Goal: Task Accomplishment & Management: Complete application form

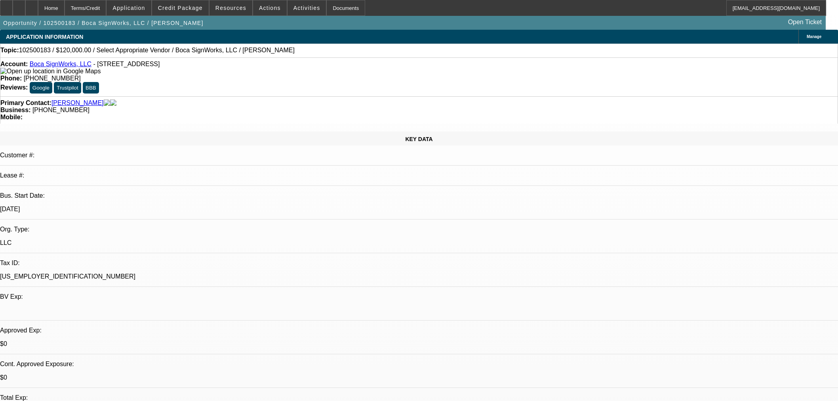
select select "0"
select select "2"
select select "0.1"
select select "4"
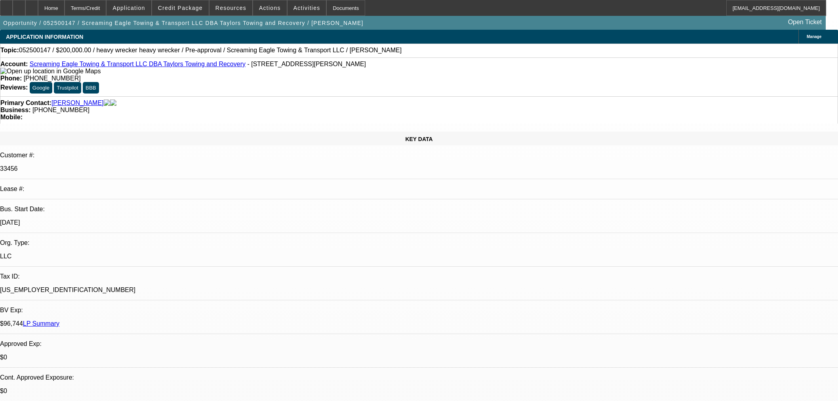
select select "0"
select select "0.1"
select select "4"
select select "0"
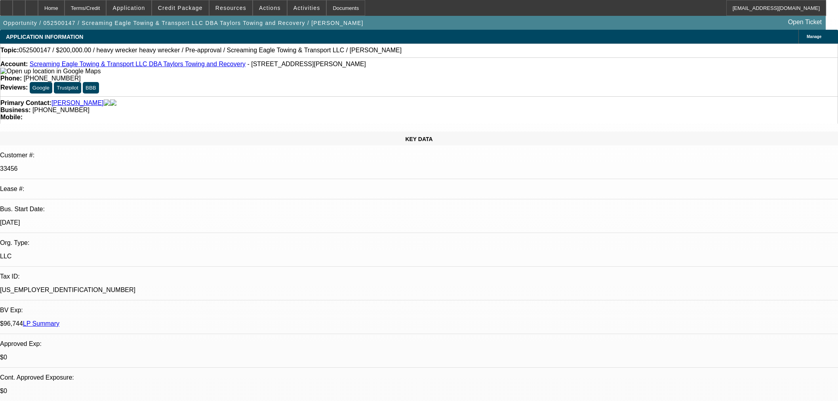
select select "0"
select select "0.1"
select select "4"
select select "0"
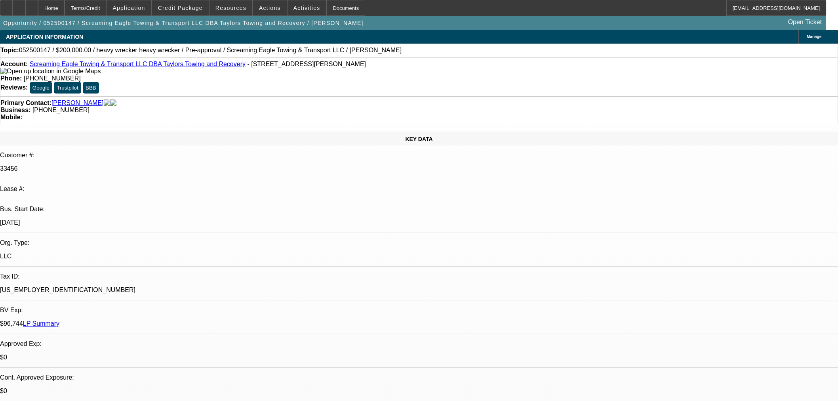
select select "0.1"
select select "4"
select select "0"
select select "2"
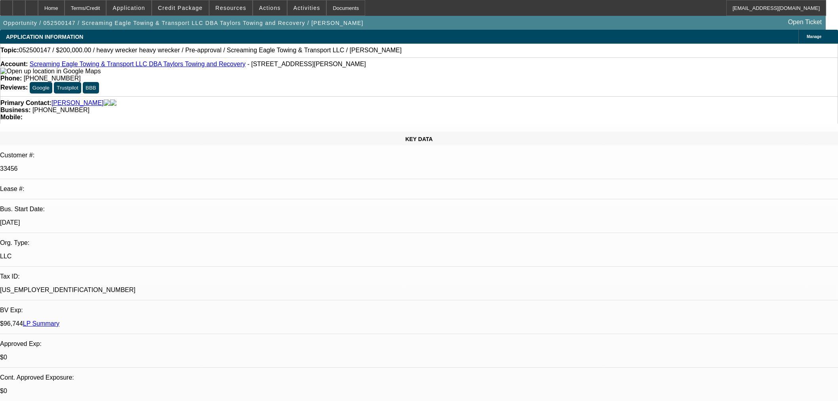
select select "0.1"
select select "4"
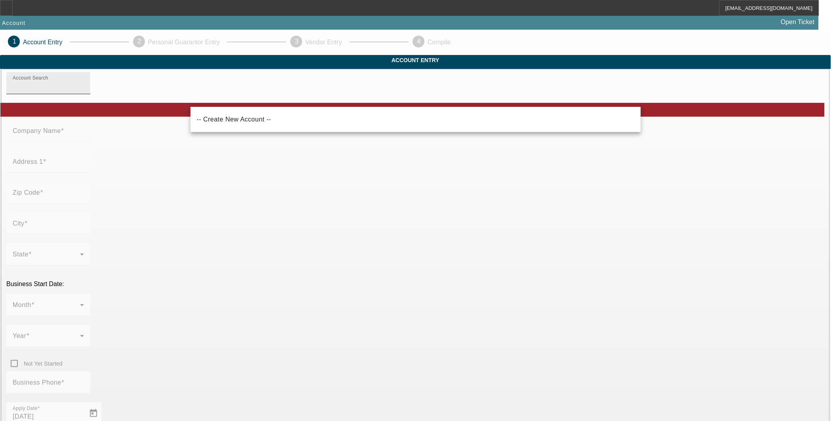
click at [84, 91] on input "Account Search" at bounding box center [48, 87] width 71 height 10
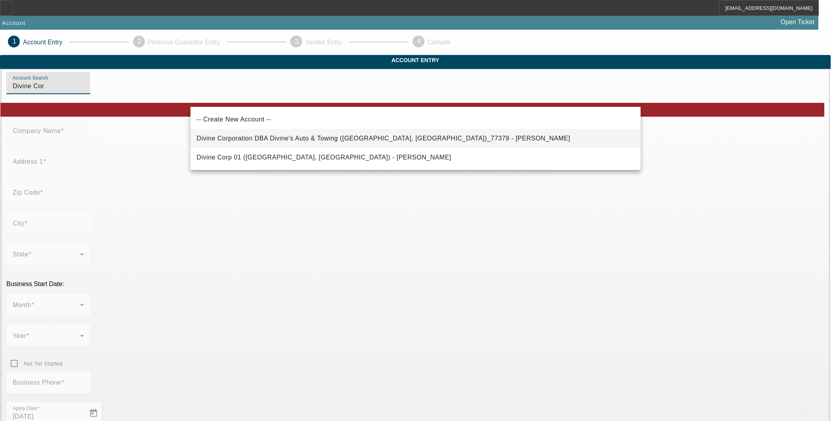
click at [288, 139] on span "Divine Corporation DBA Divine's Auto & Towing (Spokane, WA)_77379 - Redmon, Jam…" at bounding box center [384, 138] width 374 height 7
type input "Divine Corporation DBA Divine's Auto & Towing (Spokane, WA)_77379 - Redmon, Jam…"
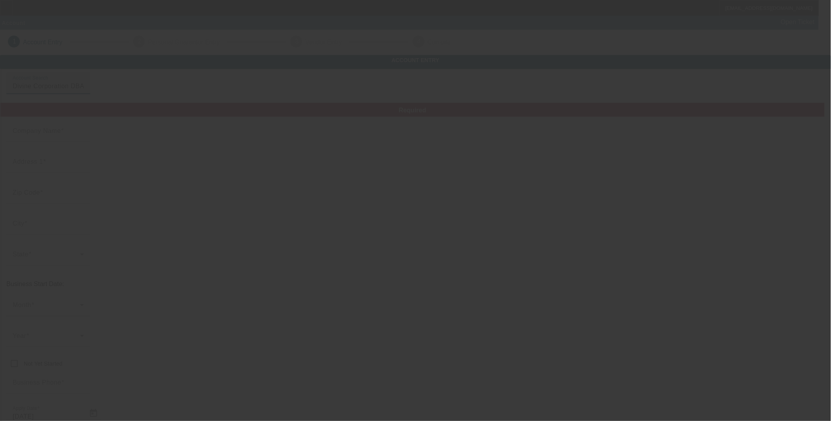
type input "Divine Corporation"
type input "3704 E Boone Ave"
type input "99202"
type input "Spokane"
type input "(509) 455-8622"
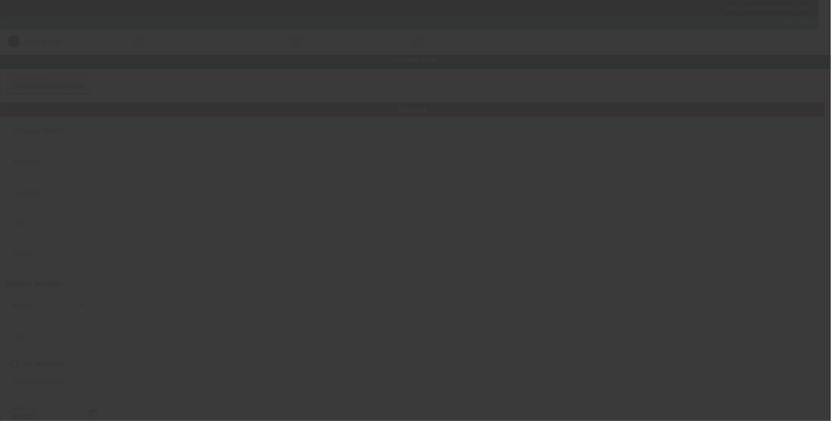
type input "Divine's Auto & Towing"
type input "divinecorp@yahoo.com"
type input "Spokane"
type input "91-0828801"
type input "https://DIVINECORP.COM"
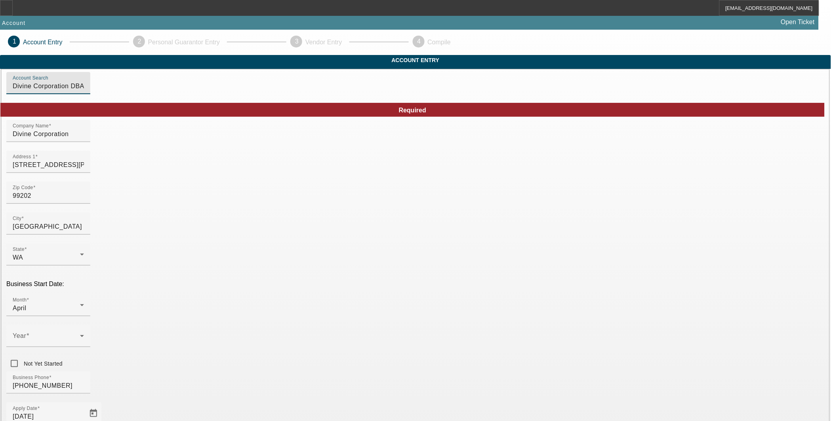
drag, startPoint x: 305, startPoint y: 100, endPoint x: 240, endPoint y: 94, distance: 65.3
click at [84, 91] on input "Divine Corporation DBA Divine's Auto & Towing (Spokane, WA)_77379 - Redmon, Jam…" at bounding box center [48, 87] width 71 height 10
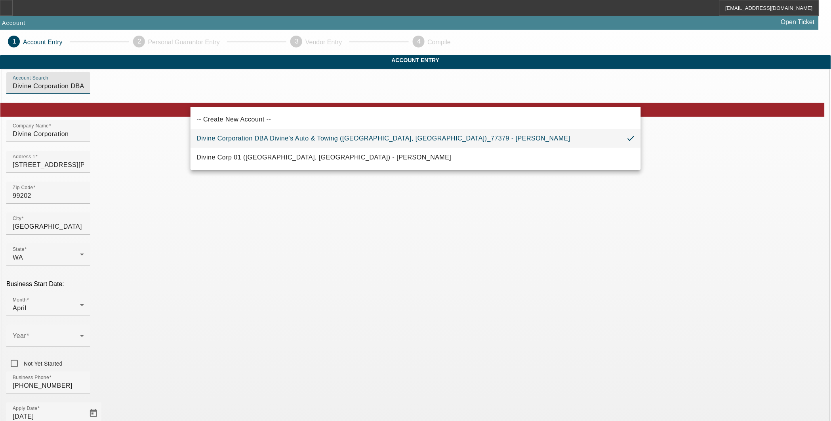
click at [84, 91] on input "Divine Corporation DBA Divine's Auto & Towing (Spokane, WA)_77379 - Redmon, Jam…" at bounding box center [48, 87] width 71 height 10
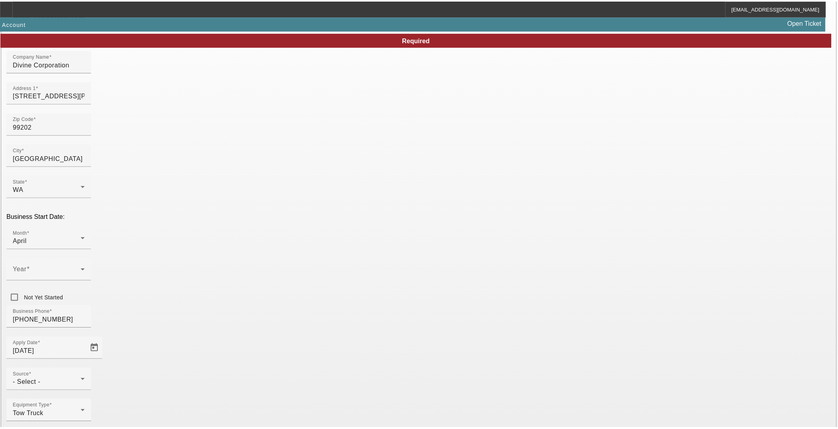
scroll to position [64, 0]
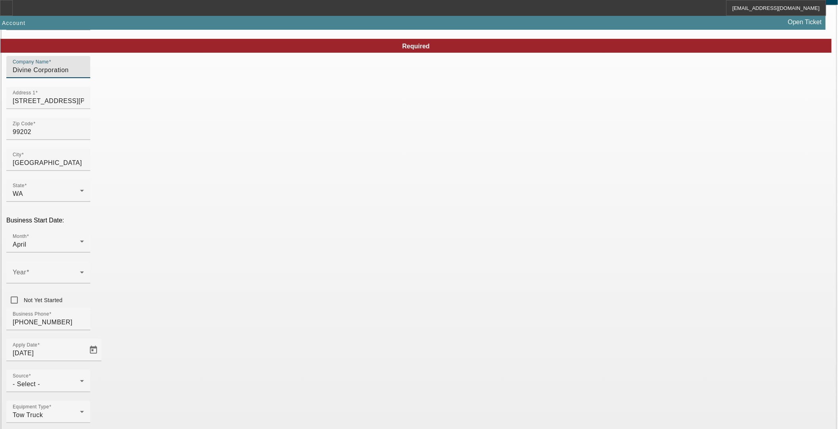
drag, startPoint x: 244, startPoint y: 85, endPoint x: 175, endPoint y: 86, distance: 69.7
click at [80, 379] on div "- Select -" at bounding box center [46, 384] width 67 height 10
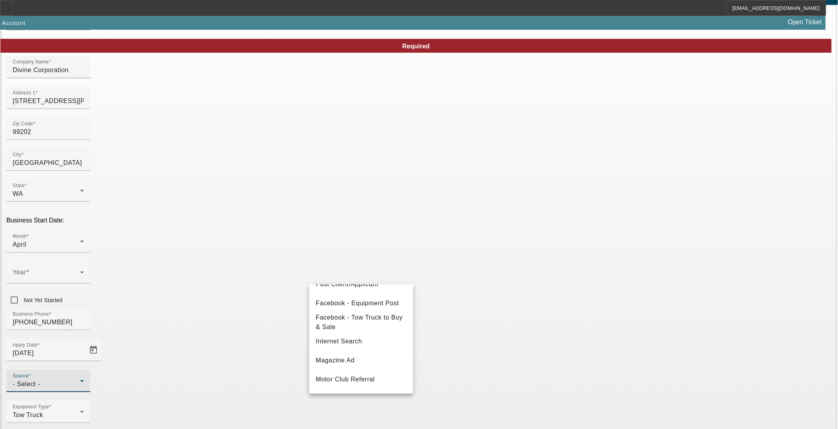
scroll to position [105, 0]
click at [366, 311] on mat-option "Past Client/Applicant" at bounding box center [361, 305] width 104 height 19
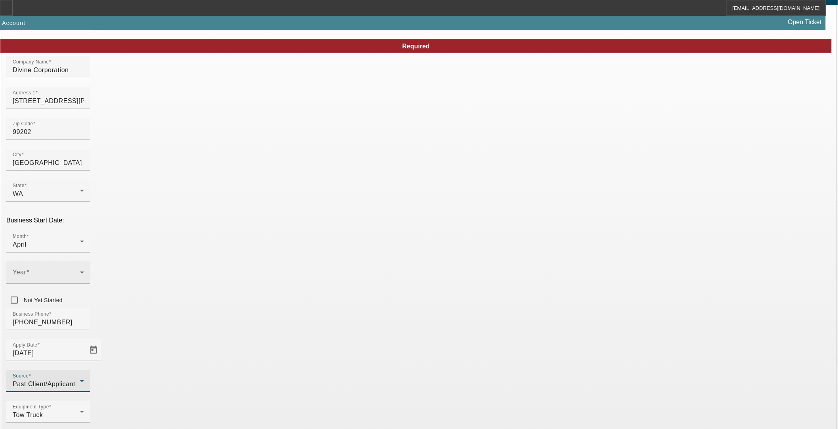
click at [80, 271] on span at bounding box center [46, 276] width 67 height 10
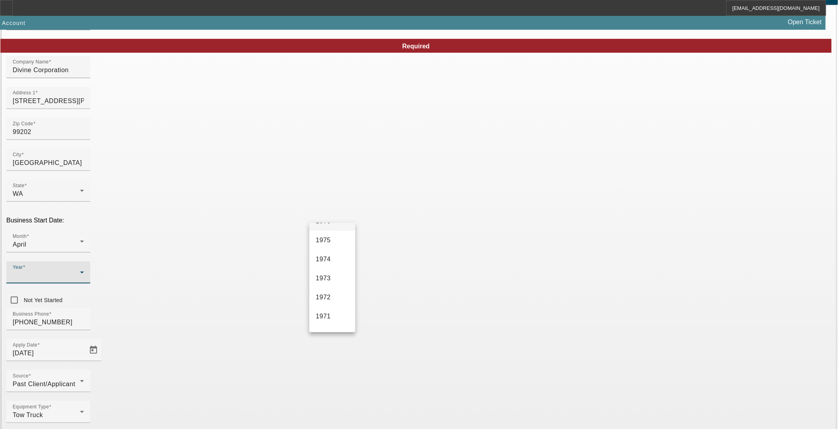
scroll to position [1098, 0]
click at [328, 320] on span "1966" at bounding box center [323, 319] width 15 height 10
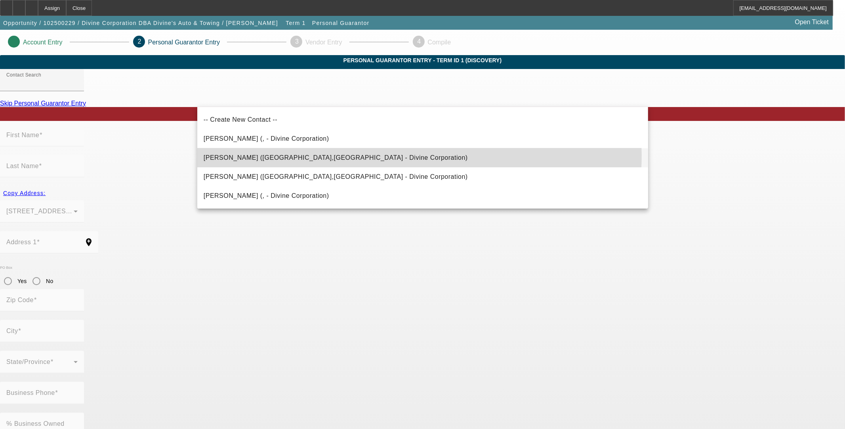
click at [354, 154] on mat-option "Redmon, James (Spokane,WA - Divine Corporation)" at bounding box center [422, 157] width 451 height 19
type input "Redmon, James (Spokane,WA - Divine Corporation)"
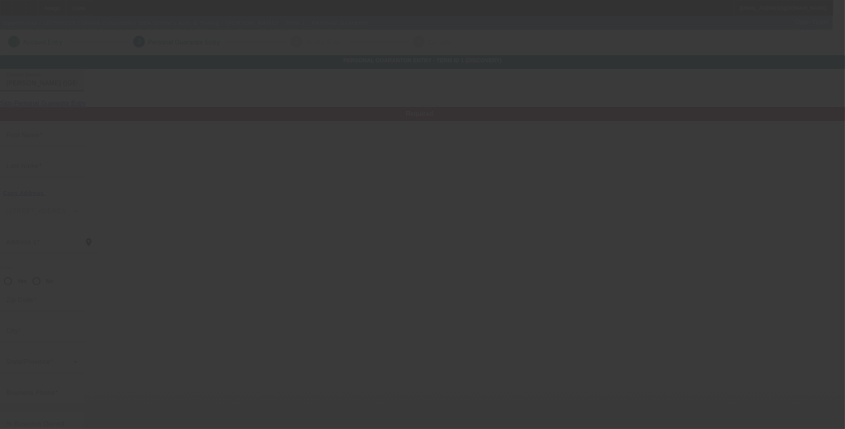
type input "James"
type input "Redmon"
type input "5009 East Glennaire"
radio input "true"
type input "99223"
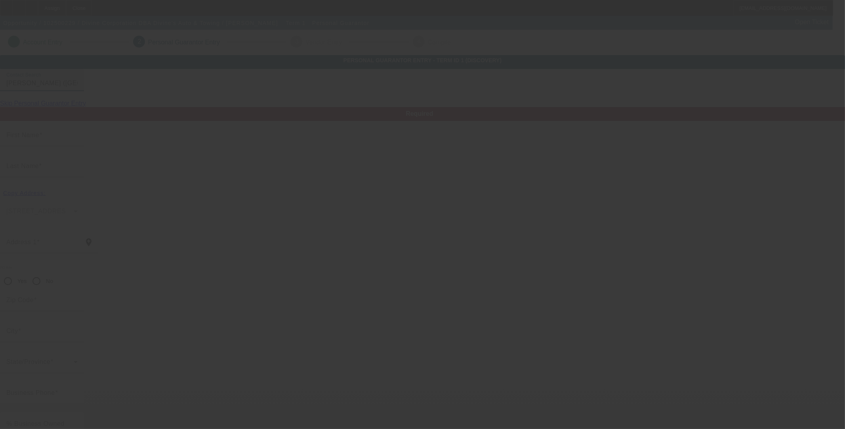
type input "Spokane"
type input "[PHONE_NUMBER]"
type input "50"
type input "563-33-4354"
type input "divinecorp@yahoo.com"
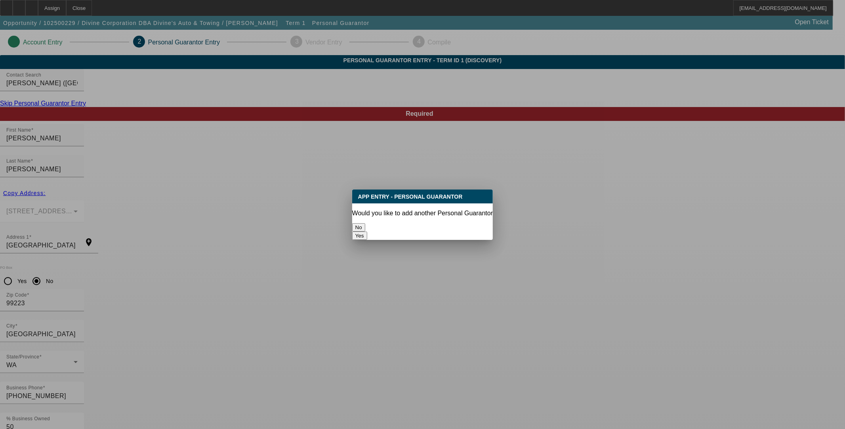
drag, startPoint x: 467, startPoint y: 220, endPoint x: 460, endPoint y: 230, distance: 12.4
click at [367, 231] on button "Yes" at bounding box center [359, 235] width 15 height 8
radio input "false"
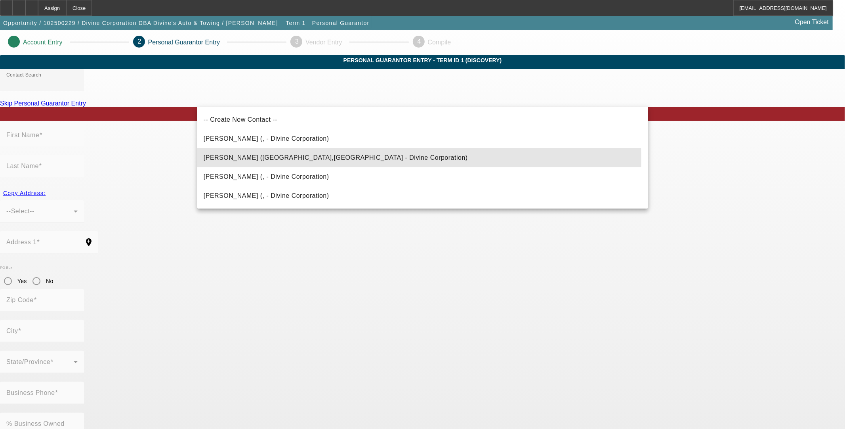
click at [224, 160] on span "Redmon, Laura (Spokane,WA - Divine Corporation)" at bounding box center [336, 158] width 264 height 10
type input "Redmon, Laura (Spokane,WA - Divine Corporation)"
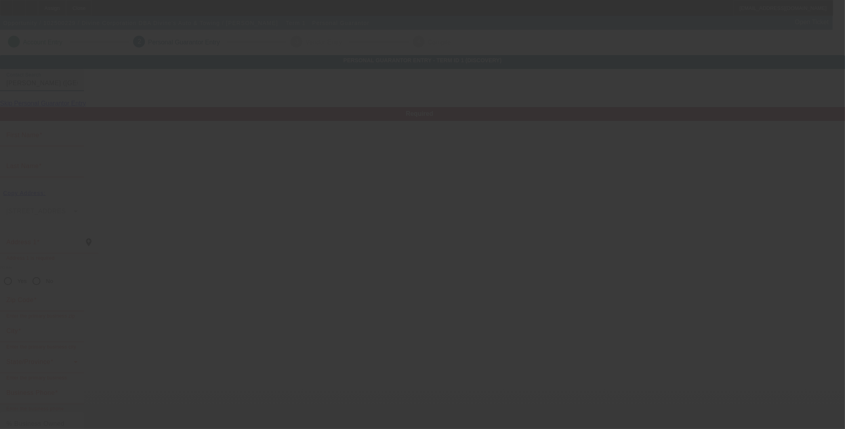
type input "Laura"
type input "Redmon"
type input "5009 East Glennaire"
radio input "true"
type input "99223"
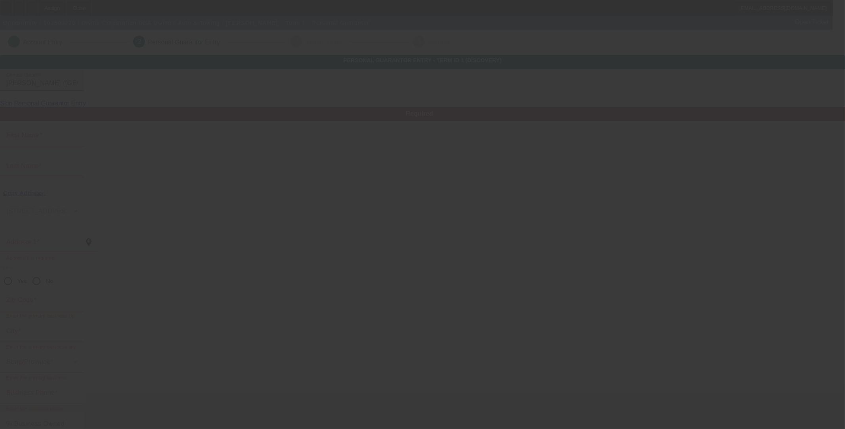
type input "Spokane"
type input "[PHONE_NUMBER]"
type input "50"
type input "539-56-2048"
type input "[EMAIL_ADDRESS][DOMAIN_NAME]"
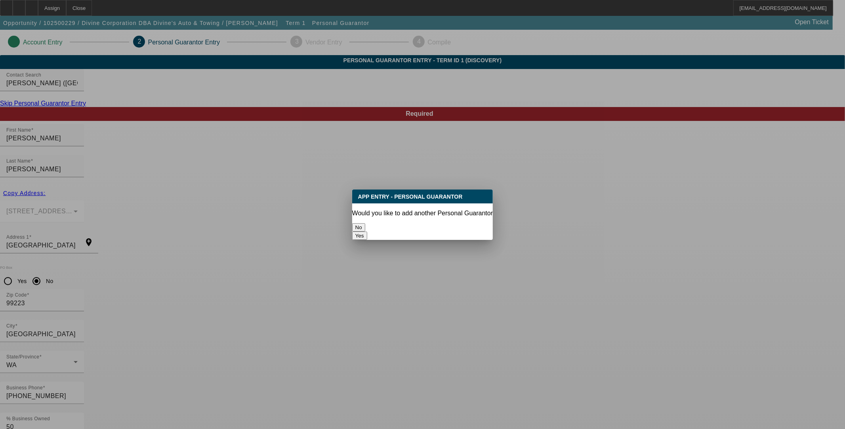
click at [365, 224] on button "No" at bounding box center [358, 227] width 13 height 8
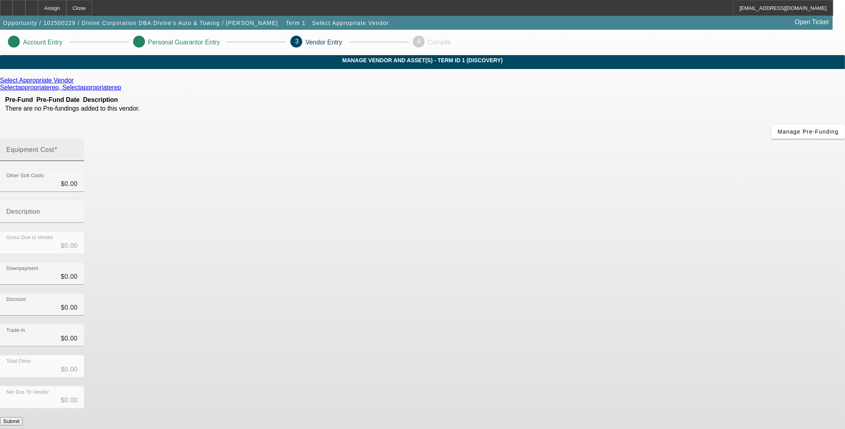
click at [78, 148] on input "Equipment Cost" at bounding box center [41, 153] width 71 height 10
type input "6"
type input "$6.00"
type input "60"
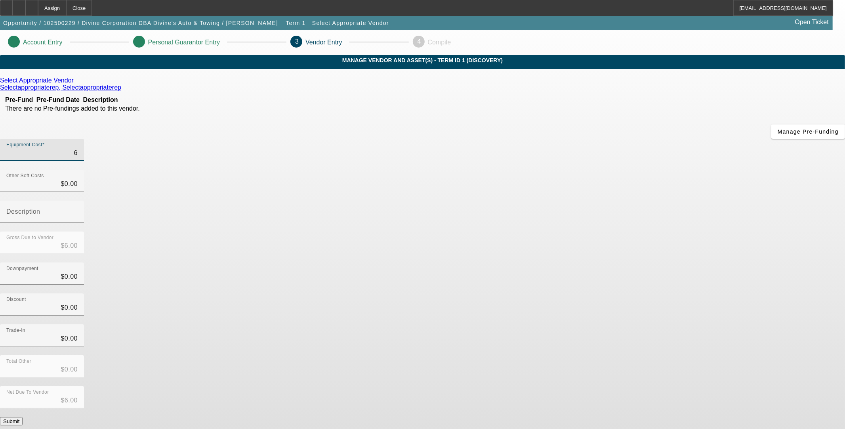
type input "$60.00"
type input "600"
type input "$600.00"
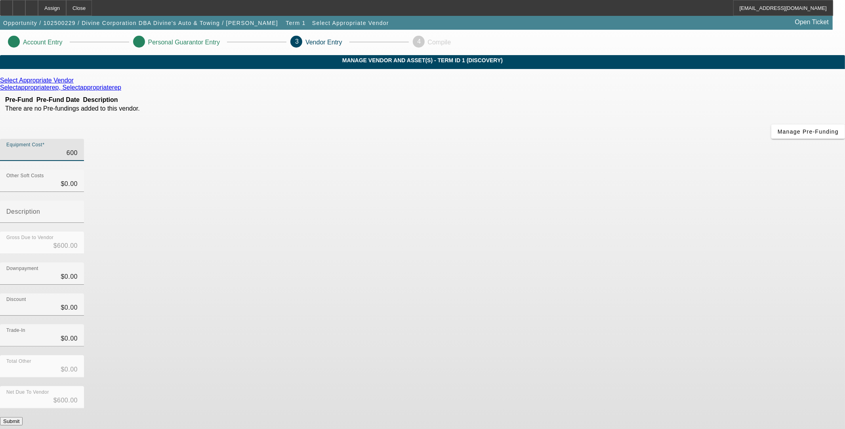
type input "6000"
type input "$6,000.00"
type input "60000"
type input "$60,000.00"
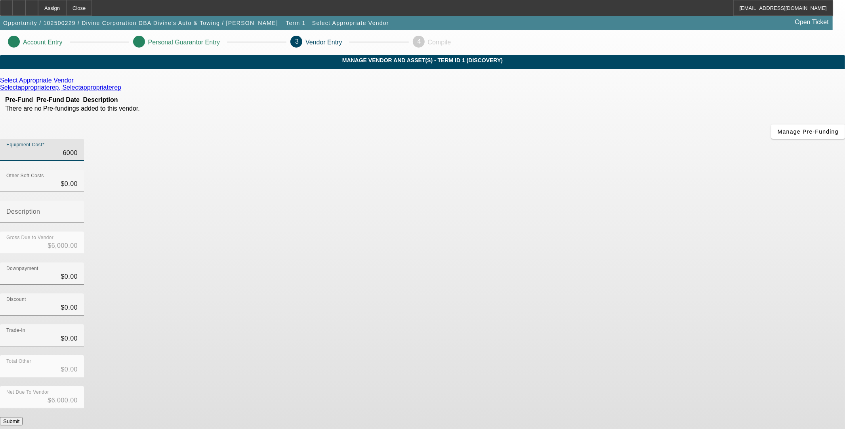
type input "$60,000.00"
drag, startPoint x: 604, startPoint y: 246, endPoint x: 606, endPoint y: 260, distance: 14.5
click at [604, 324] on div "Trade-In $0.00" at bounding box center [422, 339] width 845 height 31
click at [23, 417] on button "Submit" at bounding box center [11, 421] width 23 height 8
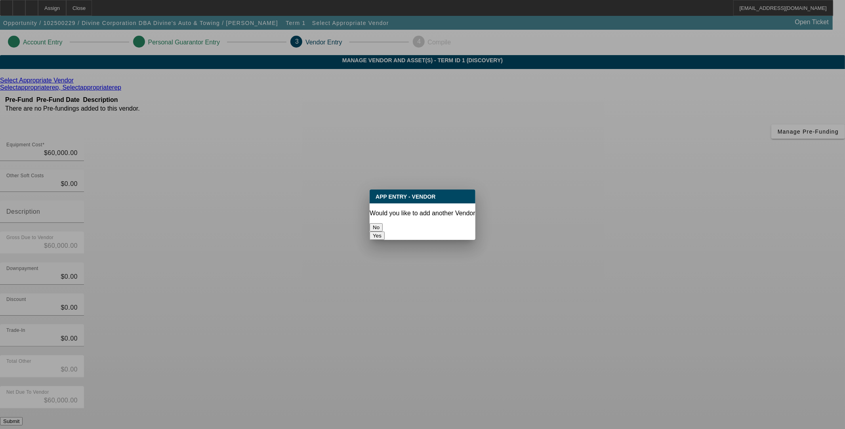
click at [383, 223] on button "No" at bounding box center [376, 227] width 13 height 8
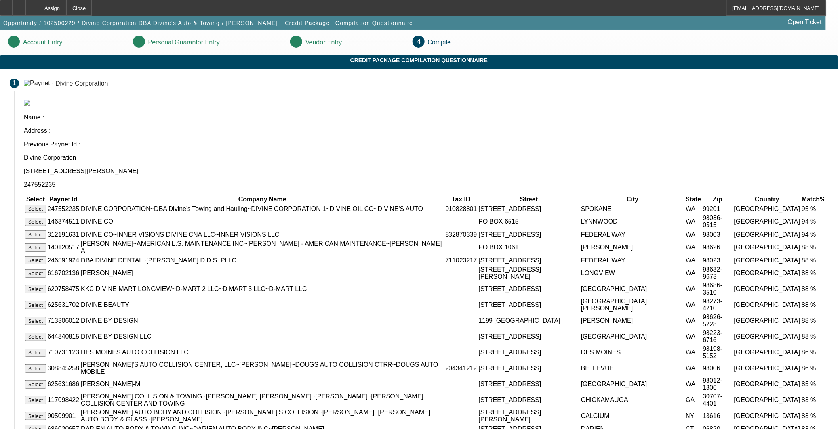
click at [46, 204] on button "Select" at bounding box center [35, 208] width 21 height 8
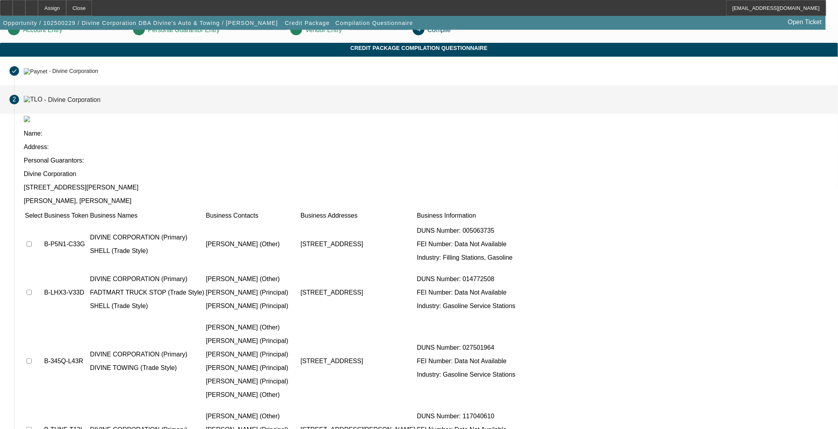
scroll to position [8, 0]
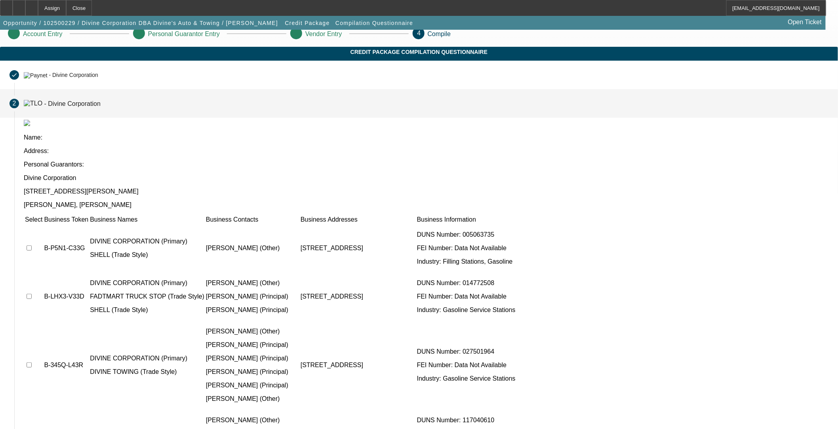
click at [43, 224] on td at bounding box center [34, 248] width 18 height 48
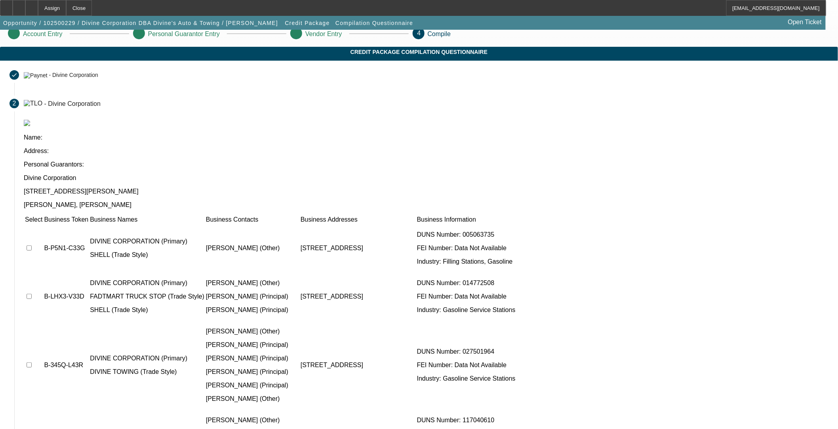
click at [32, 245] on input "checkbox" at bounding box center [29, 247] width 5 height 5
checkbox input "true"
click at [32, 293] on input "checkbox" at bounding box center [29, 295] width 5 height 5
checkbox input "true"
click at [32, 362] on input "checkbox" at bounding box center [29, 364] width 5 height 5
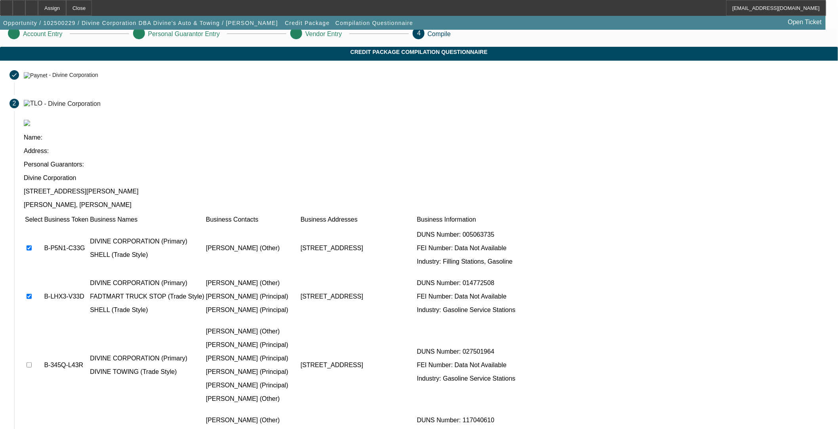
checkbox input "true"
click at [32, 421] on input "checkbox" at bounding box center [29, 433] width 5 height 5
checkbox input "true"
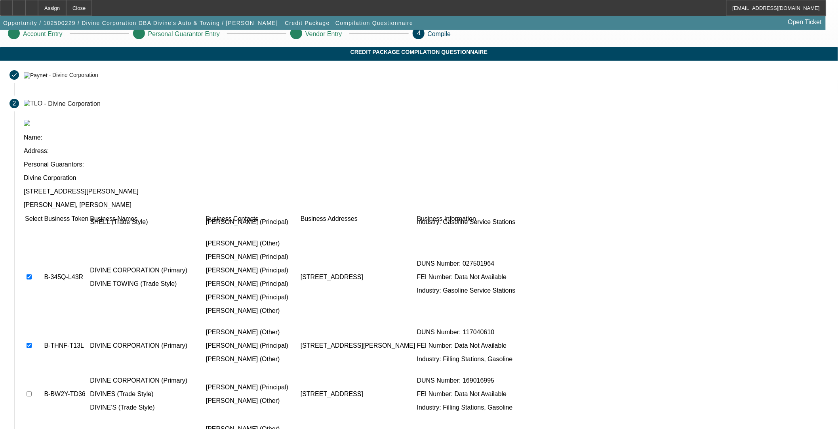
drag, startPoint x: 215, startPoint y: 266, endPoint x: 205, endPoint y: 301, distance: 37.0
click at [32, 391] on input "checkbox" at bounding box center [29, 393] width 5 height 5
checkbox input "true"
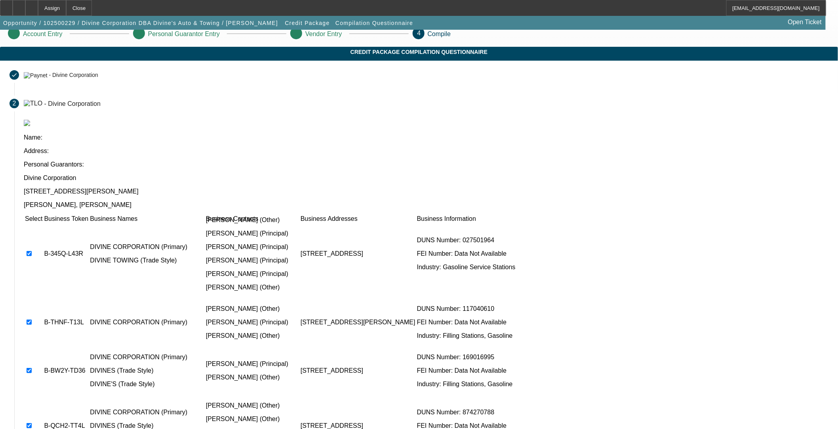
scroll to position [132, 0]
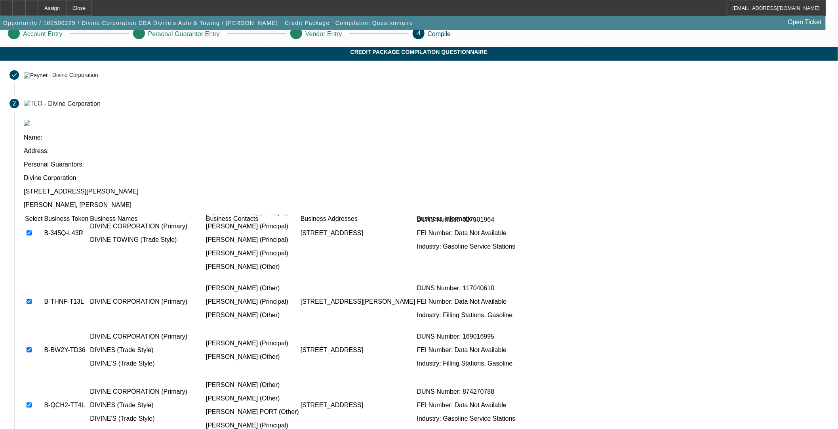
checkbox input "true"
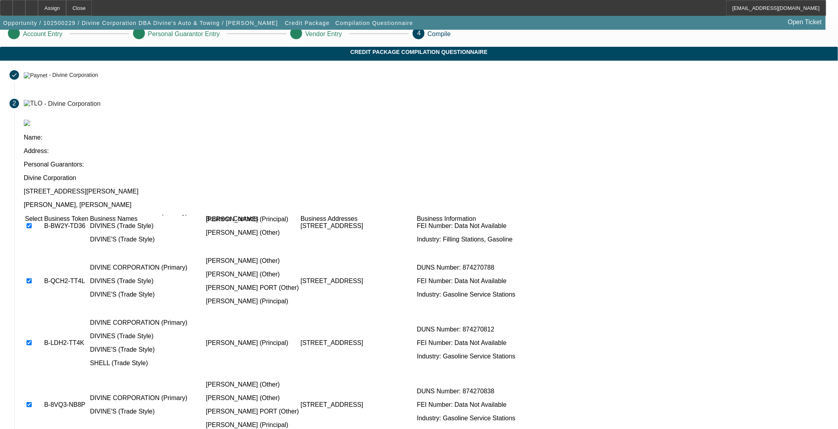
scroll to position [176, 0]
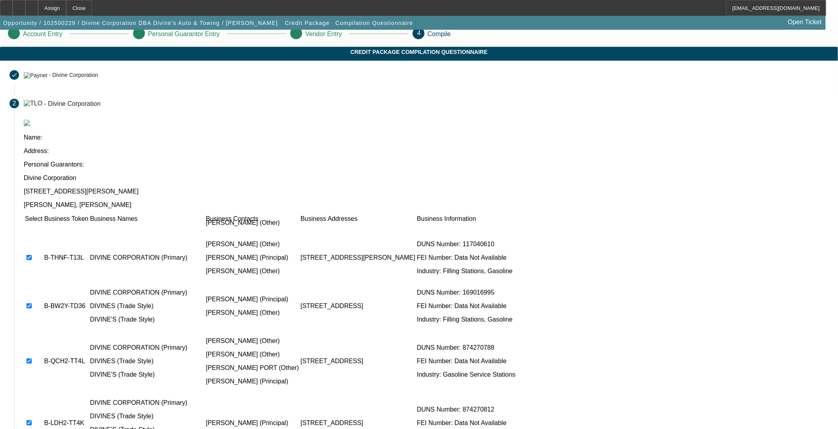
checkbox input "true"
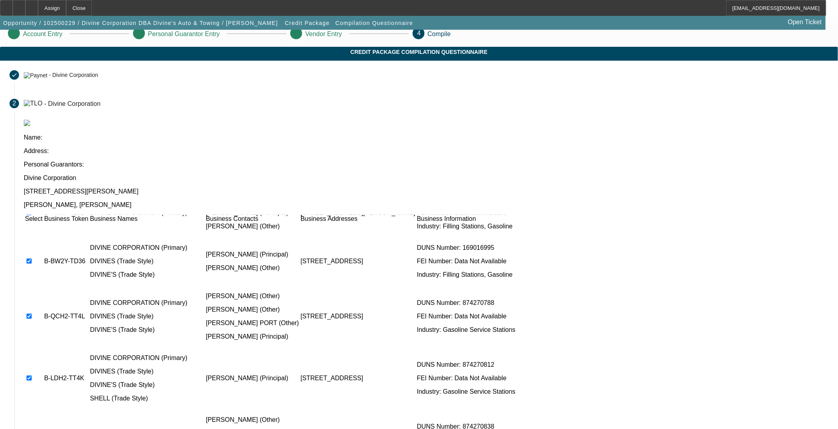
scroll to position [264, 0]
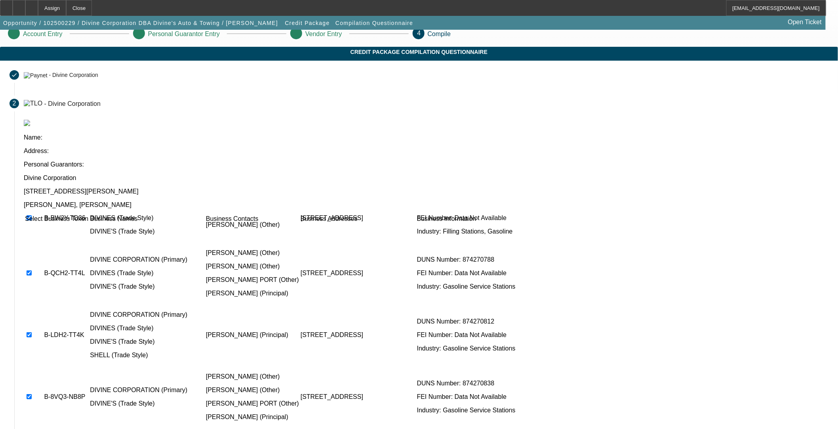
checkbox input "true"
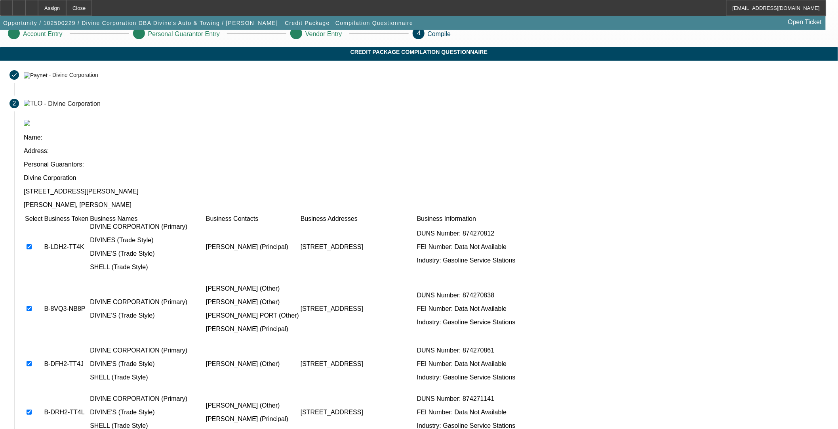
drag, startPoint x: 214, startPoint y: 236, endPoint x: 206, endPoint y: 264, distance: 28.8
checkbox input "true"
drag, startPoint x: 214, startPoint y: 271, endPoint x: 212, endPoint y: 302, distance: 31.7
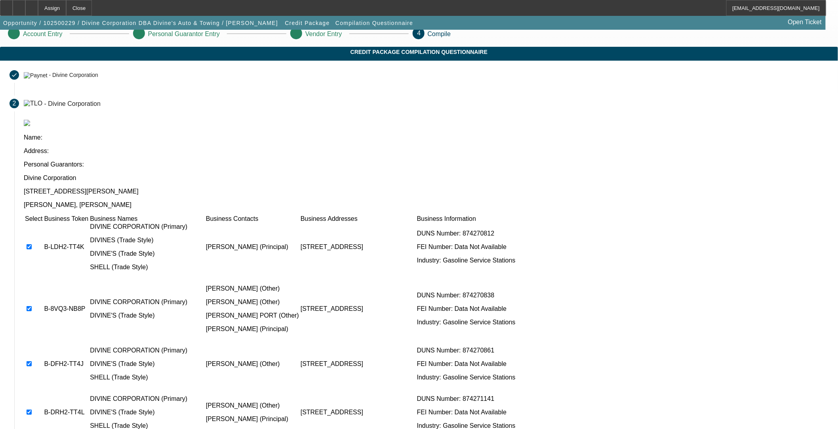
checkbox input "true"
drag, startPoint x: 211, startPoint y: 308, endPoint x: 216, endPoint y: 307, distance: 5.2
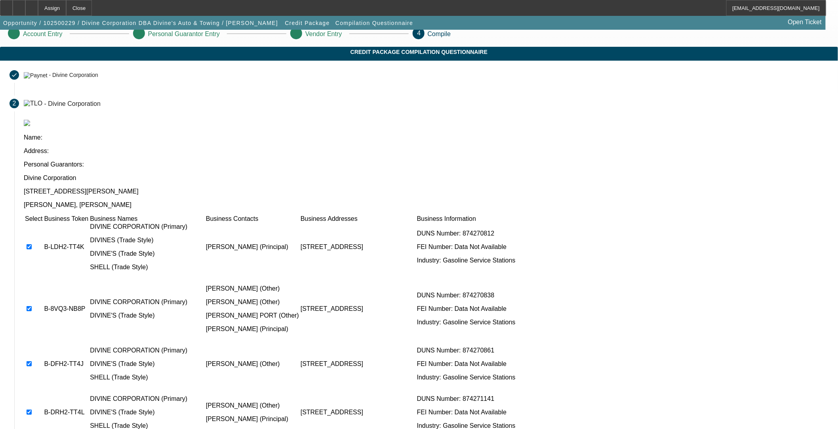
checkbox input "true"
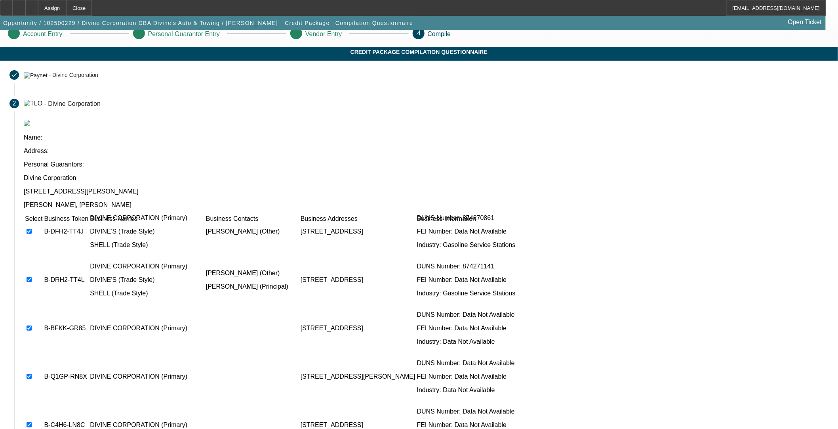
checkbox input "true"
drag, startPoint x: 212, startPoint y: 276, endPoint x: 215, endPoint y: 296, distance: 20.1
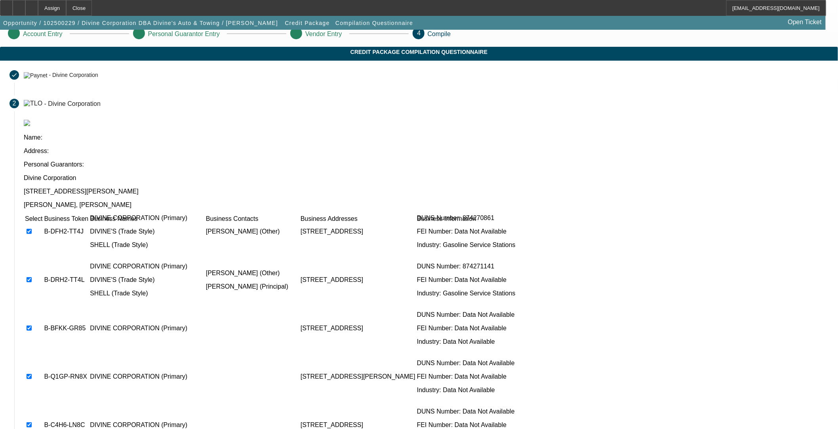
checkbox input "true"
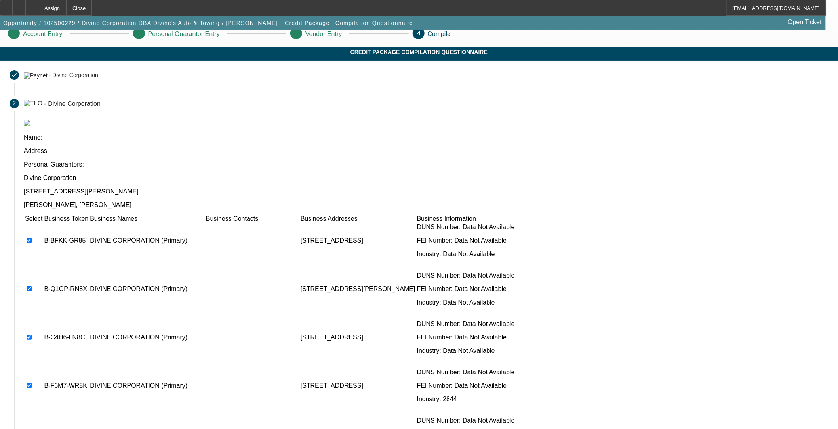
scroll to position [572, 0]
checkbox input "true"
drag, startPoint x: 214, startPoint y: 300, endPoint x: 202, endPoint y: 320, distance: 23.1
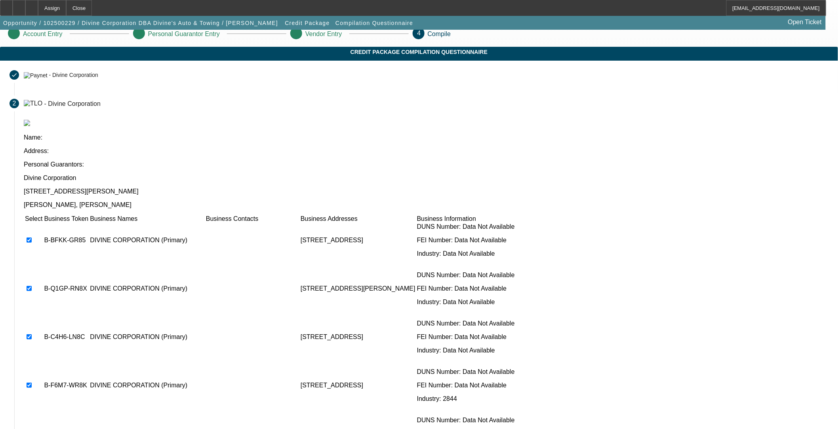
checkbox input "true"
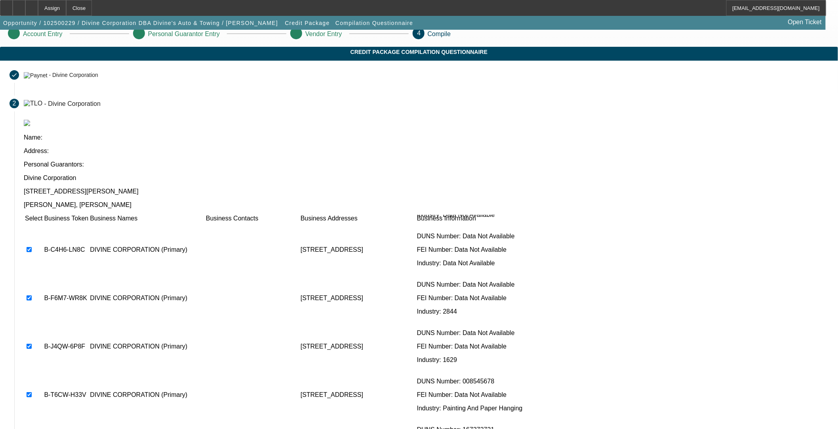
scroll to position [660, 0]
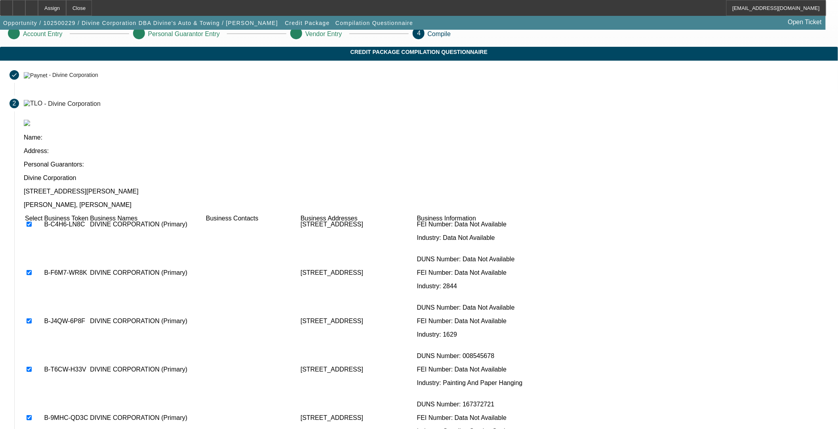
scroll to position [704, 0]
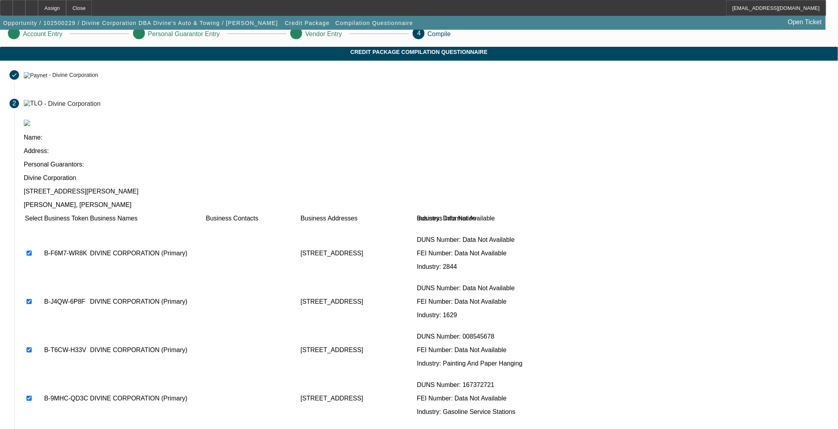
drag, startPoint x: 213, startPoint y: 255, endPoint x: 228, endPoint y: 213, distance: 44.8
checkbox input "false"
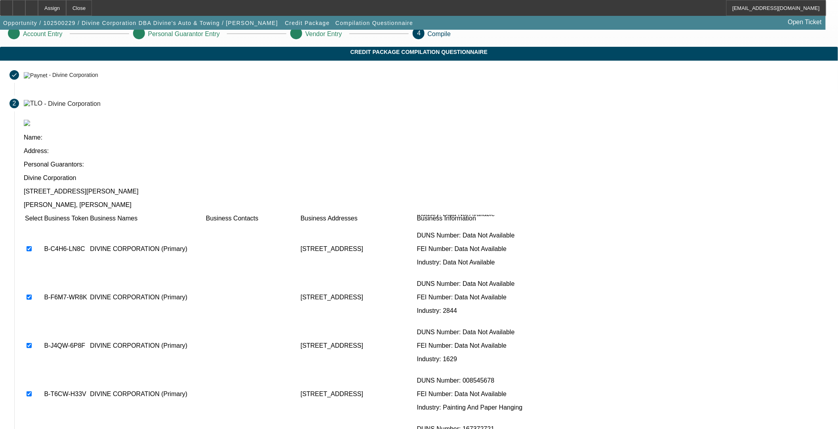
checkbox input "false"
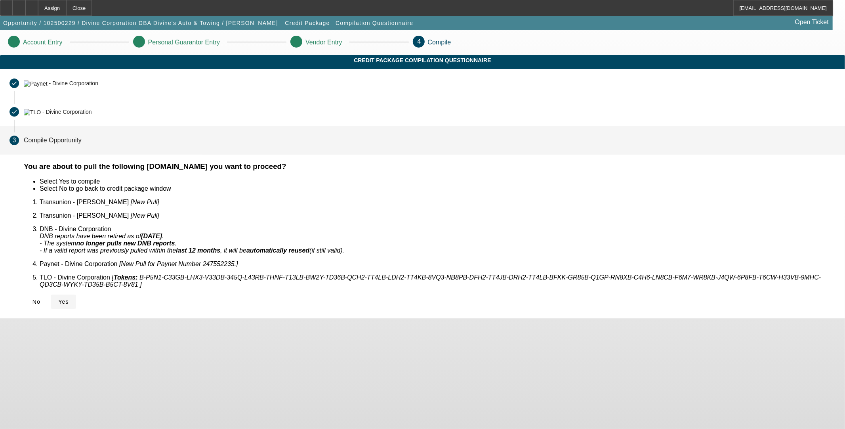
click at [58, 298] on icon at bounding box center [58, 301] width 0 height 6
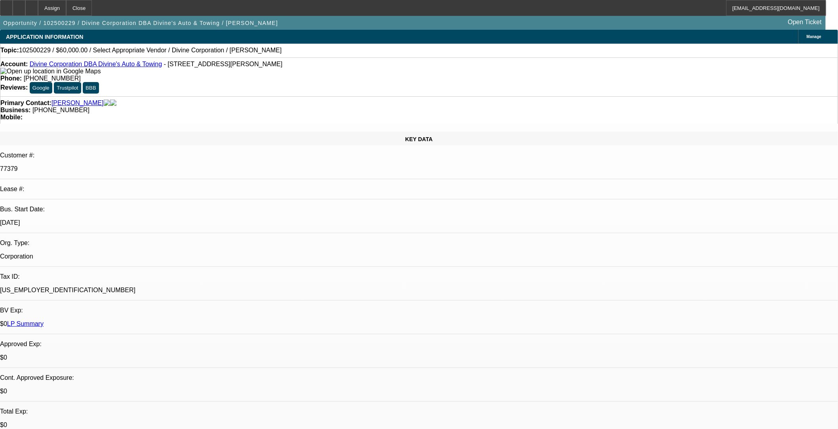
select select "0"
select select "2"
select select "0.1"
select select "4"
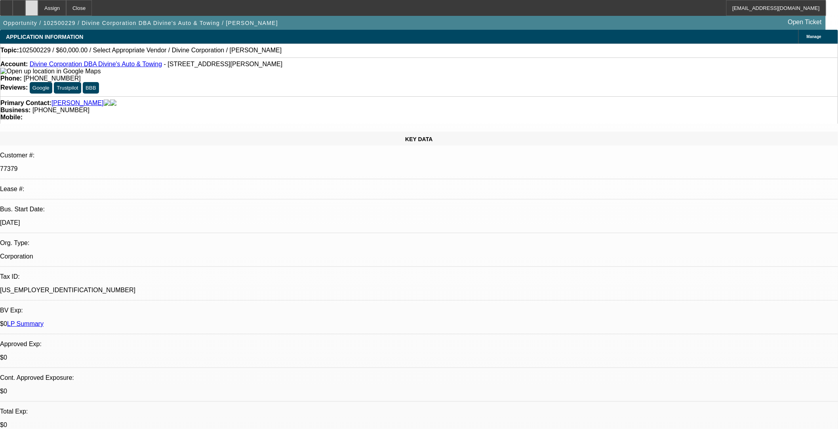
click at [38, 5] on div at bounding box center [31, 8] width 13 height 16
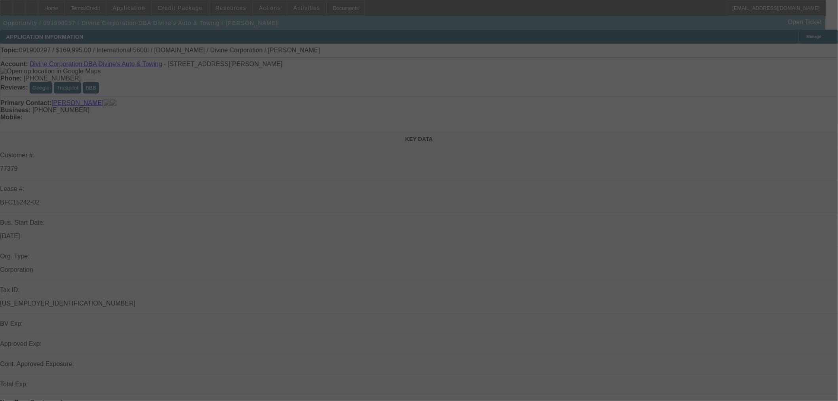
select select "0"
select select "2"
select select "0"
select select "6"
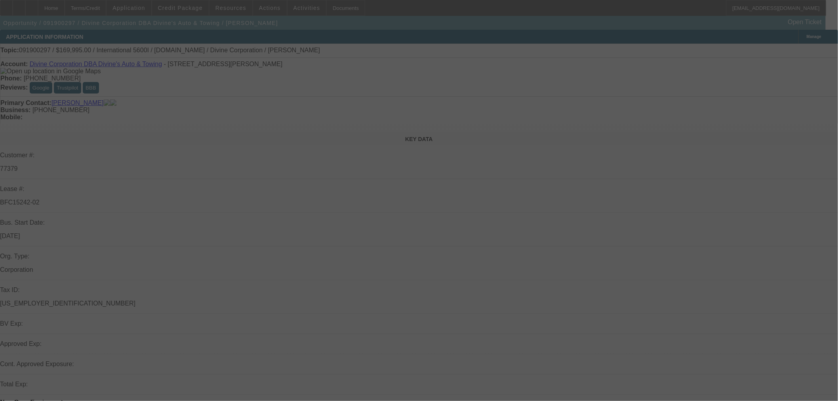
select select "0"
select select "2"
select select "0"
select select "6"
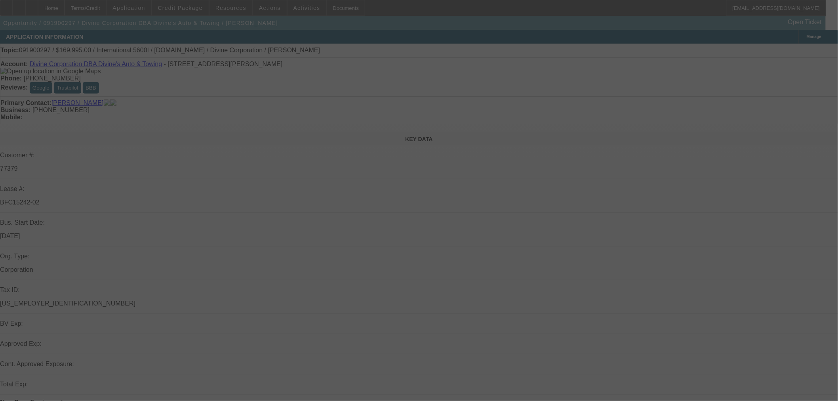
select select "0"
select select "2"
select select "0"
select select "6"
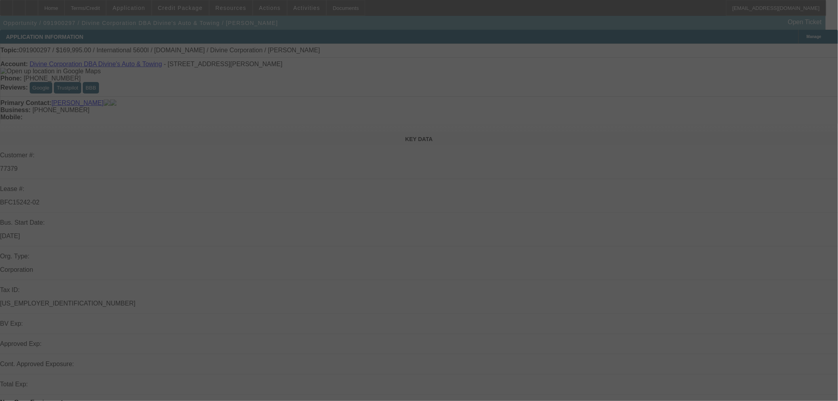
select select "0"
select select "2"
select select "0"
select select "6"
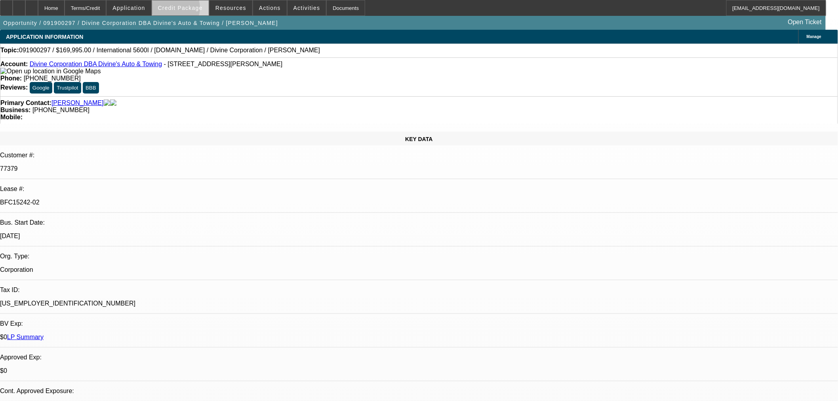
click at [183, 10] on span "Credit Package" at bounding box center [180, 8] width 45 height 6
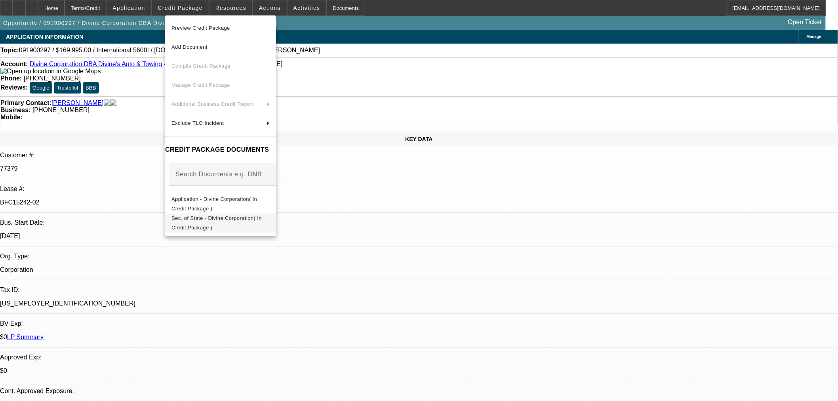
click at [231, 219] on span "Sec. of State - Divine Corporation( In Credit Package )" at bounding box center [216, 222] width 90 height 15
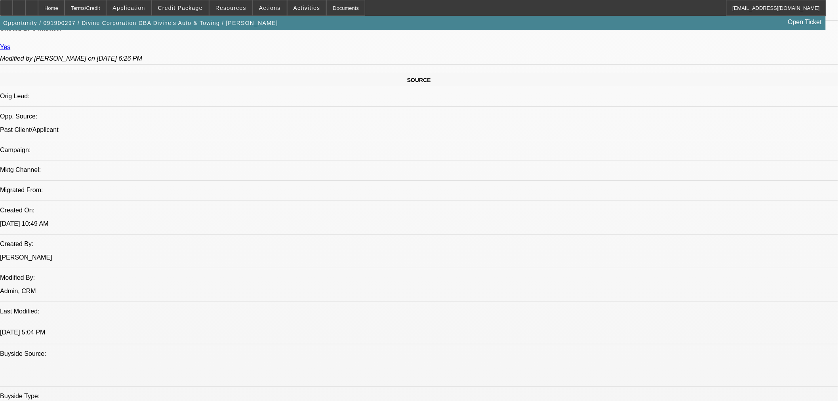
scroll to position [616, 0]
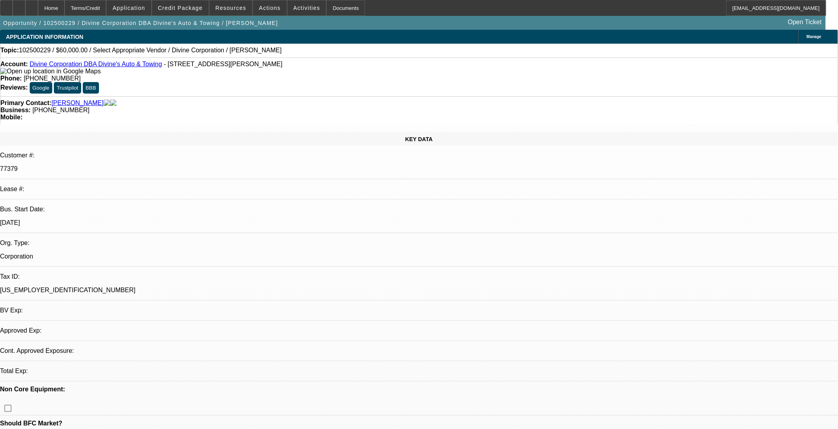
select select "0"
select select "2"
select select "0.1"
select select "4"
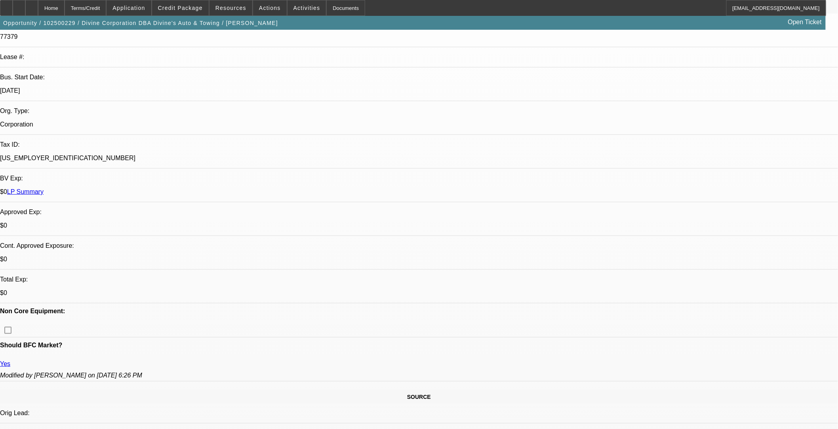
scroll to position [352, 0]
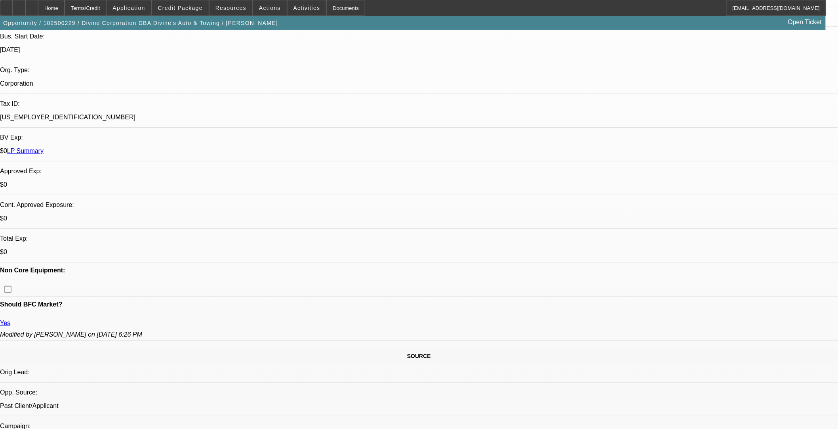
scroll to position [264, 0]
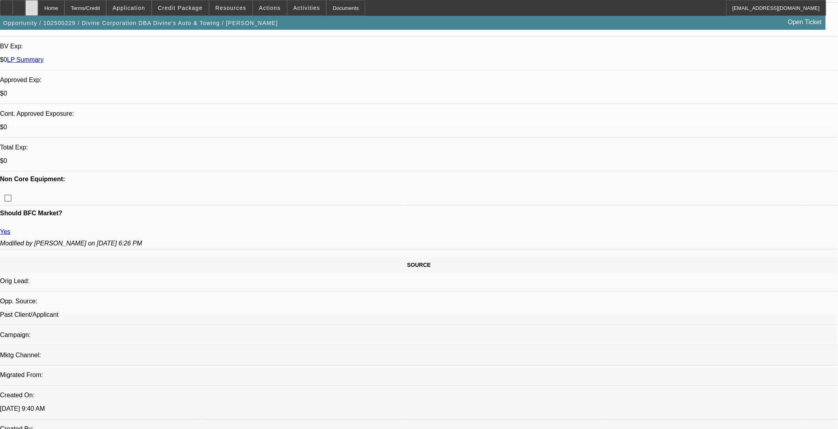
click at [32, 5] on icon at bounding box center [32, 5] width 0 height 0
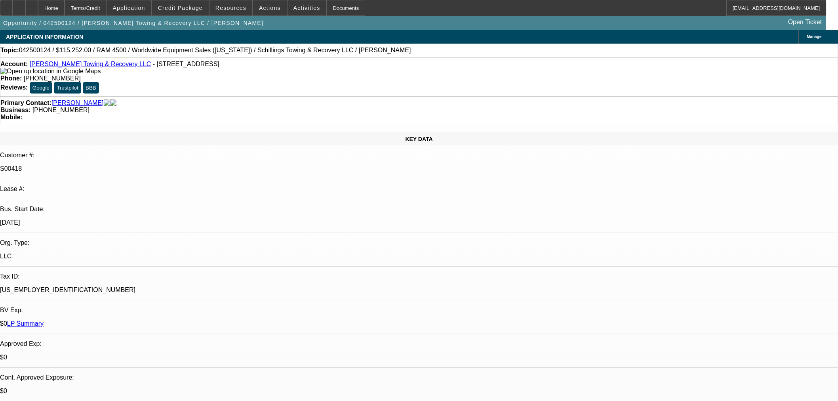
select select "0"
select select "3"
select select "0"
select select "6"
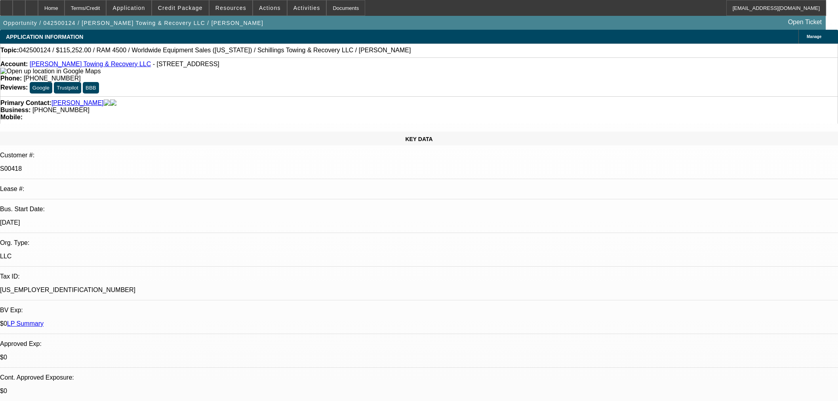
select select "0"
select select "3"
select select "0"
select select "6"
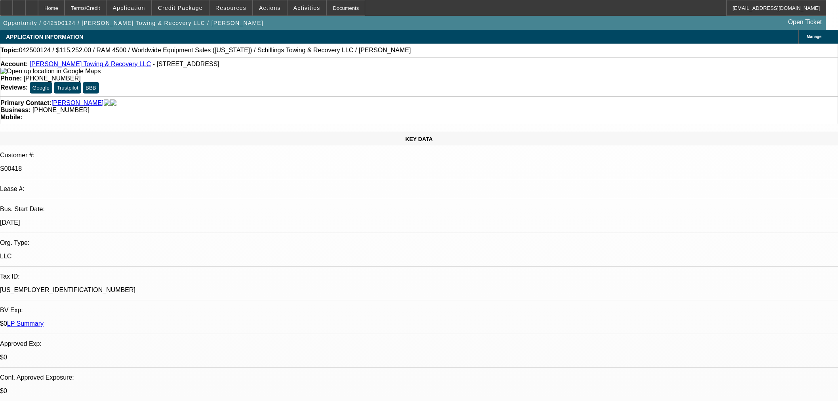
select select "0"
select select "3"
select select "0"
select select "6"
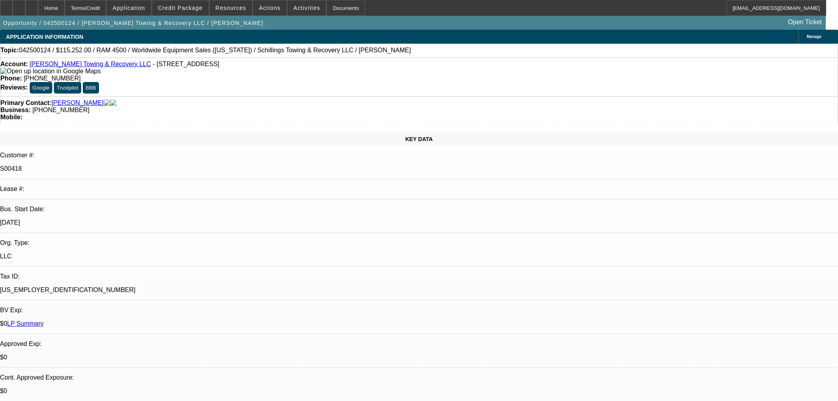
select select "0"
select select "3"
select select "0"
select select "6"
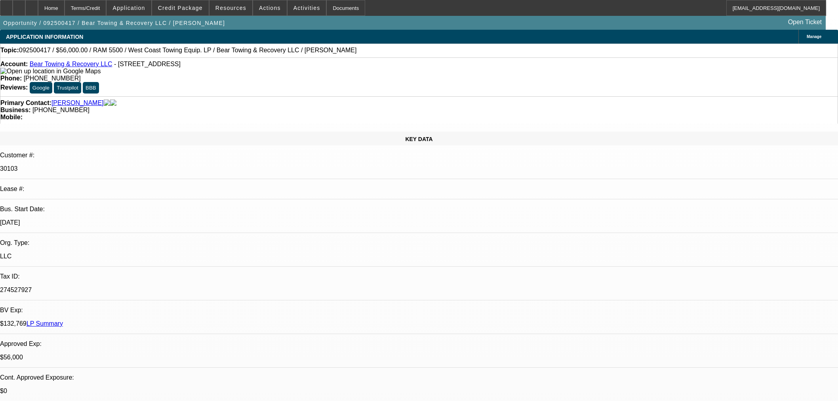
select select "0"
select select "2"
select select "0.1"
select select "4"
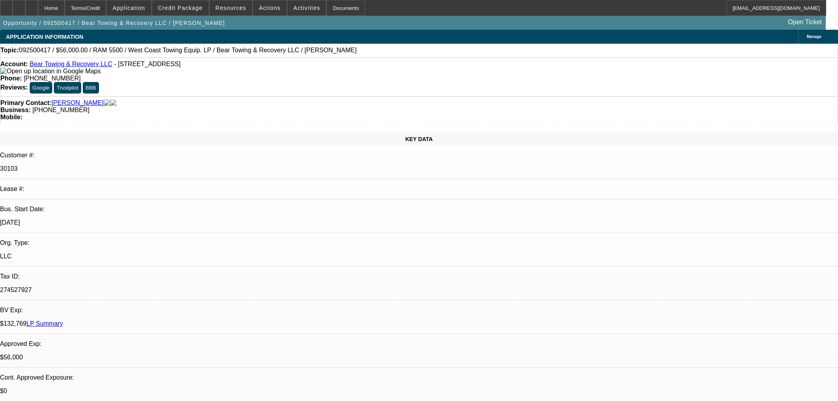
select select "0"
select select "2"
select select "0.1"
select select "4"
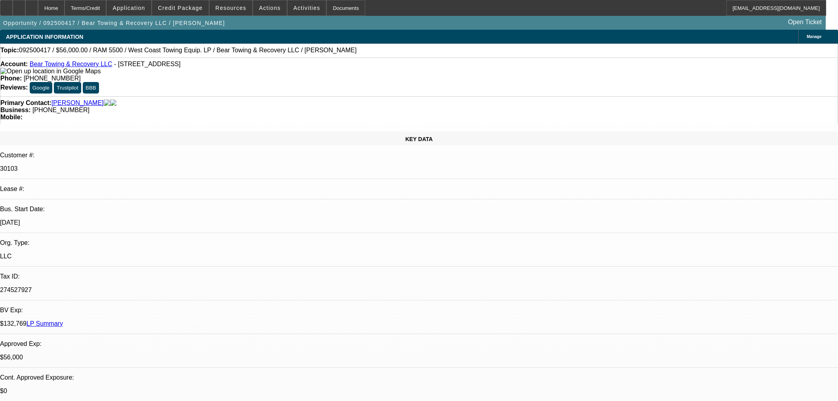
select select "0"
select select "2"
select select "0.1"
select select "4"
select select "0"
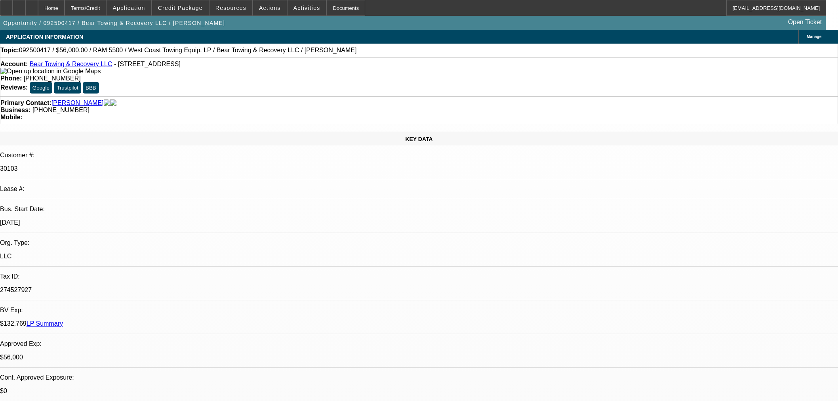
select select "0"
select select "3"
select select "0.1"
select select "4"
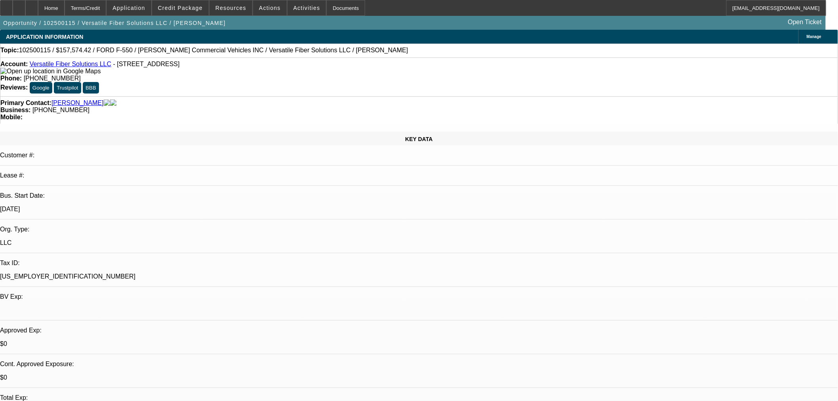
select select "0"
select select "3"
select select "0.1"
select select "4"
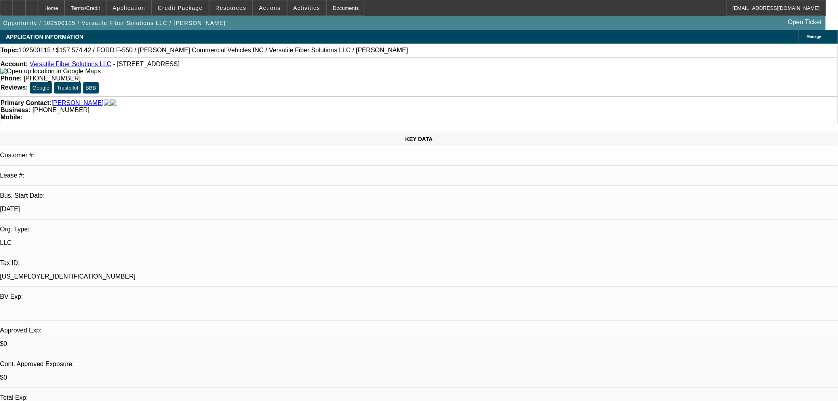
select select "0.1"
select select "0"
select select "3"
select select "0.1"
select select "4"
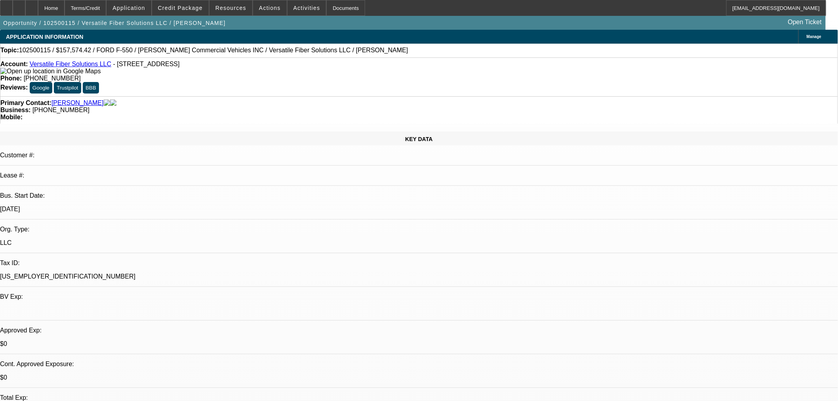
select select "0"
select select "3"
select select "0.1"
select select "4"
select select "0"
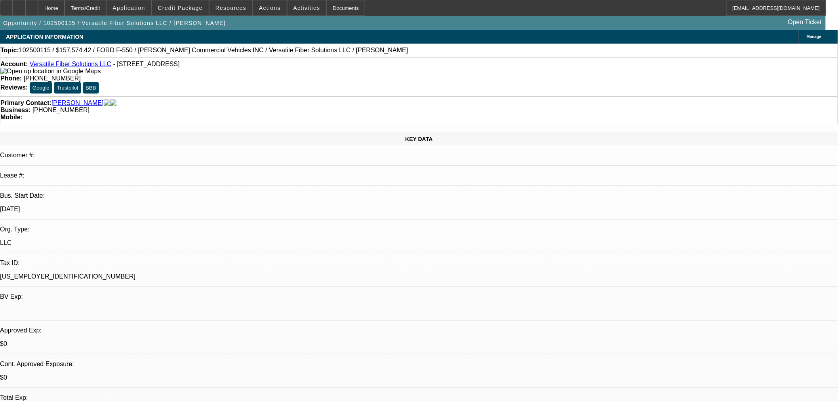
select select "0"
select select "6"
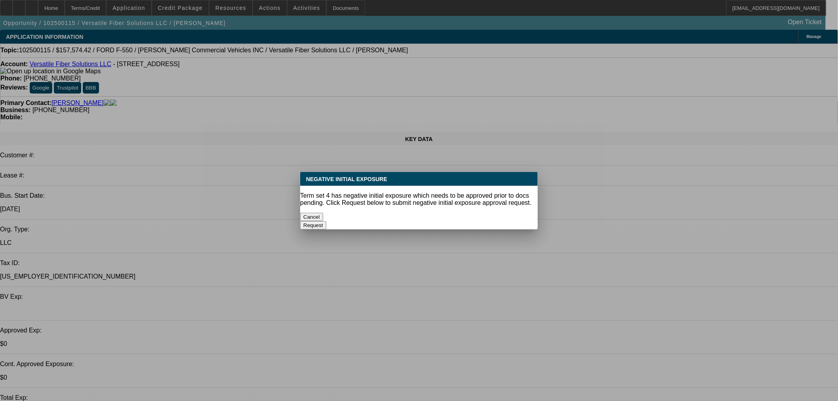
click at [323, 174] on button "Cancel" at bounding box center [311, 217] width 23 height 8
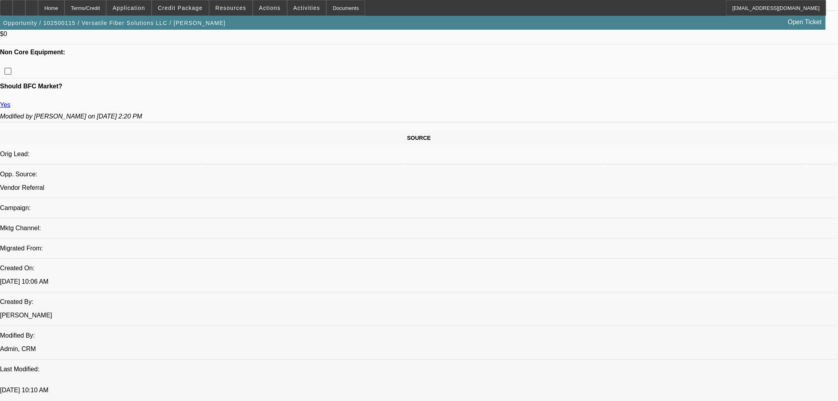
scroll to position [367, 0]
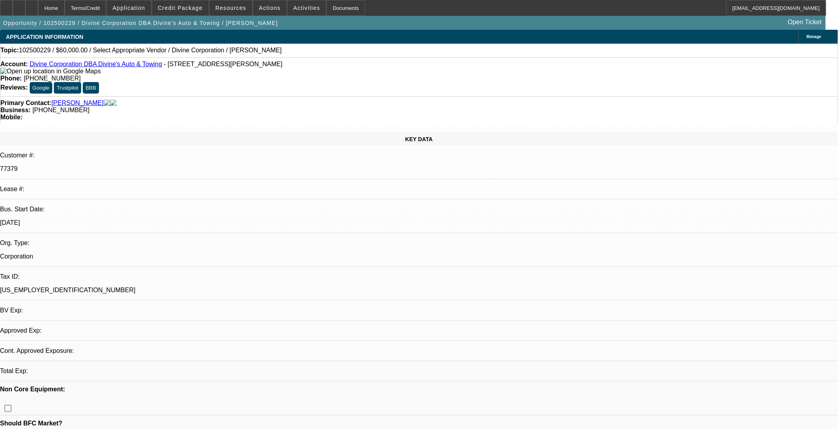
select select "0"
select select "2"
select select "0.1"
select select "4"
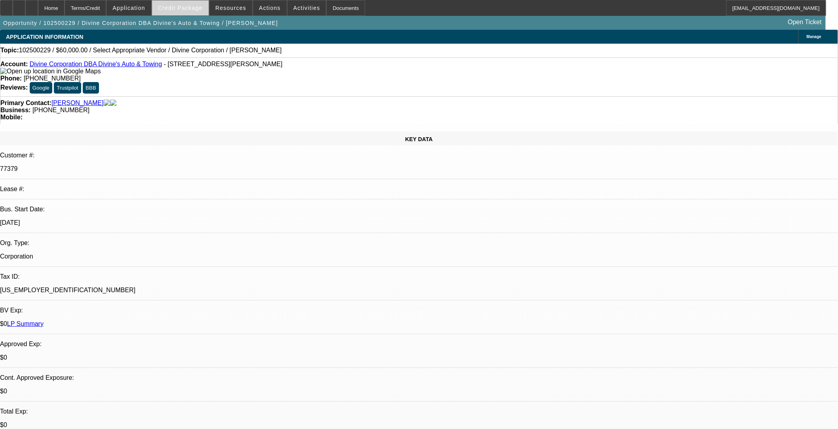
click at [208, 11] on span at bounding box center [180, 7] width 57 height 19
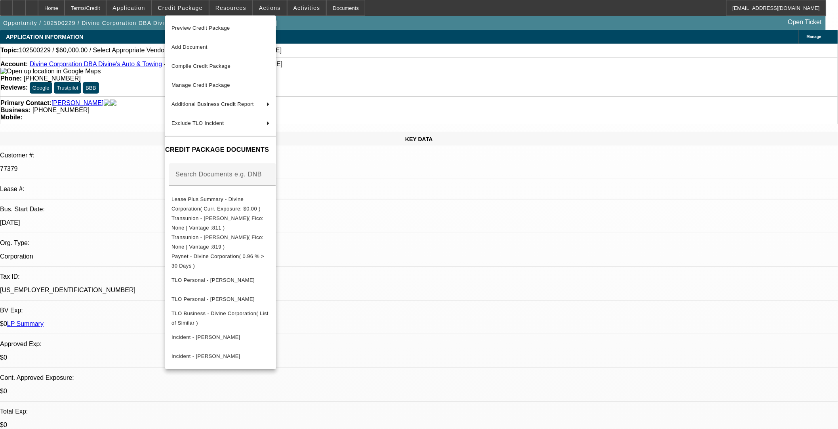
drag, startPoint x: 411, startPoint y: 220, endPoint x: 405, endPoint y: 236, distance: 17.5
click at [411, 220] on div at bounding box center [419, 214] width 838 height 429
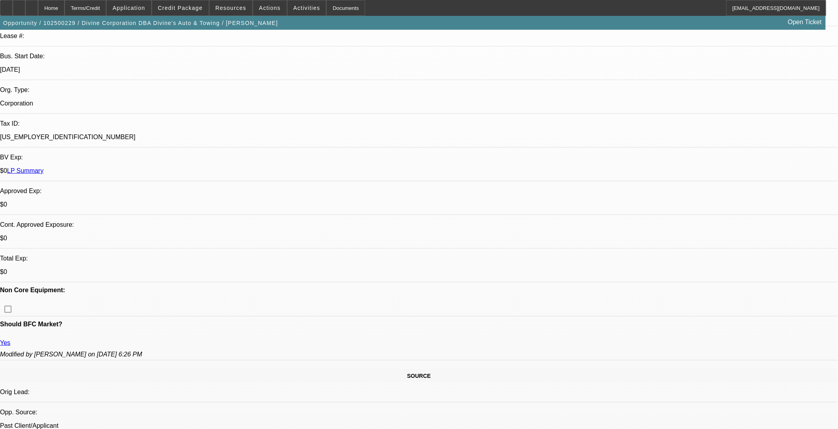
scroll to position [44, 0]
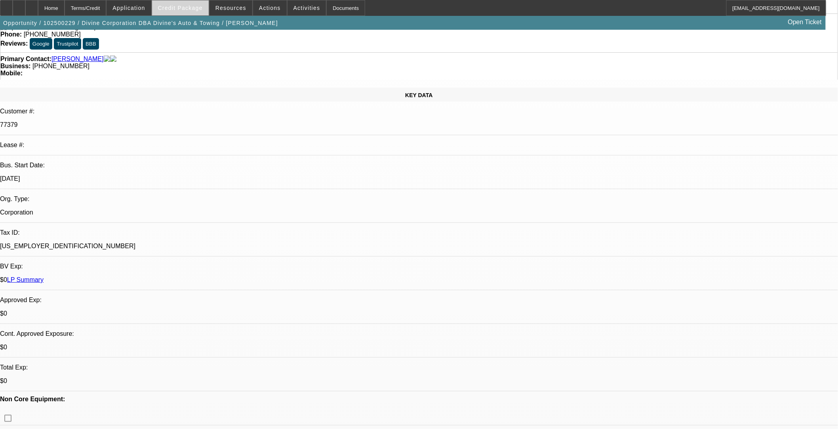
click at [200, 7] on span "Credit Package" at bounding box center [180, 8] width 45 height 6
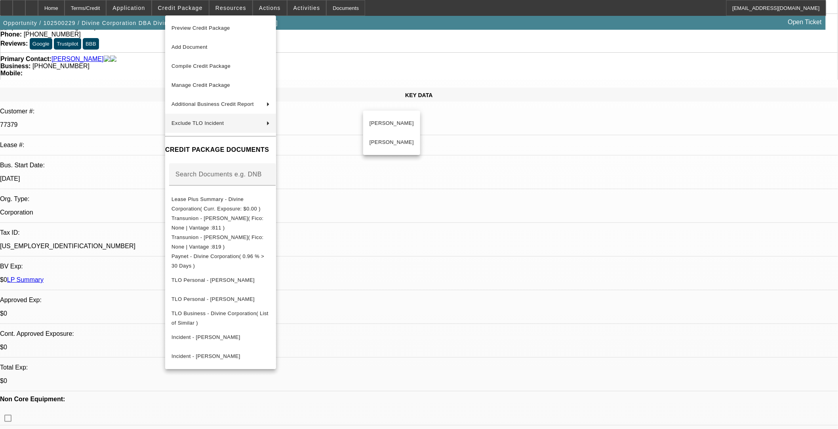
drag, startPoint x: 494, startPoint y: 183, endPoint x: 459, endPoint y: 231, distance: 59.7
click at [495, 183] on div at bounding box center [419, 214] width 838 height 429
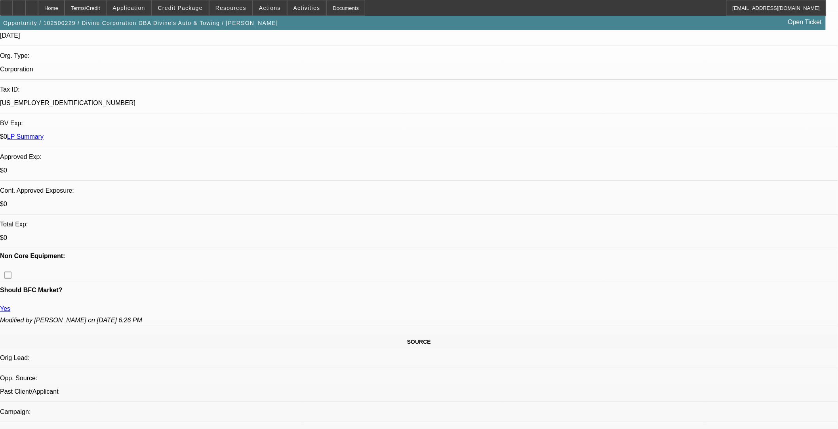
scroll to position [308, 0]
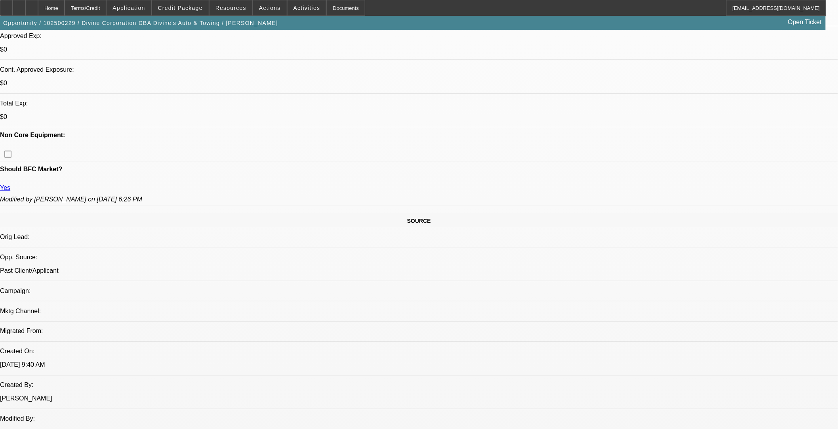
click at [197, 4] on span at bounding box center [180, 7] width 57 height 19
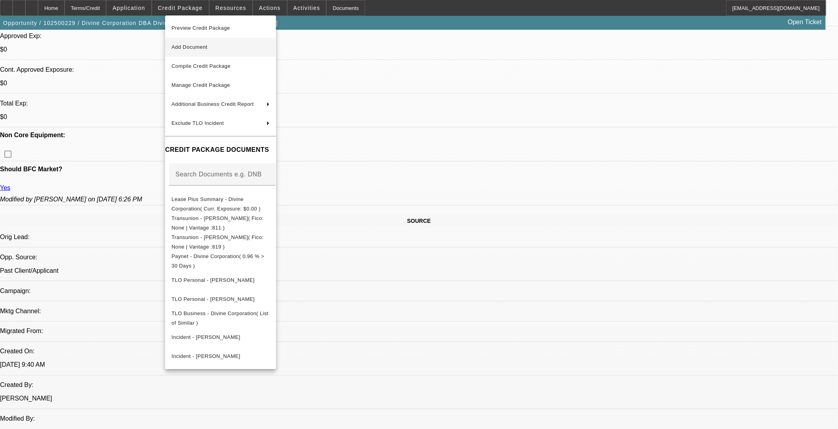
click at [214, 46] on span "Add Document" at bounding box center [220, 47] width 98 height 10
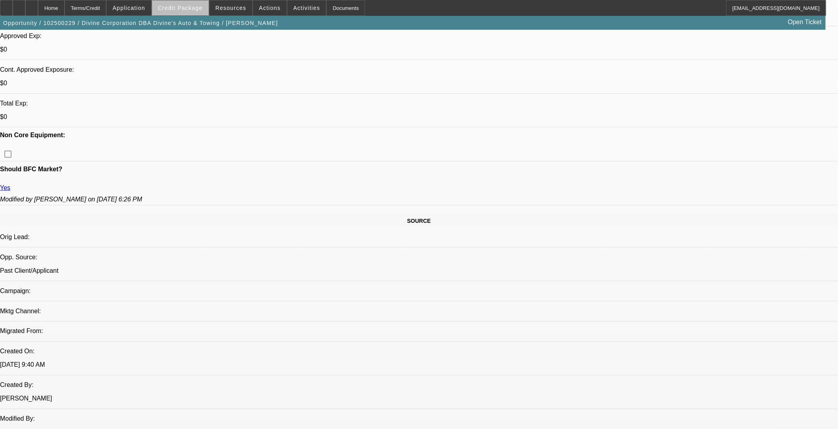
click at [205, 13] on span at bounding box center [180, 7] width 57 height 19
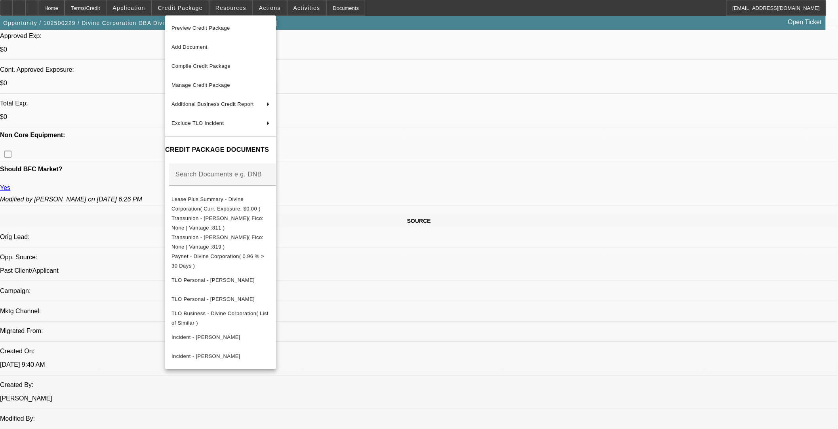
click at [53, 10] on div at bounding box center [419, 214] width 838 height 429
click at [38, 9] on div at bounding box center [31, 8] width 13 height 16
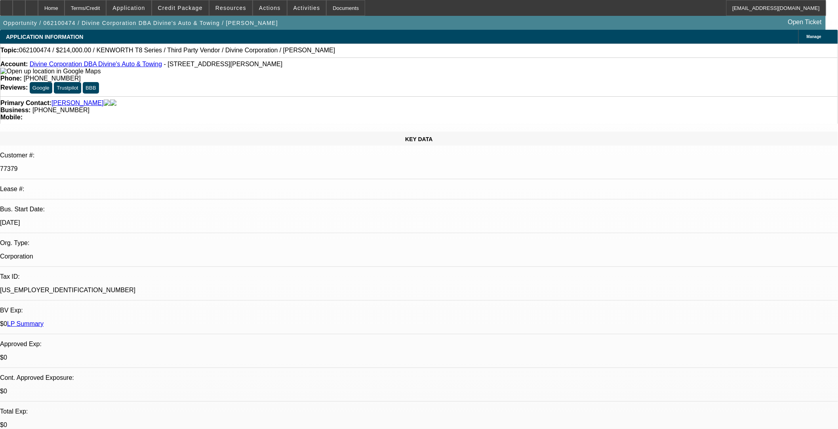
select select "0"
select select "2"
select select "0"
select select "6"
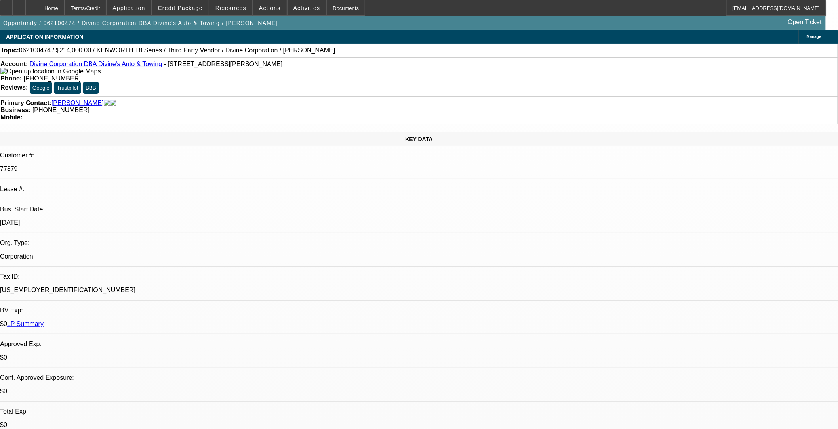
select select "0"
select select "2"
select select "0"
select select "6"
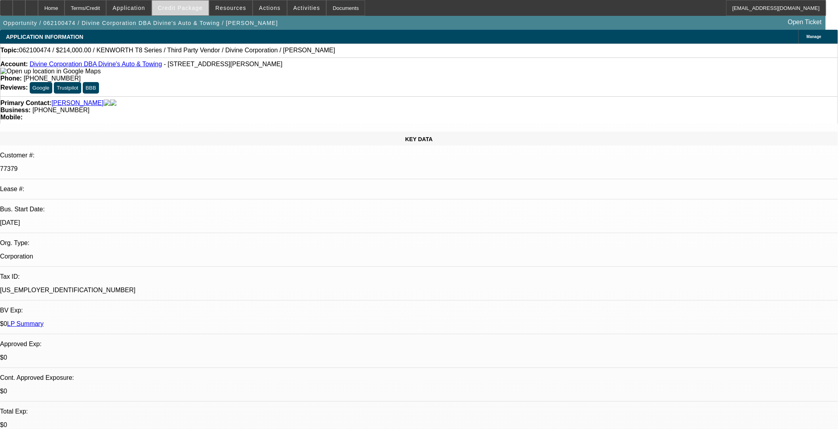
click at [165, 0] on span at bounding box center [180, 7] width 57 height 19
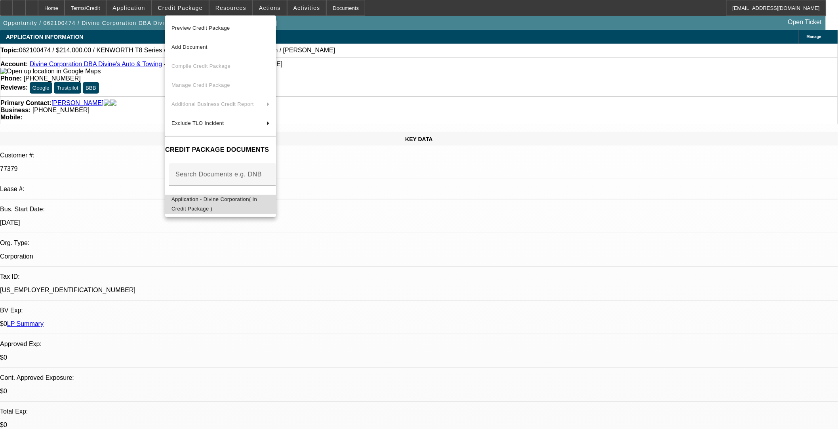
click at [196, 200] on span "Application - Divine Corporation( In Credit Package )" at bounding box center [214, 203] width 86 height 15
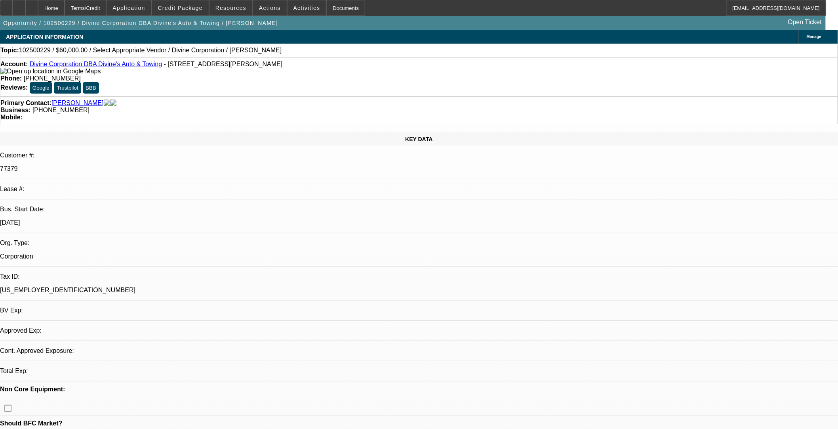
select select "0"
select select "2"
select select "0.1"
select select "1"
select select "2"
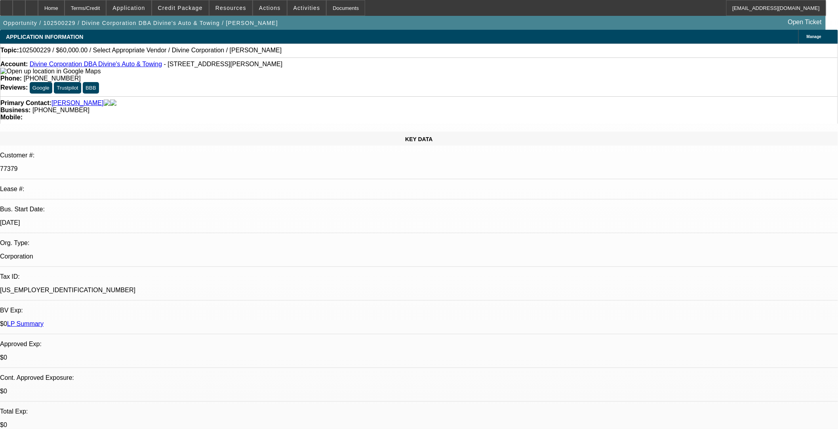
select select "4"
click at [206, 4] on span at bounding box center [180, 7] width 57 height 19
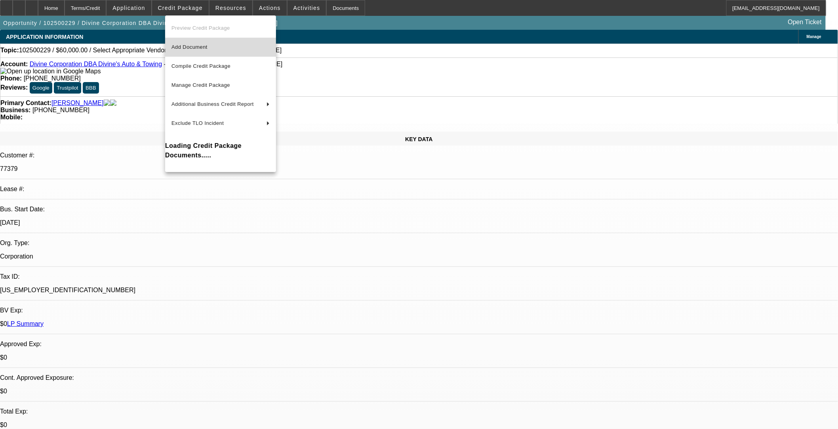
click at [183, 45] on span "Add Document" at bounding box center [189, 47] width 36 height 6
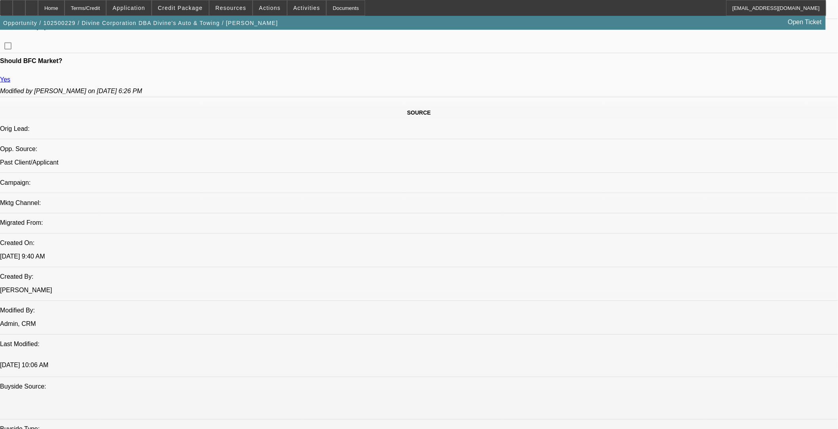
scroll to position [528, 0]
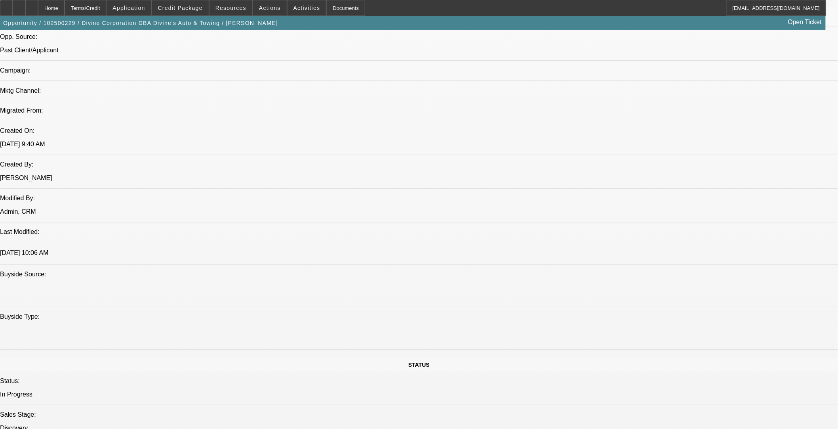
click at [201, 11] on span at bounding box center [180, 7] width 57 height 19
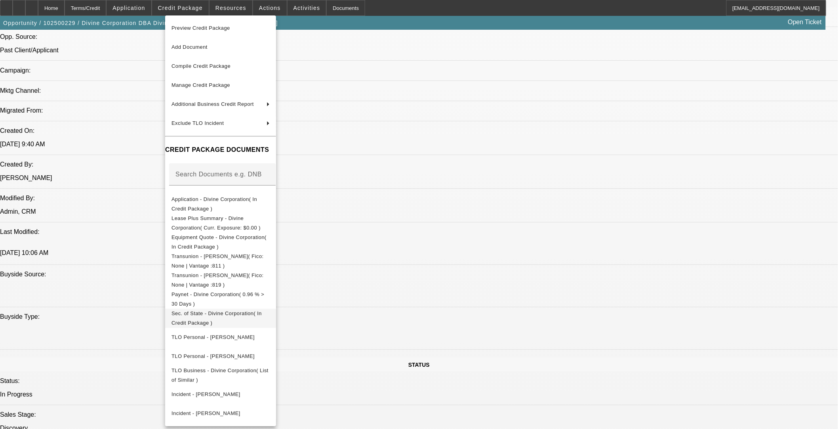
click at [255, 317] on span "Sec. of State - Divine Corporation( In Credit Package )" at bounding box center [220, 317] width 98 height 19
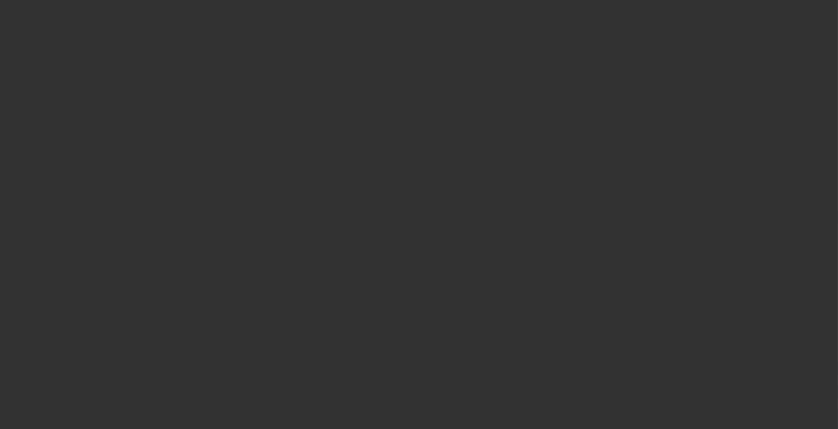
click at [194, 6] on div at bounding box center [419, 214] width 838 height 429
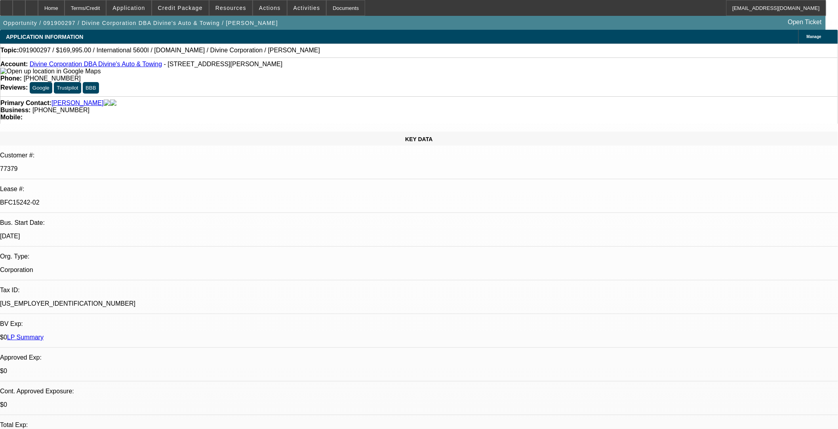
select select "0"
select select "2"
select select "0"
select select "6"
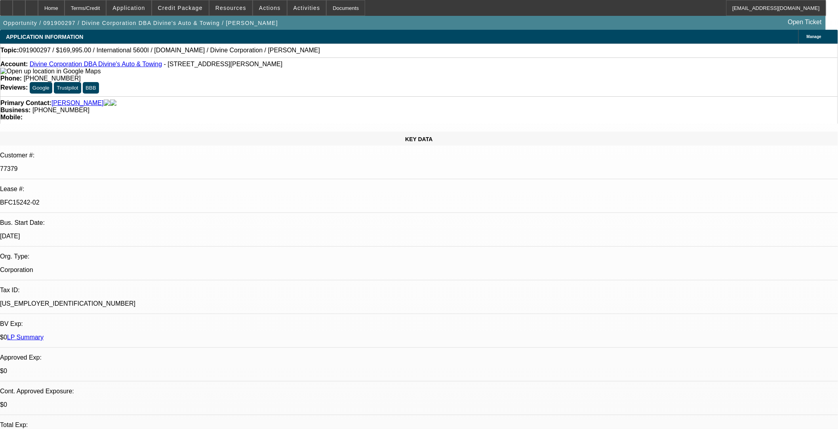
select select "0"
select select "2"
select select "0"
select select "6"
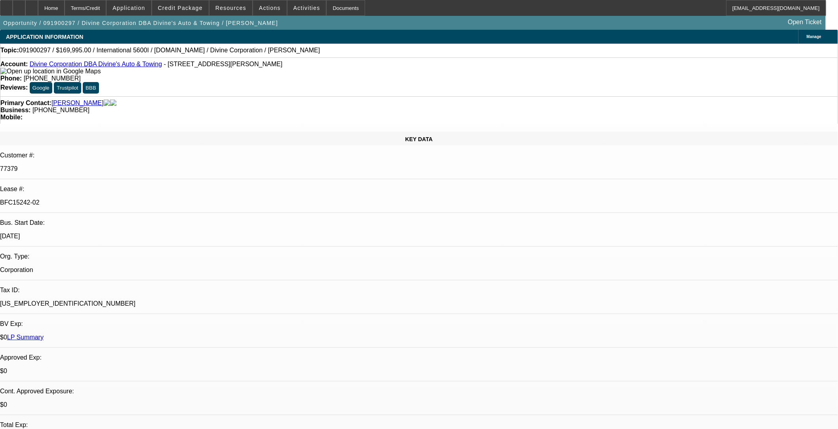
select select "0"
select select "2"
select select "0"
select select "6"
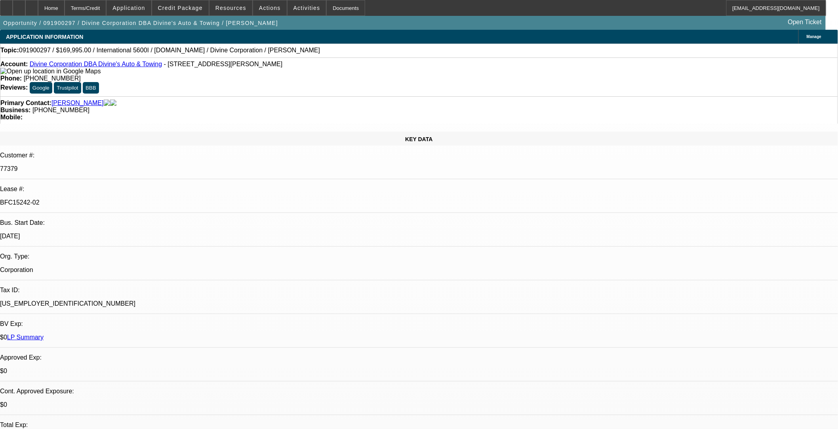
select select "0"
select select "2"
select select "0"
select select "6"
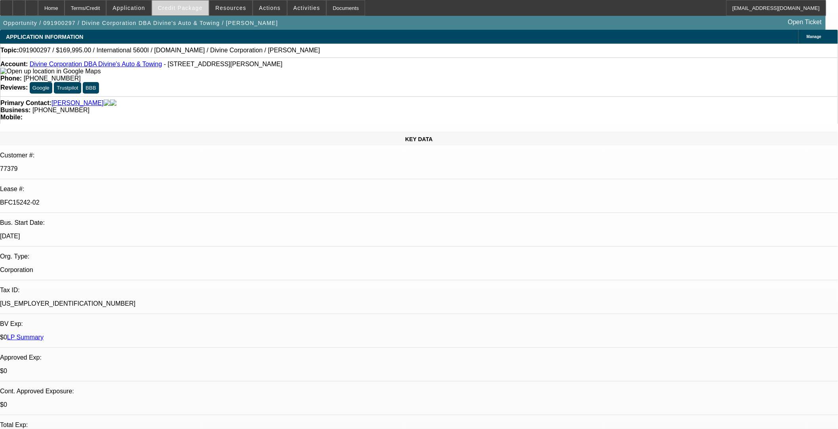
click at [196, 8] on span "Credit Package" at bounding box center [180, 8] width 45 height 6
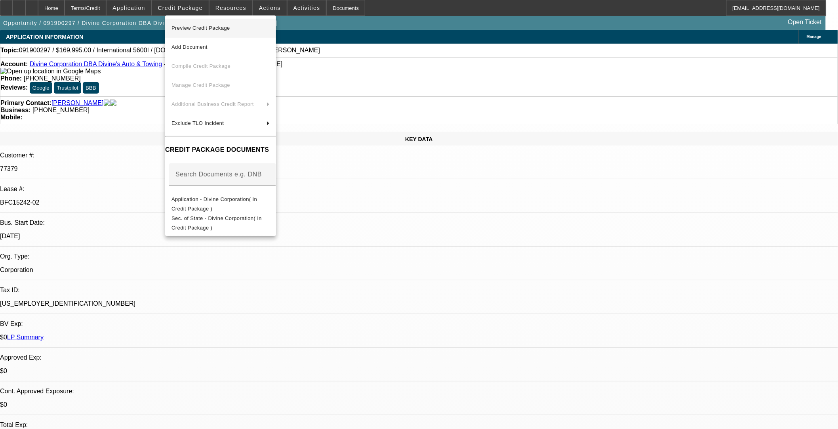
click at [253, 25] on span "Preview Credit Package" at bounding box center [220, 28] width 98 height 10
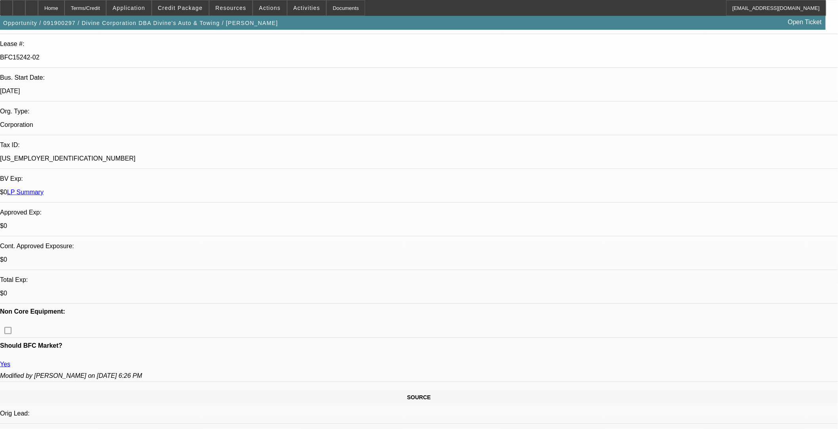
scroll to position [220, 0]
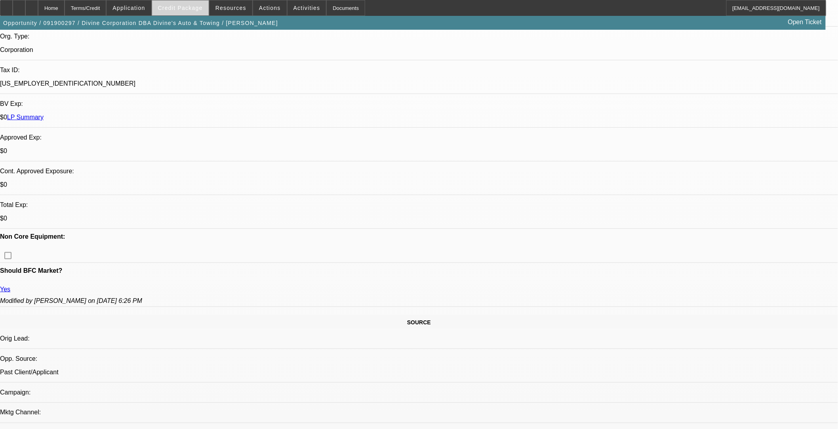
click at [190, 12] on span at bounding box center [180, 7] width 57 height 19
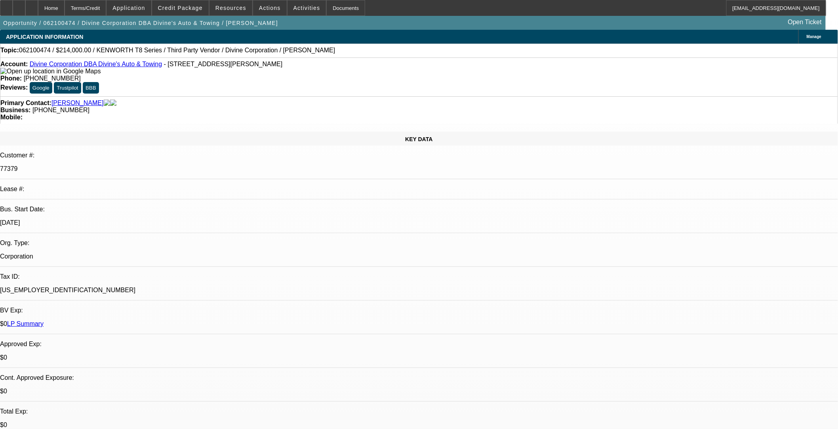
select select "0"
select select "2"
select select "0"
select select "6"
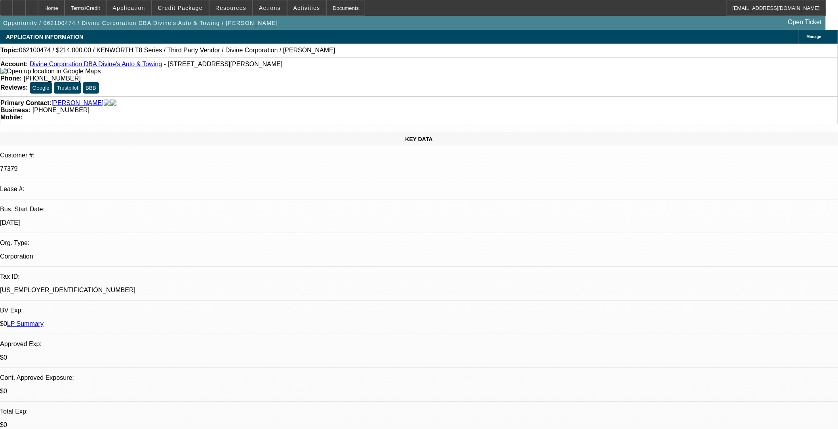
select select "0"
select select "2"
select select "0"
select select "6"
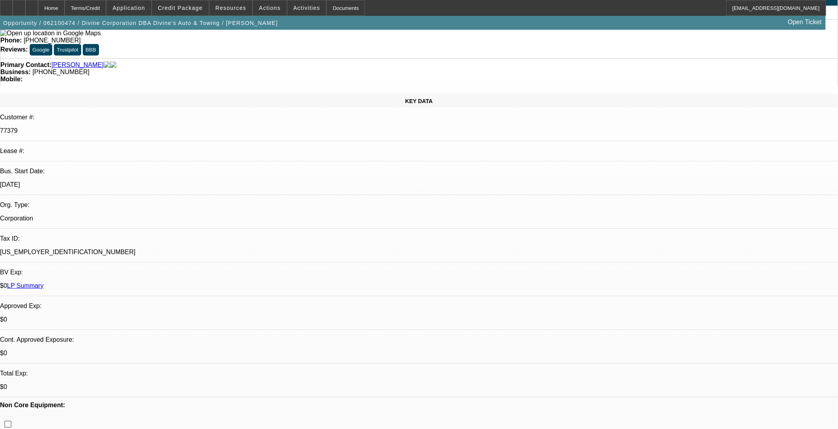
scroll to position [264, 0]
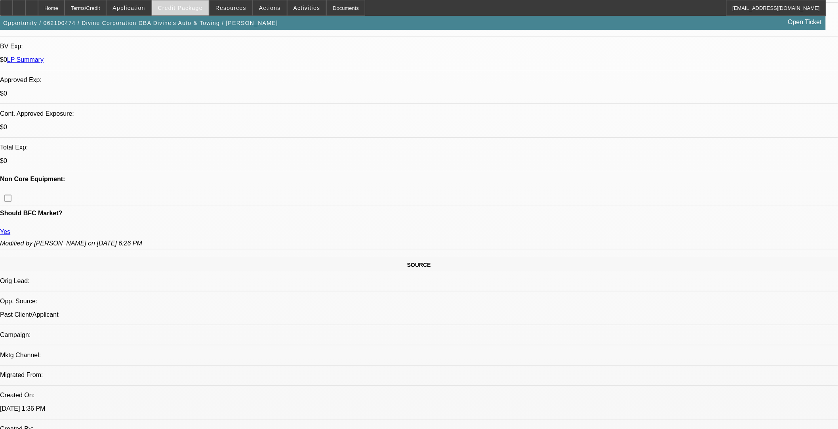
click at [186, 2] on span at bounding box center [180, 7] width 57 height 19
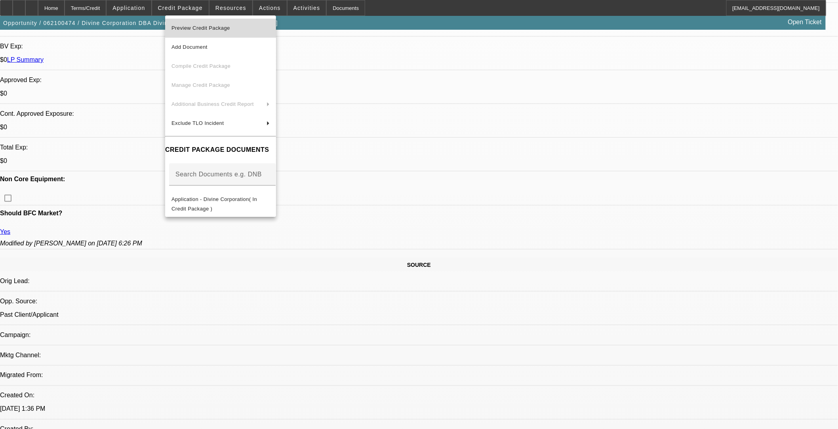
click at [225, 32] on span "Preview Credit Package" at bounding box center [220, 28] width 98 height 10
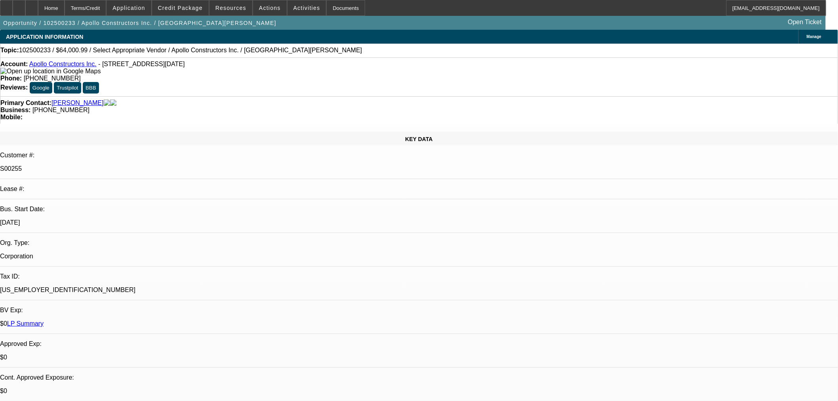
select select "0"
select select "2"
select select "0.1"
select select "4"
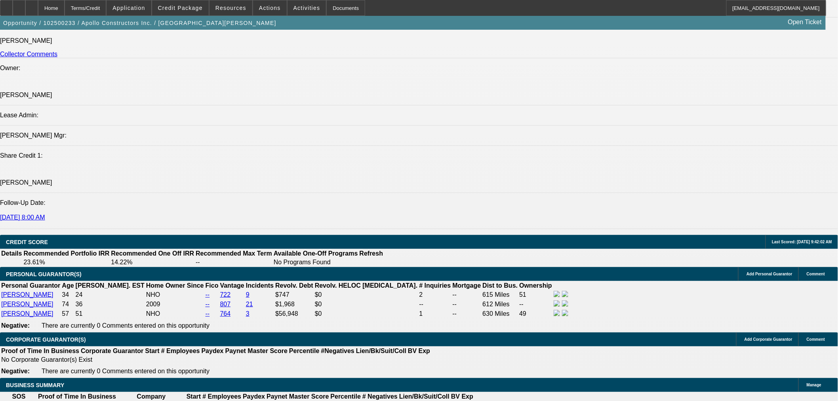
scroll to position [792, 0]
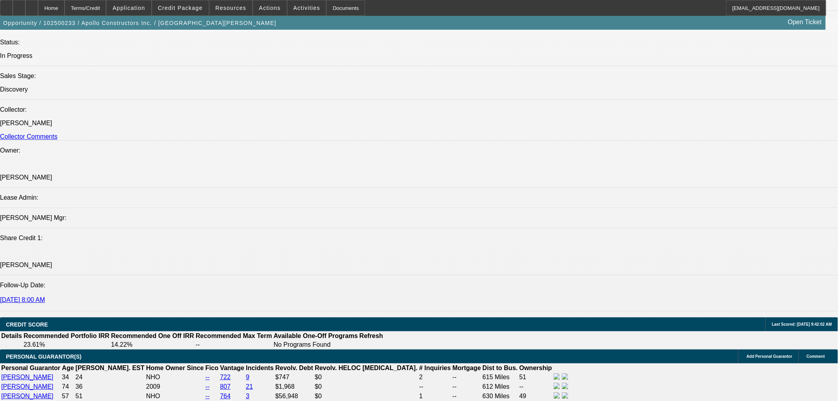
scroll to position [968, 0]
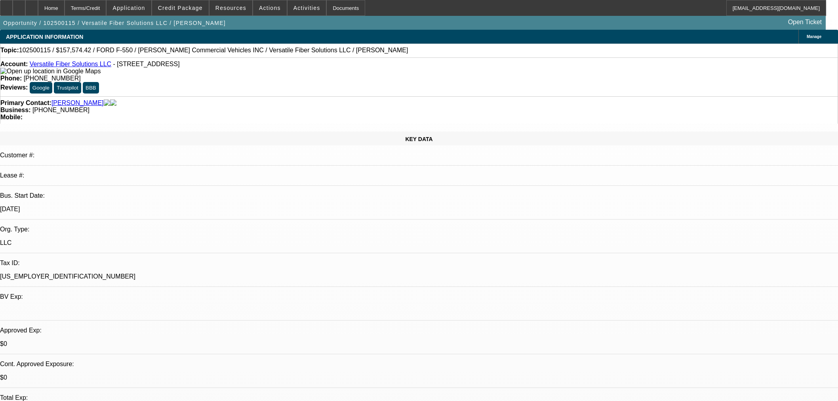
select select "0"
select select "3"
select select "0.1"
select select "4"
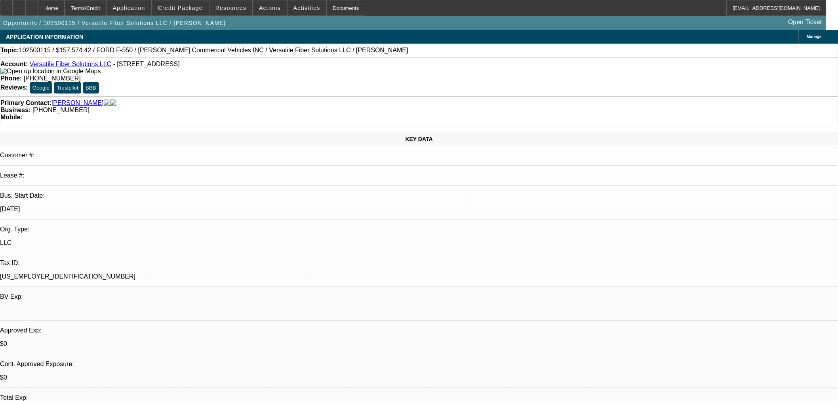
select select "0.1"
select select "0"
select select "3"
select select "0.1"
select select "4"
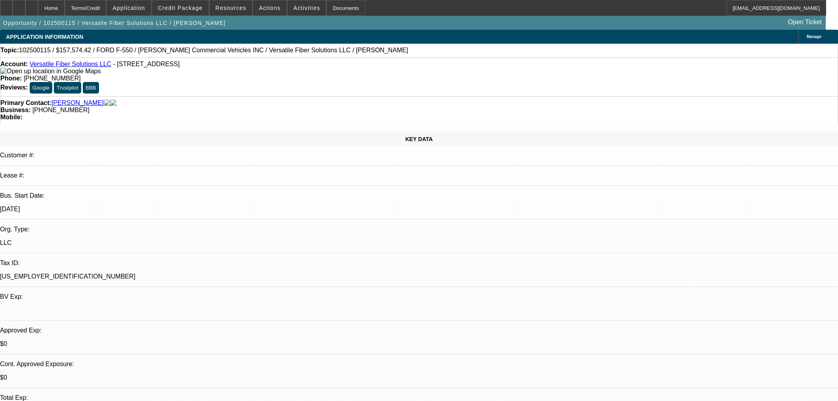
select select "0"
select select "3"
select select "0.1"
select select "4"
select select "0"
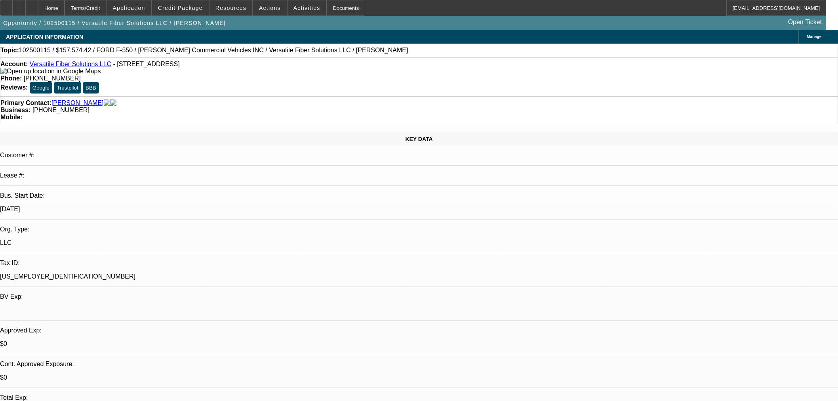
select select "0"
select select "6"
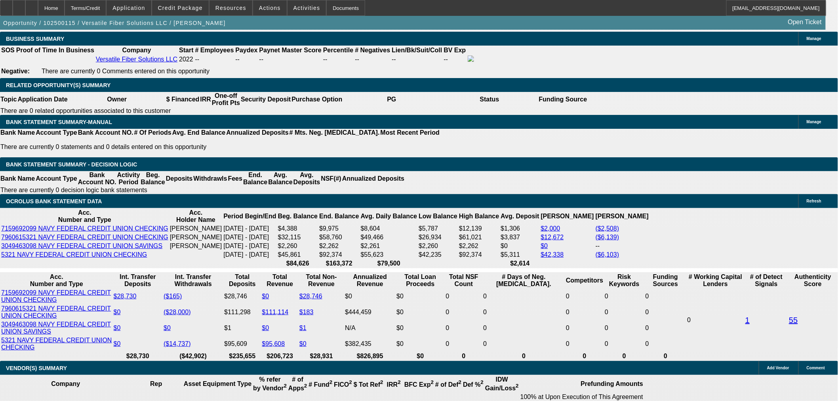
scroll to position [1144, 0]
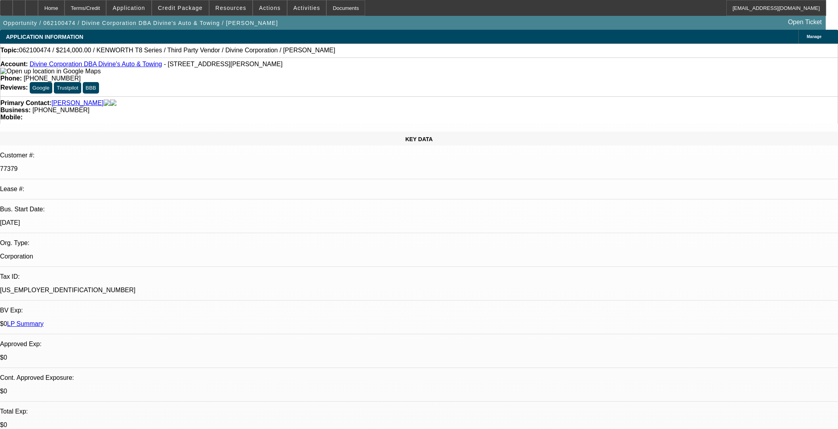
select select "0"
select select "2"
select select "0"
select select "6"
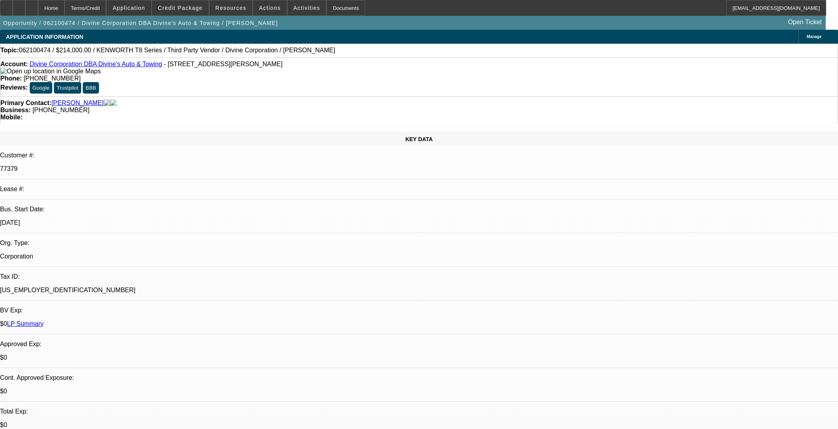
select select "0"
select select "2"
select select "0"
select select "6"
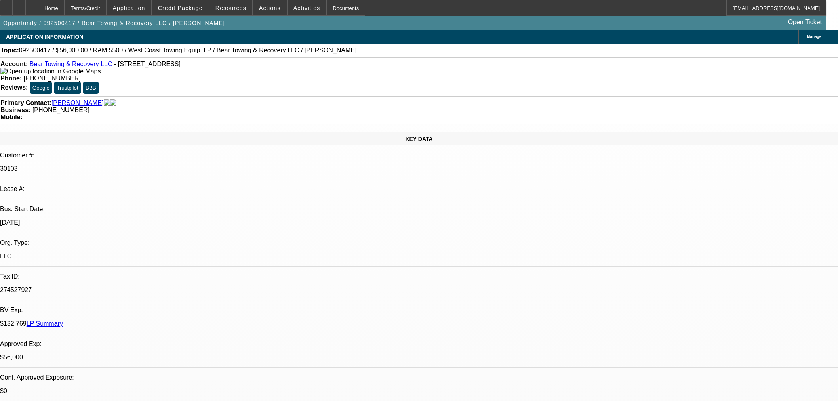
select select "0"
select select "2"
select select "0.1"
select select "4"
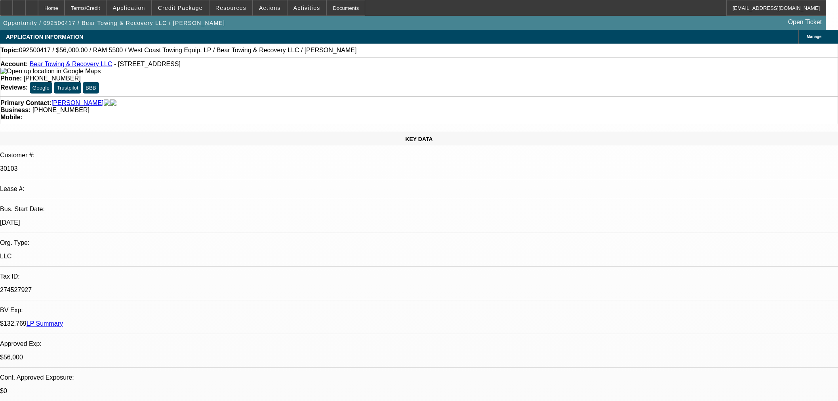
select select "0"
select select "2"
select select "0.1"
select select "4"
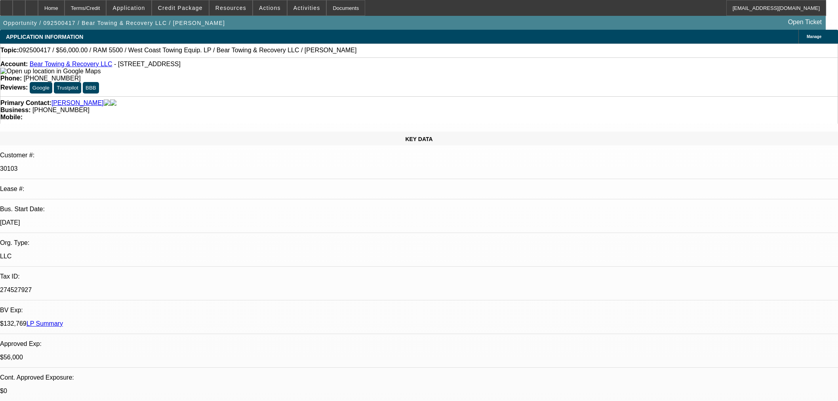
select select "0"
select select "2"
select select "0.1"
select select "4"
select select "0"
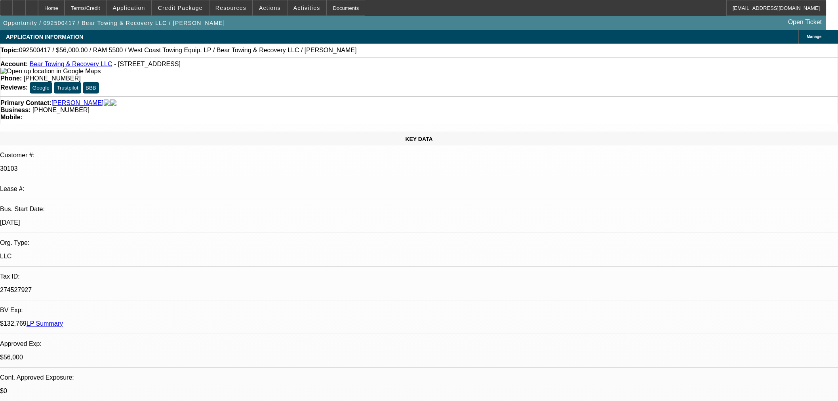
select select "0"
select select "3"
select select "0.1"
select select "4"
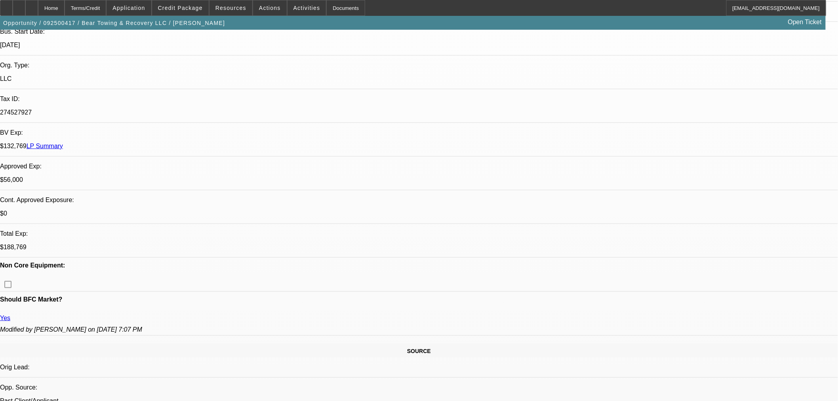
scroll to position [164, 0]
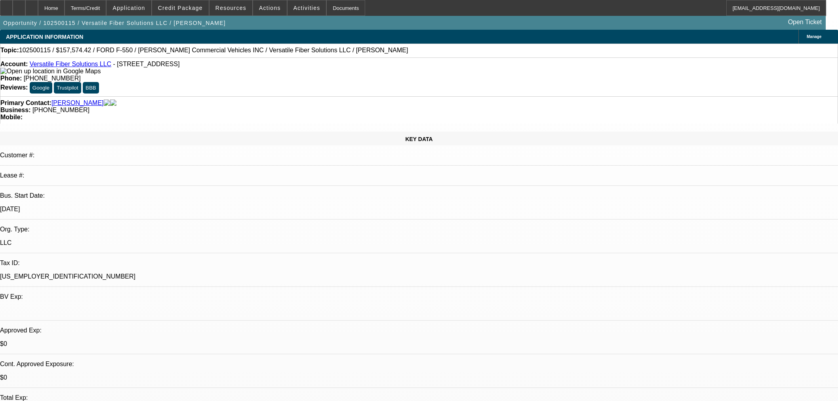
select select "0.15"
select select "0"
select select "3"
select select "0.1"
select select "4"
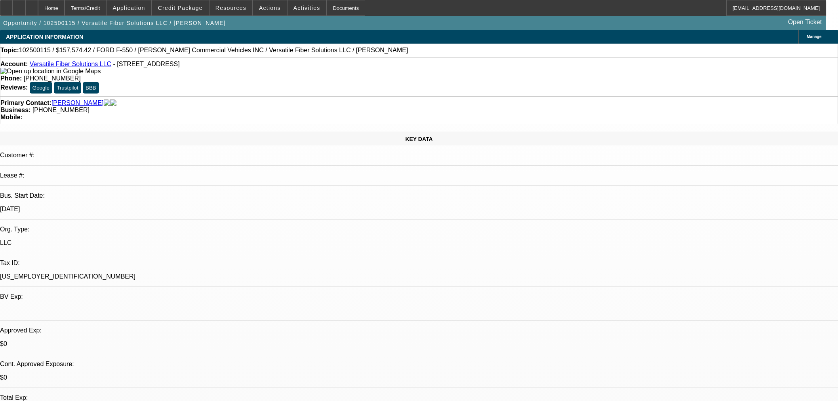
select select "0.1"
select select "0"
select select "3"
select select "0.1"
select select "4"
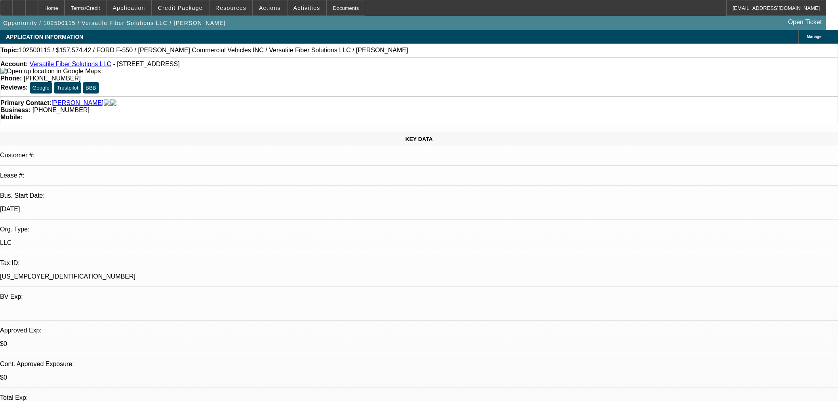
select select "0"
select select "3"
select select "0.1"
select select "4"
select select "0"
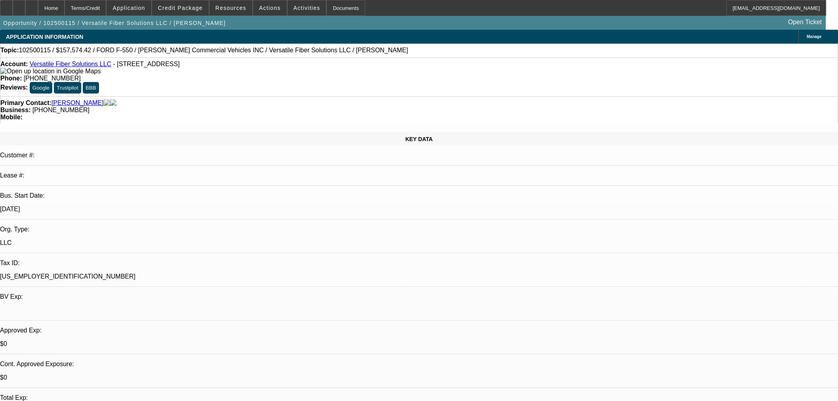
select select "0"
select select "6"
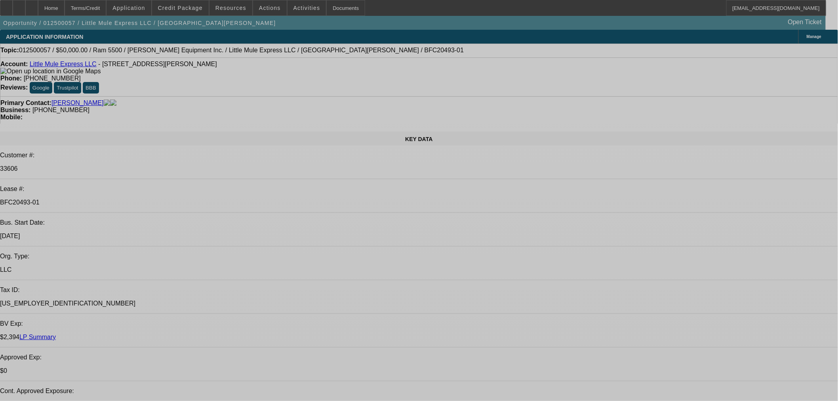
select select "0"
select select "3"
select select "0.1"
select select "4"
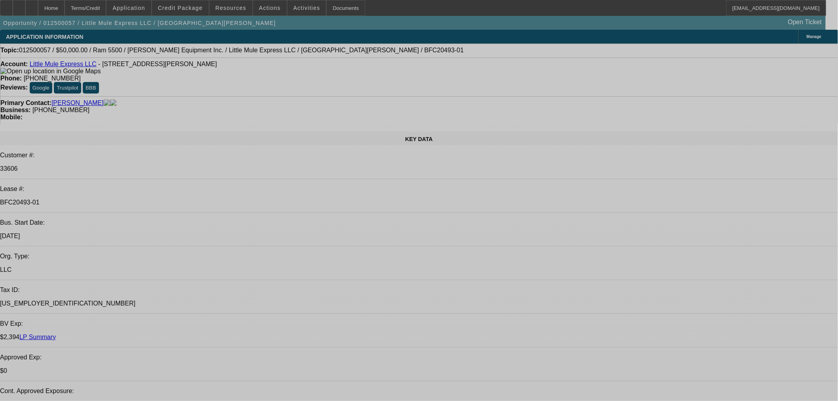
select select "0"
select select "3"
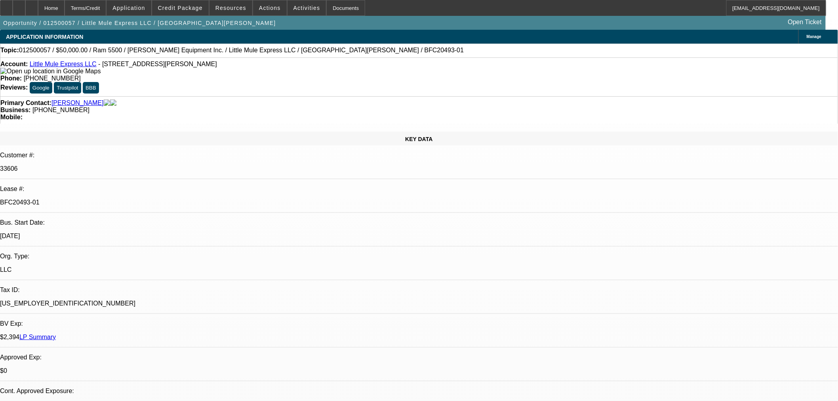
select select "0.1"
select select "4"
select select "0"
select select "3"
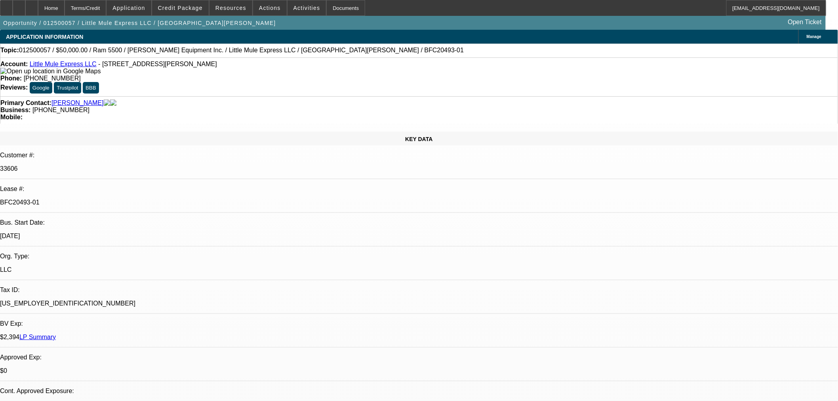
select select "0.1"
select select "4"
select select "0"
select select "3"
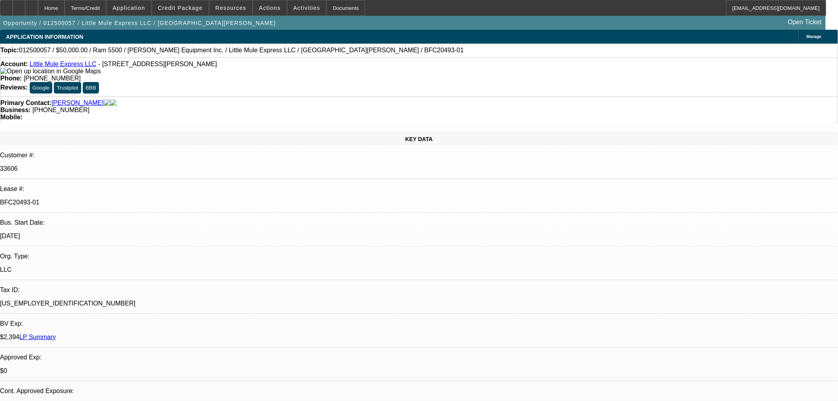
select select "0.1"
select select "4"
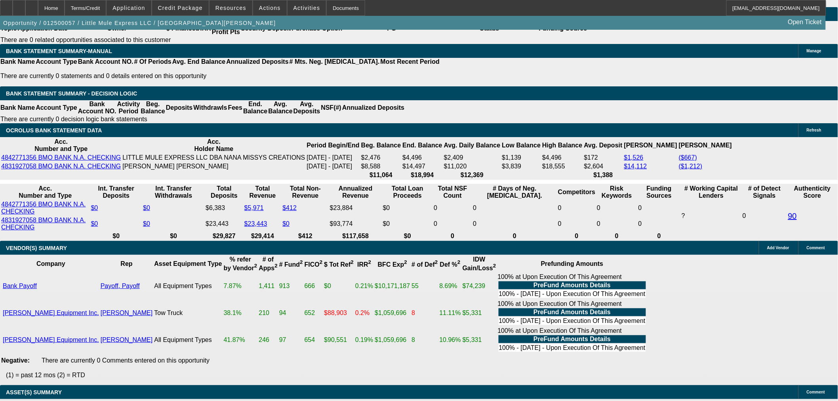
scroll to position [1473, 0]
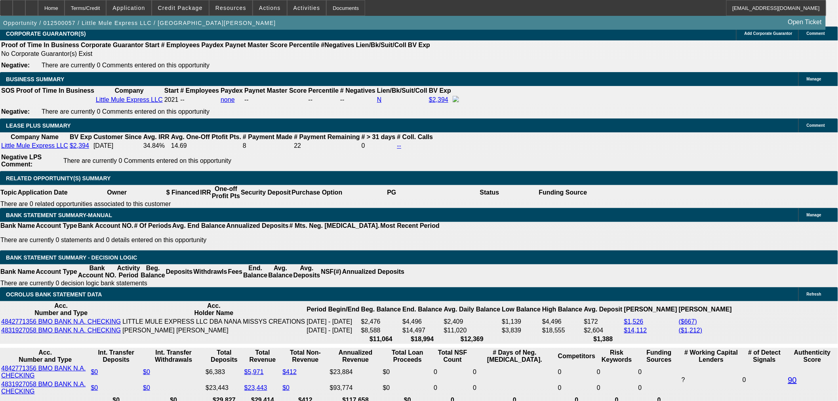
scroll to position [1276, 0]
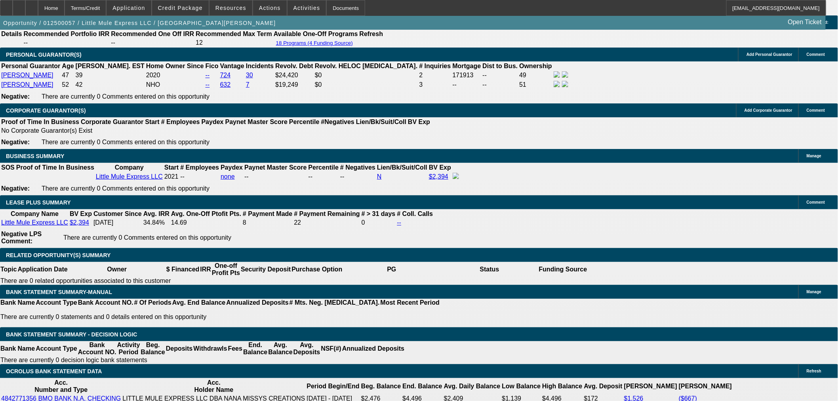
select select "0"
select select "2"
select select "0.1"
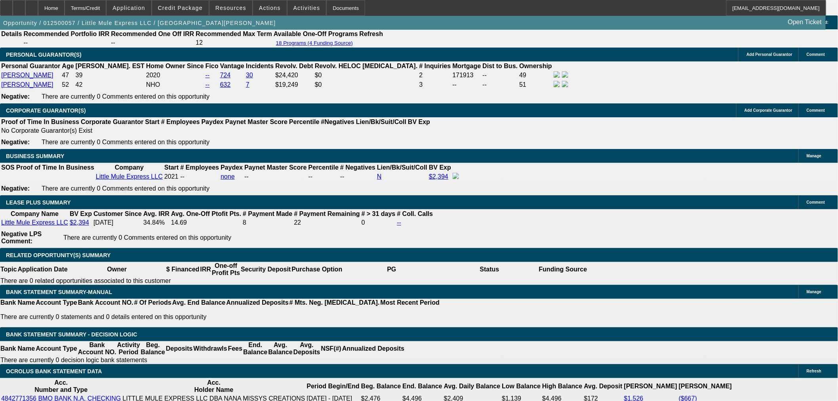
select select "4"
select select "0"
select select "2"
select select "0.1"
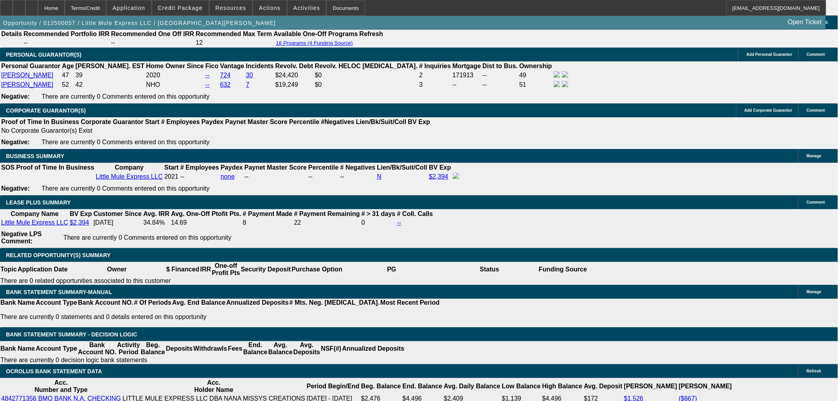
select select "4"
select select "0"
select select "2"
select select "0.1"
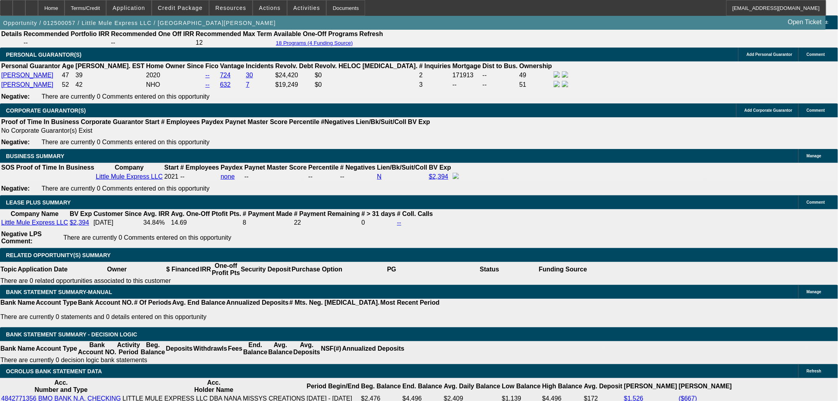
select select "4"
select select "0"
select select "0.1"
select select "4"
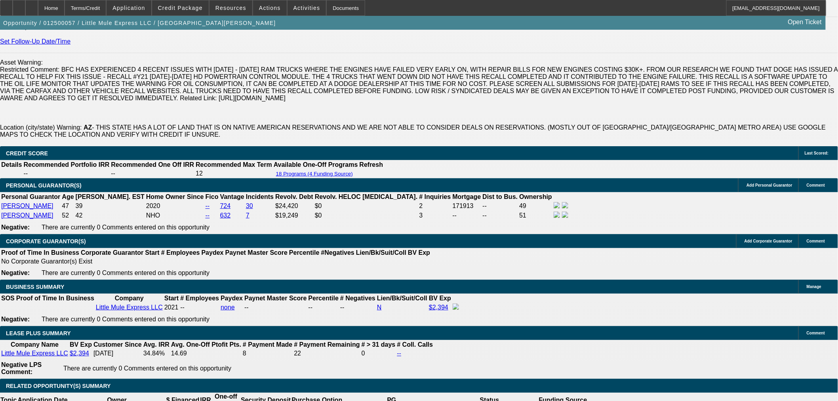
scroll to position [1144, 0]
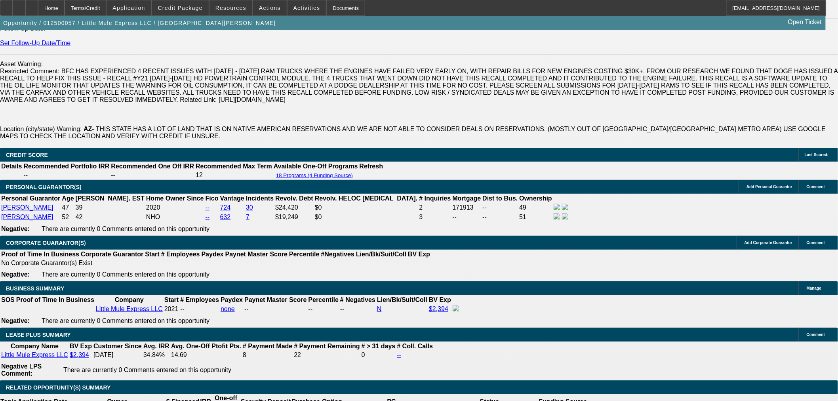
select select "0"
select select "3"
select select "0.1"
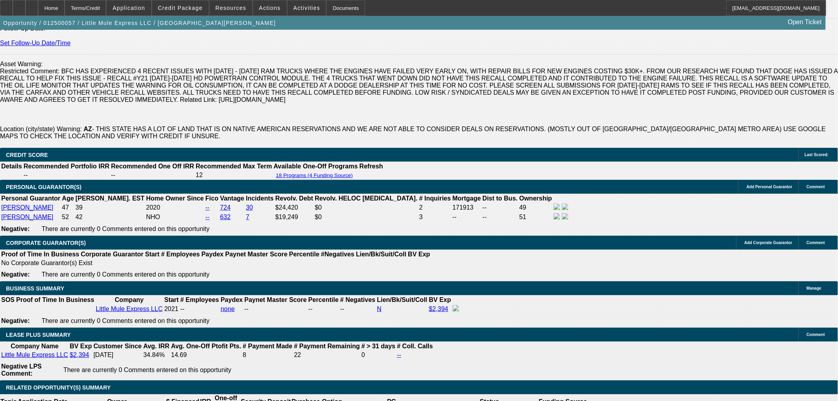
select select "4"
select select "0"
select select "3"
select select "0.1"
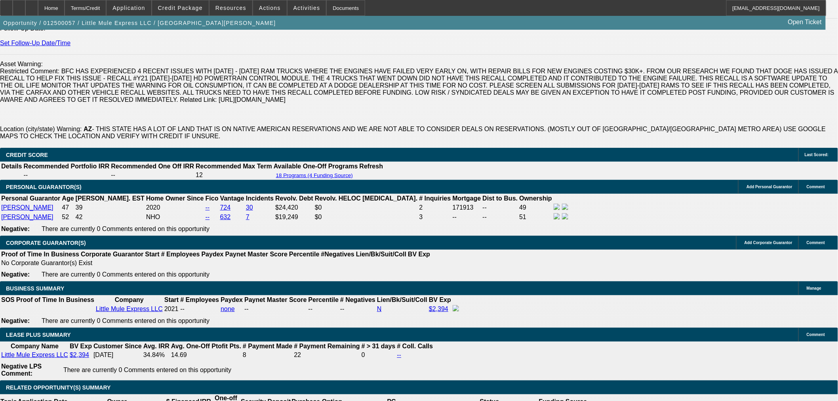
select select "4"
select select "0"
select select "3"
select select "0.1"
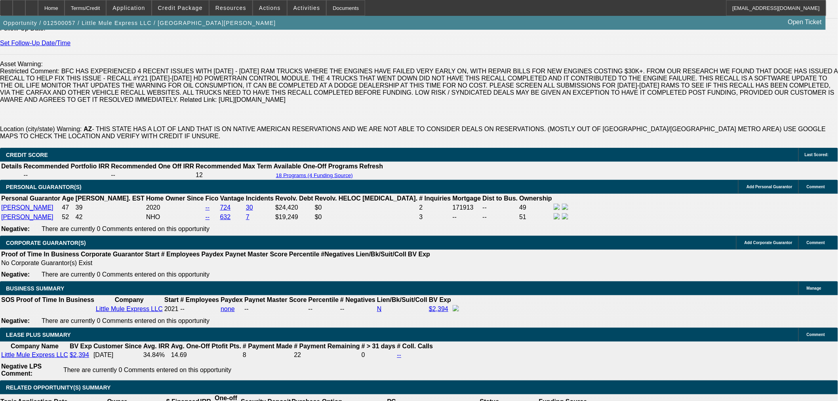
select select "4"
select select "0"
select select "3"
select select "0.1"
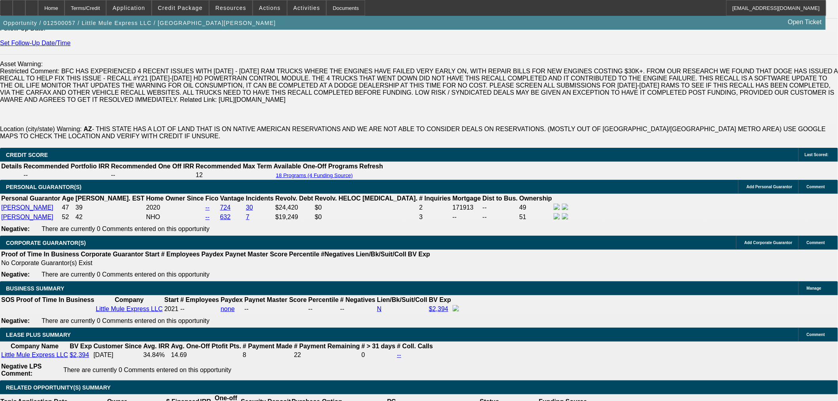
select select "4"
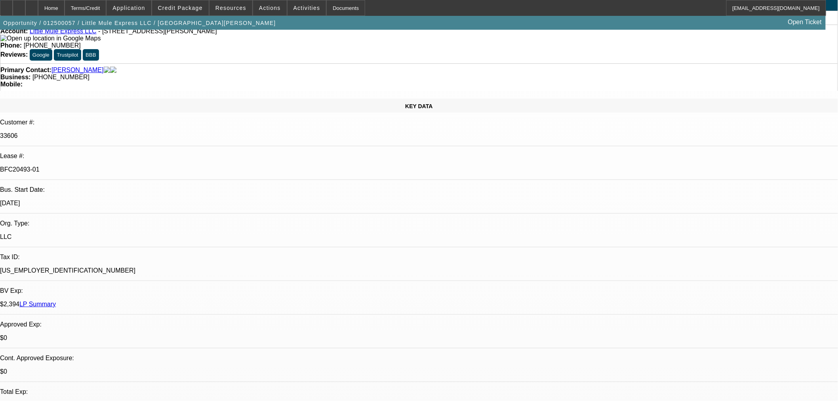
scroll to position [0, 0]
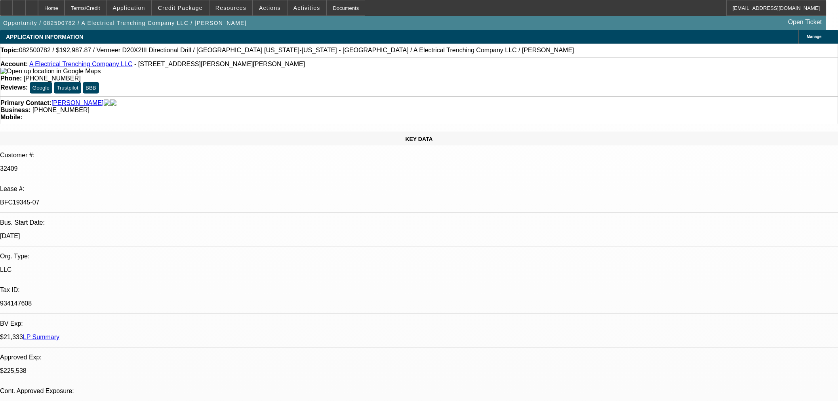
select select "0"
select select "3"
select select "0"
select select "6"
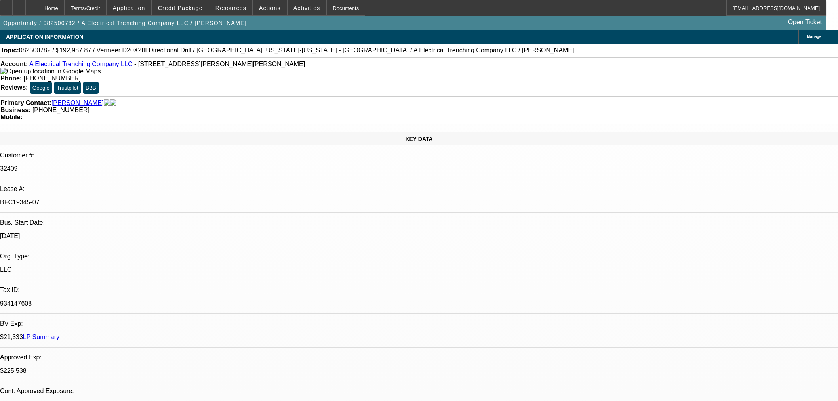
select select "0"
select select "3"
select select "0"
select select "6"
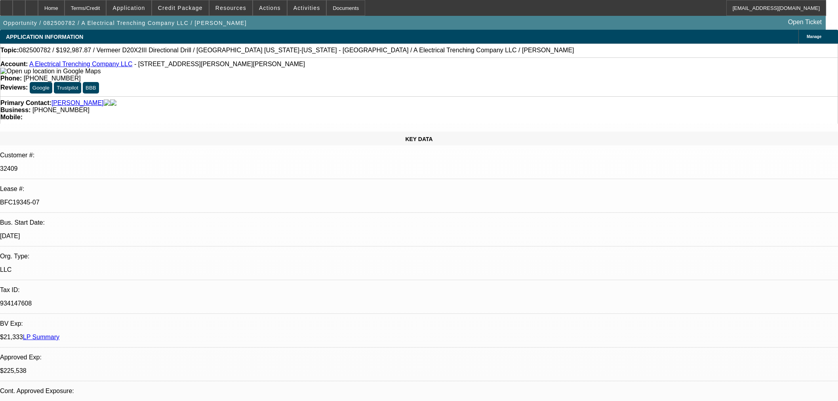
select select "0"
select select "3"
select select "0"
select select "6"
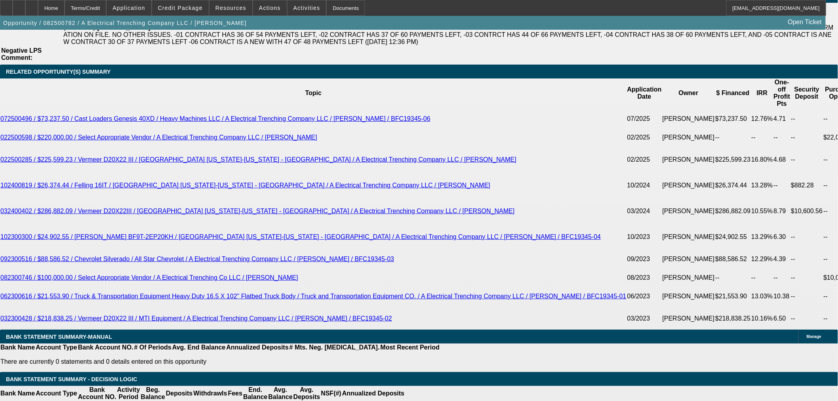
scroll to position [1408, 0]
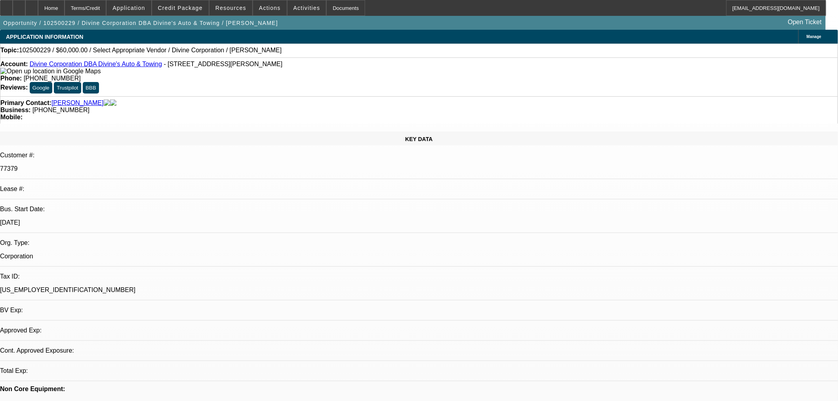
select select "0"
select select "2"
select select "0.1"
select select "4"
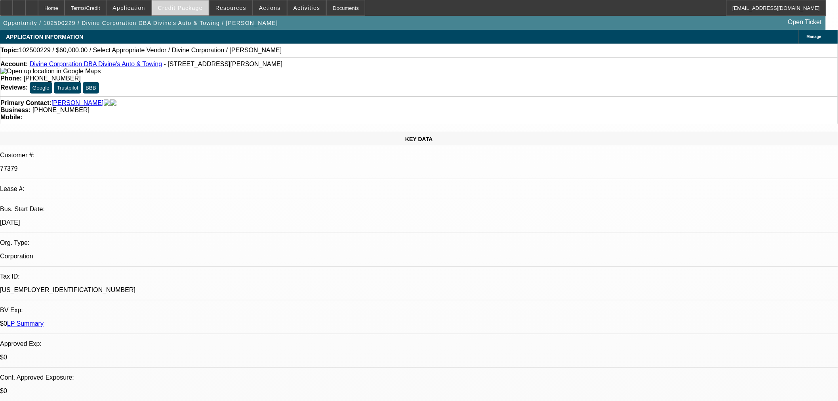
click at [180, 13] on span at bounding box center [180, 7] width 57 height 19
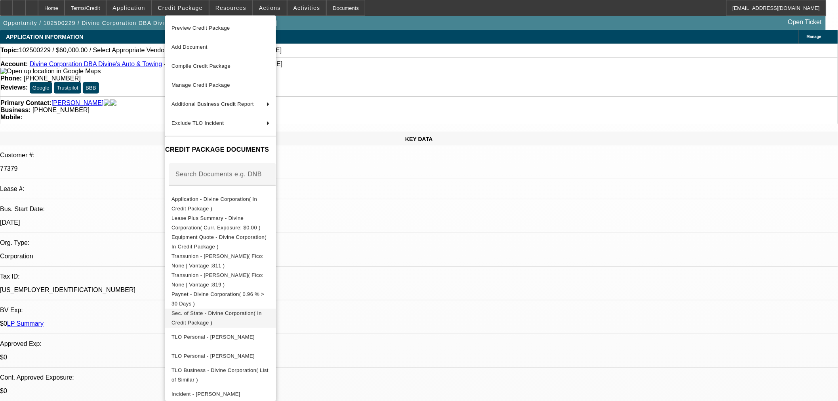
scroll to position [28, 0]
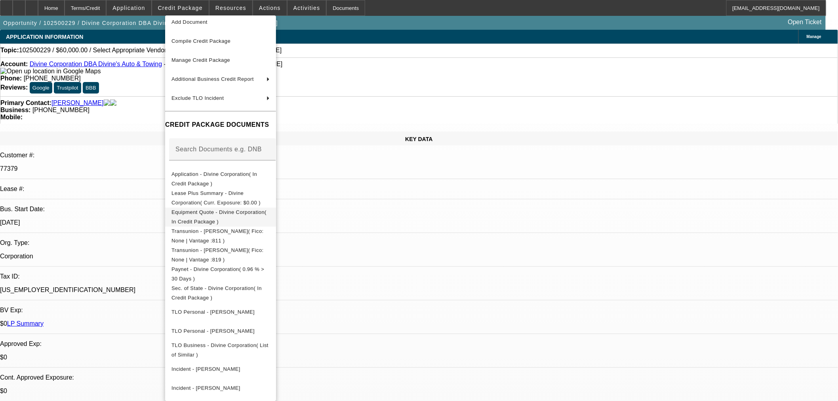
click at [246, 207] on span "Equipment Quote - Divine Corporation( In Credit Package )" at bounding box center [220, 216] width 98 height 19
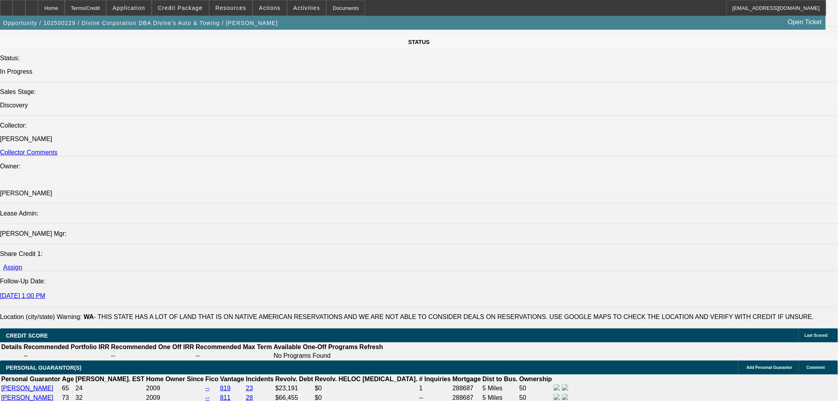
scroll to position [1144, 0]
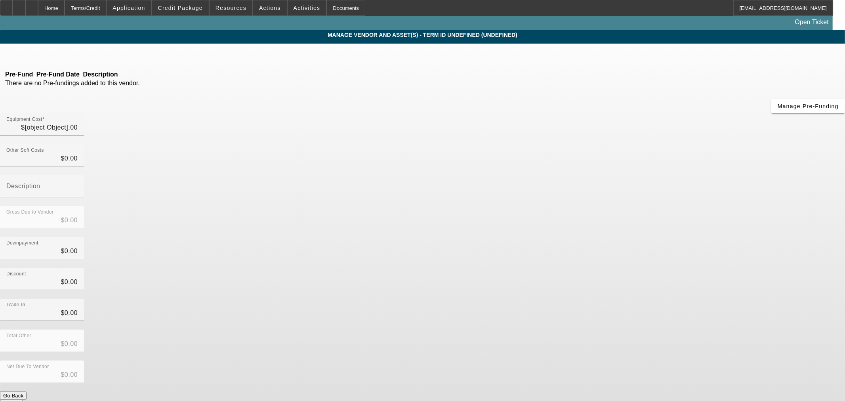
type input "$60,000.00"
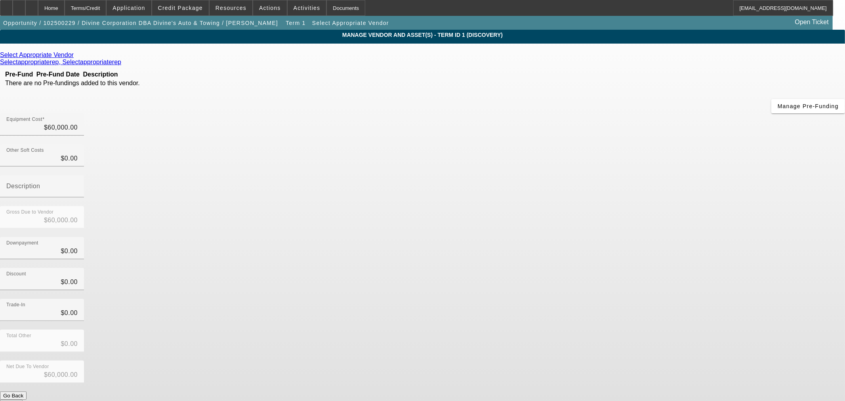
click at [264, 59] on div "Select Appropriate Vendor" at bounding box center [422, 54] width 845 height 7
click at [76, 57] on icon at bounding box center [76, 54] width 0 height 7
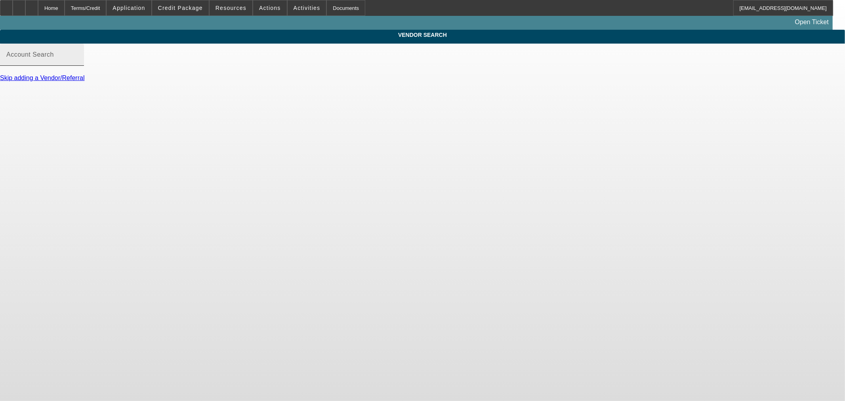
click at [78, 58] on div "Account Search" at bounding box center [41, 55] width 71 height 22
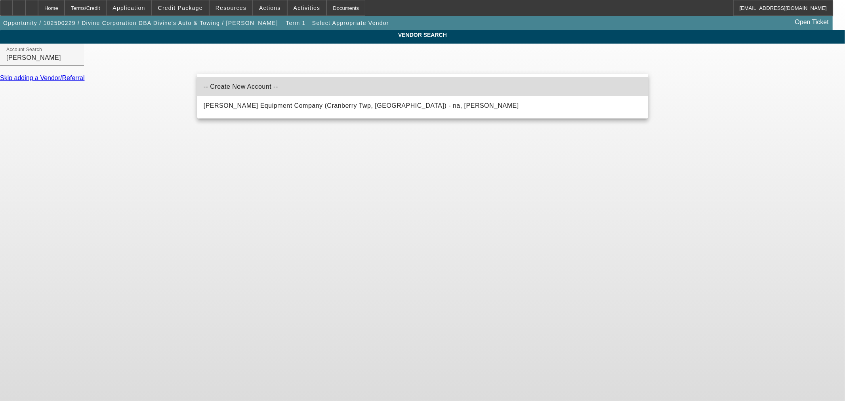
click at [244, 86] on span "-- Create New Account --" at bounding box center [241, 86] width 74 height 7
type input "-- Create New Account --"
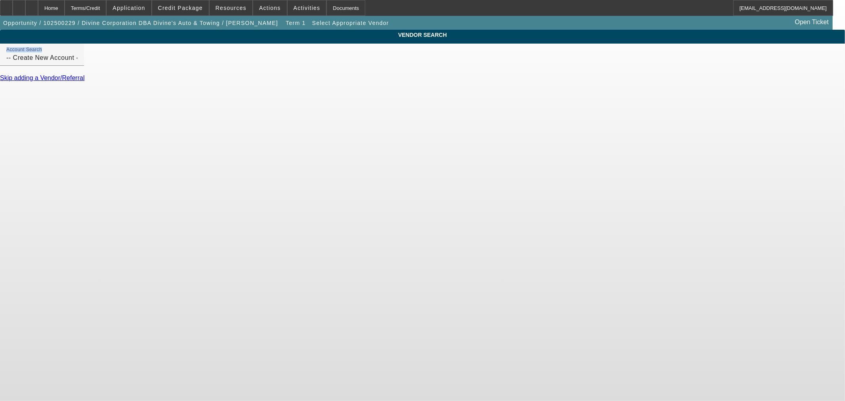
drag, startPoint x: 267, startPoint y: 61, endPoint x: 109, endPoint y: 65, distance: 158.9
click at [109, 65] on div "VENDOR SEARCH Account Search -- Create New Account -- Skip adding a Vendor/Refe…" at bounding box center [422, 59] width 845 height 59
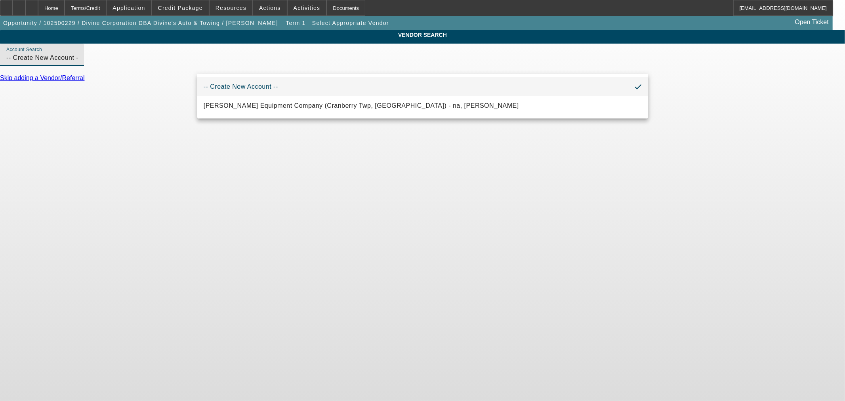
drag, startPoint x: 313, startPoint y: 67, endPoint x: -45, endPoint y: 67, distance: 357.6
click at [0, 67] on html "Home Terms/Credit Application Credit Package Resources Actions Activities Docum…" at bounding box center [422, 200] width 845 height 401
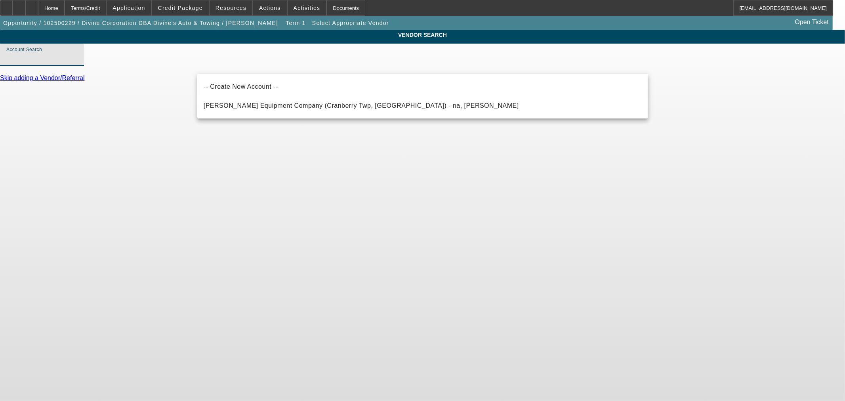
paste input "NORTH IDAHO DISTRIBUTING, INC."
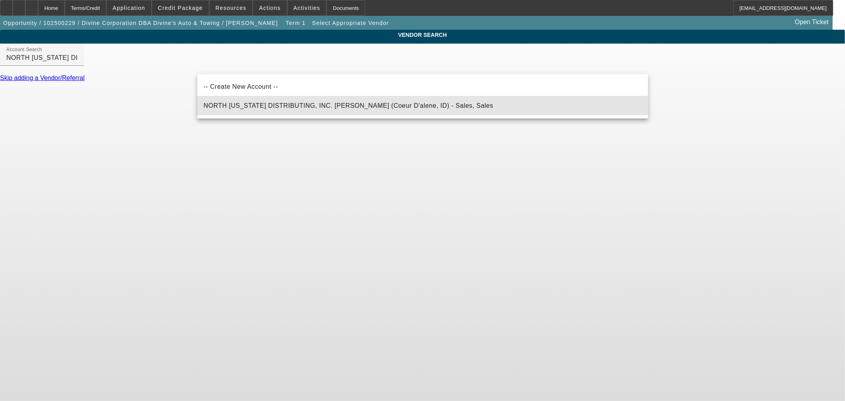
click at [230, 104] on span "NORTH IDAHO DISTRIBUTING, INC. DBA Doyles Sheehan (Coeur D'alene, ID) - Sales, …" at bounding box center [349, 105] width 290 height 7
type input "NORTH IDAHO DISTRIBUTING, INC. DBA Doyles Sheehan (Coeur D'alene, ID) - Sales, …"
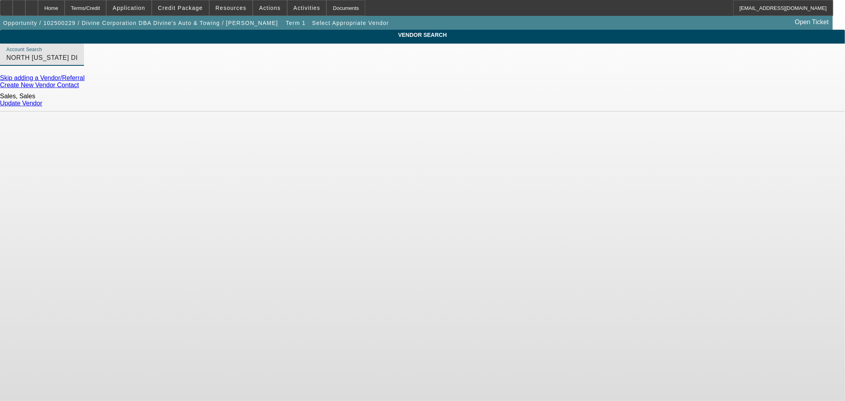
click at [42, 101] on link "Update Vendor" at bounding box center [21, 103] width 42 height 7
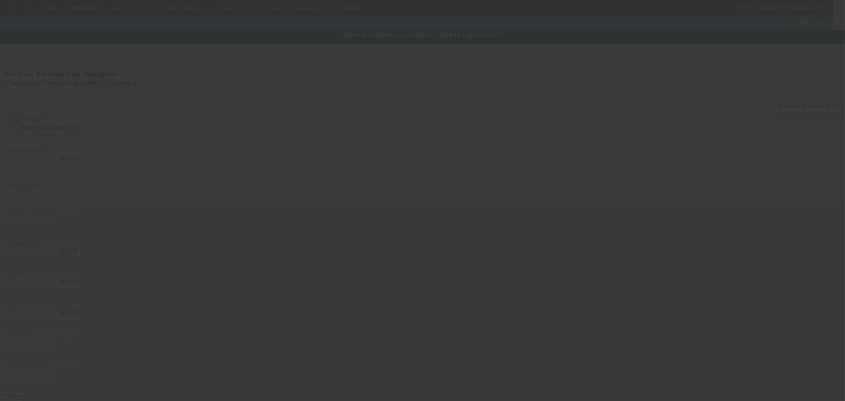
type input "$60,000.00"
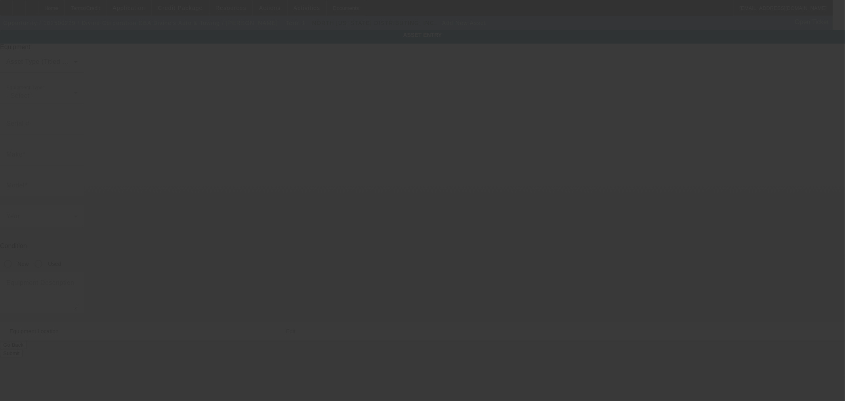
type input "3704 E Boone Ave"
type input "Spokane"
type input "99202"
type input "Spokane"
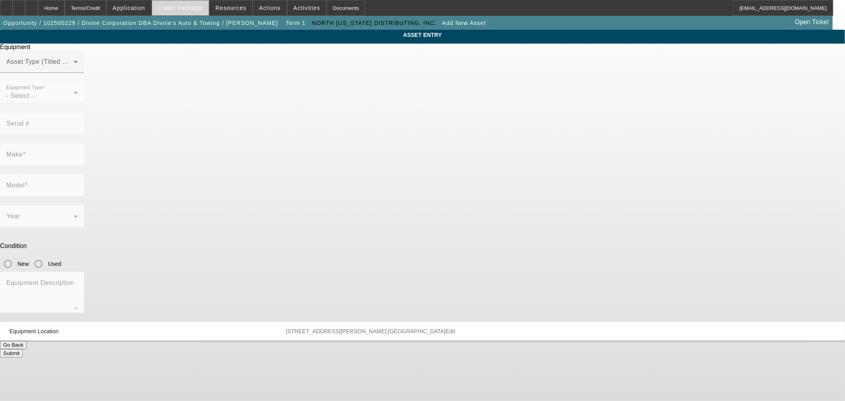
click at [185, 11] on span at bounding box center [180, 7] width 57 height 19
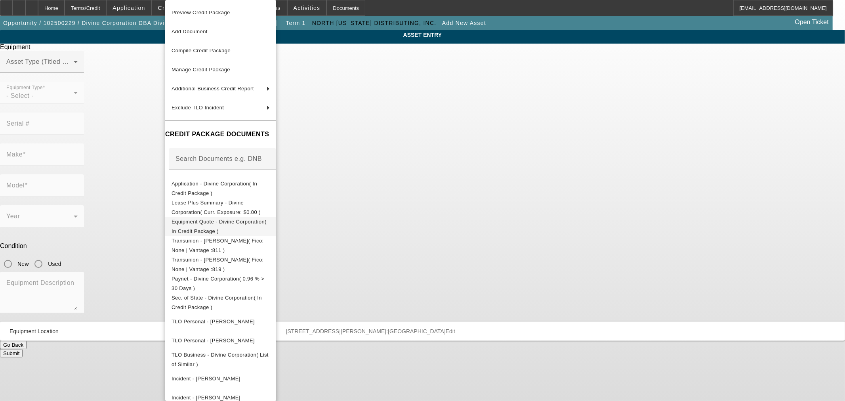
click at [187, 218] on span "Equipment Quote - Divine Corporation( In Credit Package )" at bounding box center [220, 226] width 98 height 19
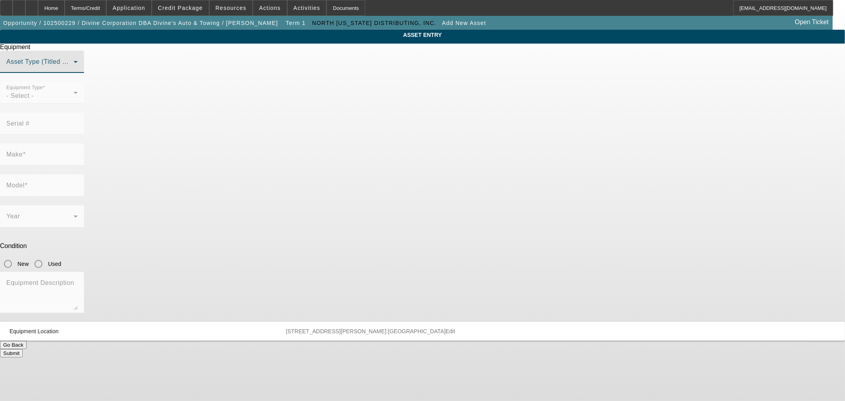
click at [74, 70] on span at bounding box center [39, 65] width 67 height 10
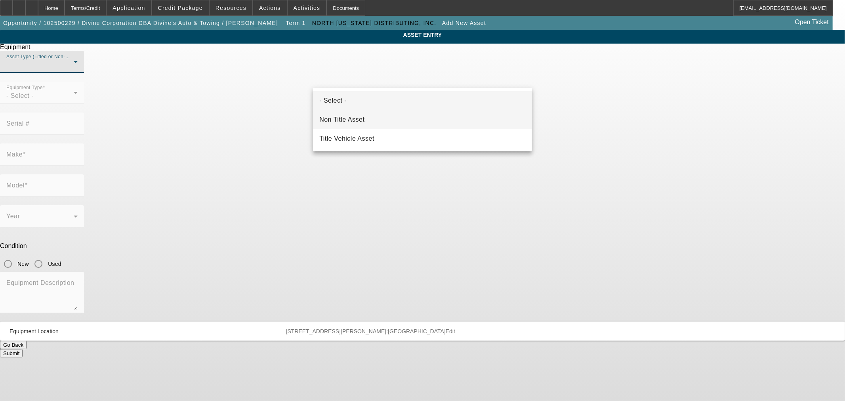
click at [345, 120] on span "Non Title Asset" at bounding box center [341, 120] width 45 height 10
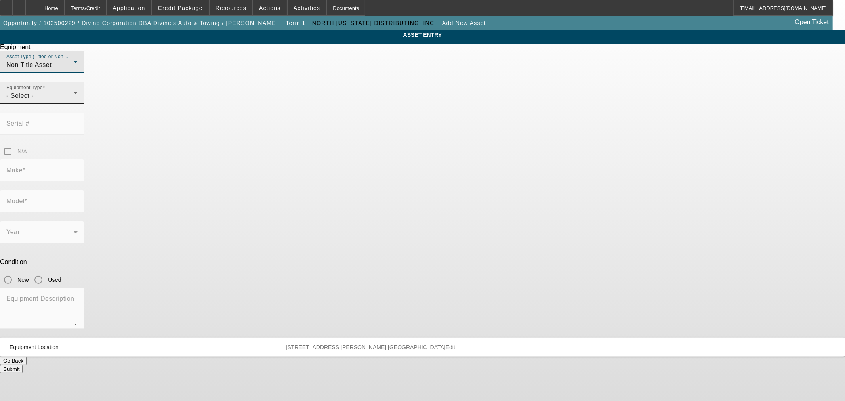
click at [34, 99] on span "- Select -" at bounding box center [19, 95] width 27 height 7
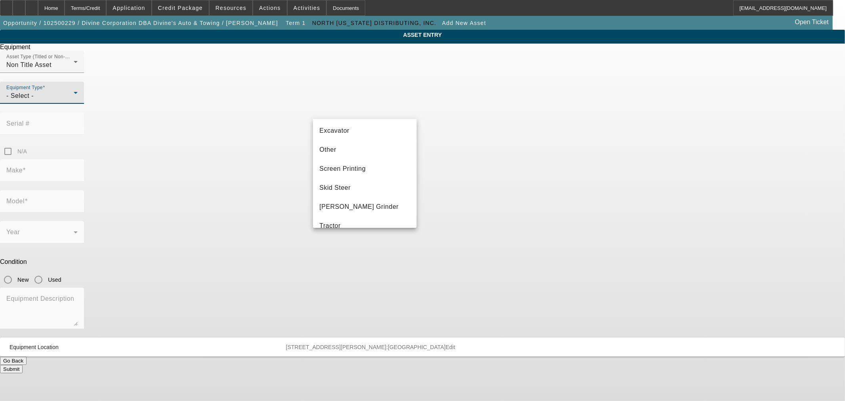
scroll to position [88, 0]
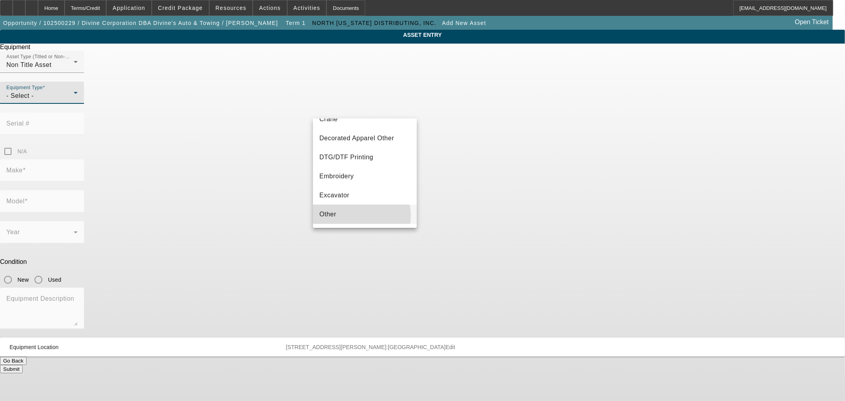
click at [351, 215] on mat-option "Other" at bounding box center [364, 214] width 103 height 19
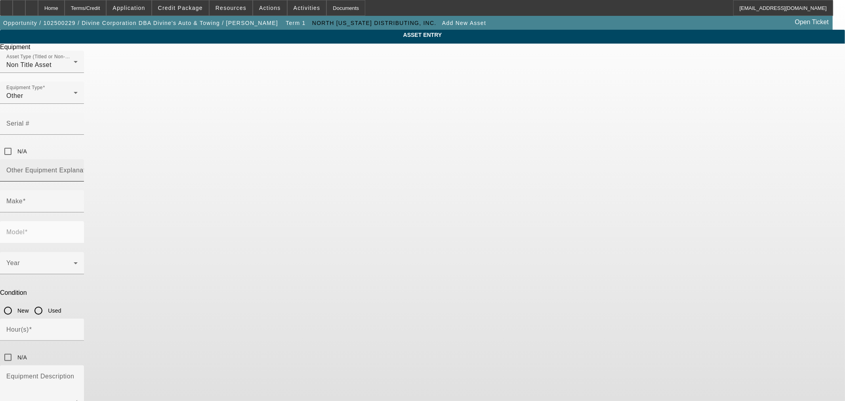
click at [95, 167] on mat-label "Other Equipment Explanation" at bounding box center [50, 170] width 88 height 7
click at [78, 169] on input "Other Equipment Explanation" at bounding box center [41, 174] width 71 height 10
type input "Barcode Scanner"
click at [78, 190] on div "Make" at bounding box center [41, 201] width 71 height 22
type input "Doyles"
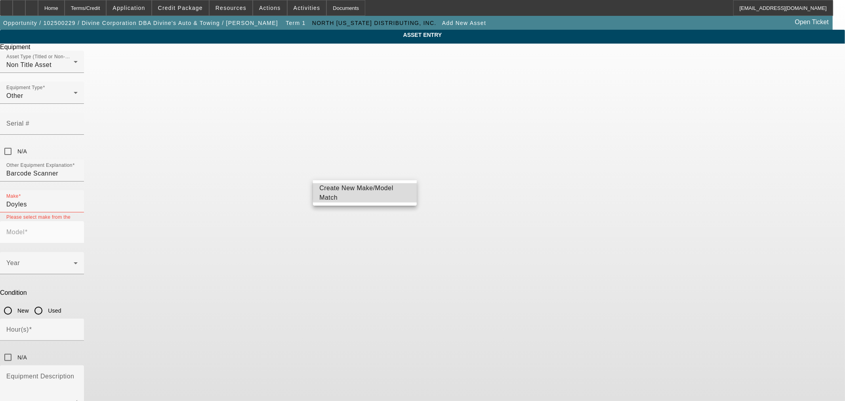
click at [387, 191] on span "Create New Make/Model Match" at bounding box center [356, 193] width 74 height 16
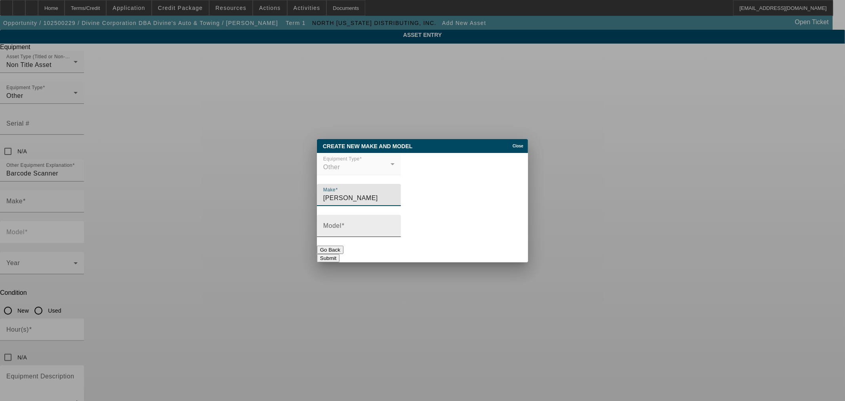
type input "Doyles Sheehan"
click at [390, 229] on input "Model" at bounding box center [358, 229] width 71 height 10
type input "Barcode Scanner"
click at [339, 254] on button "Submit" at bounding box center [328, 258] width 23 height 8
type input "Doyles Sheehan"
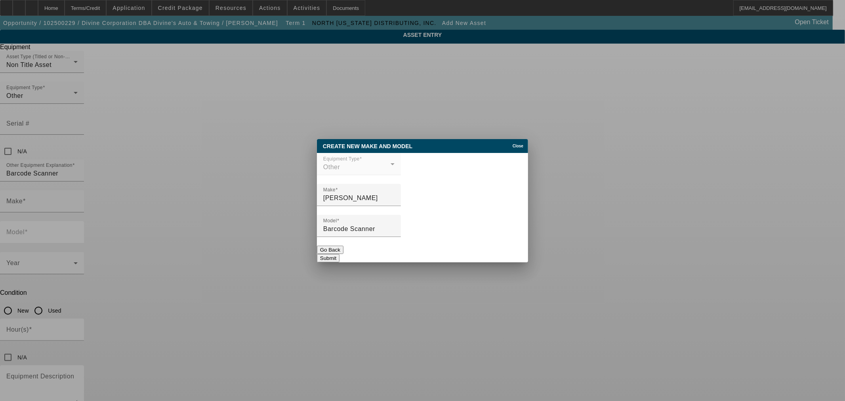
type input "Barcode Scanner"
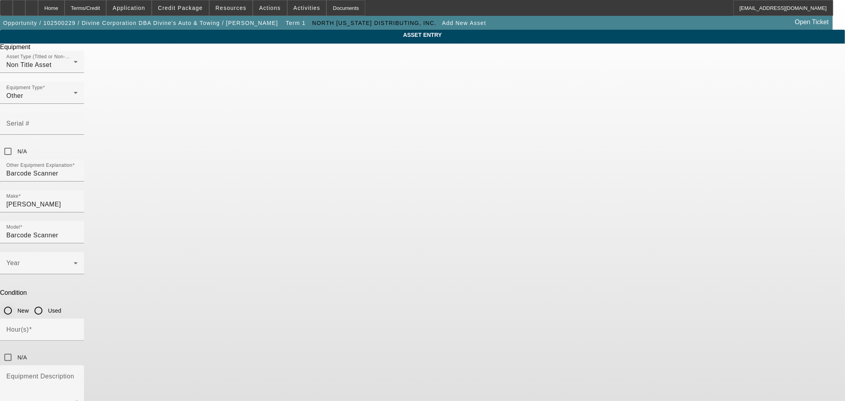
click at [16, 303] on input "New" at bounding box center [8, 311] width 16 height 16
radio input "true"
click at [74, 261] on span at bounding box center [39, 266] width 67 height 10
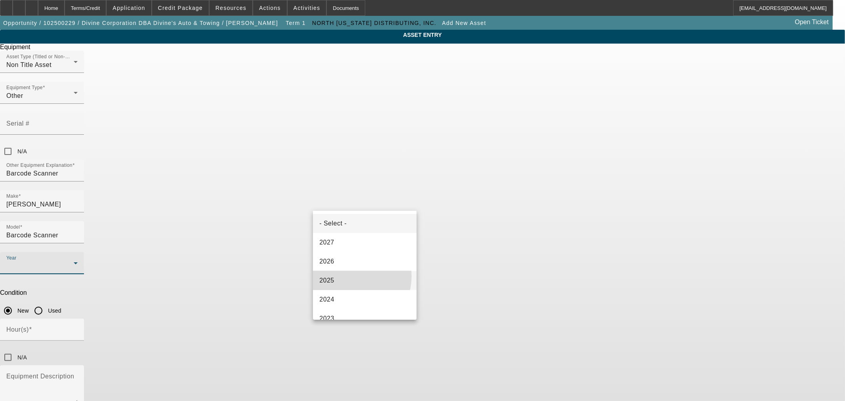
click at [349, 276] on mat-option "2025" at bounding box center [364, 280] width 103 height 19
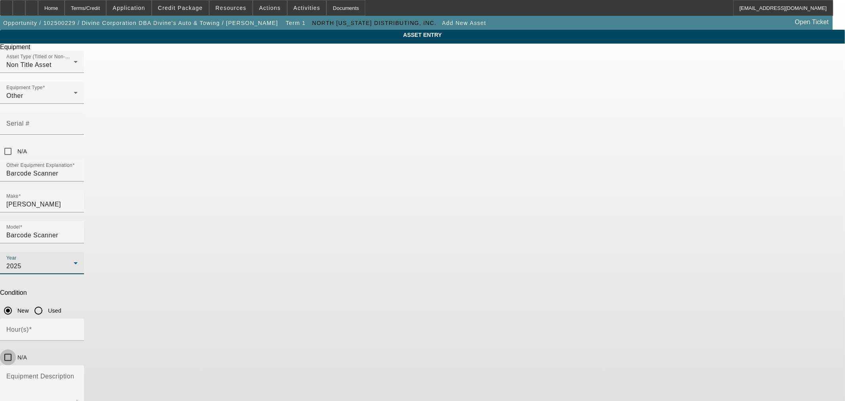
click at [16, 349] on input "N/A" at bounding box center [8, 357] width 16 height 16
checkbox input "true"
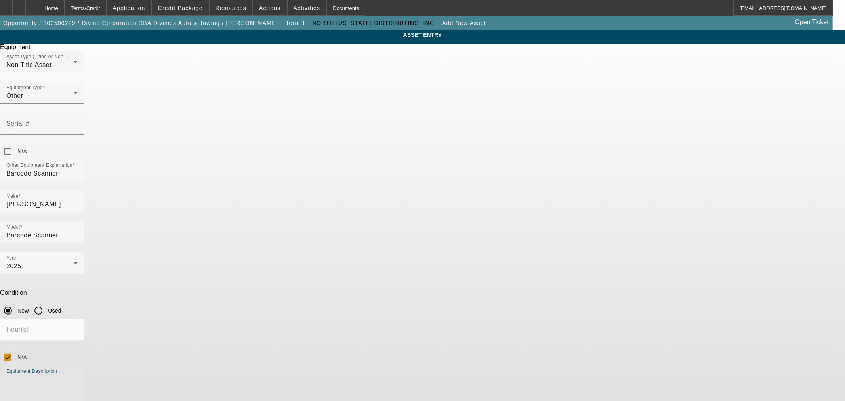
click at [78, 375] on textarea "Equipment Description" at bounding box center [41, 389] width 71 height 29
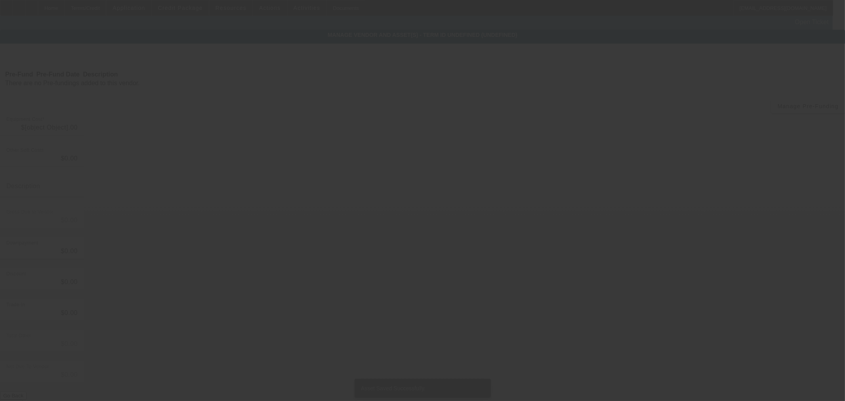
type input "$60,000.00"
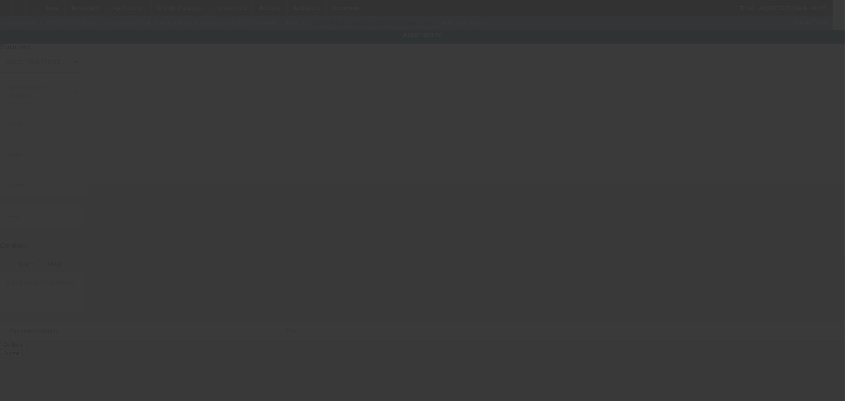
type input "3704 E Boone Ave"
type input "Spokane"
type input "99202"
type input "Spokane"
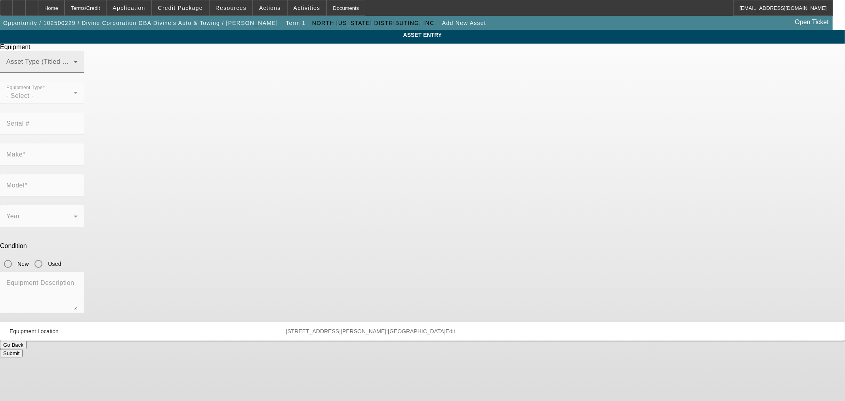
click at [78, 65] on div "Asset Type (Titled or Non-Titled)" at bounding box center [41, 62] width 71 height 22
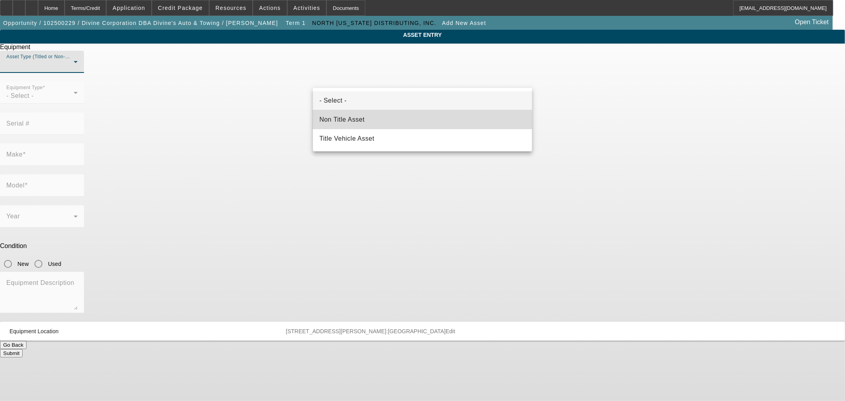
click at [330, 121] on span "Non Title Asset" at bounding box center [341, 120] width 45 height 10
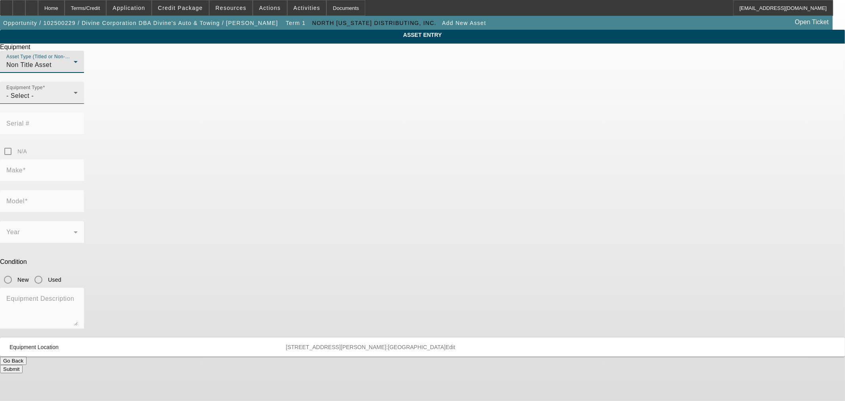
click at [34, 99] on span "- Select -" at bounding box center [19, 95] width 27 height 7
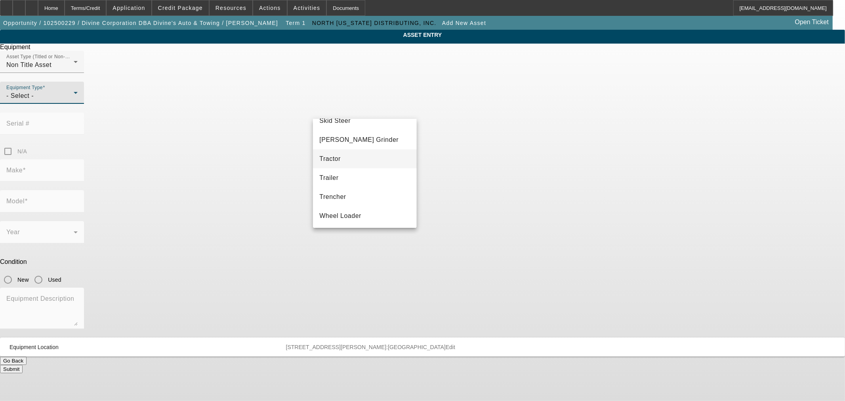
scroll to position [132, 0]
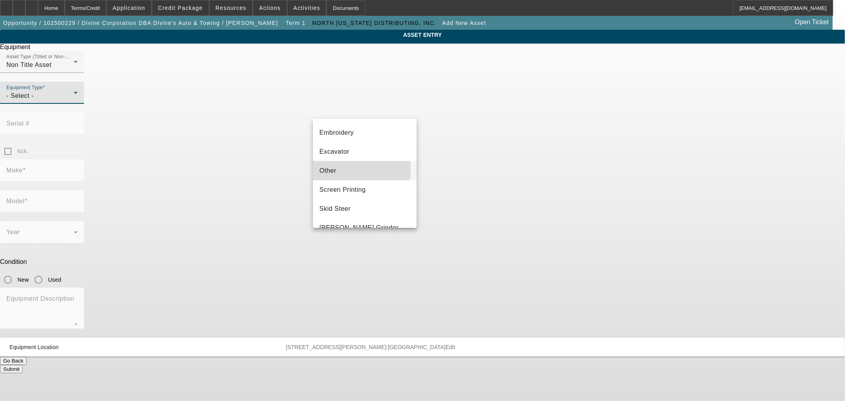
click at [352, 170] on mat-option "Other" at bounding box center [364, 170] width 103 height 19
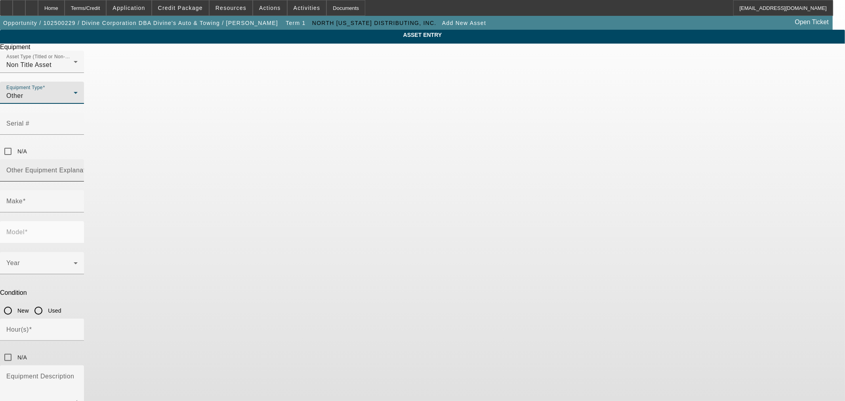
click at [95, 167] on mat-label "Other Equipment Explanation" at bounding box center [50, 170] width 88 height 7
click at [78, 169] on input "Other Equipment Explanation" at bounding box center [41, 174] width 71 height 10
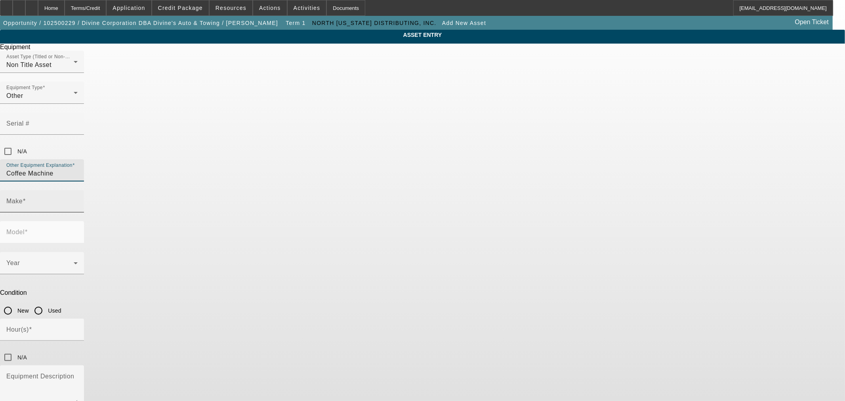
type input "Coffee Machine"
click at [78, 200] on input "Make" at bounding box center [41, 205] width 71 height 10
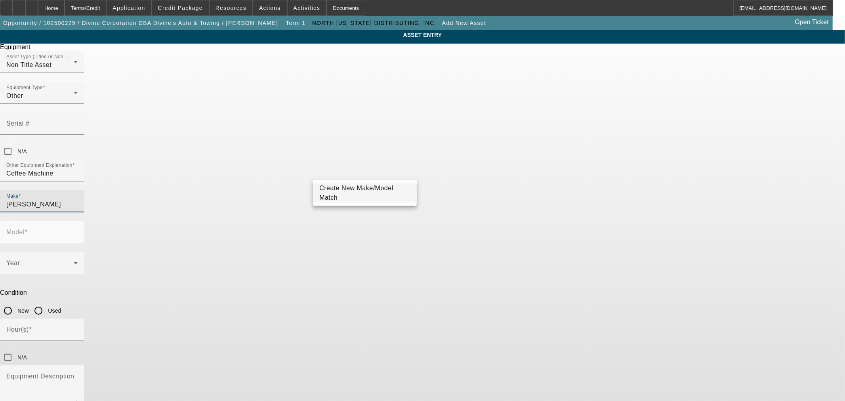
type input "[PERSON_NAME]"
click at [362, 192] on span "Create New Make/Model Match" at bounding box center [356, 193] width 74 height 16
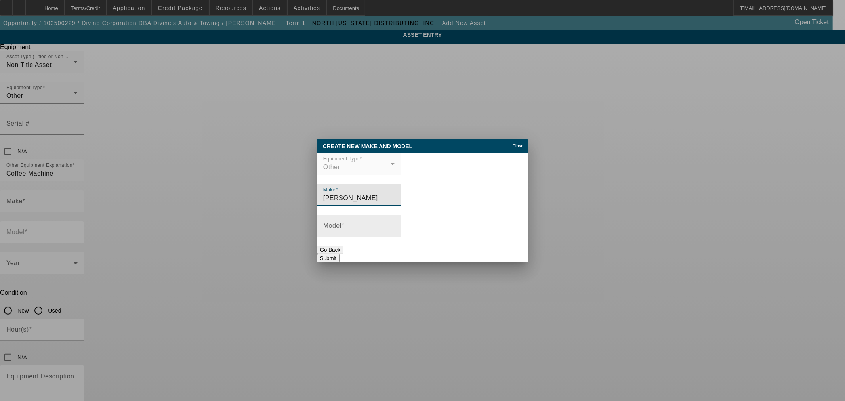
type input "[PERSON_NAME]"
click at [394, 227] on input "Model" at bounding box center [358, 229] width 71 height 10
type input "Sure Immersian"
click at [339, 254] on button "Submit" at bounding box center [328, 258] width 23 height 8
type input "Bunn"
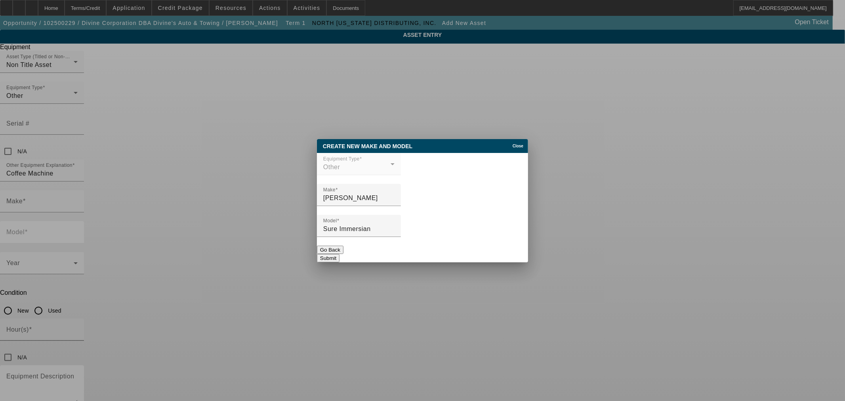
type input "Sure Immersian"
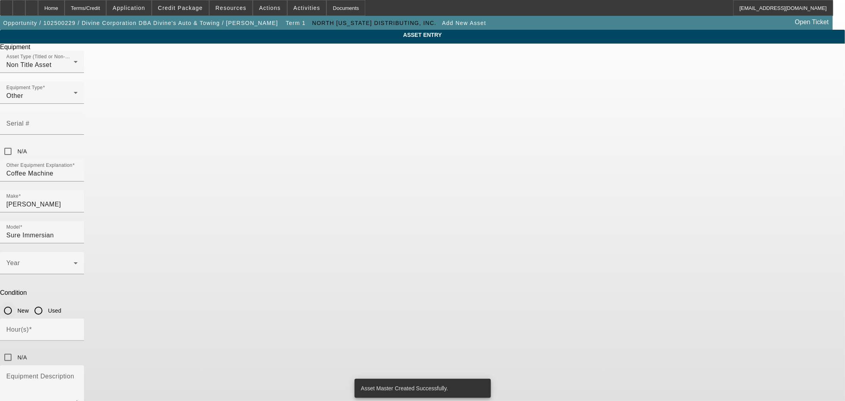
click at [16, 303] on input "New" at bounding box center [8, 311] width 16 height 16
radio input "true"
click at [74, 261] on span at bounding box center [39, 266] width 67 height 10
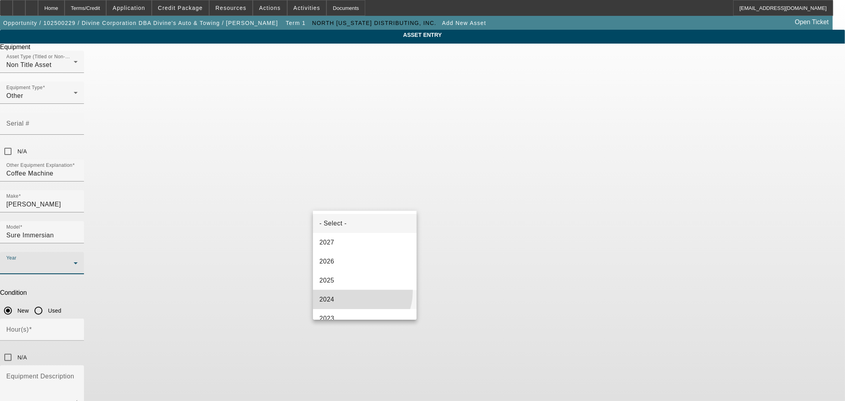
click at [351, 291] on mat-option "2024" at bounding box center [364, 299] width 103 height 19
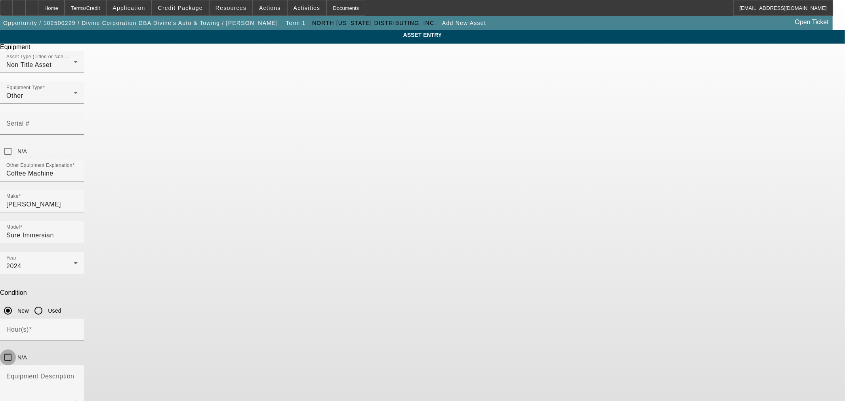
click at [16, 349] on input "N/A" at bounding box center [8, 357] width 16 height 16
checkbox input "true"
click at [78, 375] on textarea "Equipment Description" at bounding box center [41, 389] width 71 height 29
type textarea "4"
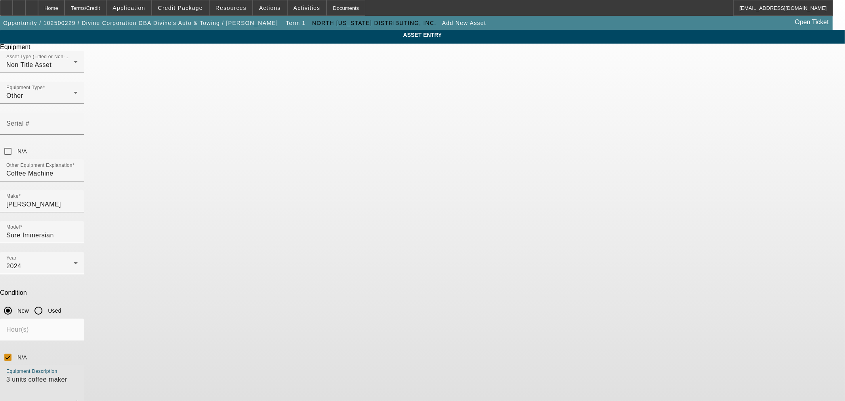
type textarea "3 units coffee maker"
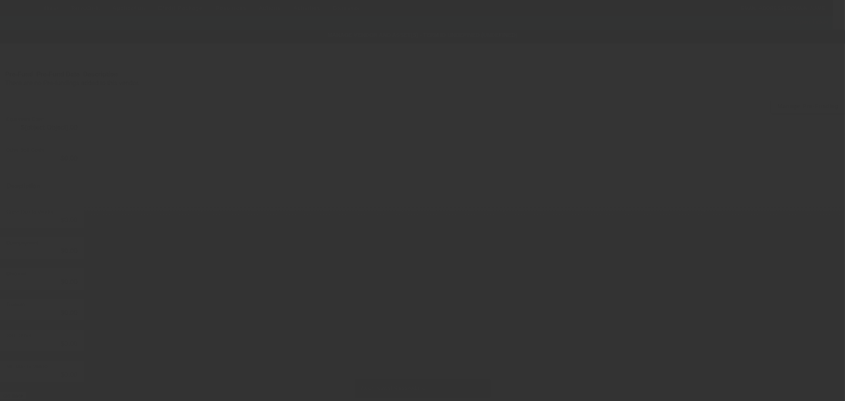
type input "$60,000.00"
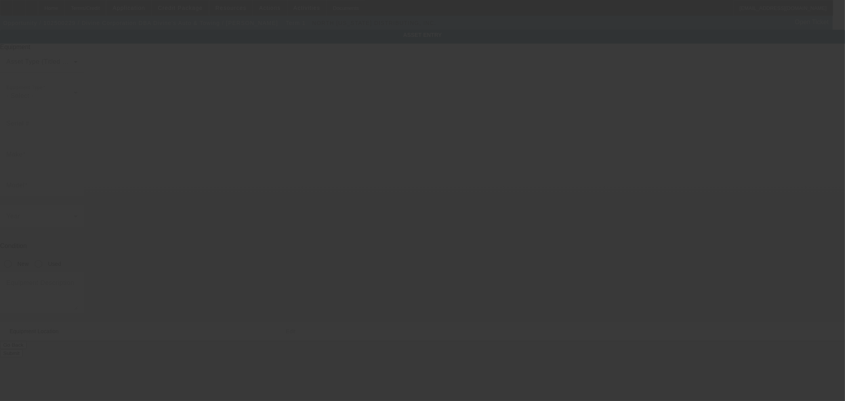
type input "Doyles Sheehan"
type input "Barcode Scanner"
radio input "true"
type input "3704 E Boone Ave"
type input "Spokane"
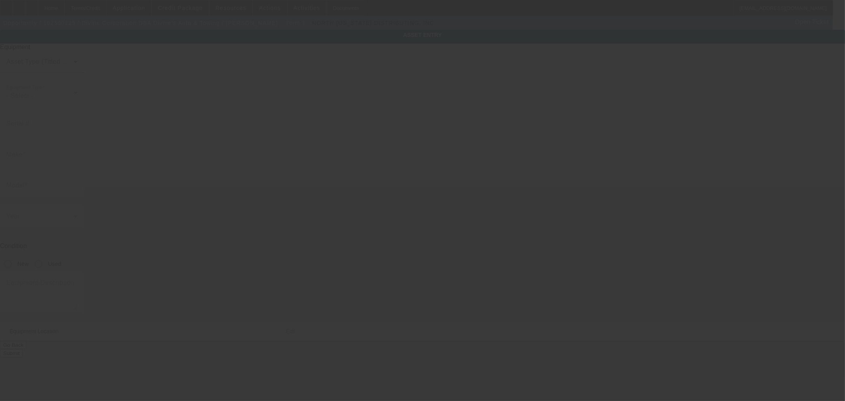
type input "99202"
type input "Spokane"
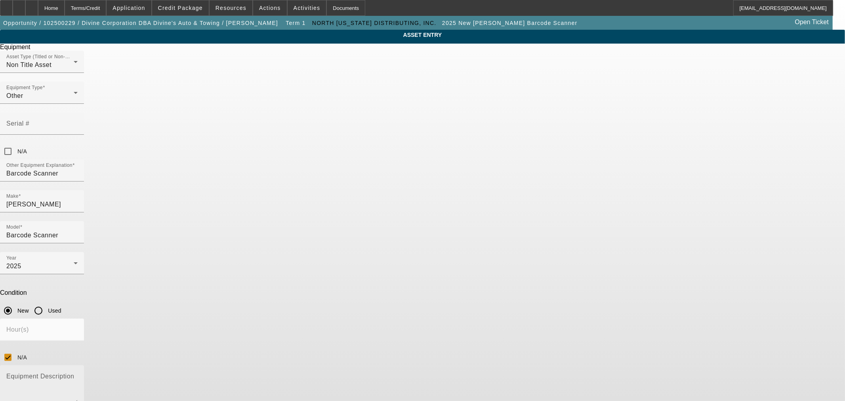
click at [78, 375] on textarea "Equipment Description" at bounding box center [41, 389] width 71 height 29
type textarea "5 barcode scanners"
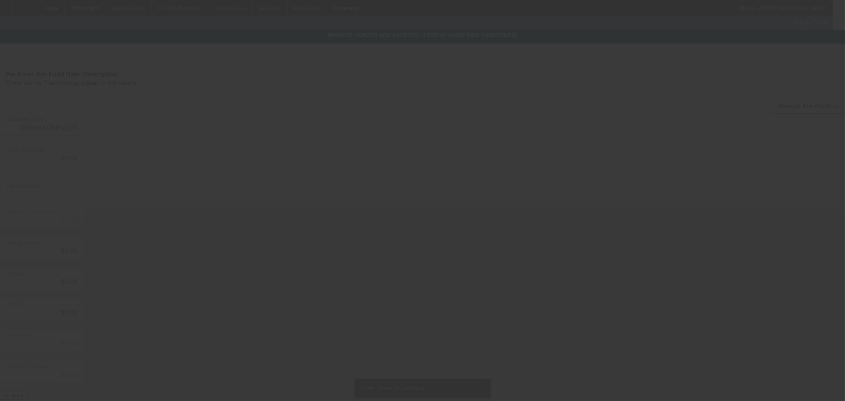
type input "$60,000.00"
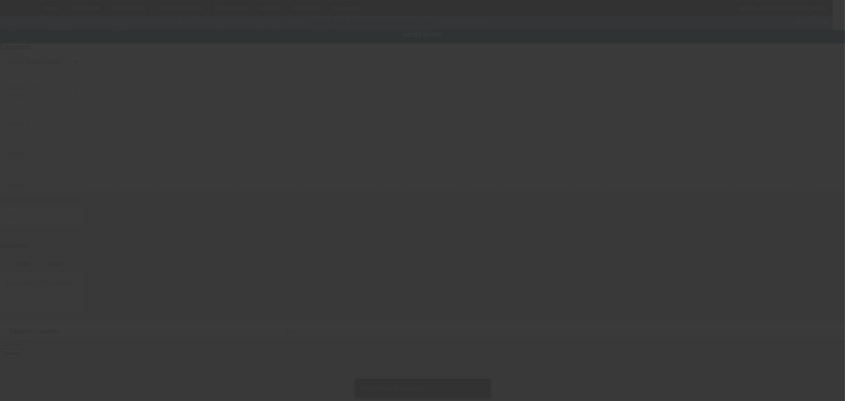
type input "3704 E Boone Ave"
type input "Spokane"
type input "99202"
type input "Spokane"
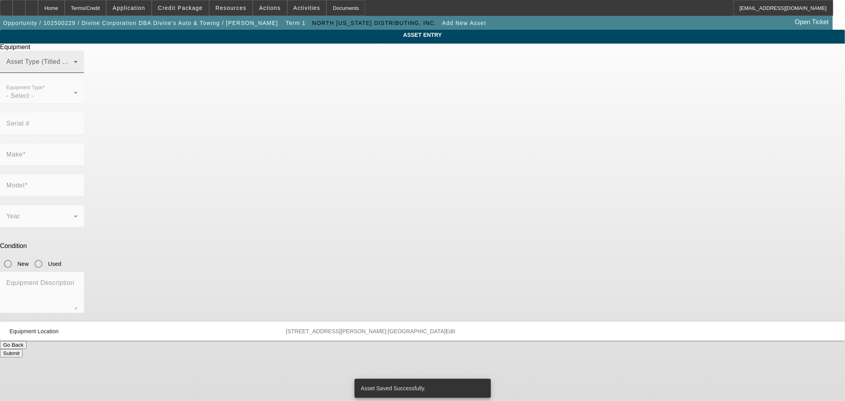
click at [74, 70] on span at bounding box center [39, 65] width 67 height 10
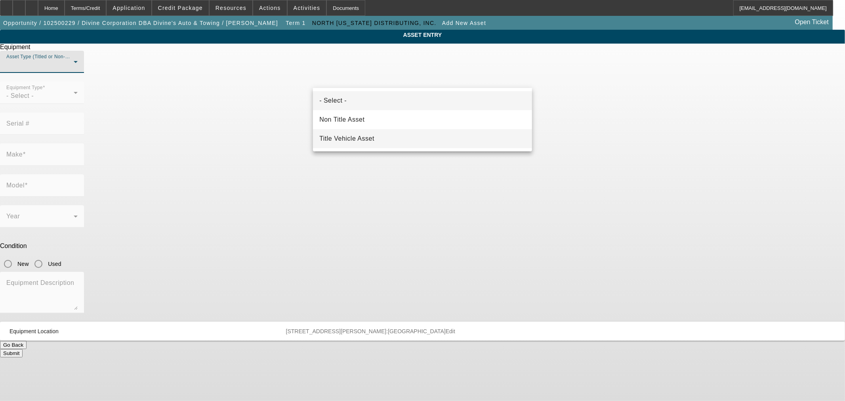
click at [365, 137] on span "Title Vehicle Asset" at bounding box center [346, 139] width 55 height 10
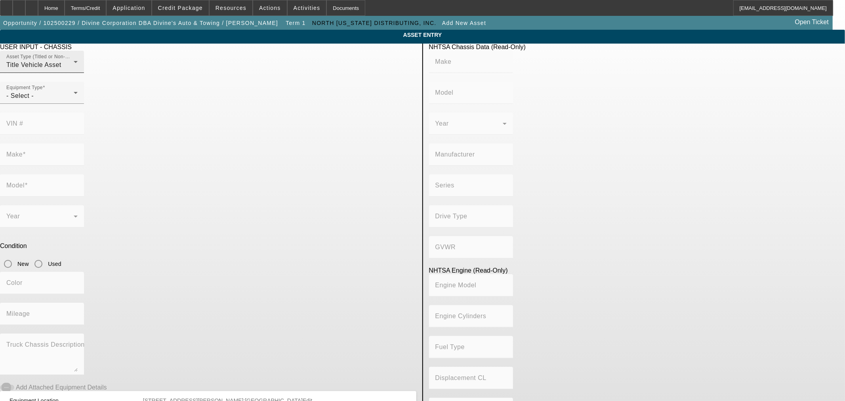
click at [78, 73] on div "Asset Type (Titled or Non-Titled) Title Vehicle Asset" at bounding box center [41, 62] width 71 height 22
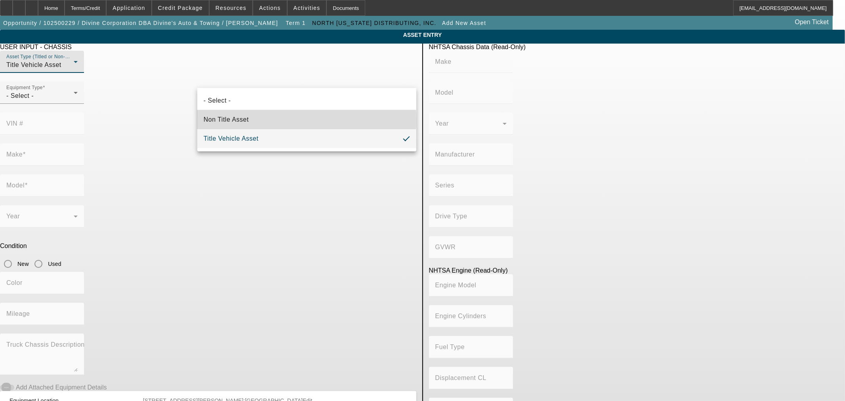
click at [263, 120] on mat-option "Non Title Asset" at bounding box center [306, 119] width 219 height 19
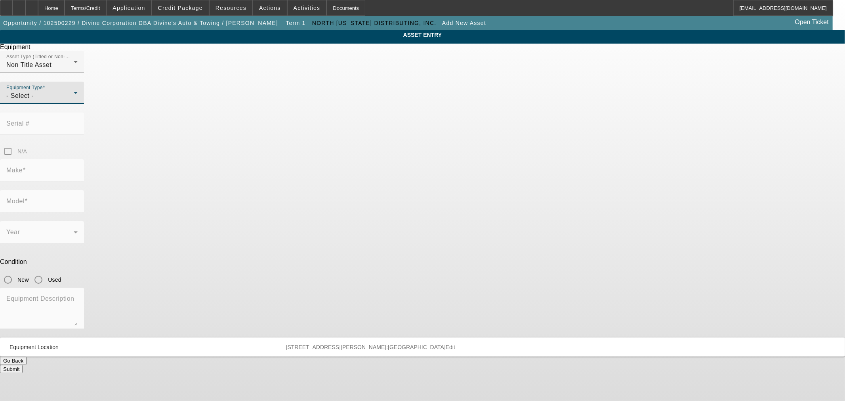
click at [80, 97] on icon at bounding box center [76, 93] width 10 height 10
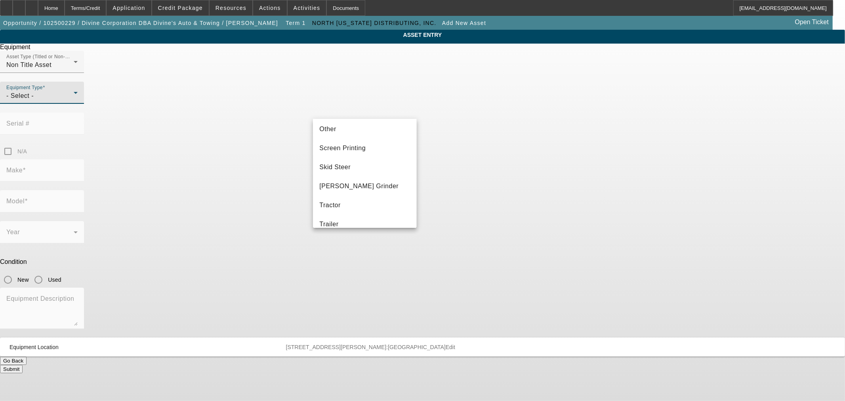
scroll to position [132, 0]
click at [350, 170] on mat-option "Other" at bounding box center [364, 170] width 103 height 19
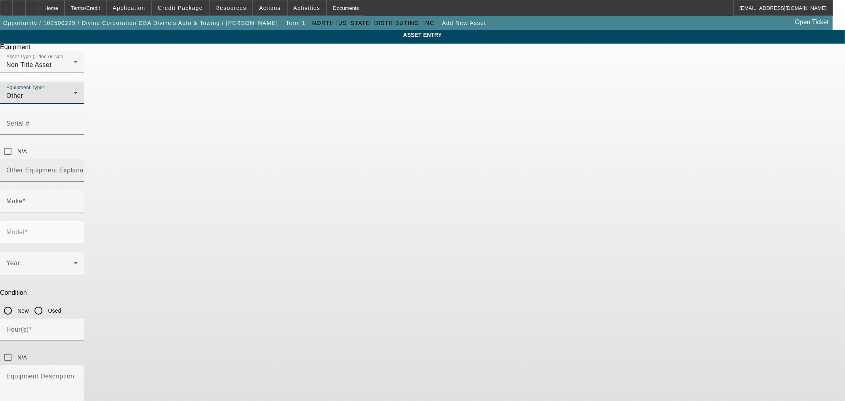
click at [78, 169] on input "Other Equipment Explanation" at bounding box center [41, 174] width 71 height 10
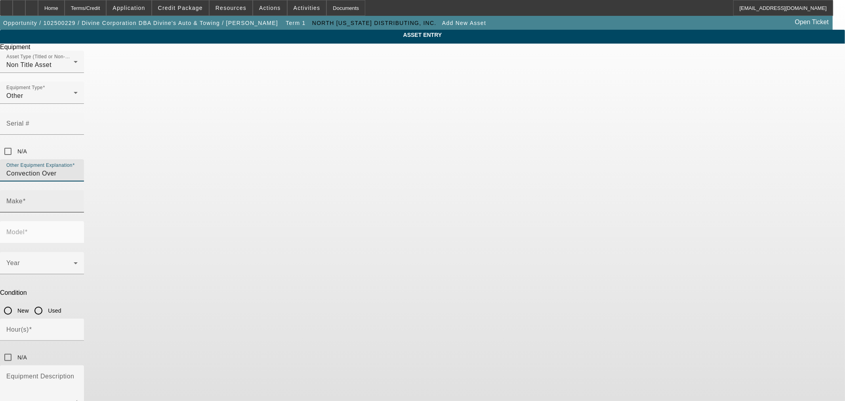
type input "Convection Over"
click at [84, 190] on div "Make" at bounding box center [42, 201] width 84 height 22
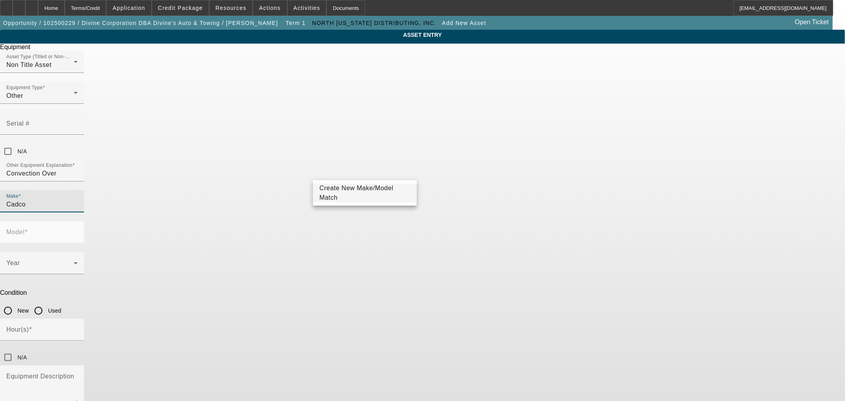
type input "Cadco"
click at [331, 192] on span "Create New Make/Model Match" at bounding box center [356, 193] width 74 height 16
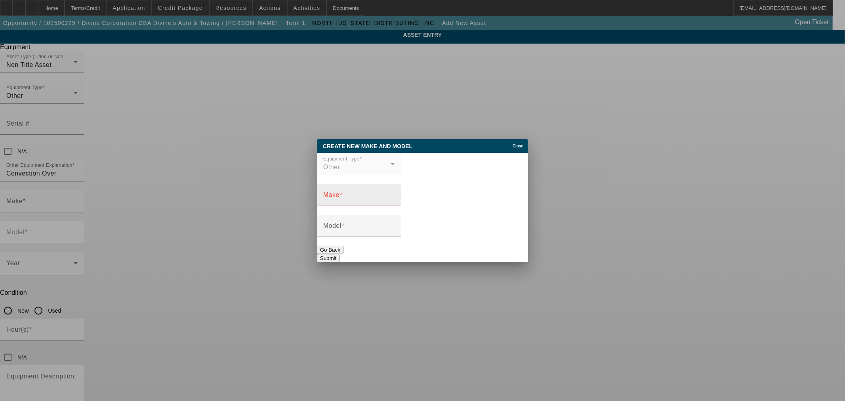
click at [349, 188] on div "Make" at bounding box center [358, 195] width 71 height 22
type input "Cadco"
click at [394, 228] on input "Model" at bounding box center [358, 229] width 71 height 10
type input "Convection Oven"
click at [339, 254] on button "Submit" at bounding box center [328, 258] width 23 height 8
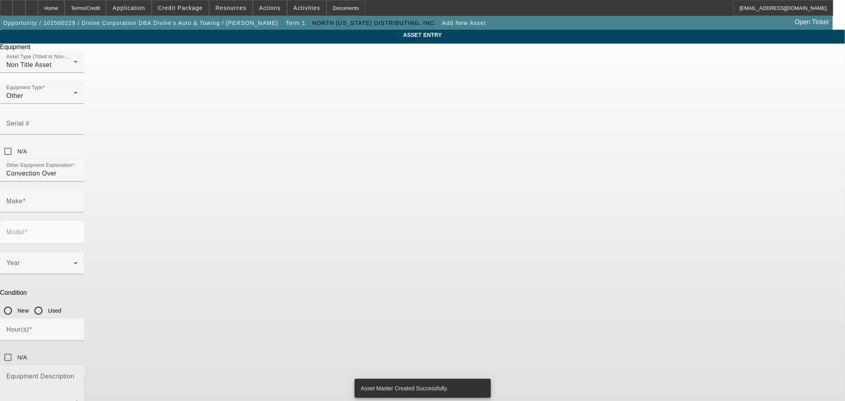
type input "Cadco"
type input "Convection Oven"
click at [16, 303] on input "New" at bounding box center [8, 311] width 16 height 16
radio input "true"
click at [74, 261] on span at bounding box center [39, 266] width 67 height 10
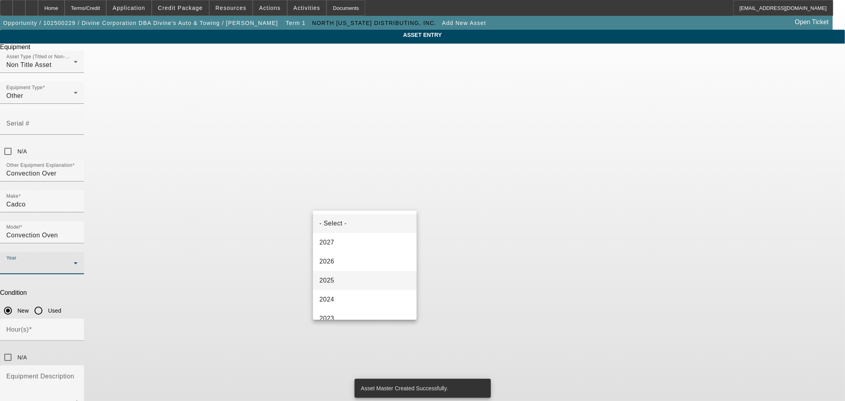
click at [351, 274] on mat-option "2025" at bounding box center [364, 280] width 103 height 19
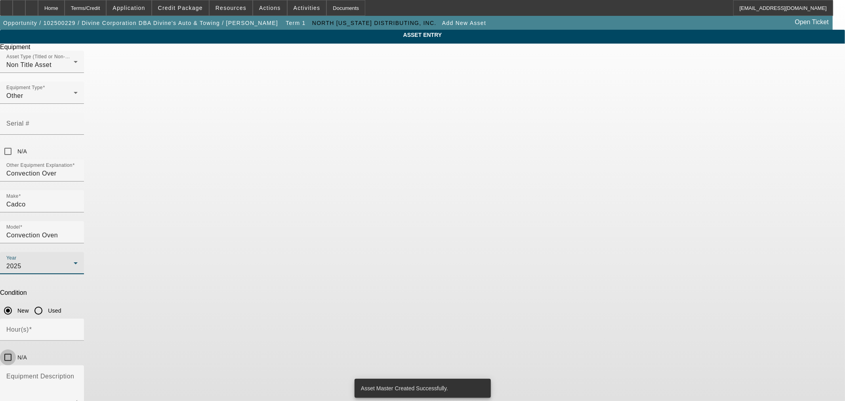
click at [16, 349] on input "N/A" at bounding box center [8, 357] width 16 height 16
checkbox input "true"
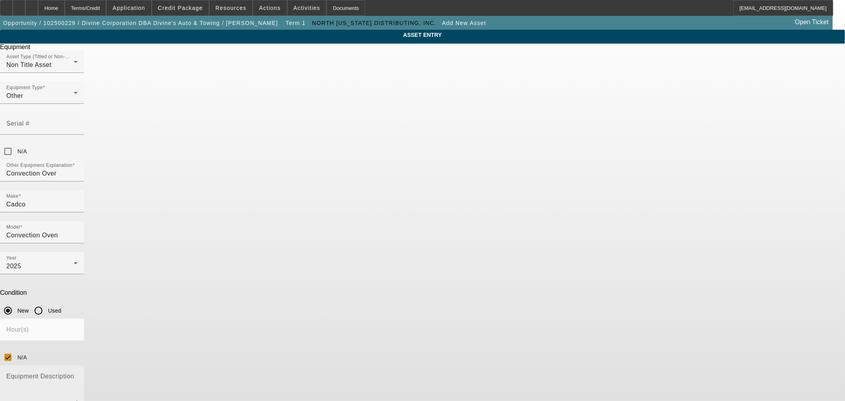
click at [78, 375] on textarea "Equipment Description" at bounding box center [41, 389] width 71 height 29
type textarea "5 convection ovens"
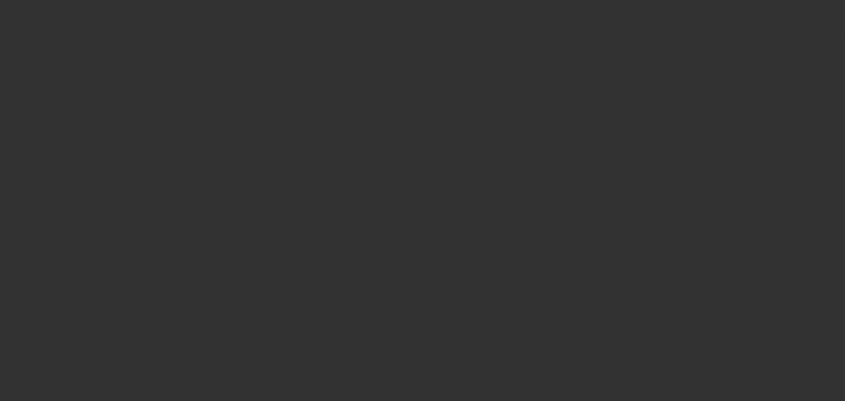
type input "$60,000.00"
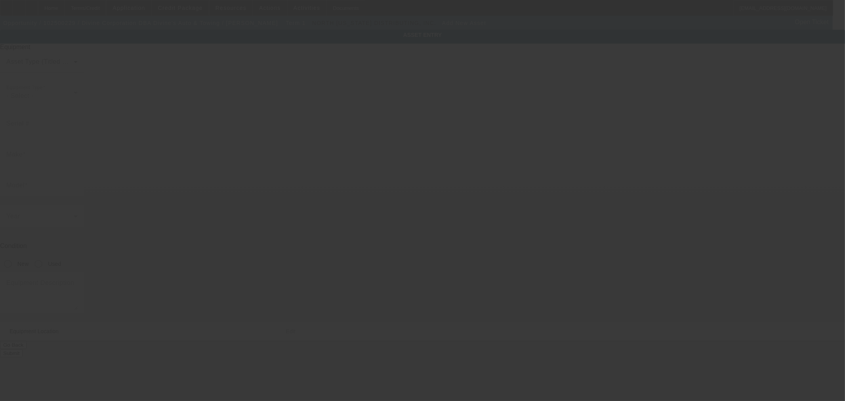
type input "3704 E Boone Ave"
type input "Spokane"
type input "99202"
type input "Spokane"
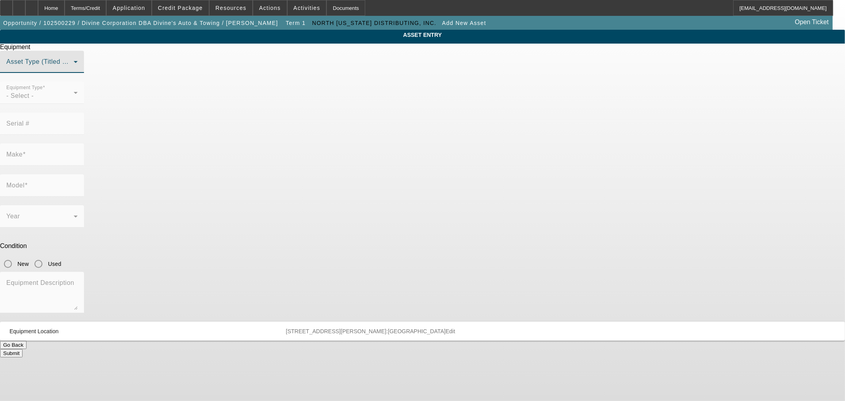
click at [74, 70] on span at bounding box center [39, 65] width 67 height 10
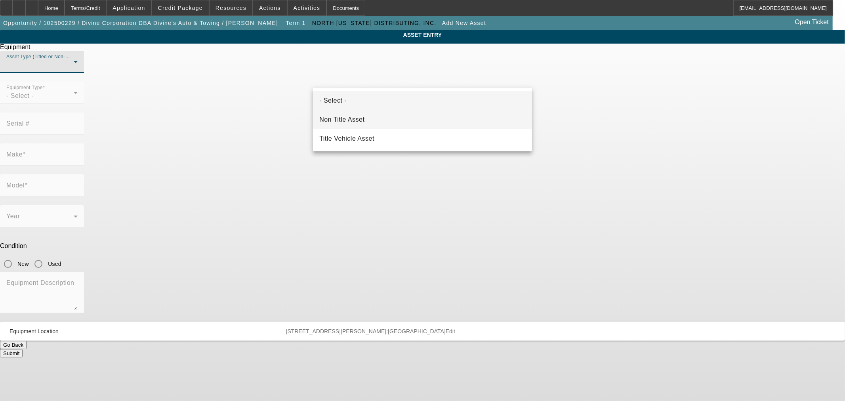
click at [350, 120] on span "Non Title Asset" at bounding box center [341, 120] width 45 height 10
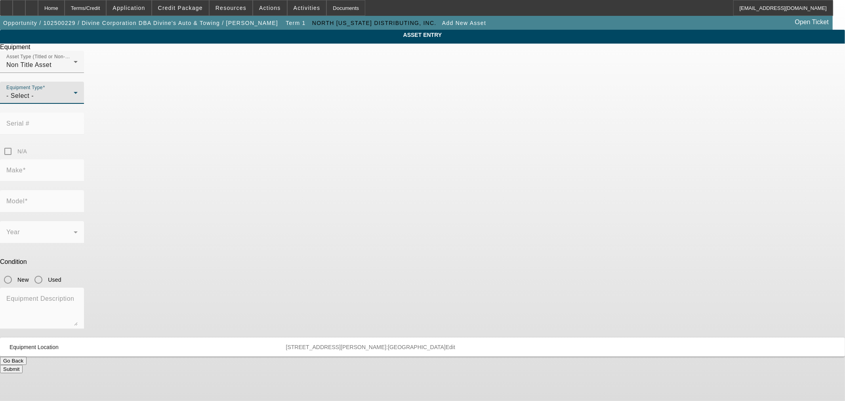
click at [74, 101] on div "- Select -" at bounding box center [39, 96] width 67 height 10
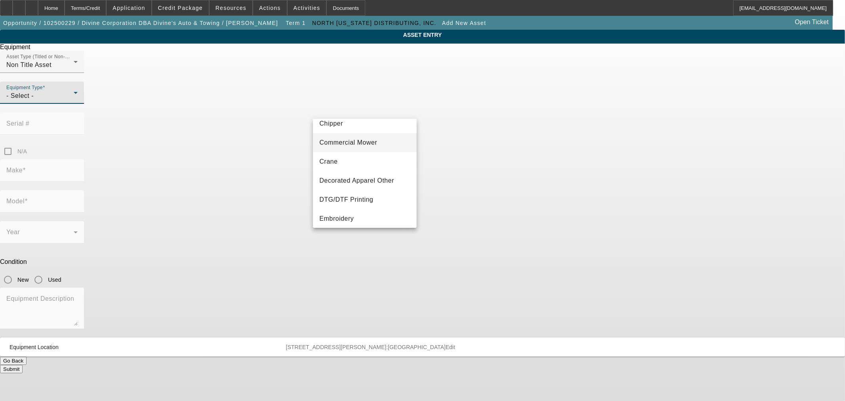
scroll to position [176, 0]
click at [363, 131] on mat-option "Other" at bounding box center [364, 126] width 103 height 19
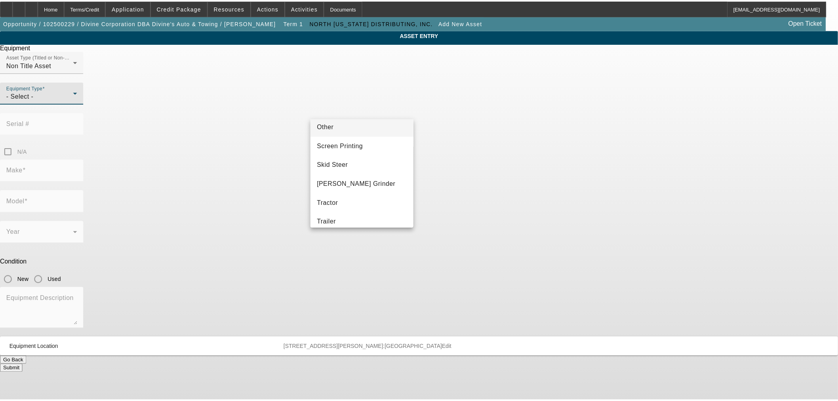
scroll to position [0, 0]
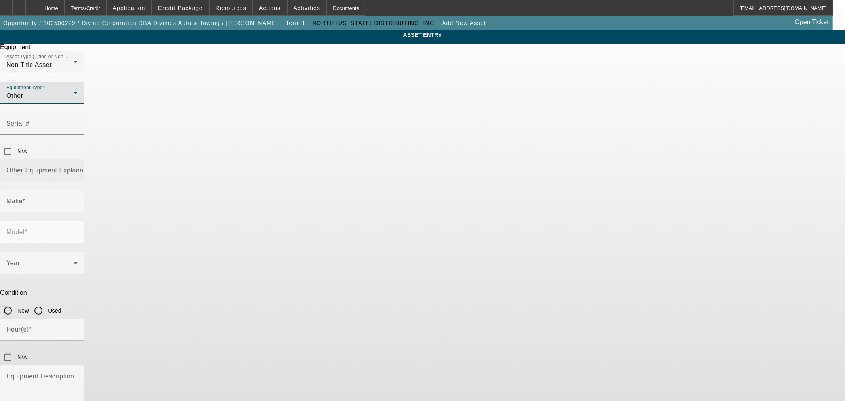
click at [78, 169] on input "Other Equipment Explanation" at bounding box center [41, 174] width 71 height 10
type input "DCG Printer"
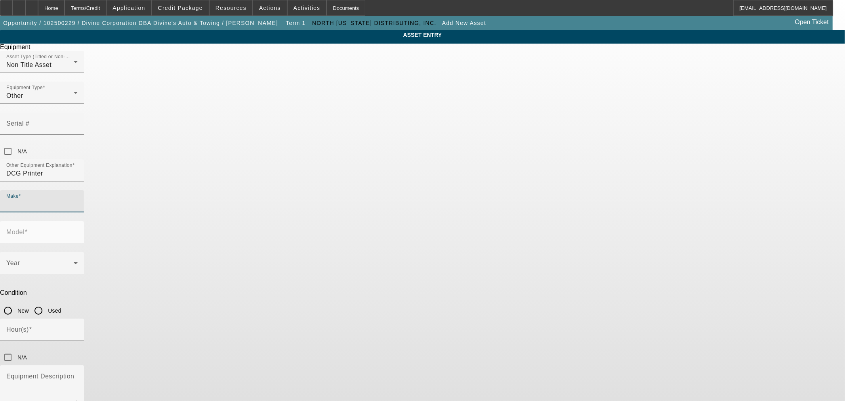
click at [78, 200] on input "Make" at bounding box center [41, 205] width 71 height 10
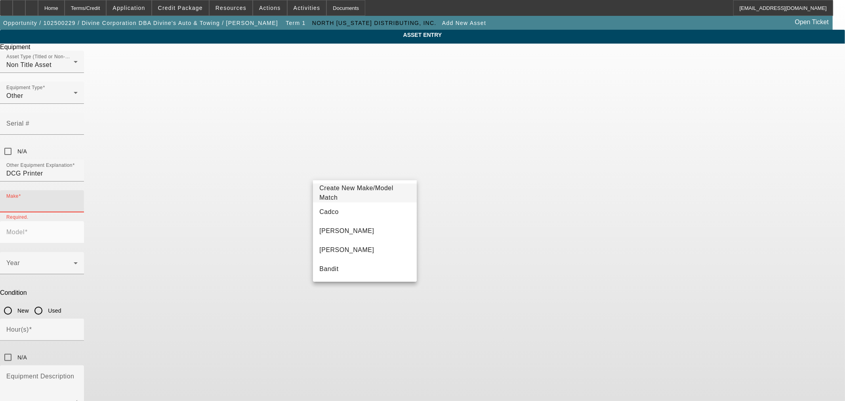
click at [317, 185] on mat-option "Create New Make/Model Match" at bounding box center [364, 192] width 103 height 19
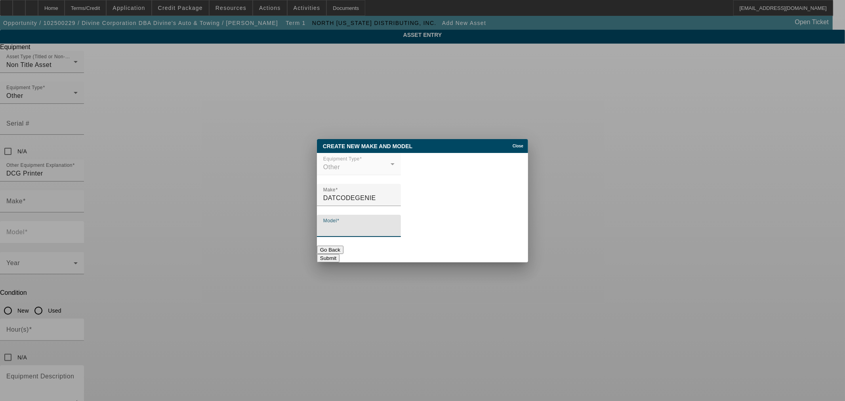
click at [338, 234] on input "Model" at bounding box center [358, 229] width 71 height 10
drag, startPoint x: 376, startPoint y: 201, endPoint x: 309, endPoint y: 193, distance: 67.4
click at [309, 193] on div "Create New Make and Model Close Equipment Type Other Make DATCODEGENIE Model Go…" at bounding box center [422, 200] width 845 height 401
type input "DCG"
click at [381, 222] on div "Model" at bounding box center [358, 226] width 71 height 22
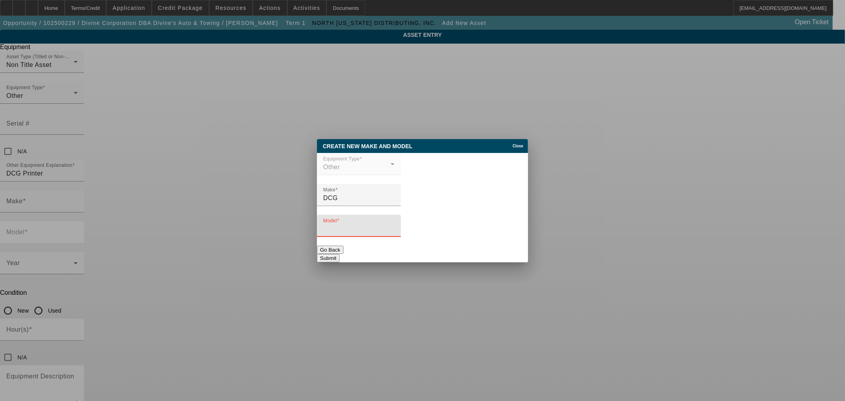
paste input "DUAL PRINTER AUTOMATED LABELING SOLUTION"
type input "DUAL PRINTER AUTOMATED LABELING SOLUTION"
click at [339, 255] on button "Submit" at bounding box center [328, 258] width 23 height 8
type input "DCG"
type input "DUAL PRINTER AUTOMATED LABELING SOLUTION"
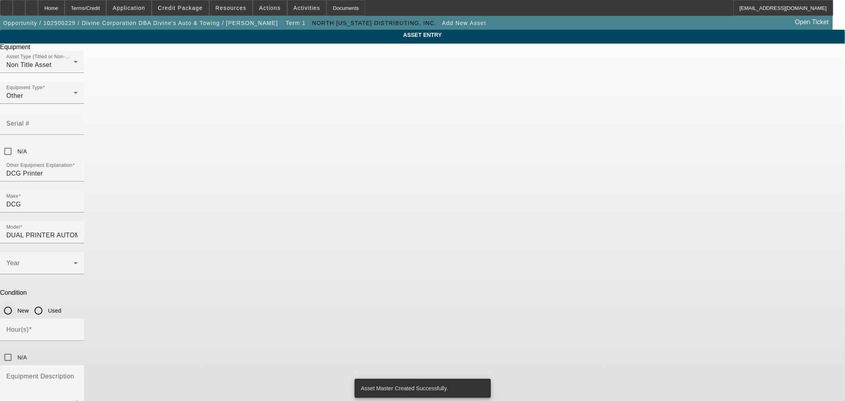
click at [16, 303] on input "New" at bounding box center [8, 311] width 16 height 16
radio input "true"
click at [74, 261] on span at bounding box center [39, 266] width 67 height 10
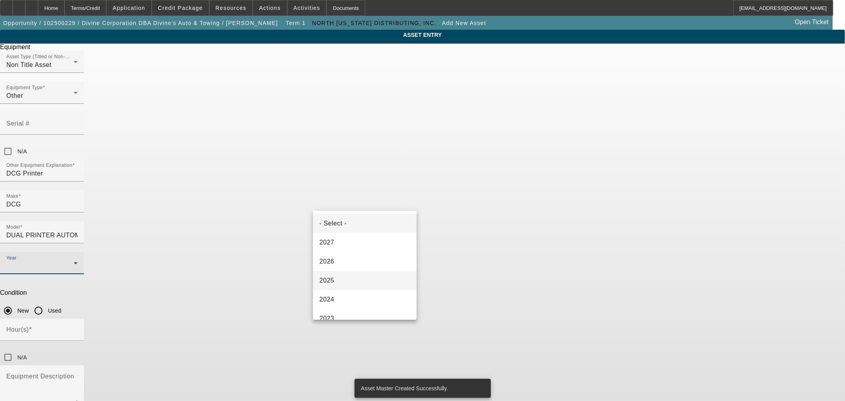
click at [360, 276] on mat-option "2025" at bounding box center [364, 280] width 103 height 19
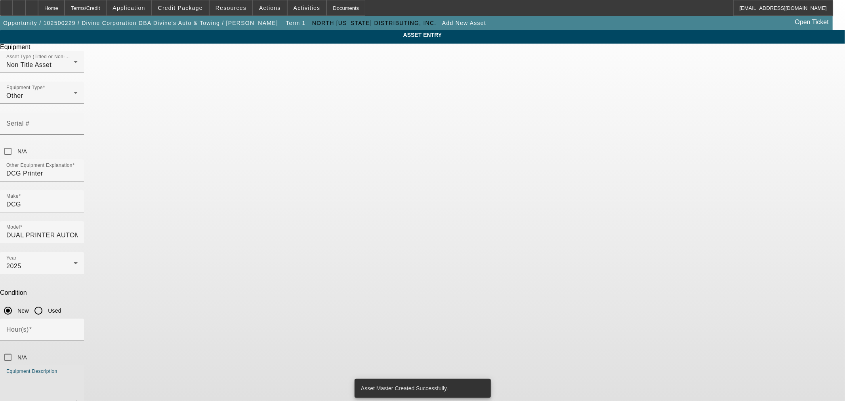
click at [78, 375] on textarea "Equipment Description" at bounding box center [41, 389] width 71 height 29
type textarea "5 DCG Printers"
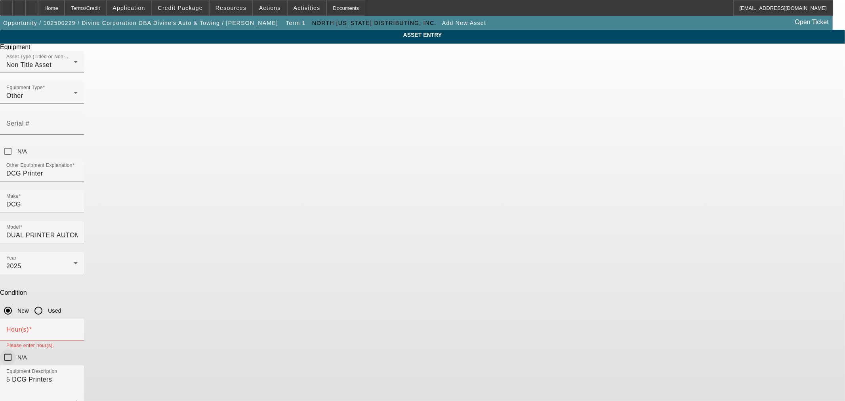
click at [17, 348] on div at bounding box center [7, 357] width 19 height 19
checkbox input "true"
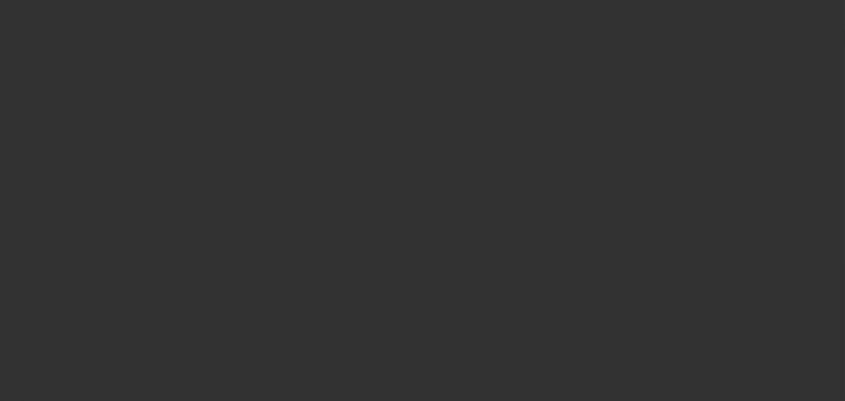
type input "$60,000.00"
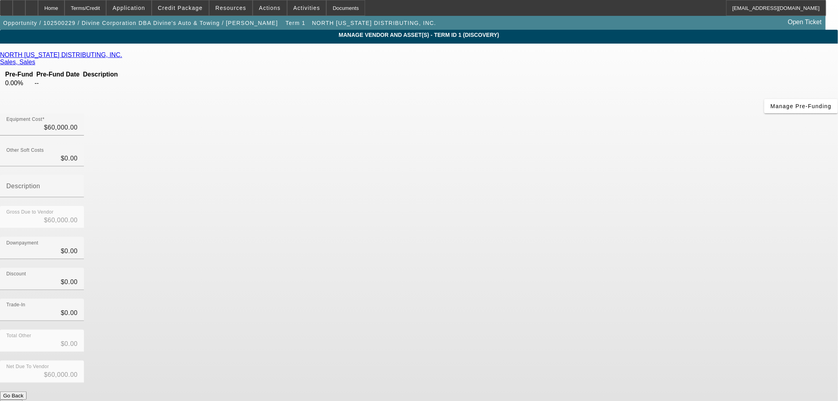
scroll to position [1, 0]
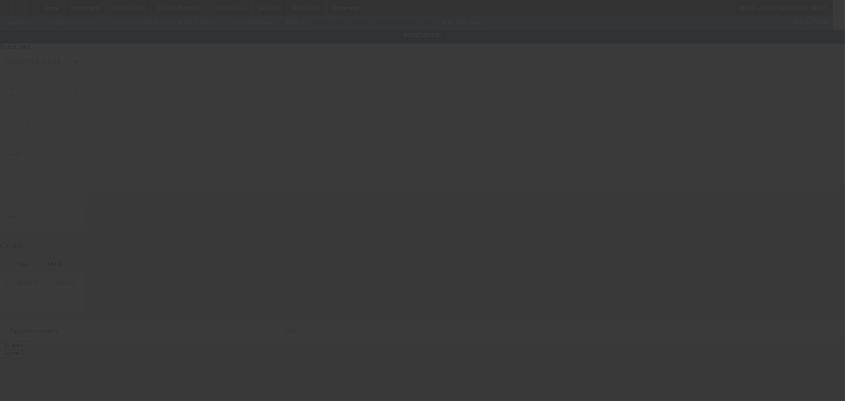
type input "3704 E Boone Ave"
type input "Spokane"
type input "99202"
type input "Spokane"
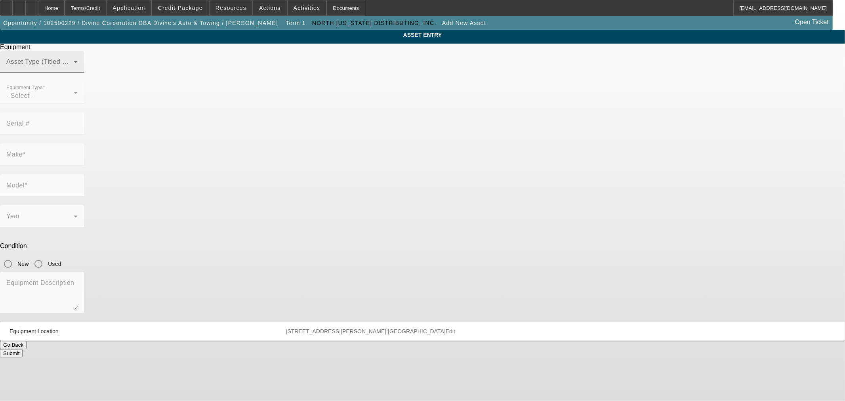
click at [74, 70] on span at bounding box center [39, 65] width 67 height 10
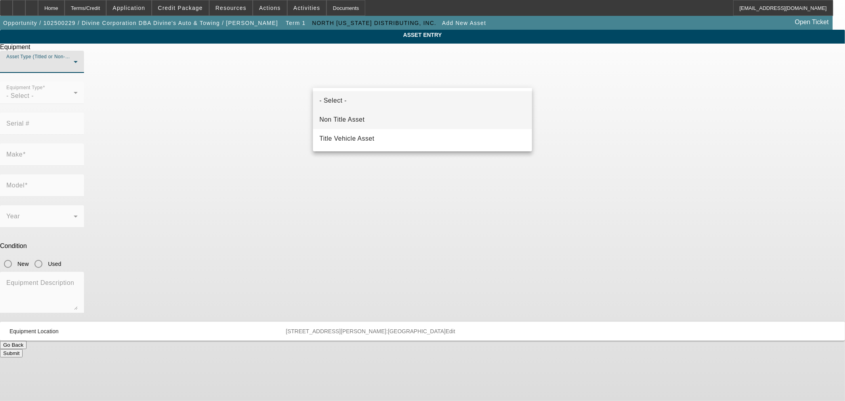
click at [373, 113] on mat-option "Non Title Asset" at bounding box center [422, 119] width 219 height 19
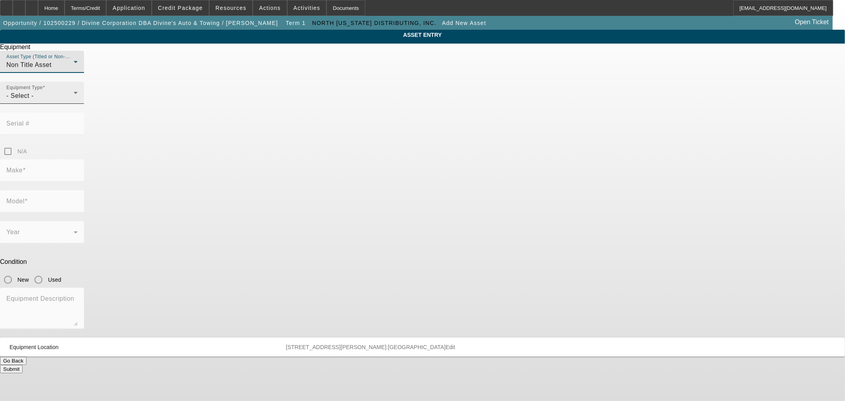
click at [74, 101] on div "- Select -" at bounding box center [39, 96] width 67 height 10
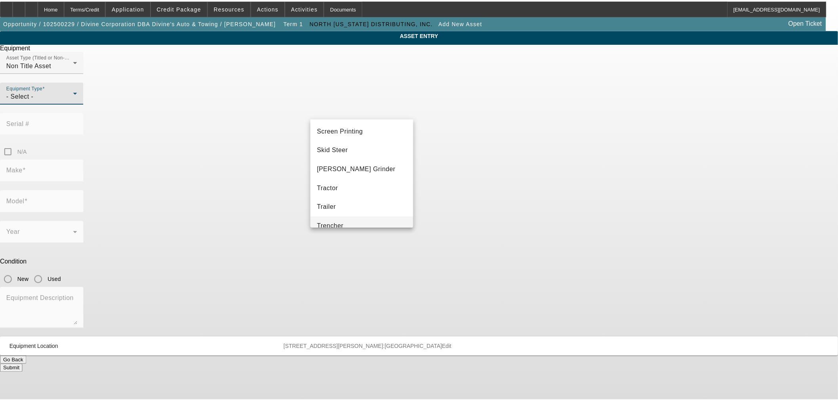
scroll to position [88, 0]
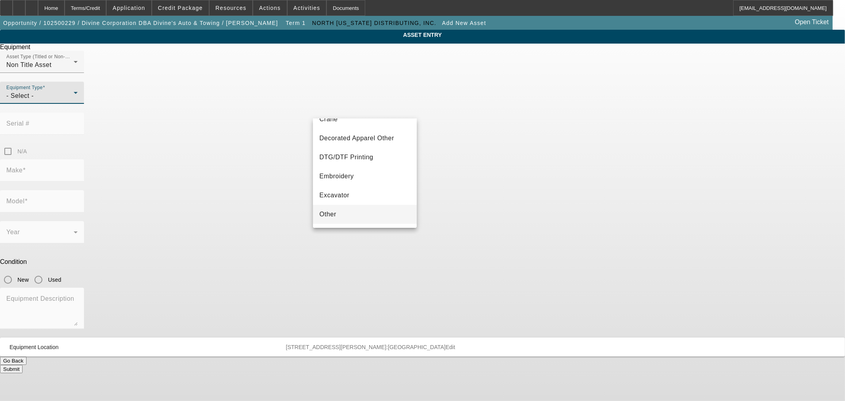
click at [334, 206] on mat-option "Other" at bounding box center [364, 214] width 103 height 19
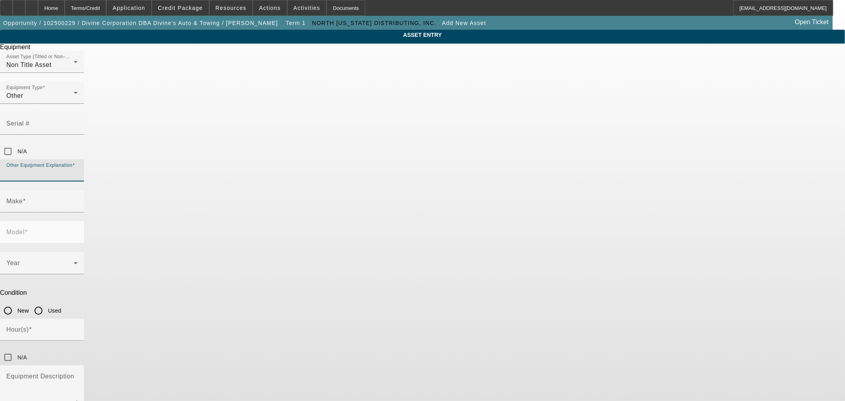
click at [78, 169] on input "Other Equipment Explanation" at bounding box center [41, 174] width 71 height 10
type input "Portion Scale"
click at [23, 198] on mat-label "Make" at bounding box center [14, 201] width 16 height 7
click at [78, 200] on input "Make" at bounding box center [41, 205] width 71 height 10
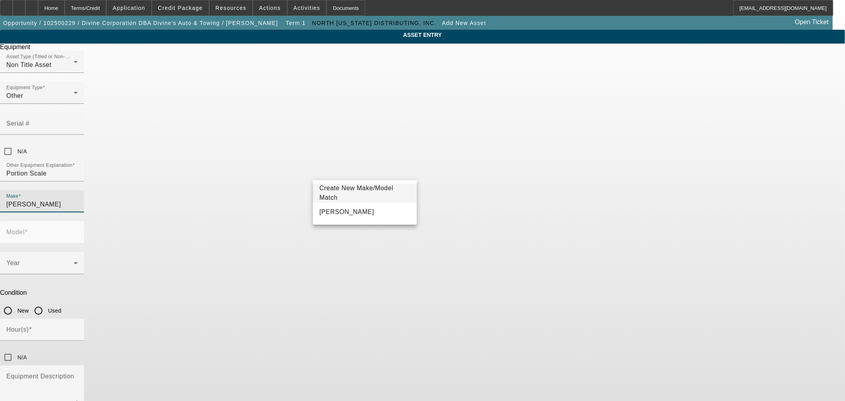
click at [326, 214] on span "Doyles Sheehan" at bounding box center [346, 211] width 55 height 7
type input "Doyles Sheehan"
click at [78, 200] on input "Doyles Sheehan" at bounding box center [41, 205] width 71 height 10
click at [25, 229] on mat-label "Model" at bounding box center [15, 232] width 18 height 7
click at [78, 231] on input "Model" at bounding box center [41, 236] width 71 height 10
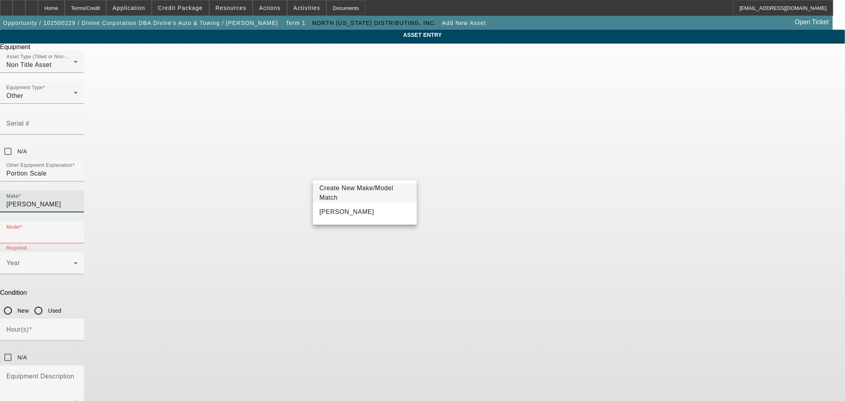
click at [78, 200] on input "Doyles Sheehan" at bounding box center [41, 205] width 71 height 10
click at [363, 191] on span "Create New Make/Model Match" at bounding box center [356, 193] width 74 height 16
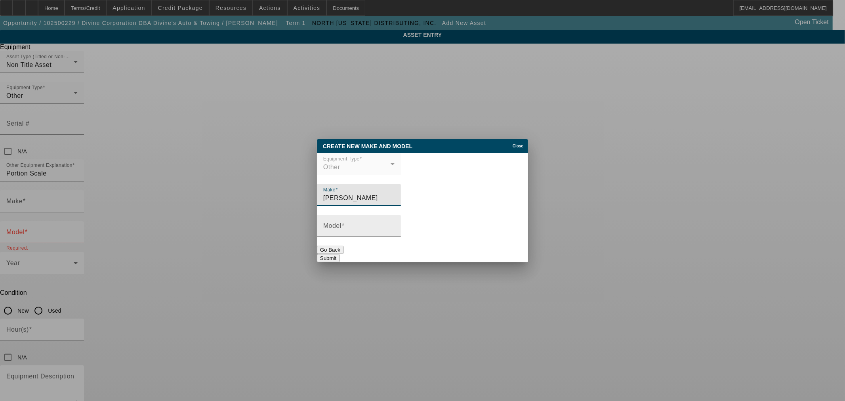
type input "Doyles Sheehan"
click at [394, 232] on input "Model" at bounding box center [358, 229] width 71 height 10
type input "Portion Scale"
drag, startPoint x: 495, startPoint y: 258, endPoint x: 491, endPoint y: 263, distance: 6.5
click at [493, 261] on div "Create New Make and Model Close Equipment Type Other Make Doyles Sheehan Model …" at bounding box center [422, 200] width 211 height 123
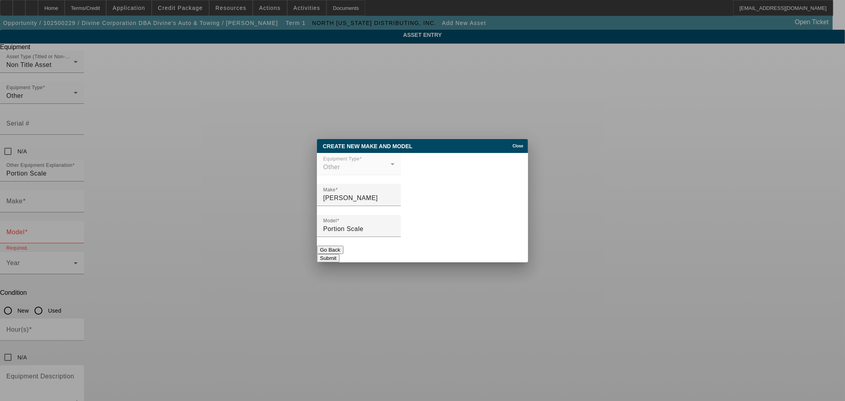
click at [339, 254] on button "Submit" at bounding box center [328, 258] width 23 height 8
type input "Doyles Sheehan"
type input "Portion Scale"
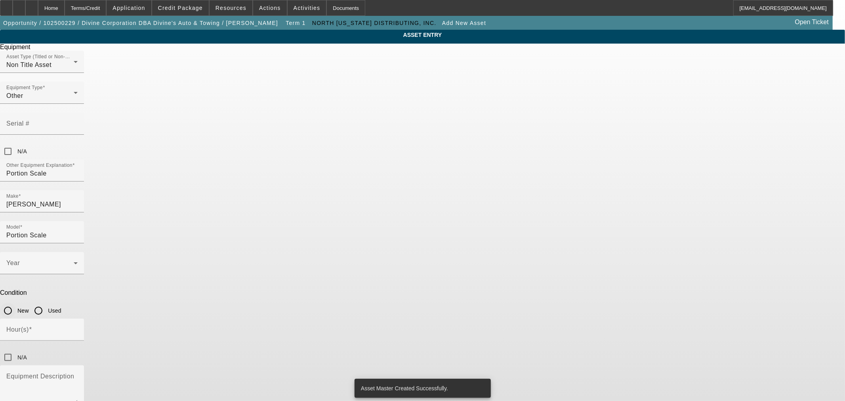
click at [16, 303] on input "New" at bounding box center [8, 311] width 16 height 16
radio input "true"
click at [74, 261] on span at bounding box center [39, 266] width 67 height 10
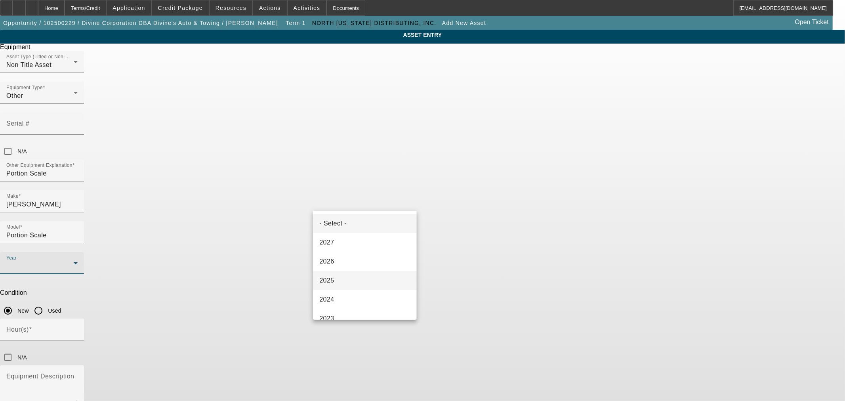
click at [348, 284] on mat-option "2025" at bounding box center [364, 280] width 103 height 19
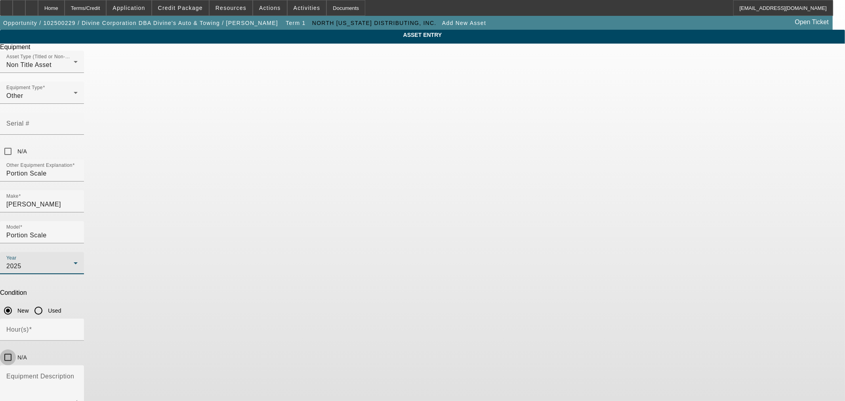
click at [16, 349] on input "N/A" at bounding box center [8, 357] width 16 height 16
checkbox input "true"
click at [78, 375] on textarea "Equipment Description" at bounding box center [41, 389] width 71 height 29
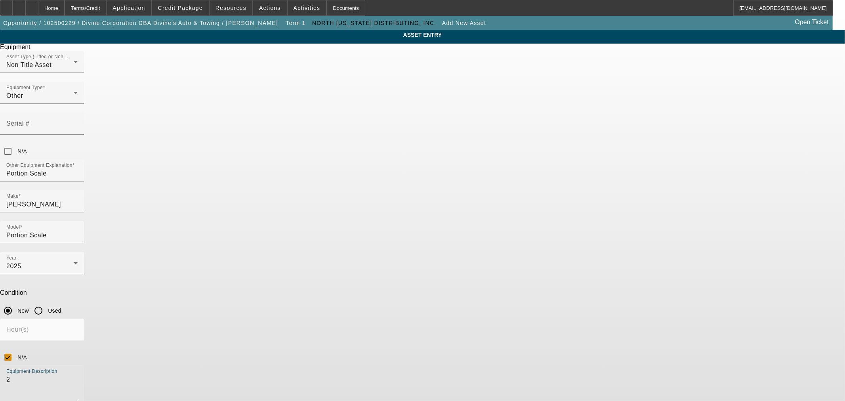
type textarea "2"
click at [78, 375] on textarea "3 potion scales" at bounding box center [41, 389] width 71 height 29
type textarea "3 portion scales"
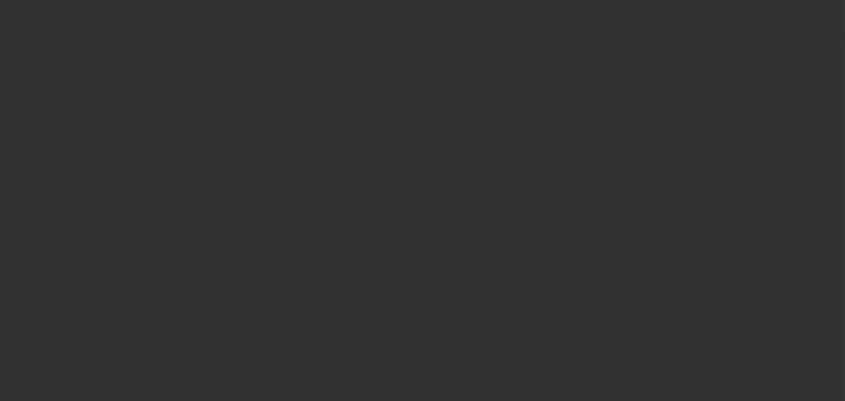
type input "$60,000.00"
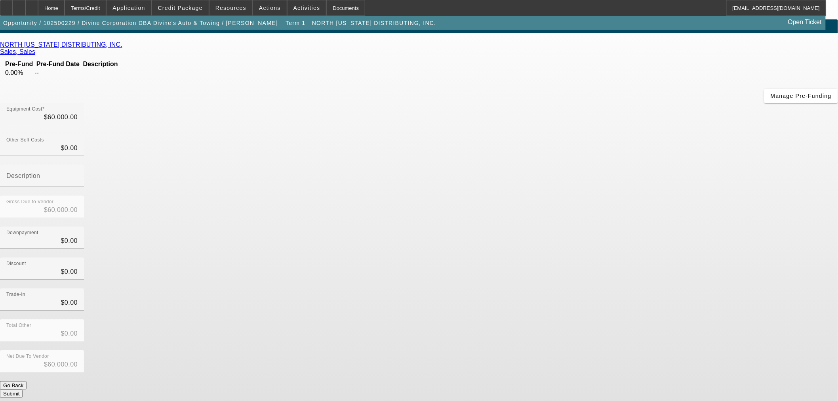
scroll to position [13, 0]
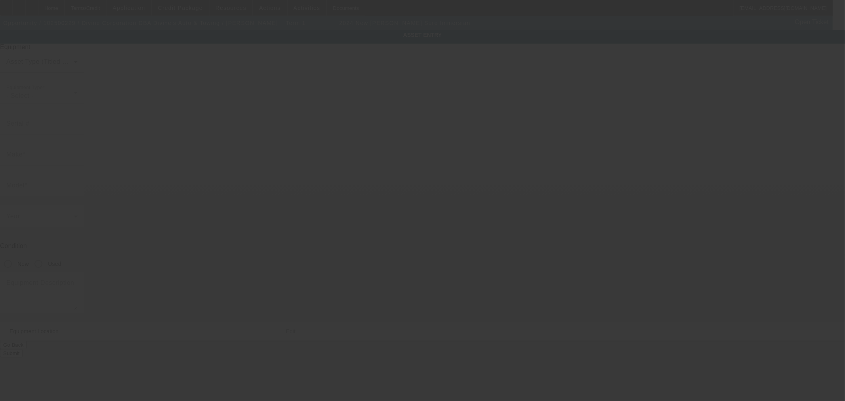
type input "Bunn"
type input "Sure Immersian"
radio input "true"
type textarea "3 units coffee maker"
type input "3704 E Boone Ave"
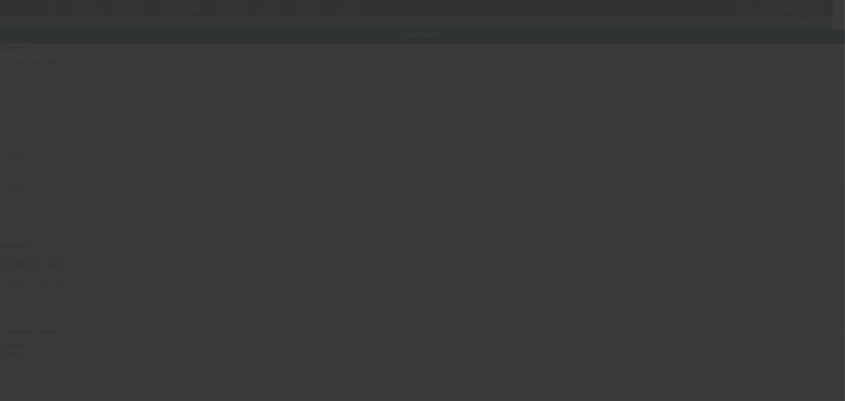
type input "Spokane"
type input "99202"
type input "Spokane"
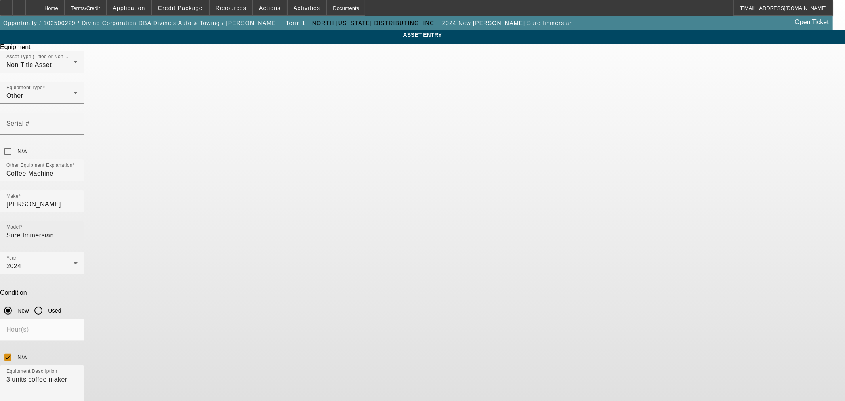
click at [78, 231] on input "Sure Immersian" at bounding box center [41, 236] width 71 height 10
type input "Sure Immersion"
click at [477, 196] on span "Create New Make/Model Match" at bounding box center [480, 192] width 91 height 19
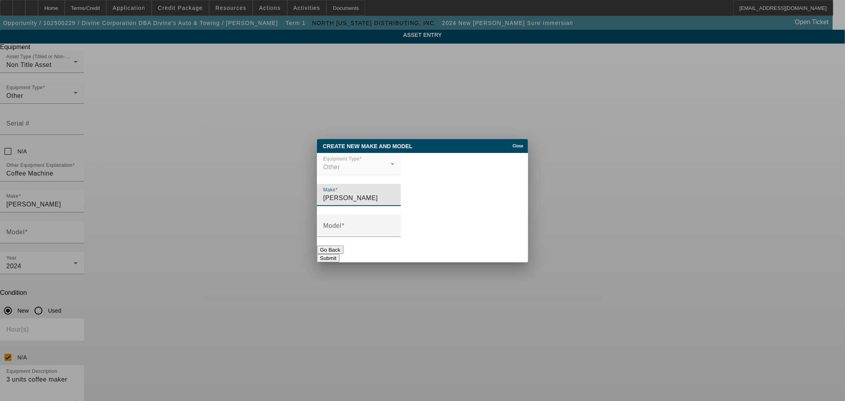
click at [509, 145] on div "Create New Make and Model Close" at bounding box center [422, 146] width 211 height 14
drag, startPoint x: 518, startPoint y: 141, endPoint x: 516, endPoint y: 147, distance: 5.7
click at [518, 144] on span "Close" at bounding box center [517, 146] width 11 height 4
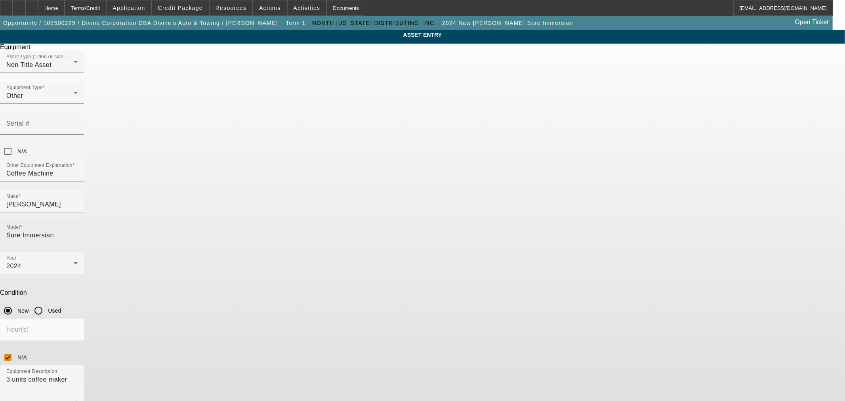
click at [78, 231] on input "Sure Immersian" at bounding box center [41, 236] width 71 height 10
drag, startPoint x: 465, startPoint y: 172, endPoint x: 431, endPoint y: 172, distance: 34.5
click at [84, 221] on div "Model Sure Immersion" at bounding box center [42, 232] width 84 height 22
type input "Sure Immersion"
click at [471, 192] on span "Create New Make/Model Match" at bounding box center [472, 193] width 74 height 16
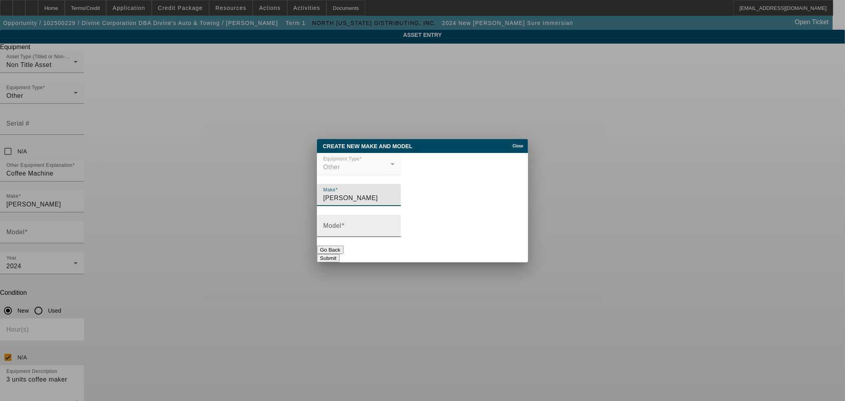
click at [394, 218] on div "Model" at bounding box center [358, 226] width 71 height 22
paste input "Sure Immersion"
type input "Sure Immersion"
drag, startPoint x: 494, startPoint y: 253, endPoint x: 493, endPoint y: 259, distance: 6.7
click at [339, 254] on button "Submit" at bounding box center [328, 258] width 23 height 8
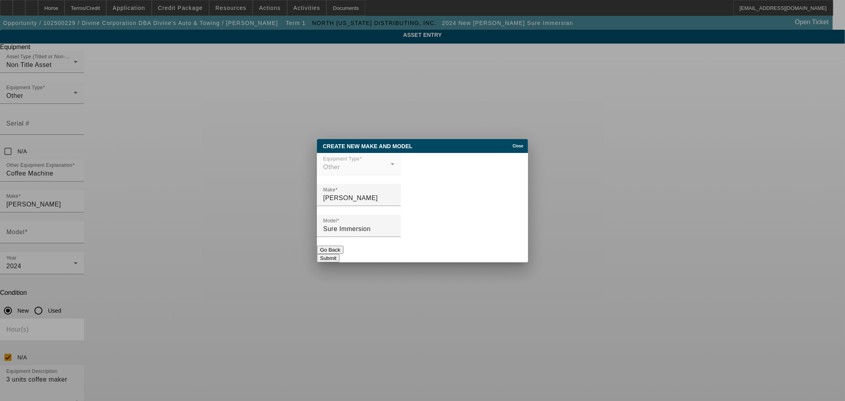
type input "Sure Immersion"
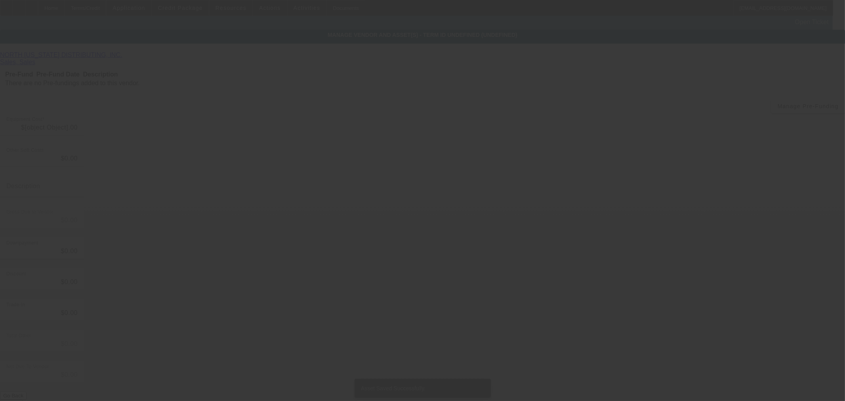
type input "$60,000.00"
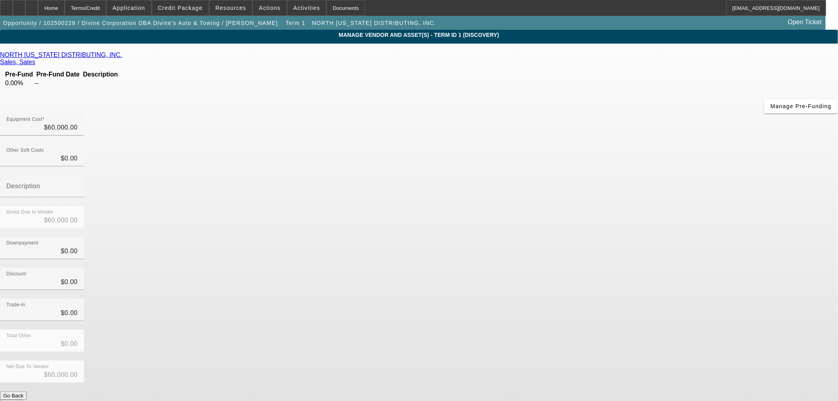
click at [23, 400] on button "Submit" at bounding box center [11, 404] width 23 height 8
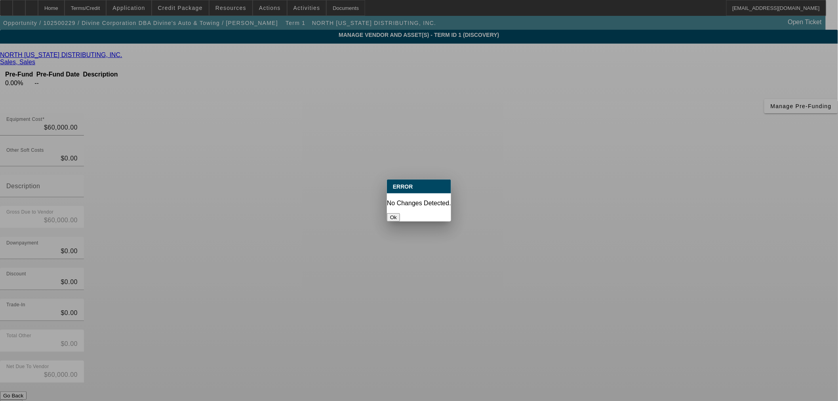
click at [400, 213] on button "Ok" at bounding box center [393, 217] width 13 height 8
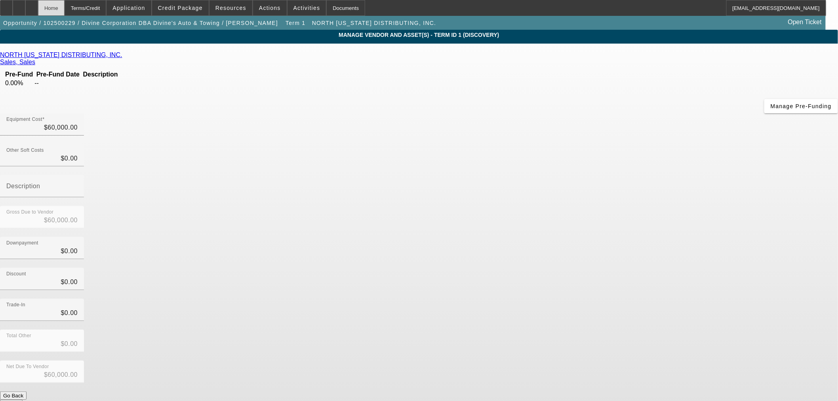
click at [65, 4] on div "Home" at bounding box center [51, 8] width 27 height 16
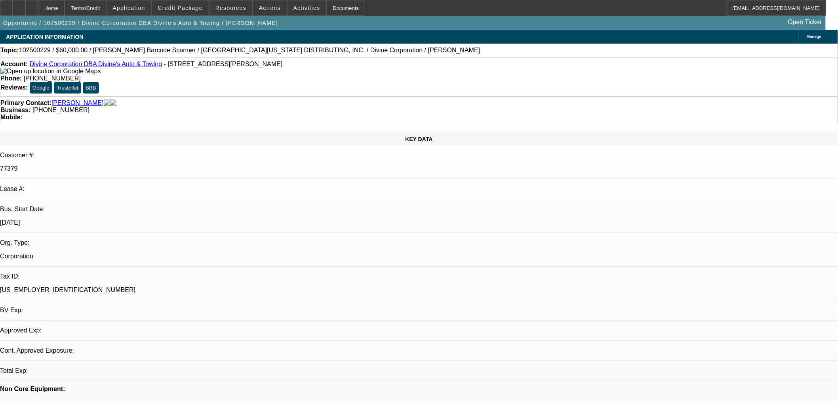
select select "0"
select select "2"
select select "0.1"
select select "4"
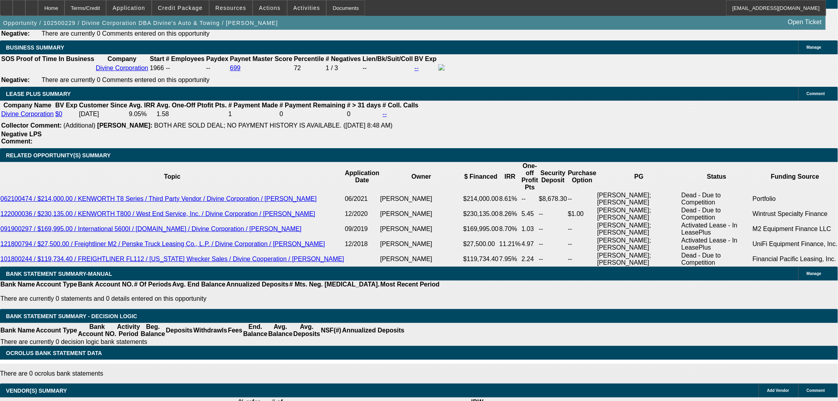
scroll to position [1188, 0]
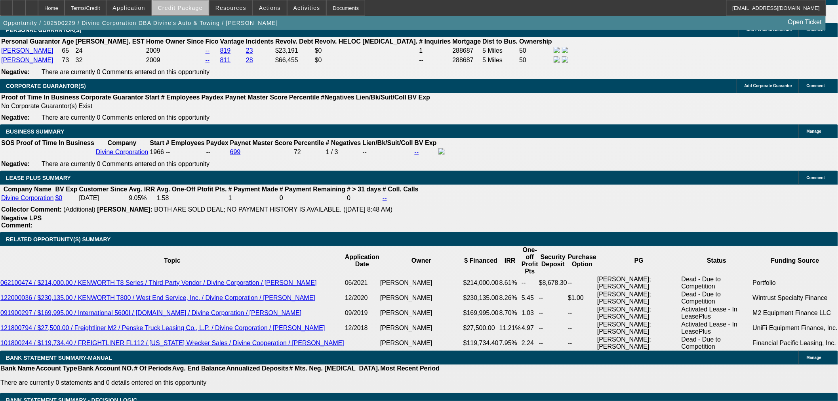
click at [194, 12] on span at bounding box center [180, 7] width 57 height 19
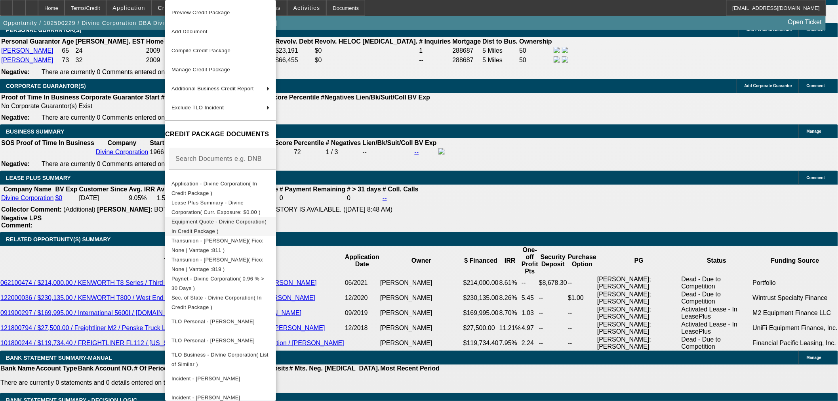
click at [214, 222] on span "Equipment Quote - Divine Corporation( In Credit Package )" at bounding box center [218, 226] width 95 height 15
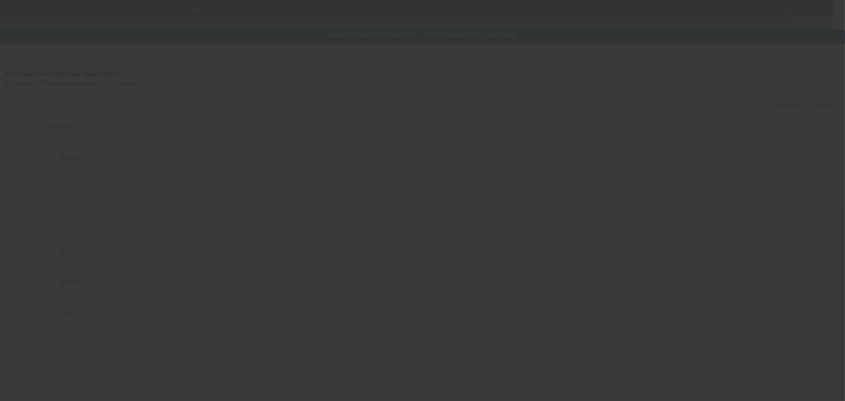
type input "$60,000.00"
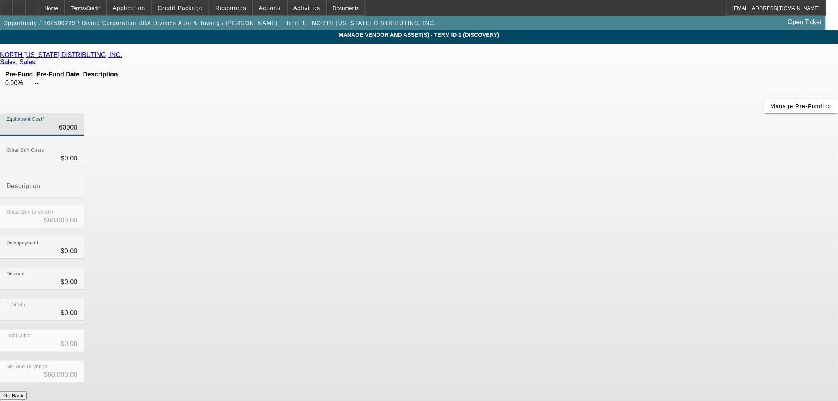
drag, startPoint x: 486, startPoint y: 68, endPoint x: 745, endPoint y: 60, distance: 259.1
click at [745, 60] on app-vendor-asset-manage "MANAGE VENDOR AND ASSET(S) - Term ID 1 (Discovery) Remove Vendor NORTH IDAHO DI…" at bounding box center [419, 260] width 838 height 460
type input "6"
type input "$6.00"
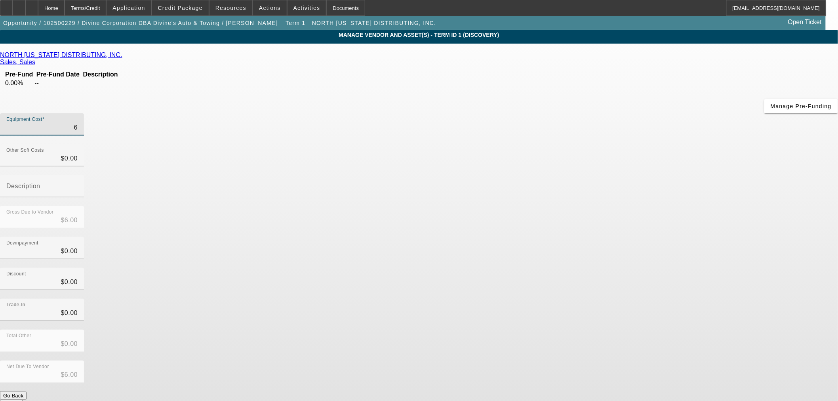
type input "61"
type input "$61.00"
type input "610"
type input "$610.00"
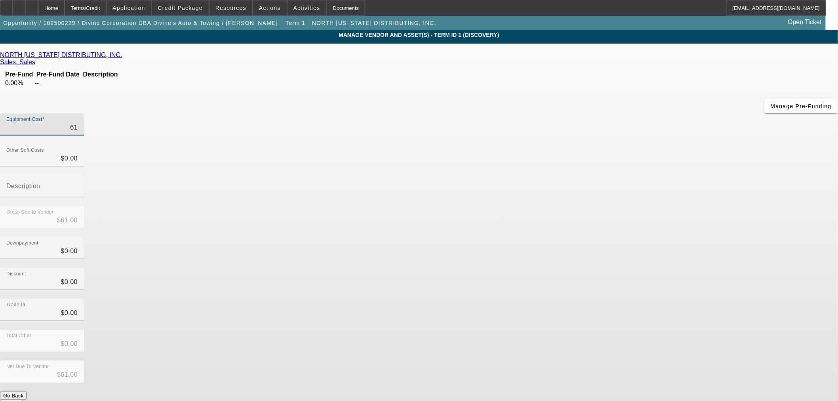
type input "$610.00"
type input "6102"
type input "$6,102.00"
type input "61022"
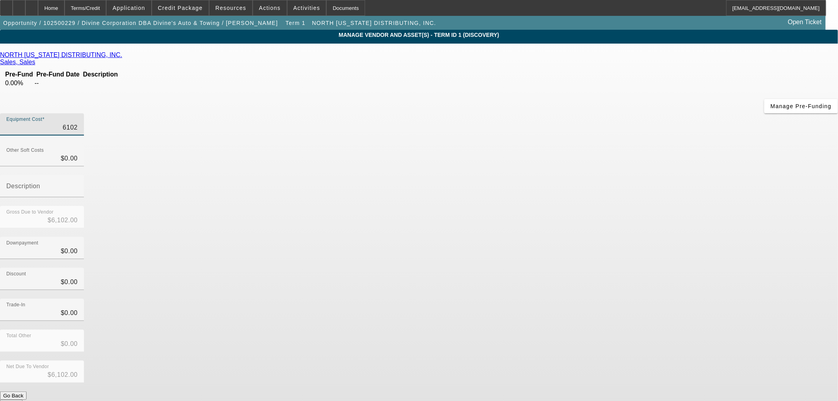
type input "$61,022.00"
type input "61022.6"
type input "$61,022.60"
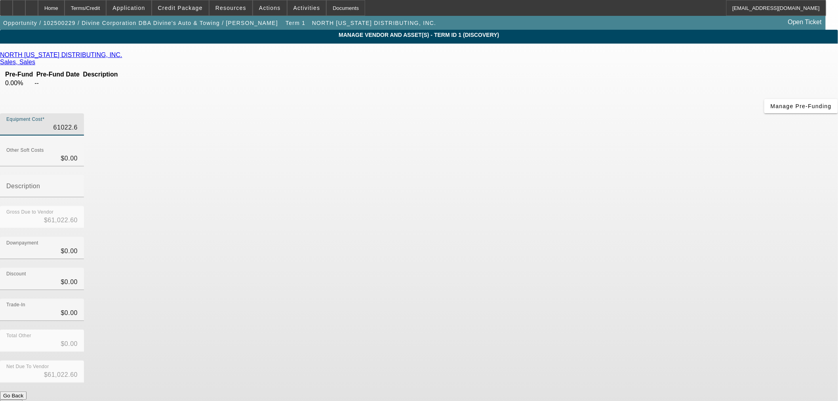
type input "61022.68"
type input "$61,022.68"
click at [621, 268] on div "Discount $0.00" at bounding box center [419, 283] width 838 height 31
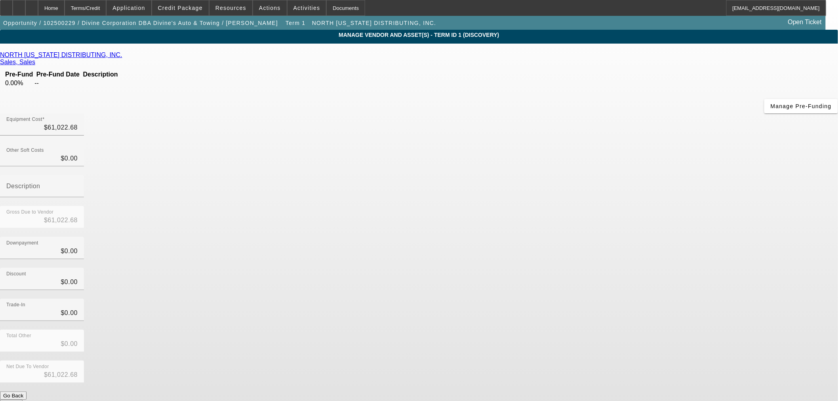
click at [23, 400] on button "Submit" at bounding box center [11, 404] width 23 height 8
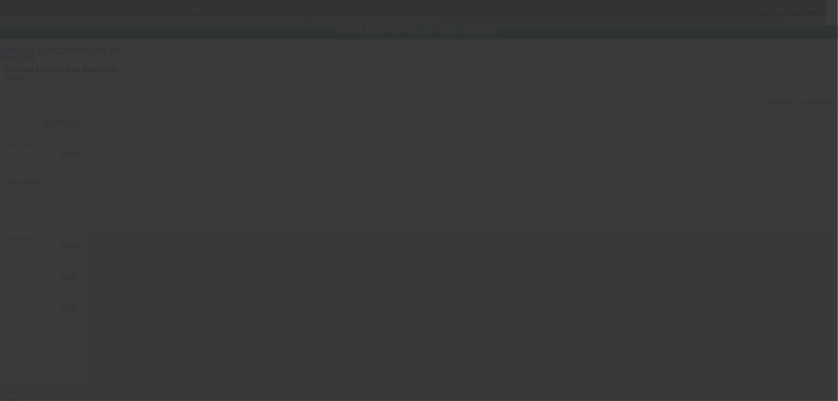
scroll to position [13, 0]
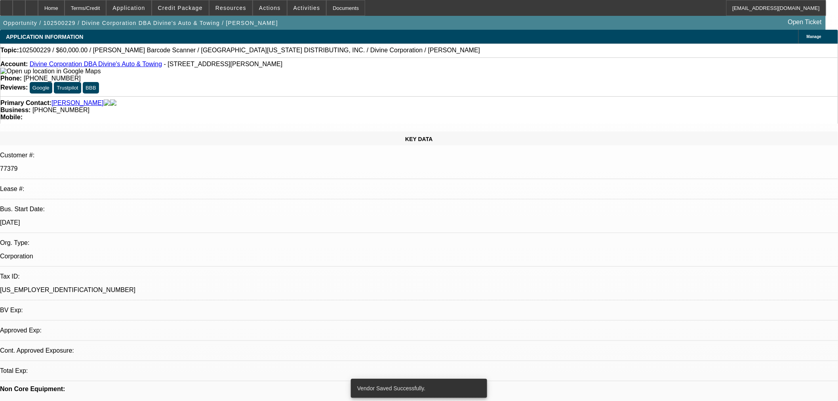
select select "0"
select select "2"
select select "0.1"
select select "4"
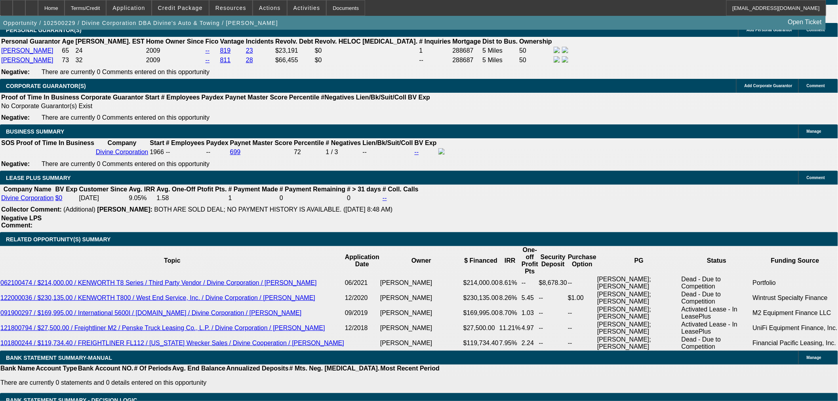
scroll to position [1234, 0]
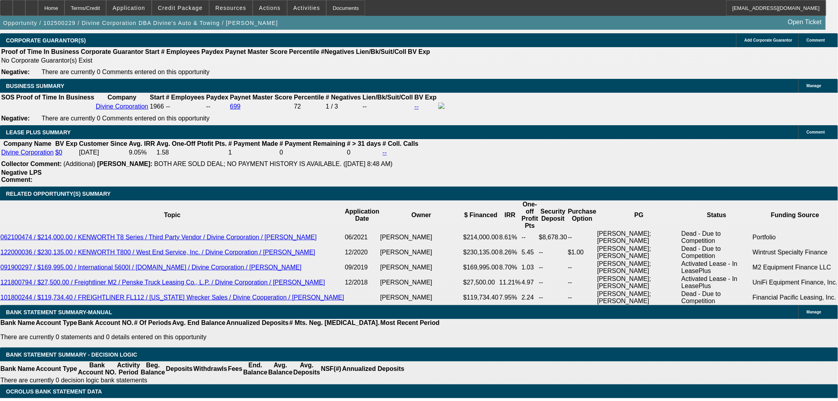
type input "$0.00"
type input "60"
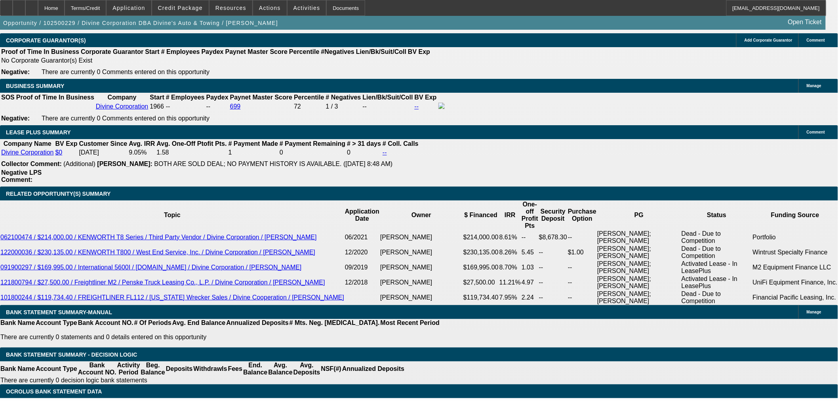
type input "8.9"
type input "$2,474.64"
type input "$1,237.32"
type input "$2,527.54"
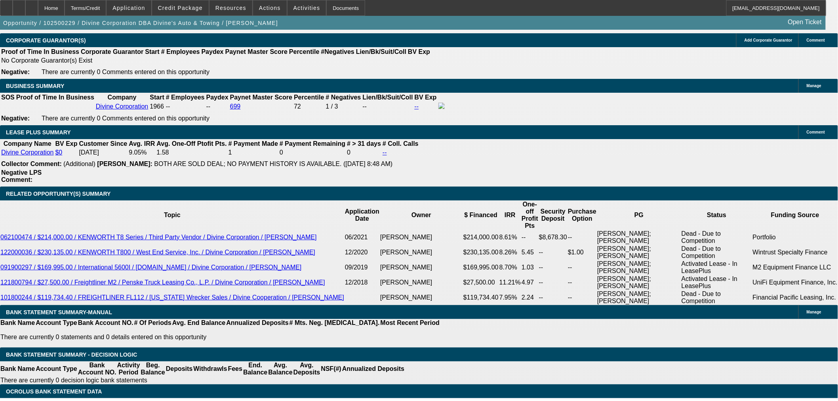
type input "$1,263.77"
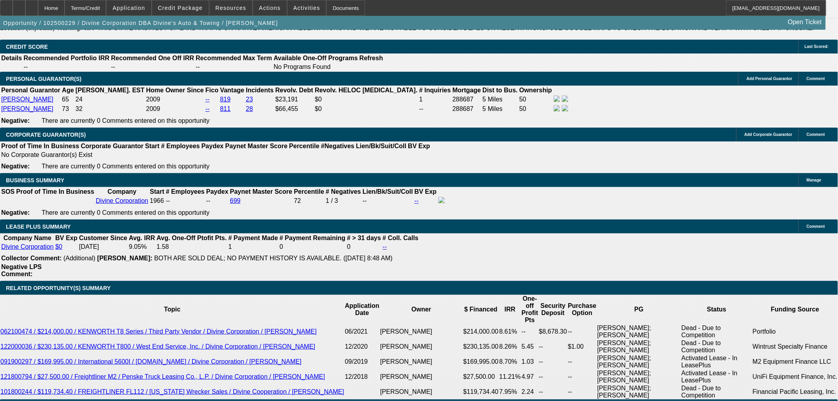
scroll to position [1058, 0]
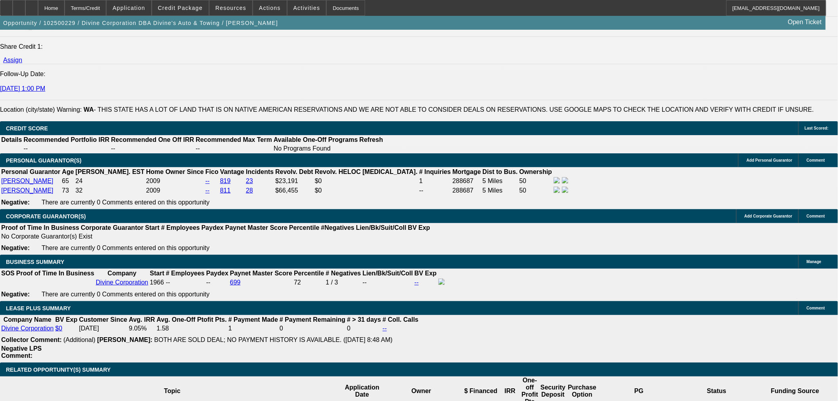
type input "8.9"
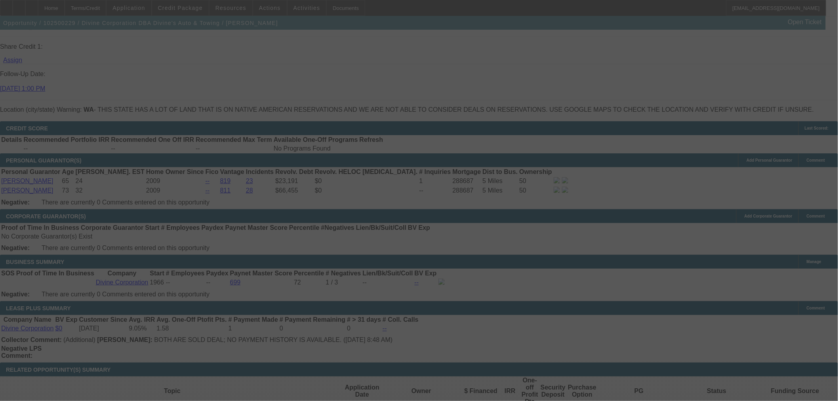
select select "0"
select select "2"
select select "0.1"
select select "4"
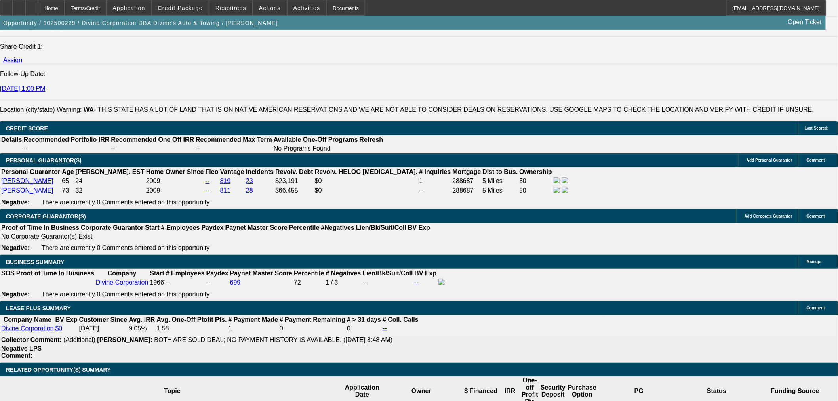
scroll to position [1278, 0]
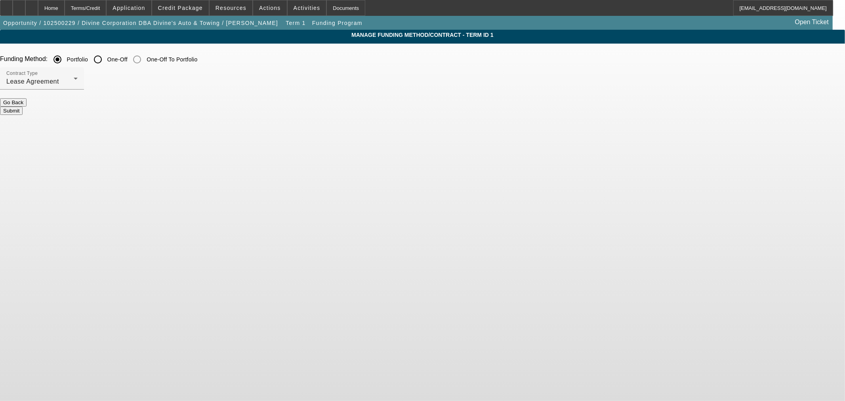
click at [106, 61] on input "One-Off" at bounding box center [98, 59] width 16 height 16
radio input "true"
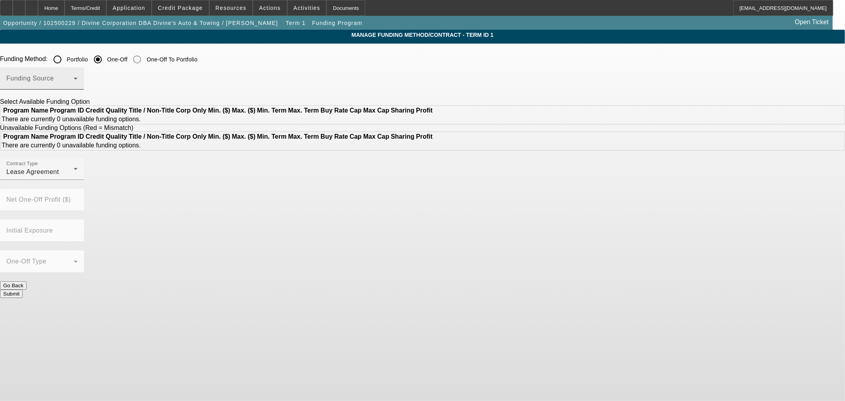
click at [78, 89] on div "Funding Source" at bounding box center [41, 78] width 71 height 22
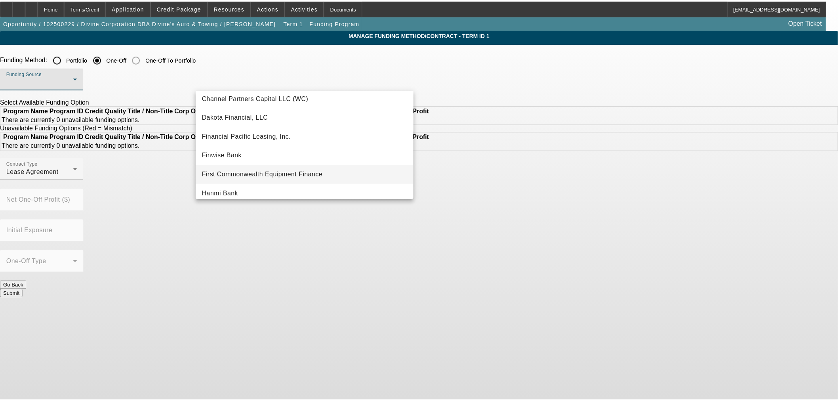
scroll to position [132, 0]
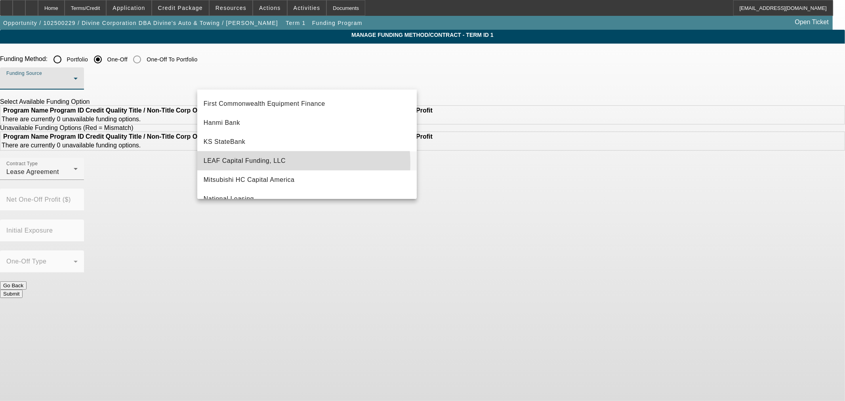
click at [286, 163] on mat-option "LEAF Capital Funding, LLC" at bounding box center [306, 160] width 219 height 19
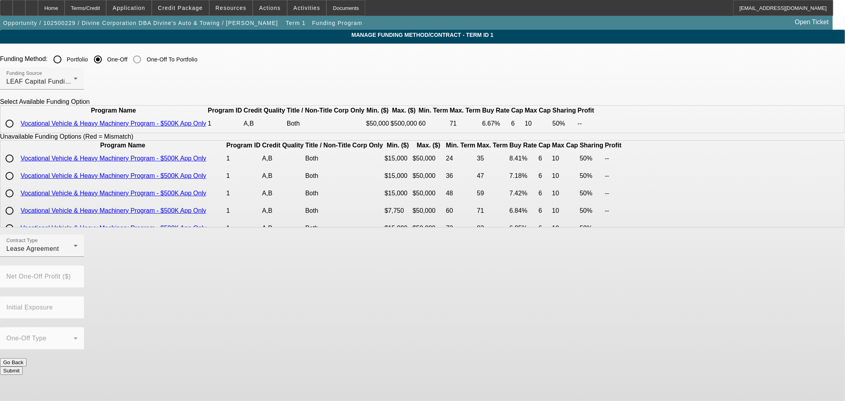
click at [17, 131] on input "radio" at bounding box center [10, 124] width 16 height 16
radio input "true"
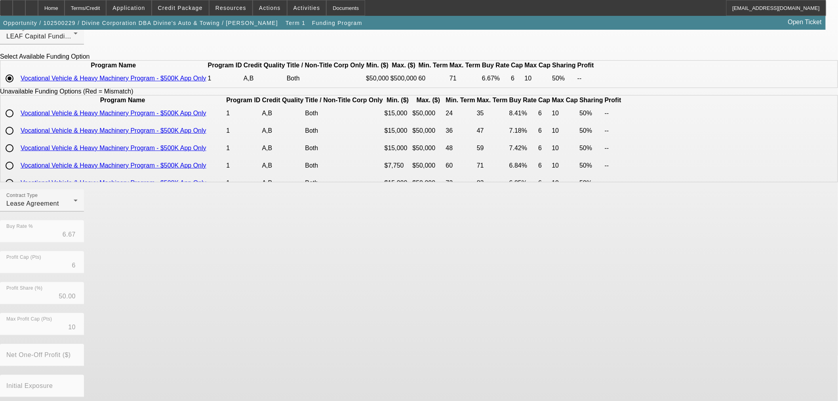
scroll to position [88, 0]
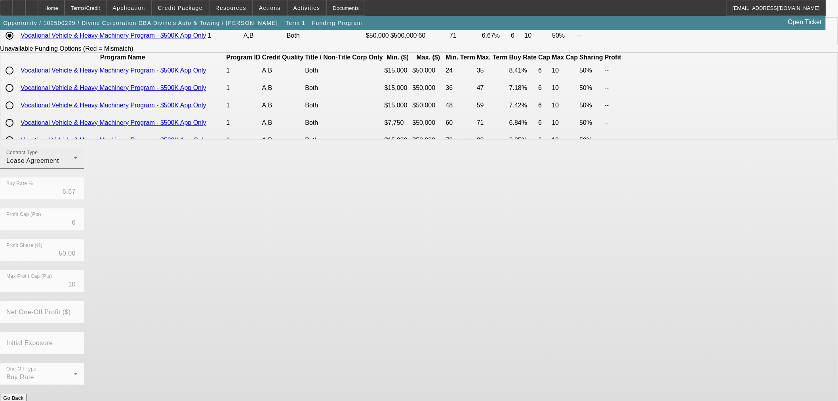
click at [74, 166] on div "Lease Agreement" at bounding box center [39, 161] width 67 height 10
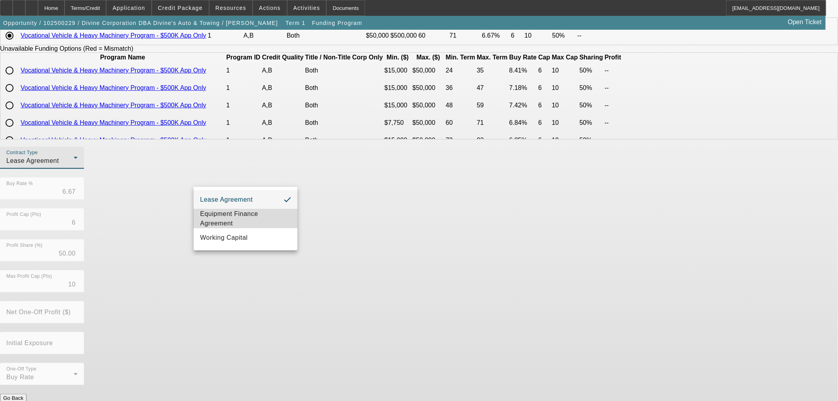
click at [254, 216] on span "Equipment Finance Agreement" at bounding box center [245, 218] width 91 height 19
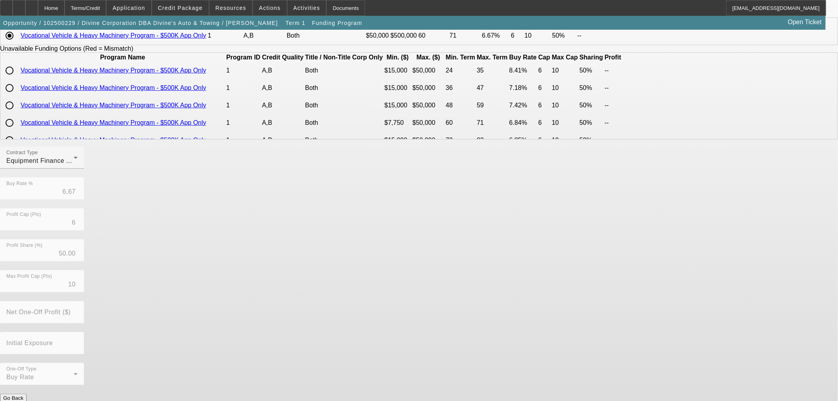
click at [23, 400] on button "Submit" at bounding box center [11, 406] width 23 height 8
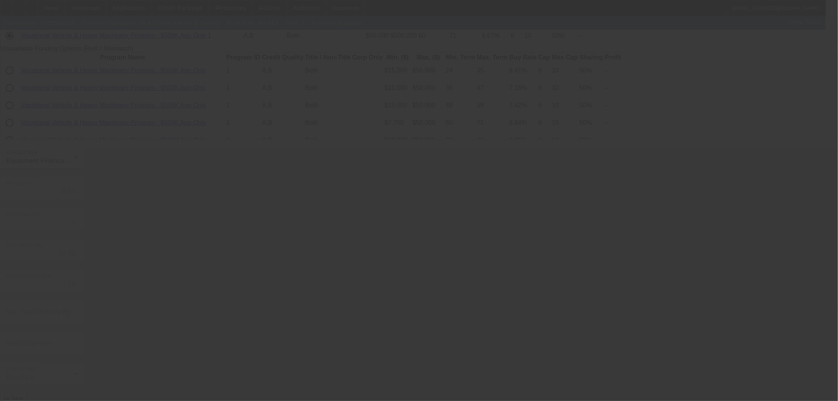
radio input "true"
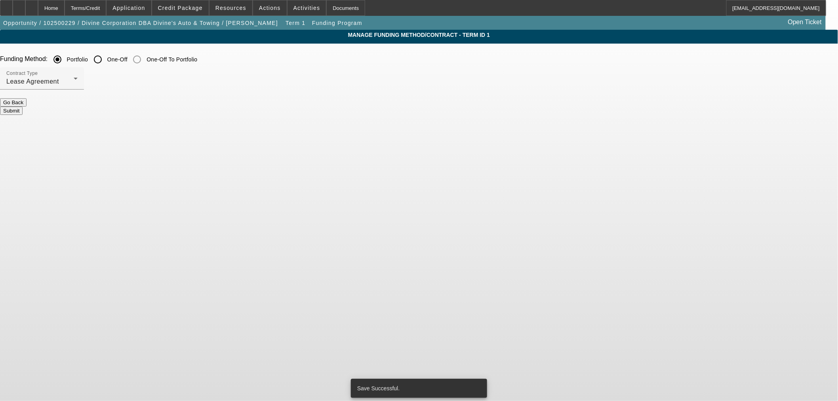
scroll to position [0, 0]
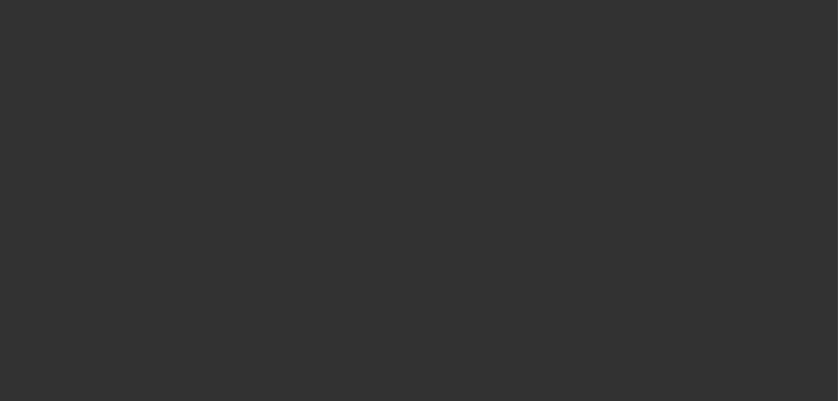
select select "0"
select select "2"
select select "0"
select select "6"
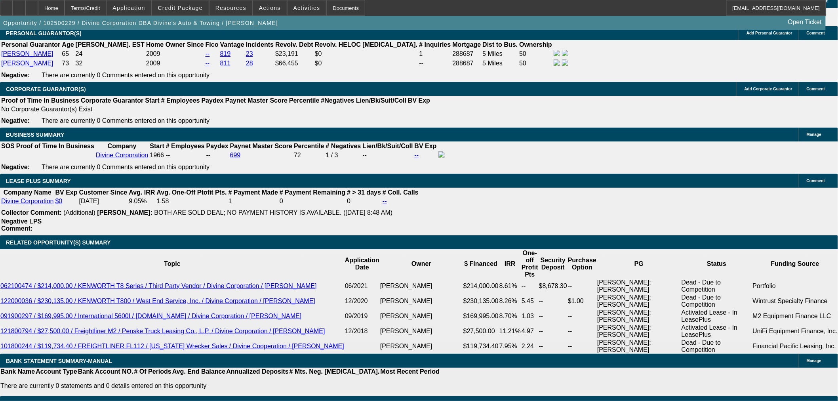
scroll to position [1230, 0]
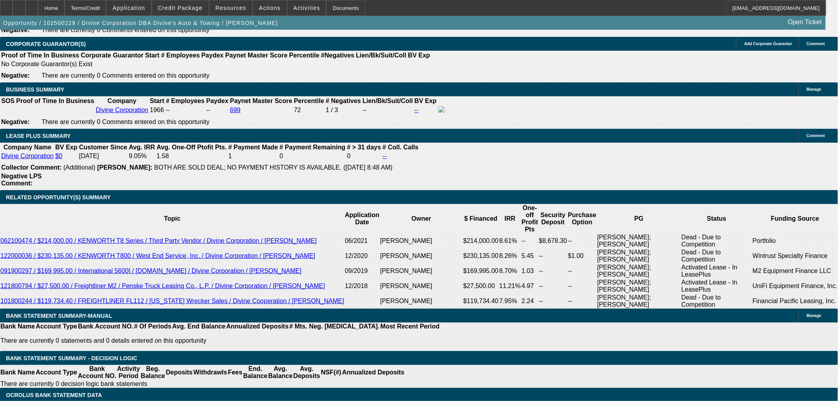
select select "3"
type input "UNKNOWN"
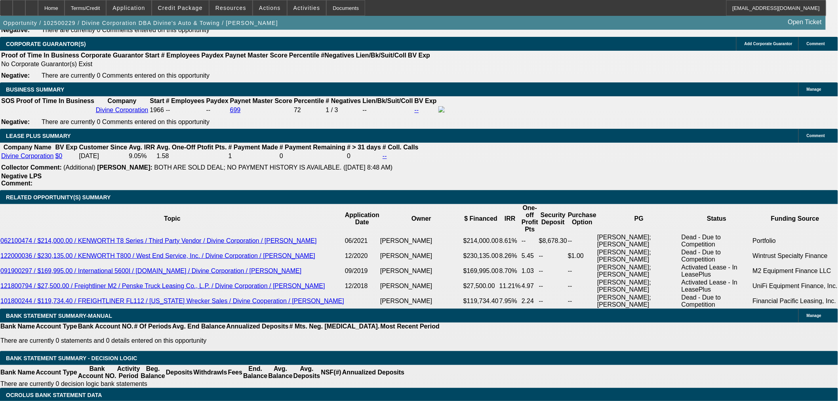
select select "0"
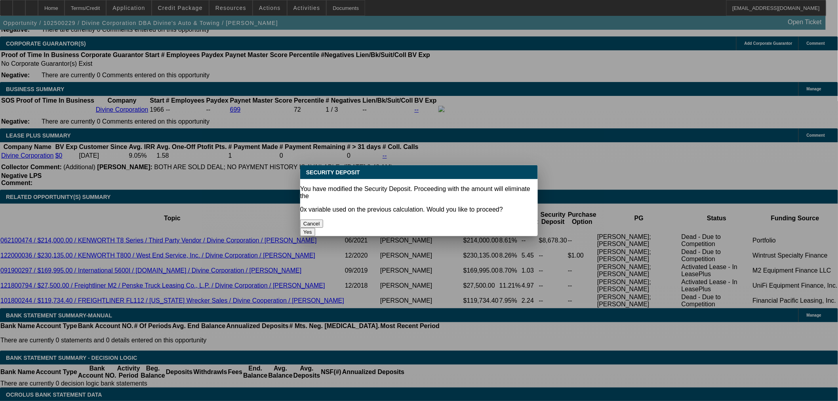
scroll to position [0, 0]
click at [315, 228] on button "Yes" at bounding box center [307, 232] width 15 height 8
type input "$0.00"
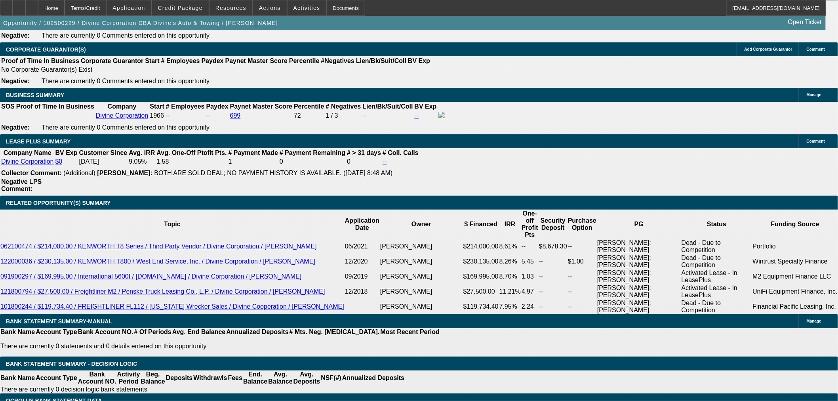
scroll to position [1142, 0]
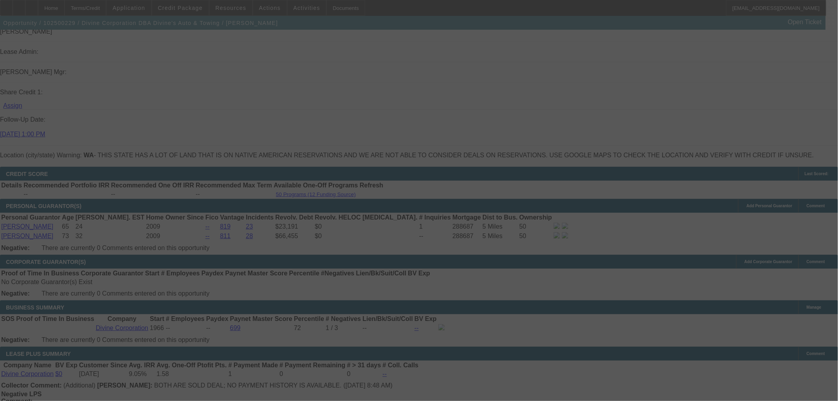
scroll to position [878, 0]
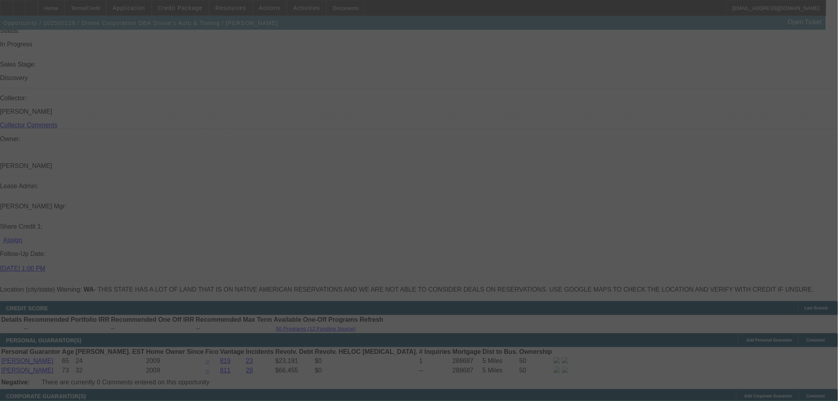
select select "0"
select select "3"
select select "0"
select select "6"
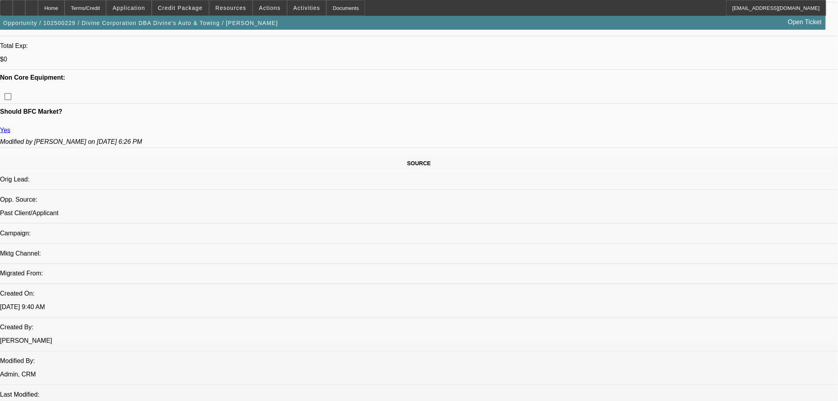
scroll to position [218, 0]
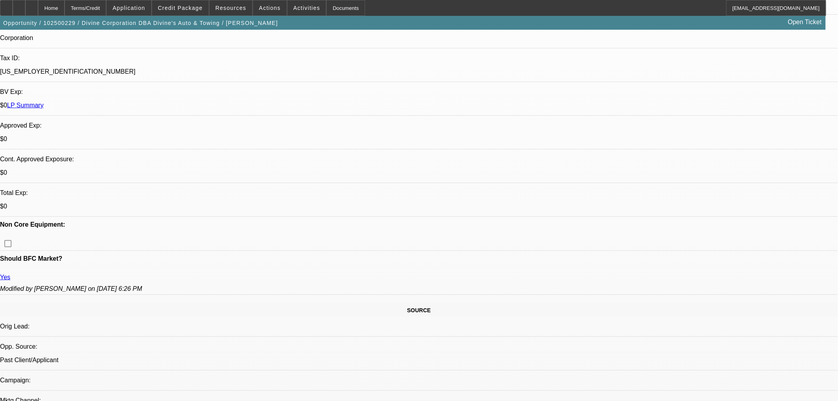
click at [203, 5] on span "Credit Package" at bounding box center [180, 8] width 45 height 6
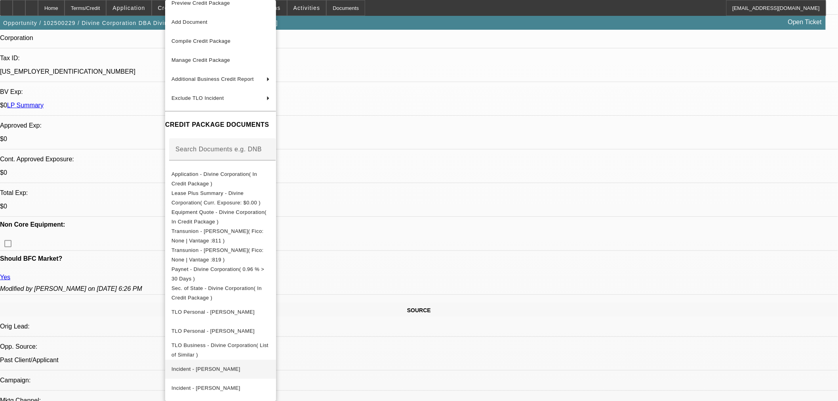
scroll to position [13, 0]
click at [244, 170] on button "Application - Divine Corporation( In Credit Package )" at bounding box center [220, 179] width 111 height 19
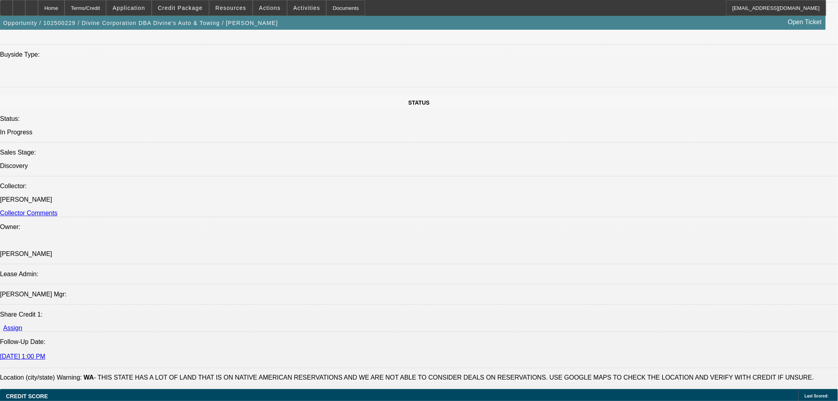
scroll to position [922, 0]
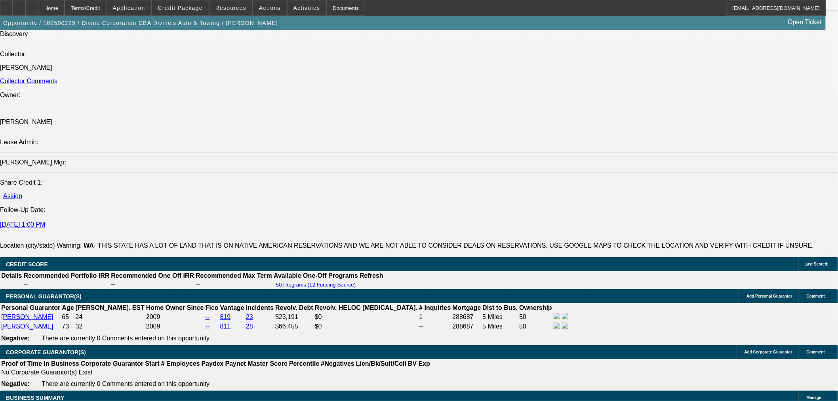
drag, startPoint x: 54, startPoint y: 6, endPoint x: 56, endPoint y: 29, distance: 22.6
click at [38, 6] on div at bounding box center [31, 8] width 13 height 16
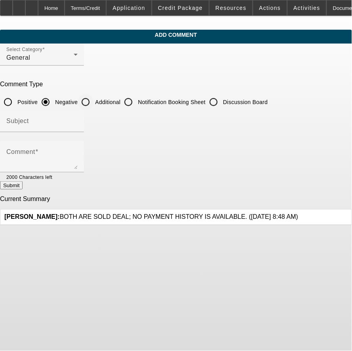
click at [93, 100] on input "Additional" at bounding box center [86, 102] width 16 height 16
radio input "true"
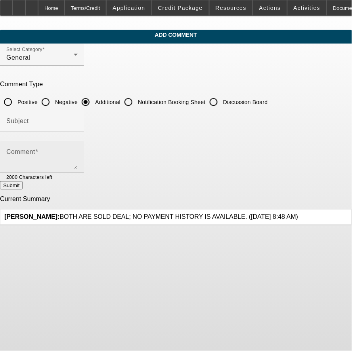
drag, startPoint x: 79, startPoint y: 152, endPoint x: 93, endPoint y: 151, distance: 13.6
click at [78, 152] on textarea "Comment" at bounding box center [41, 160] width 71 height 19
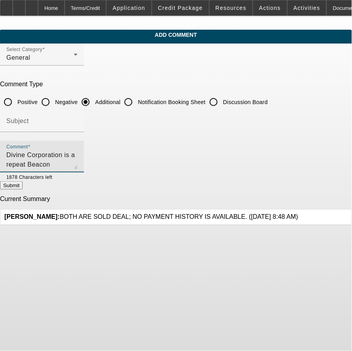
drag, startPoint x: 175, startPoint y: 156, endPoint x: 162, endPoint y: 154, distance: 14.0
click at [78, 154] on textarea "Divine Corporation is a repeat Beacon customer who owns towing company as well …" at bounding box center [41, 160] width 71 height 19
drag, startPoint x: 102, startPoint y: 164, endPoint x: 224, endPoint y: 148, distance: 123.5
click at [78, 148] on div "Comment Divine Corporation is a repeat Beacon customer who has owned towing com…" at bounding box center [41, 157] width 71 height 32
click at [78, 160] on textarea "Divine Corporation is a repeat Beacon customer who has owned towing company as …" at bounding box center [41, 160] width 71 height 19
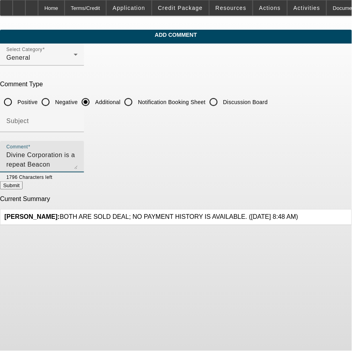
click at [78, 153] on textarea "Divine Corporation is a repeat Beacon customer who has owned towing company as …" at bounding box center [41, 160] width 71 height 19
drag, startPoint x: 252, startPoint y: 152, endPoint x: 187, endPoint y: 153, distance: 65.0
click at [78, 153] on textarea "Divine Corporation is a repeat Beacon customer who has owned atowing company as…" at bounding box center [41, 160] width 71 height 19
click at [78, 162] on textarea "Divine Corporation is a repeat Beacon customer who has owned truck stops/conven…" at bounding box center [41, 160] width 71 height 19
type textarea "Divine Corporation is a repeat Beacon customer who has owned truck stops/conven…"
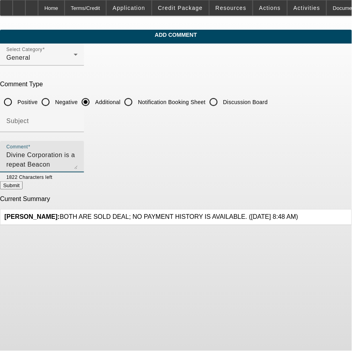
click at [23, 184] on button "Submit" at bounding box center [11, 185] width 23 height 8
radio input "true"
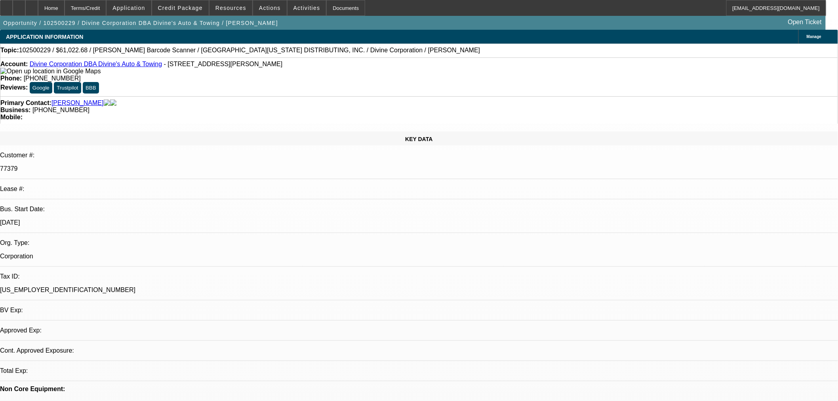
select select "0"
select select "3"
select select "0"
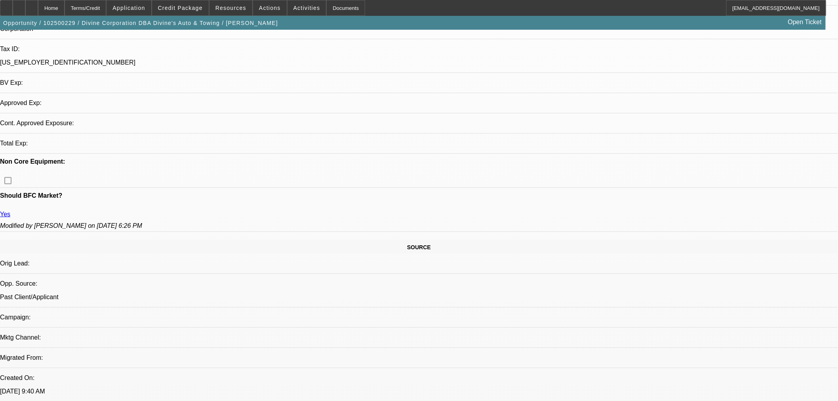
select select "6"
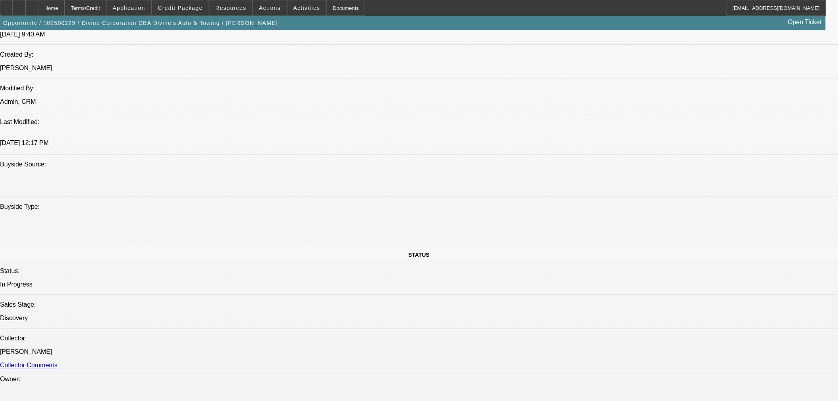
scroll to position [518, 0]
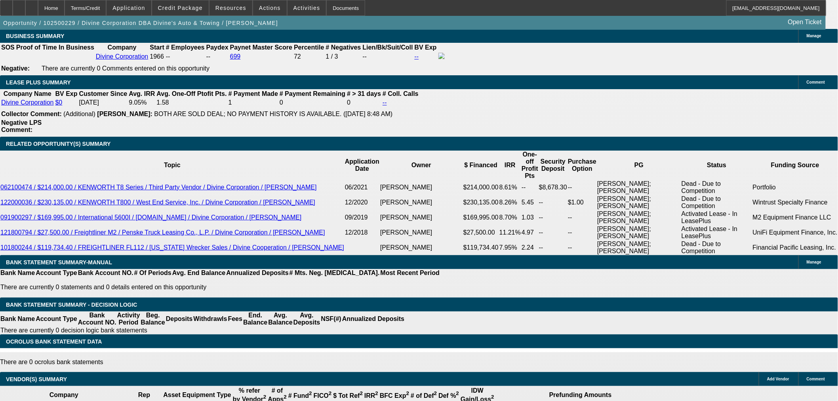
scroll to position [1222, 0]
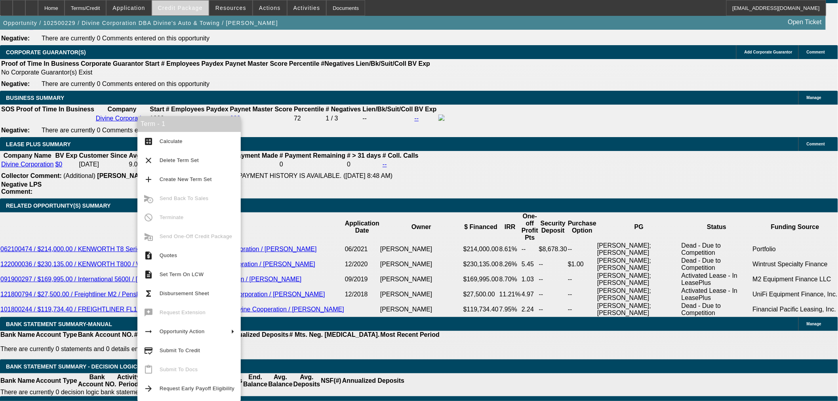
click at [192, 7] on span "Credit Package" at bounding box center [180, 8] width 45 height 6
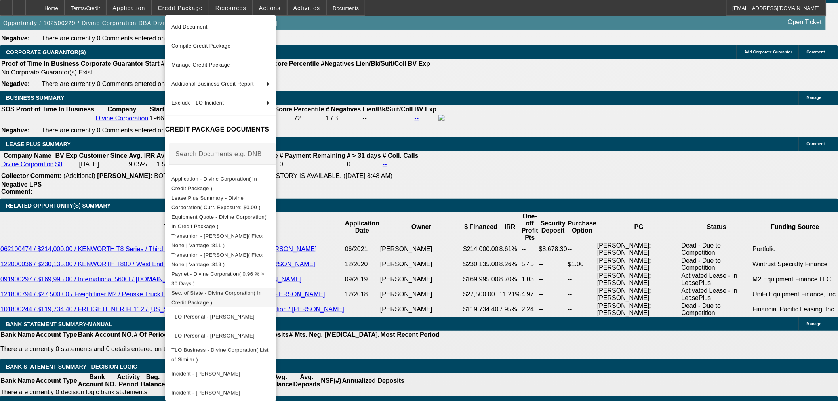
scroll to position [28, 0]
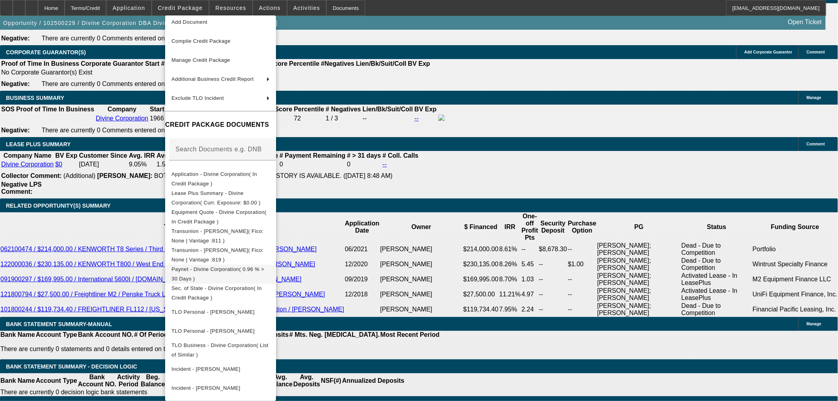
click at [259, 269] on span "Paynet - Divine Corporation( 0.96 % > 30 Days )" at bounding box center [217, 273] width 93 height 15
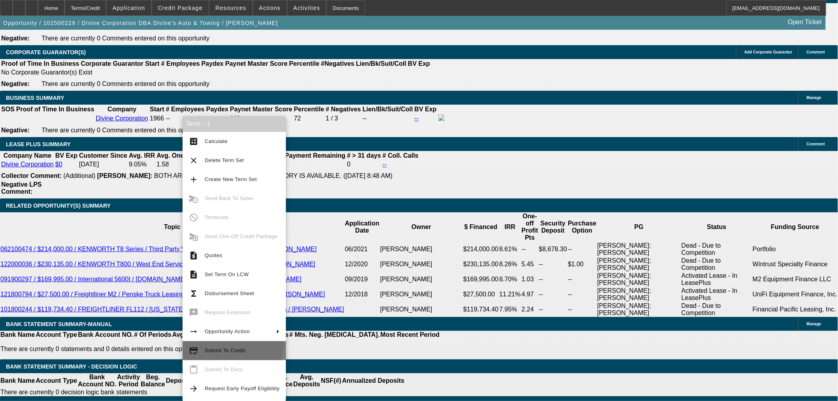
click at [232, 343] on button "credit_score Submit To Credit" at bounding box center [234, 350] width 103 height 19
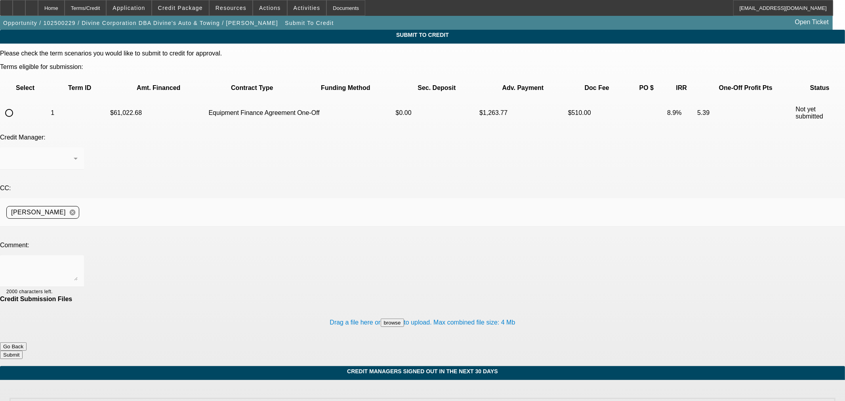
click at [17, 105] on input "radio" at bounding box center [9, 113] width 16 height 16
radio input "true"
click at [78, 261] on textarea at bounding box center [41, 270] width 71 height 19
type textarea "Please ok to LEAF. Thanks"
click at [23, 351] on button "Submit" at bounding box center [11, 355] width 23 height 8
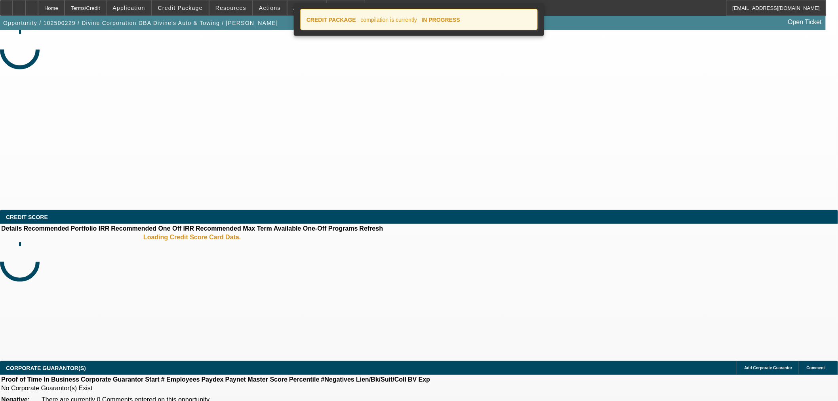
select select "0"
select select "3"
select select "0"
select select "6"
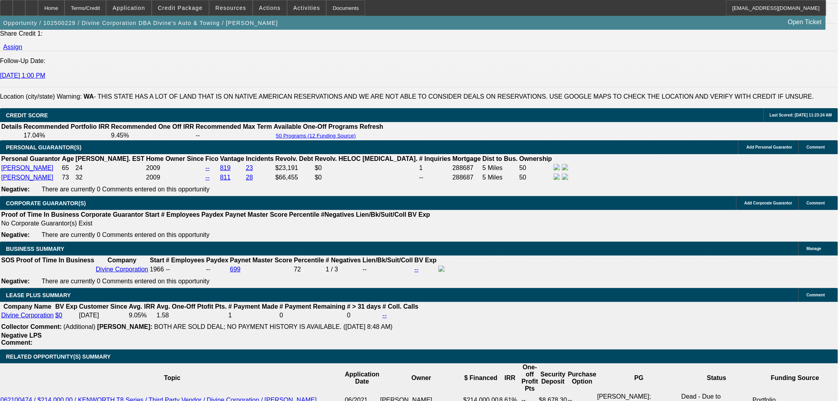
scroll to position [1144, 0]
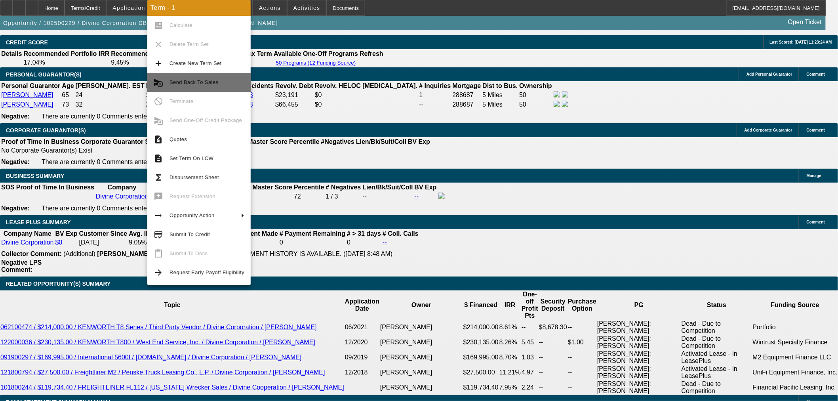
click at [199, 83] on span "Send Back To Sales" at bounding box center [194, 82] width 49 height 6
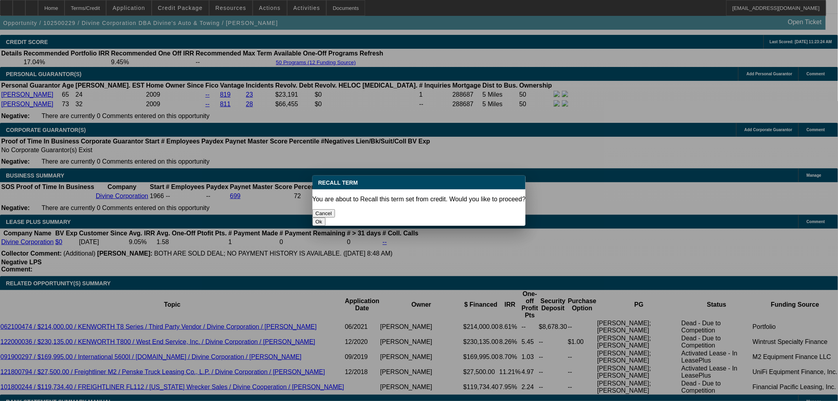
click at [326, 217] on button "Ok" at bounding box center [318, 221] width 13 height 8
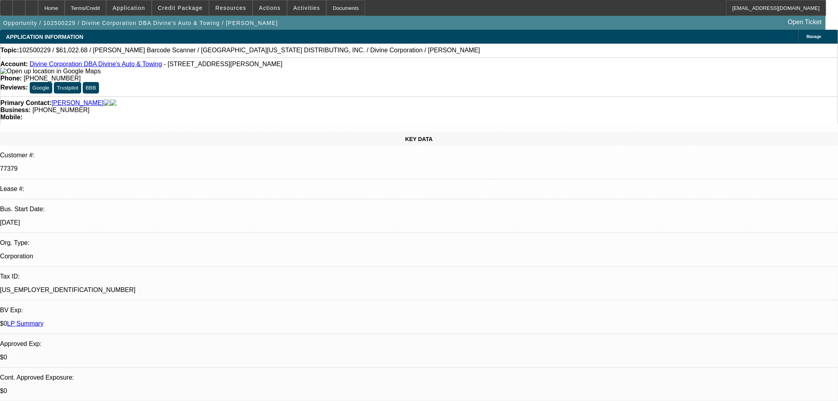
select select "0"
select select "3"
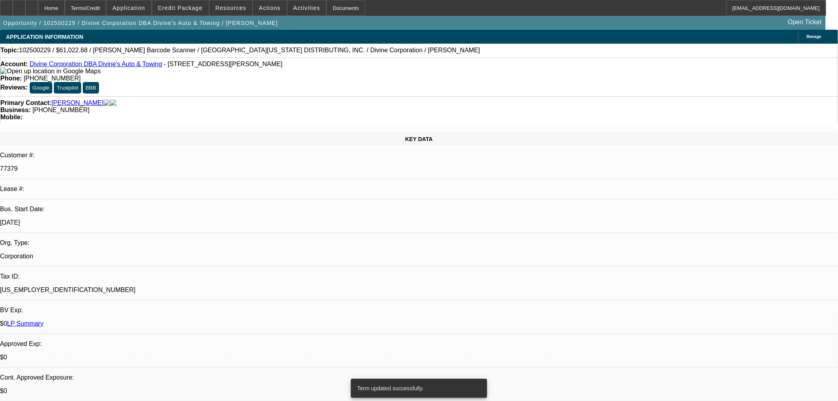
select select "0"
select select "6"
select select "0"
select select "3"
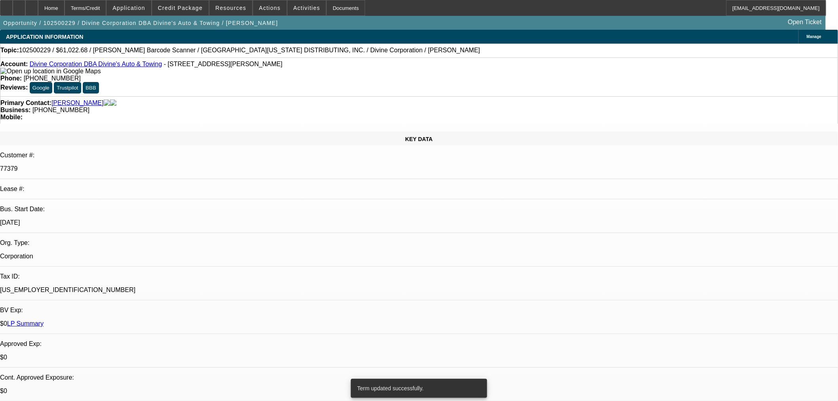
select select "0"
select select "6"
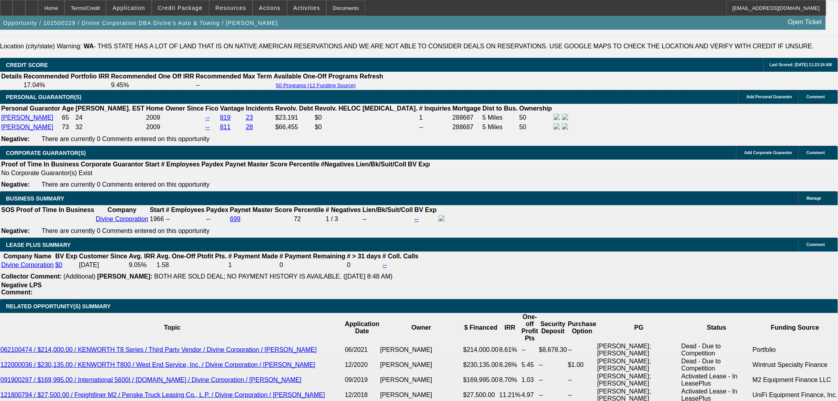
scroll to position [1100, 0]
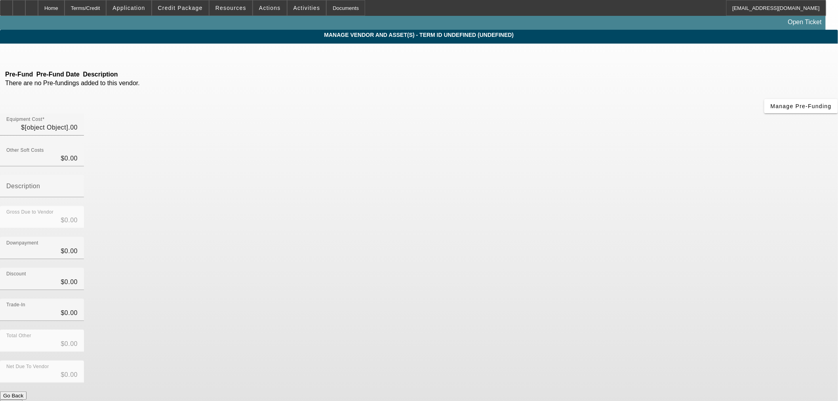
type input "$61,022.68"
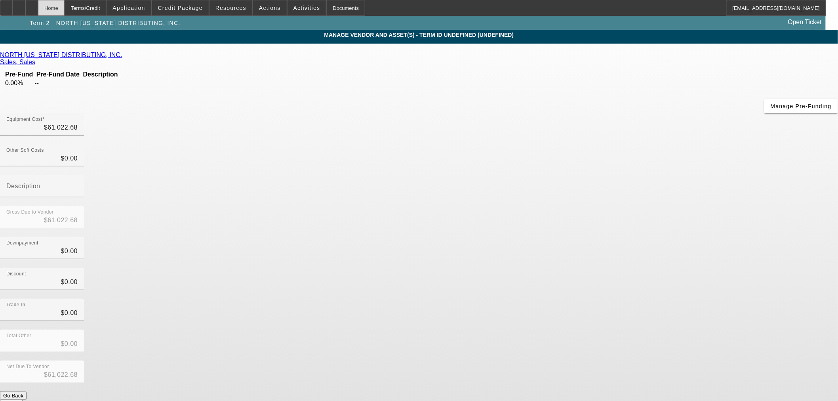
drag, startPoint x: 70, startPoint y: 9, endPoint x: 89, endPoint y: 67, distance: 60.4
click at [65, 9] on div "Home" at bounding box center [51, 8] width 27 height 16
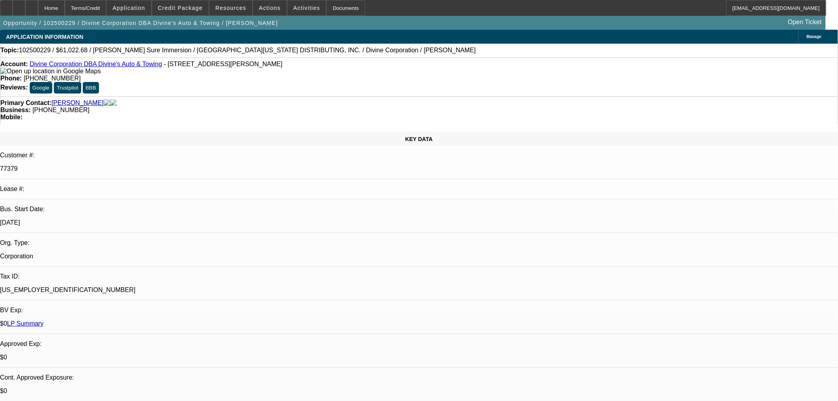
select select "0"
select select "3"
select select "0"
select select "6"
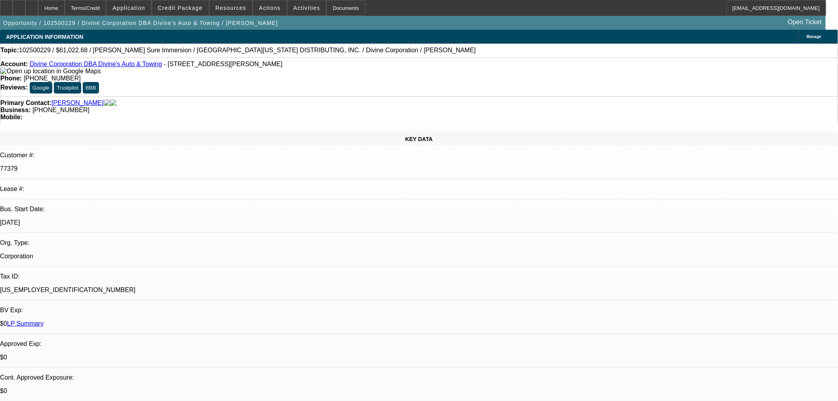
select select "0"
select select "3"
select select "0"
select select "6"
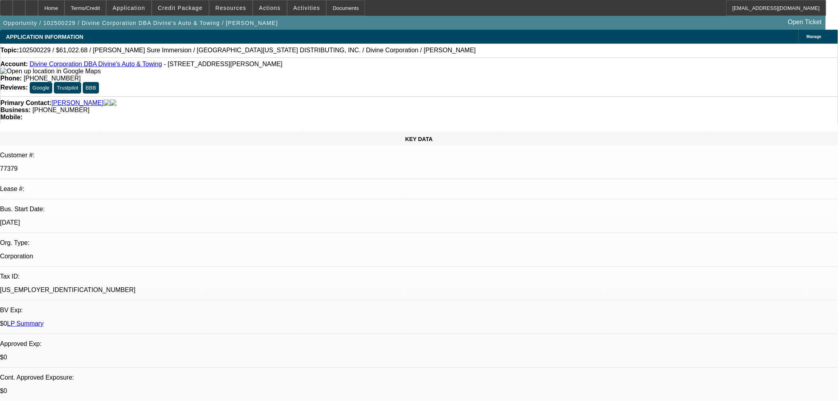
click at [85, 66] on link "Divine Corporation DBA Divine's Auto & Towing" at bounding box center [96, 64] width 132 height 7
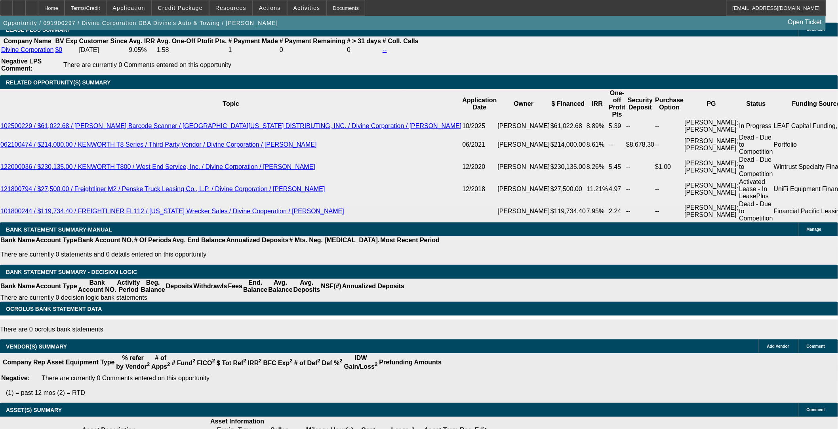
select select "0"
select select "2"
select select "0"
select select "6"
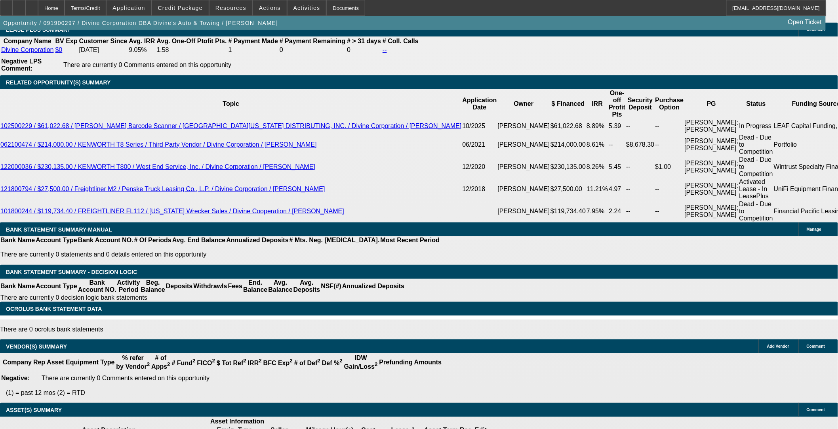
select select "0"
select select "2"
select select "0"
select select "6"
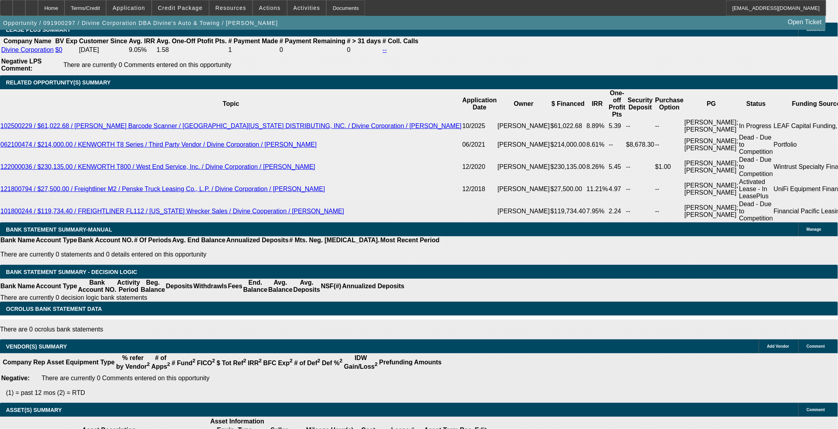
select select "0"
select select "2"
select select "0"
select select "6"
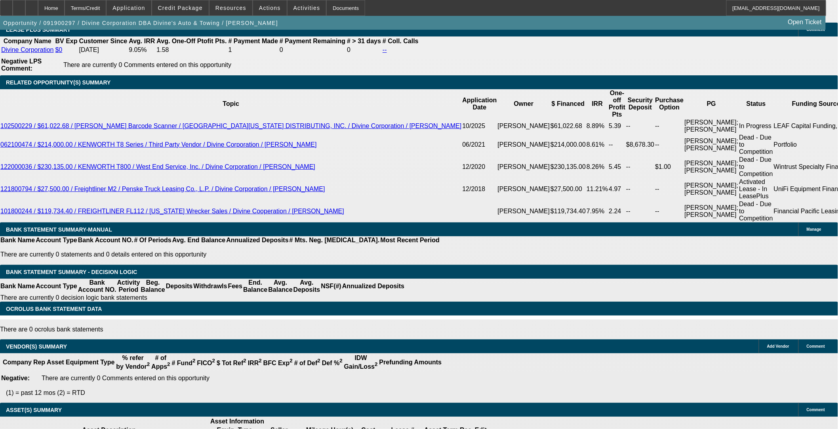
select select "0"
select select "2"
select select "0"
select select "6"
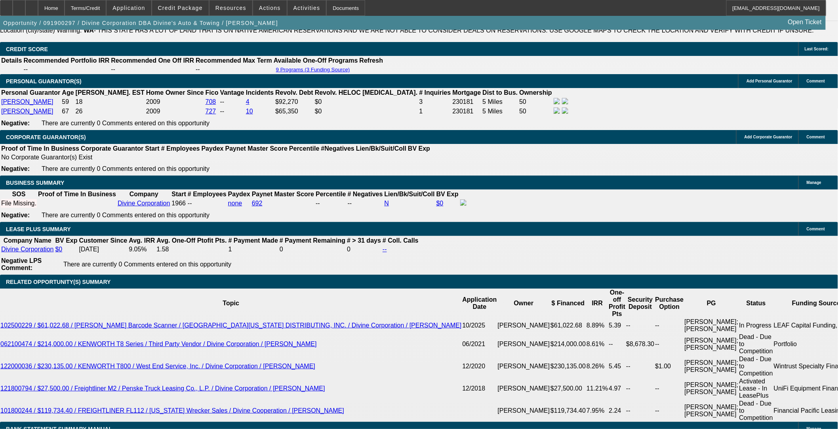
scroll to position [1223, 0]
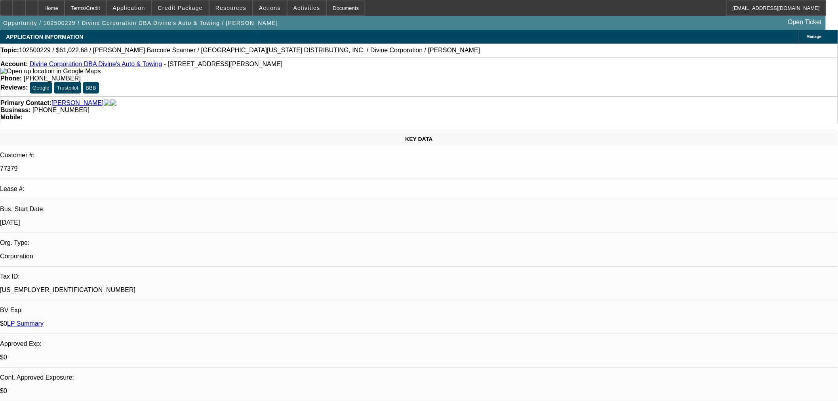
select select "0"
select select "3"
select select "0"
select select "6"
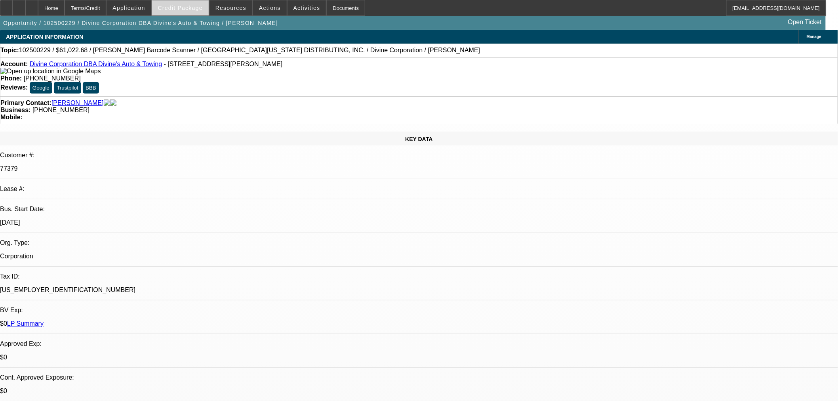
click at [191, 13] on span at bounding box center [180, 7] width 57 height 19
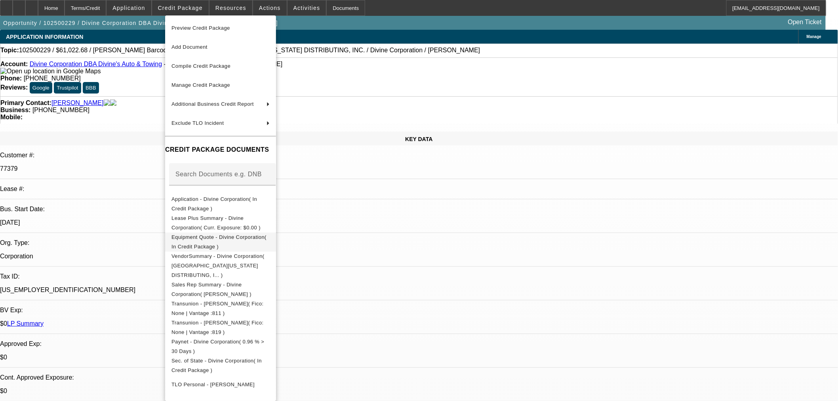
click at [201, 241] on span "Equipment Quote - Divine Corporation( In Credit Package )" at bounding box center [218, 241] width 95 height 15
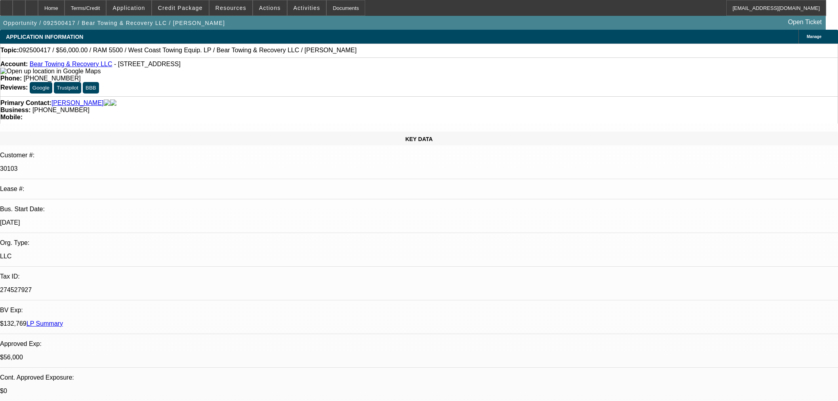
select select "0"
select select "2"
select select "0.1"
select select "4"
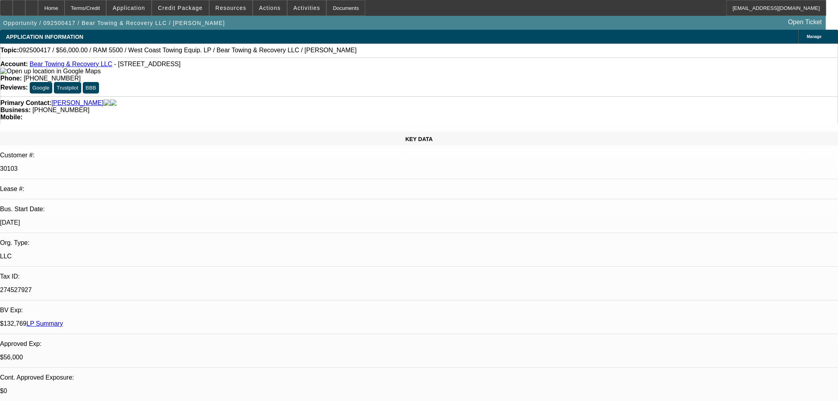
select select "0"
select select "2"
select select "0.1"
select select "4"
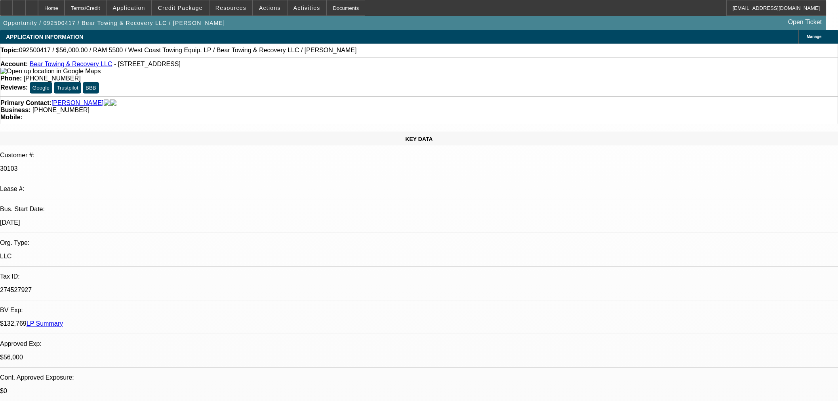
select select "0"
select select "2"
select select "0.1"
select select "4"
select select "0"
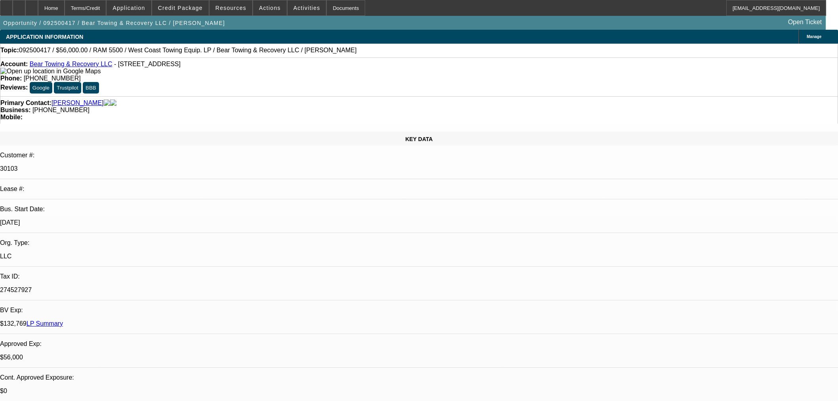
select select "0"
select select "3"
select select "0.1"
select select "4"
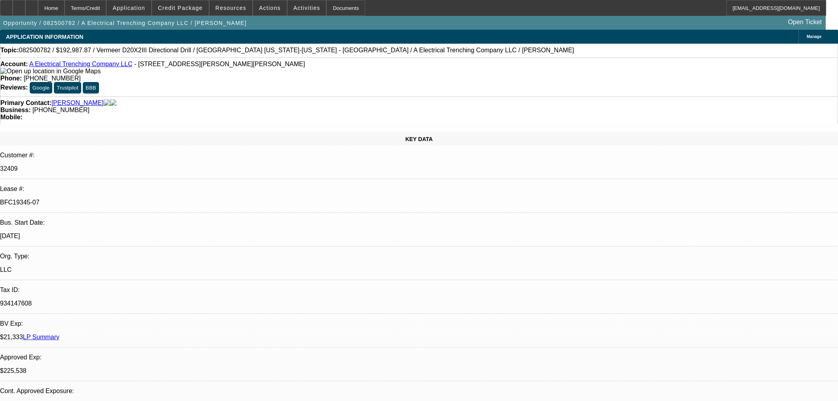
select select "0"
select select "3"
select select "0"
select select "6"
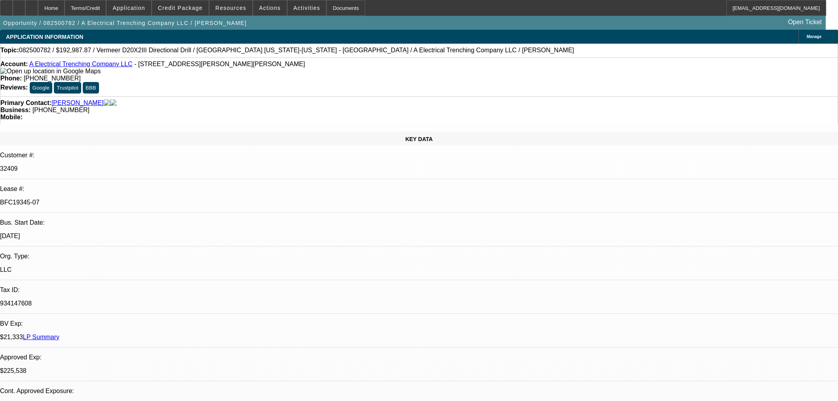
select select "0"
select select "3"
select select "0"
select select "6"
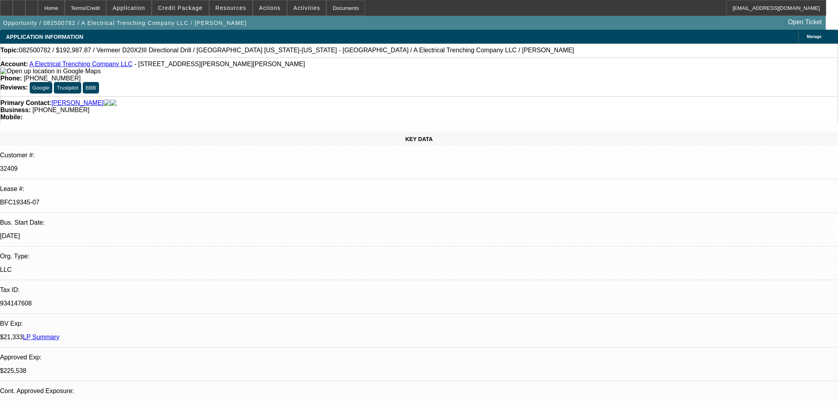
select select "0"
select select "3"
select select "0"
select select "6"
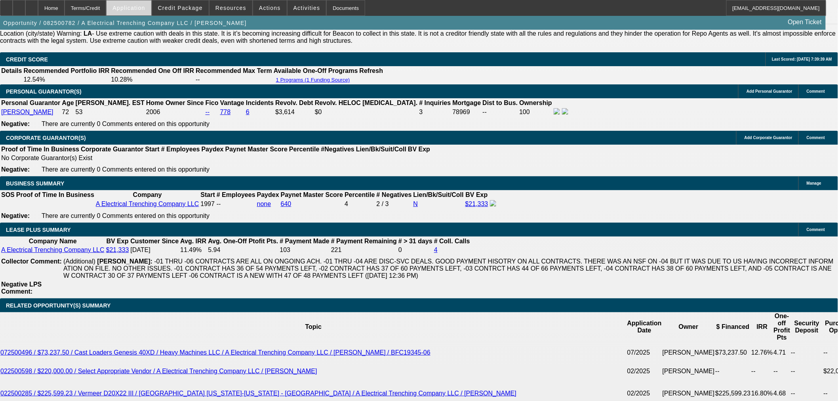
scroll to position [1188, 0]
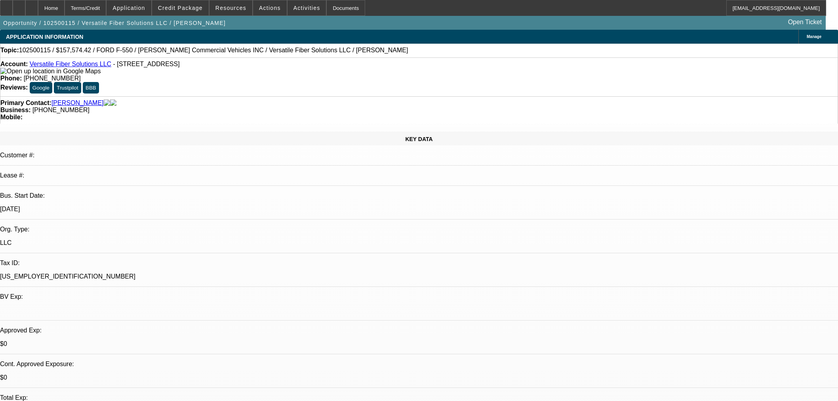
select select "0.15"
select select "0"
select select "3"
select select "0.1"
select select "4"
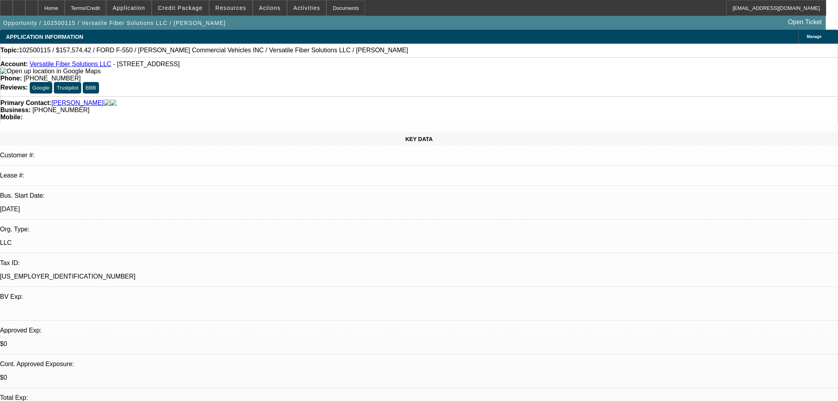
select select "0.1"
select select "0"
select select "3"
select select "0.1"
select select "4"
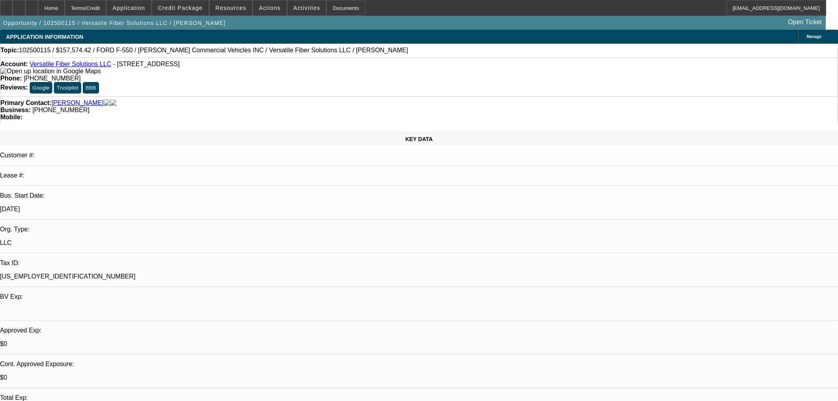
select select "0"
select select "0.1"
select select "4"
select select "0"
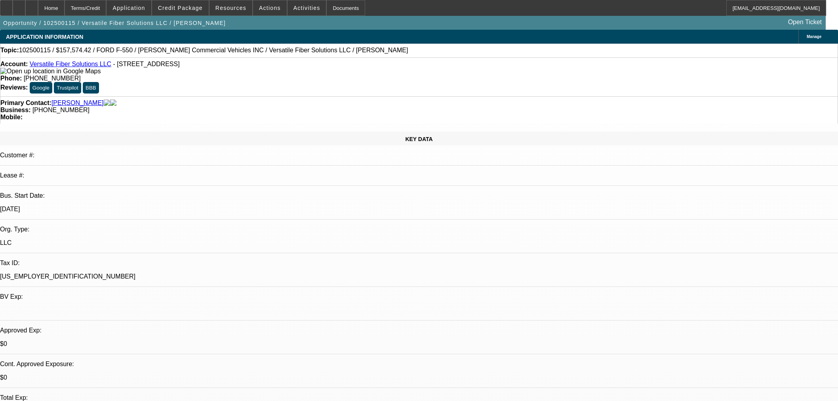
select select "6"
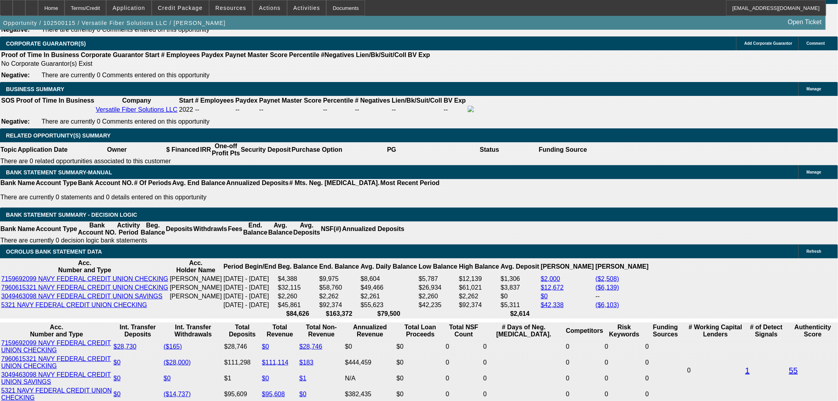
scroll to position [1203, 0]
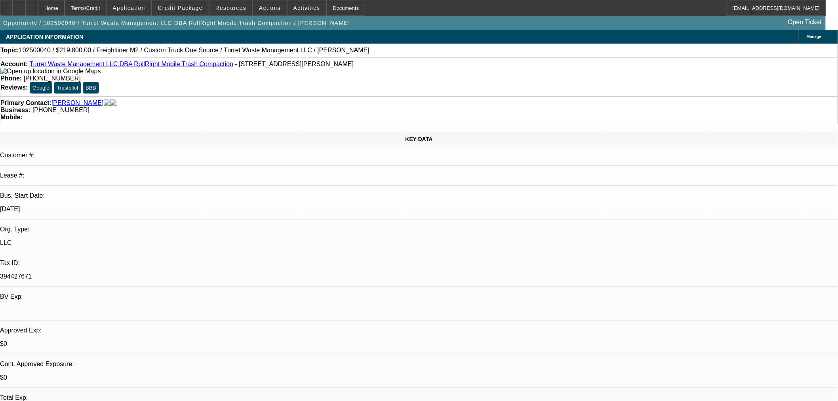
select select "0.2"
select select "2"
select select "0.1"
select select "4"
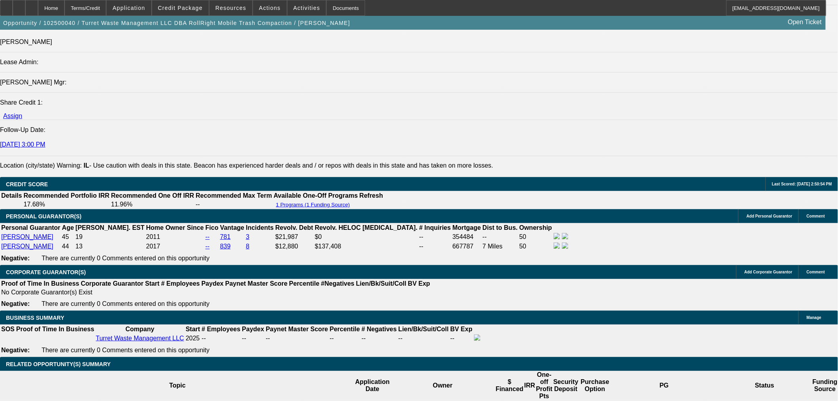
scroll to position [1232, 0]
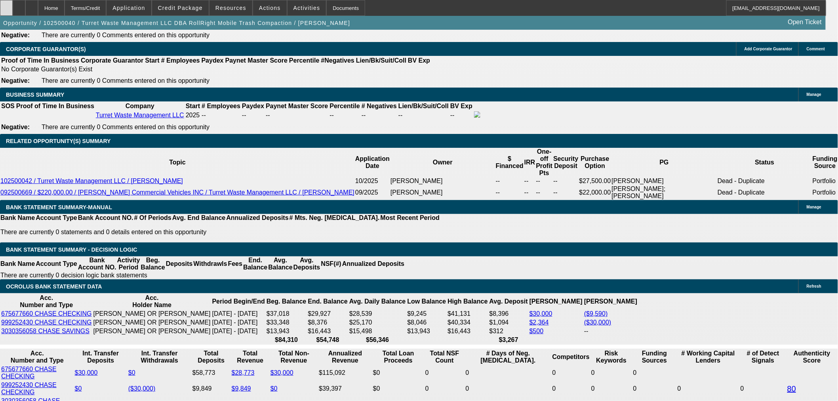
click at [6, 5] on icon at bounding box center [6, 5] width 0 height 0
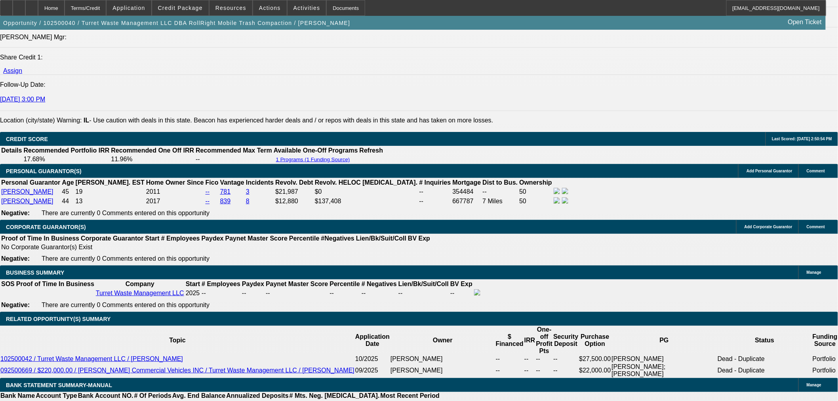
scroll to position [792, 0]
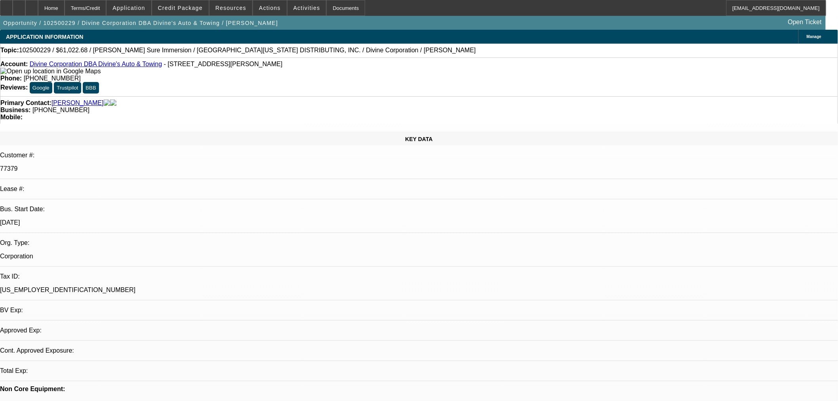
select select "0"
select select "3"
select select "0"
select select "6"
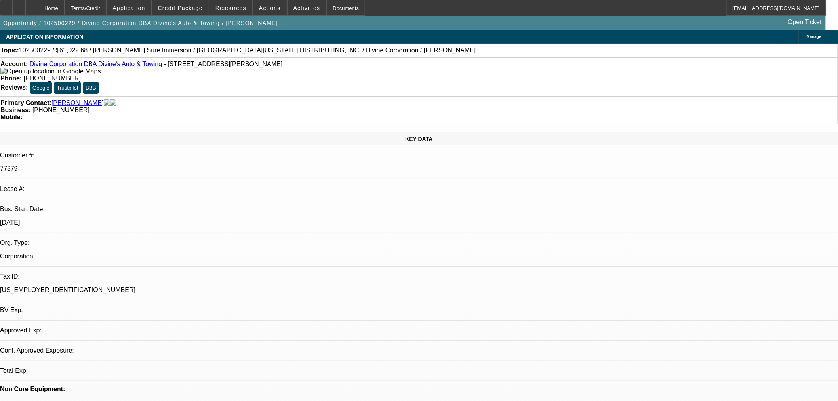
select select "0"
select select "3"
select select "0"
select select "6"
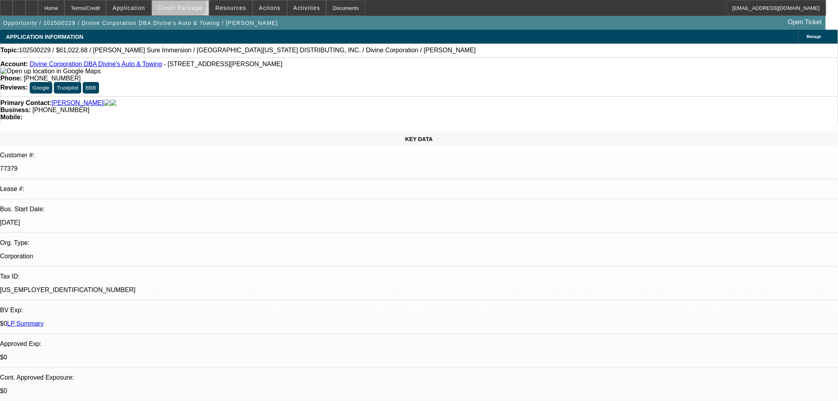
click at [192, 6] on span "Credit Package" at bounding box center [180, 8] width 45 height 6
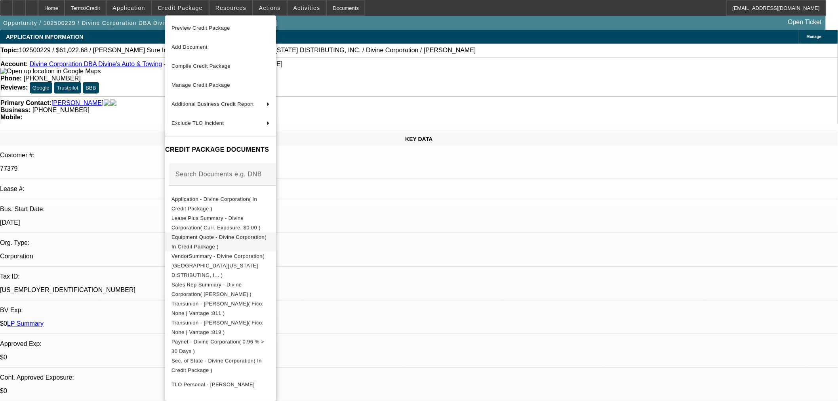
click at [229, 239] on span "Equipment Quote - Divine Corporation( In Credit Package )" at bounding box center [218, 241] width 95 height 15
